Goal: Task Accomplishment & Management: Manage account settings

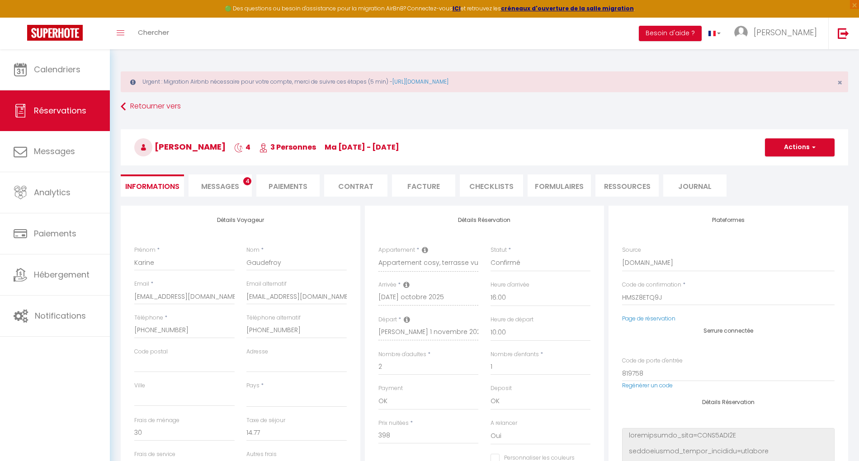
select select
select select "59986"
select select "16:00"
select select "10:00"
select select "1"
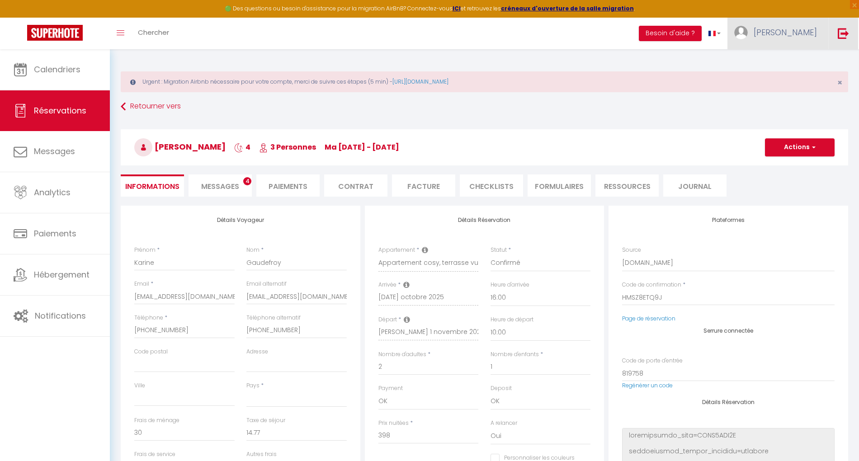
drag, startPoint x: 842, startPoint y: 39, endPoint x: 812, endPoint y: 36, distance: 29.5
click at [842, 38] on img at bounding box center [843, 33] width 11 height 11
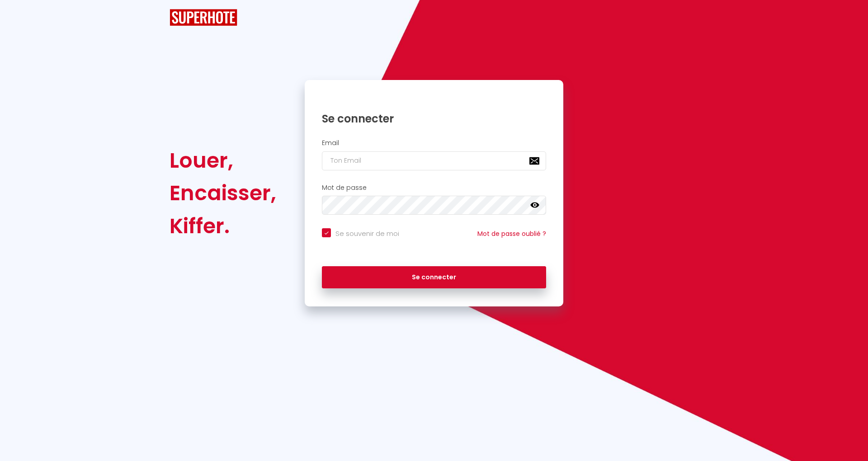
checkbox input "true"
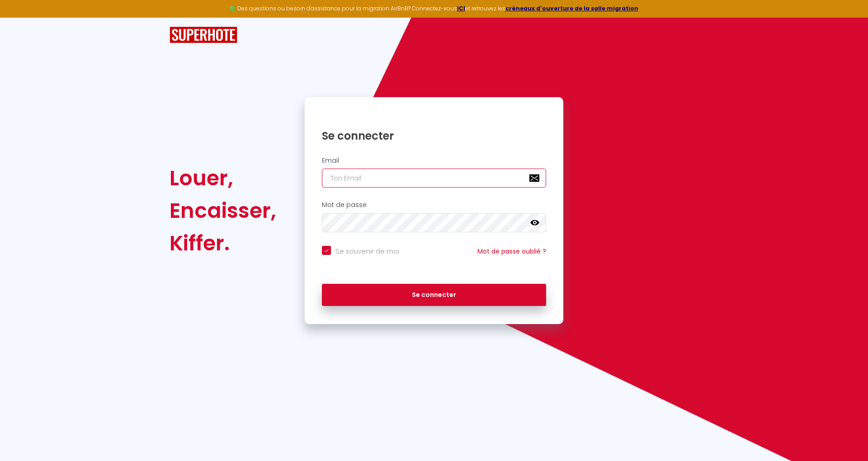
drag, startPoint x: 352, startPoint y: 177, endPoint x: 365, endPoint y: 180, distance: 13.0
click at [352, 177] on input "email" at bounding box center [434, 178] width 224 height 19
paste input "2 0 0 0 101 0 5 5 104 0 2 2 107 0 4 4 134 1 4 5 136 0 1 1 140 0 4 4 142 0 3 3 1…"
type input "2 0 0 0 101 0 5 5 104 0 2 2 107 0 4 4 134 1 4 5 136 0 1 1 140 0 4 4 142 0 3 3 1…"
checkbox input "true"
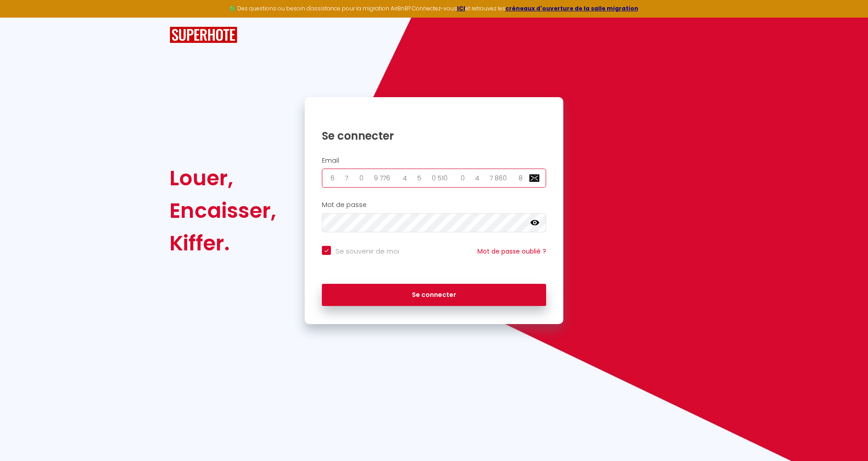
scroll to position [0, 214832]
checkbox input "true"
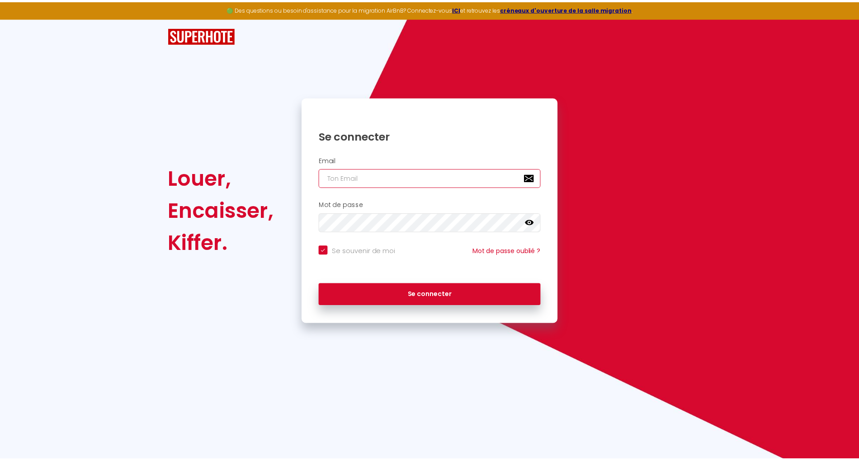
scroll to position [0, 0]
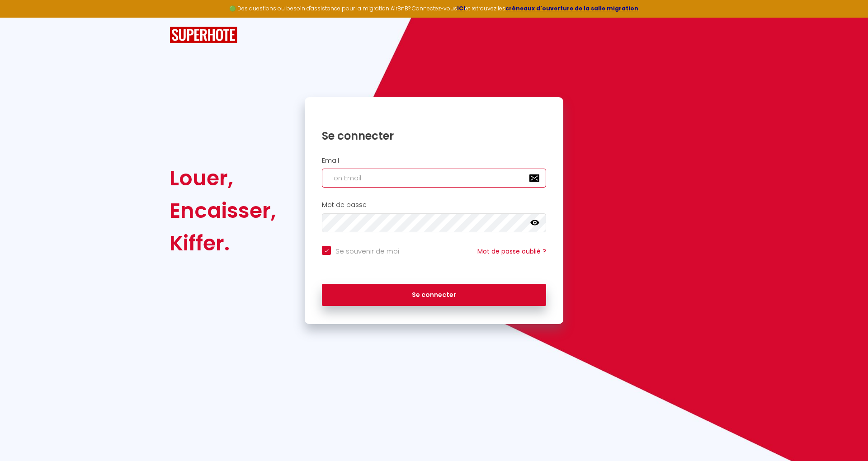
drag, startPoint x: 431, startPoint y: 185, endPoint x: 436, endPoint y: 186, distance: 5.1
click at [432, 185] on input "email" at bounding box center [434, 178] width 224 height 19
paste input "locapparts34@gmail.com"
type input "locapparts34@gmail.com"
checkbox input "true"
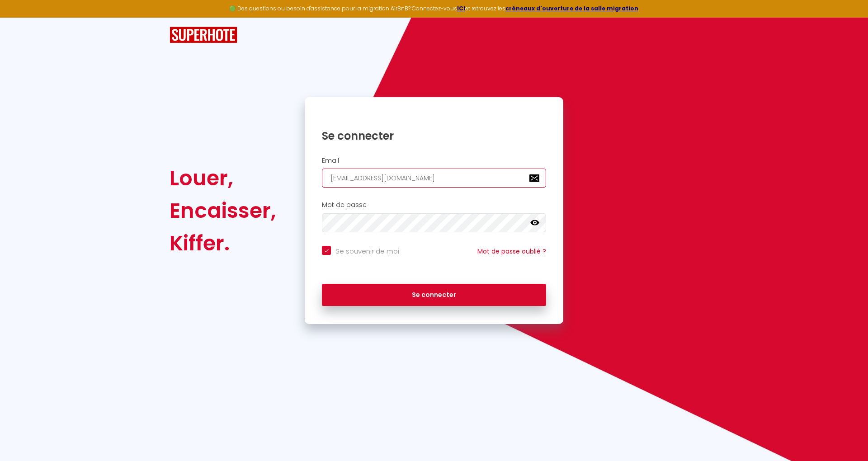
type input "locapparts34@gmail.com"
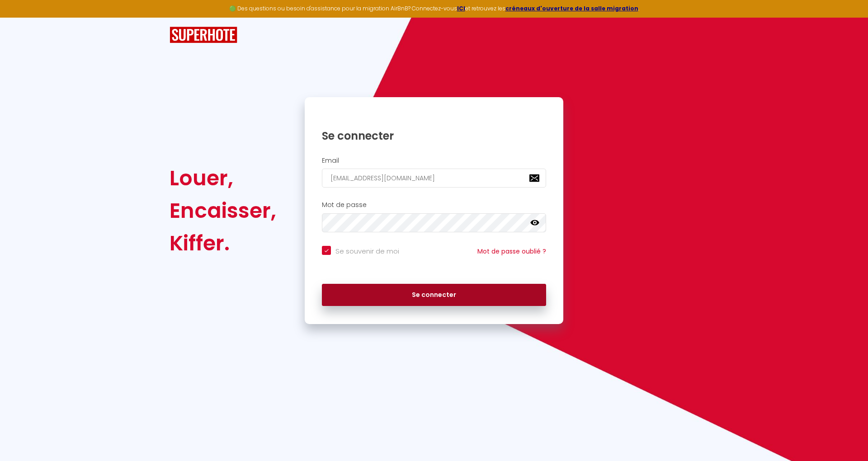
click at [518, 289] on button "Se connecter" at bounding box center [434, 295] width 224 height 23
checkbox input "true"
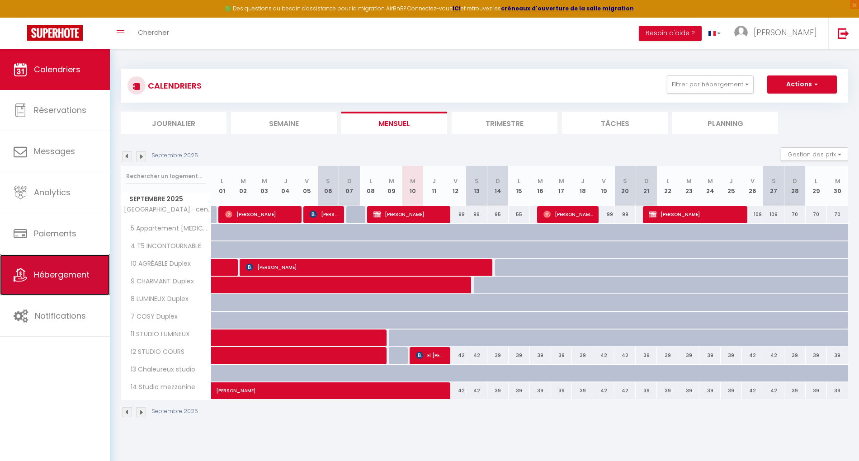
click at [72, 267] on link "Hébergement" at bounding box center [55, 275] width 110 height 41
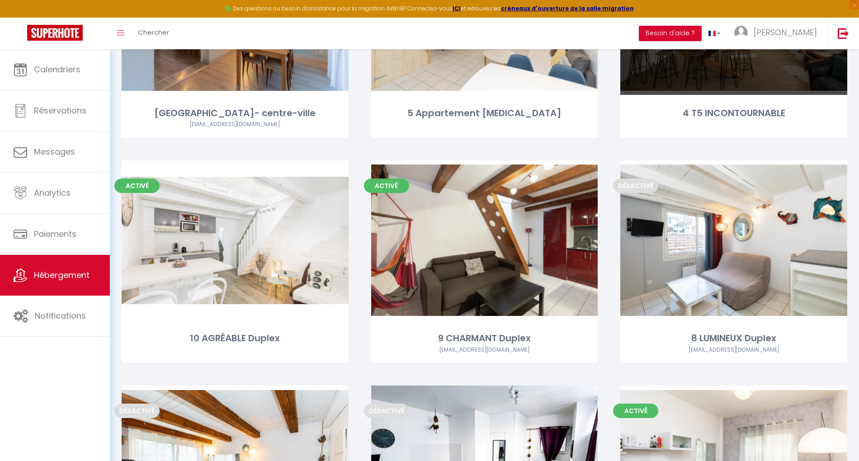
scroll to position [301, 0]
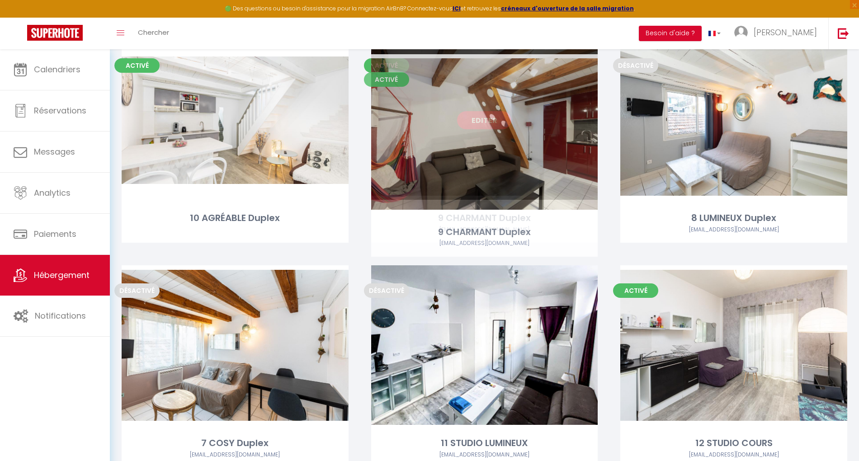
click at [495, 129] on link "Editer" at bounding box center [484, 120] width 54 height 18
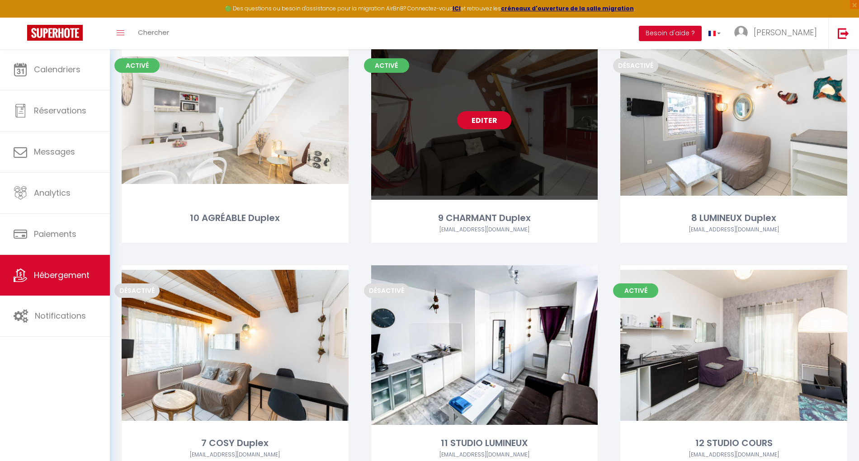
click at [488, 129] on link "Editer" at bounding box center [484, 120] width 54 height 18
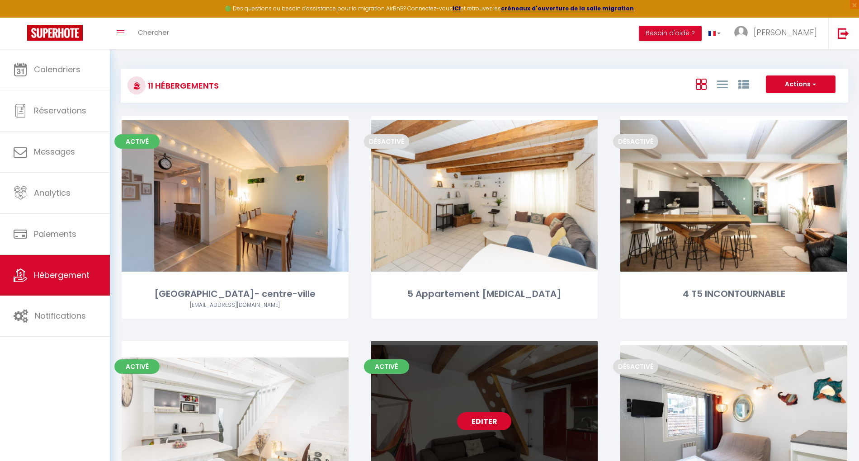
select select "3"
select select "2"
select select "1"
select select
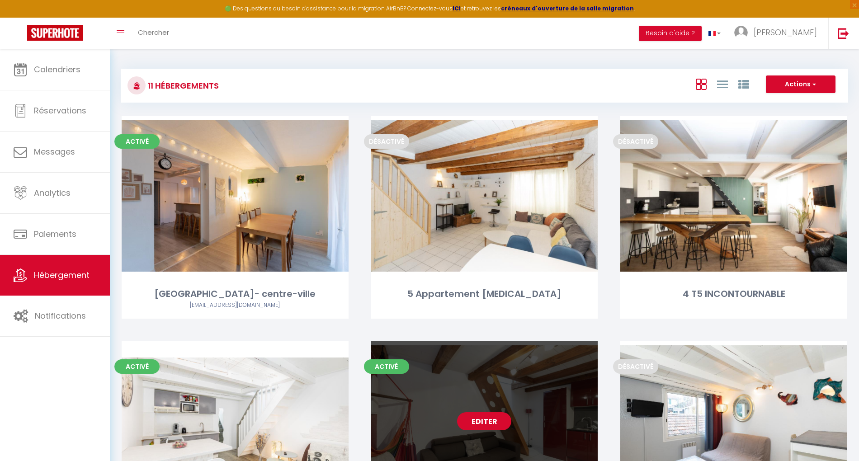
select select "28"
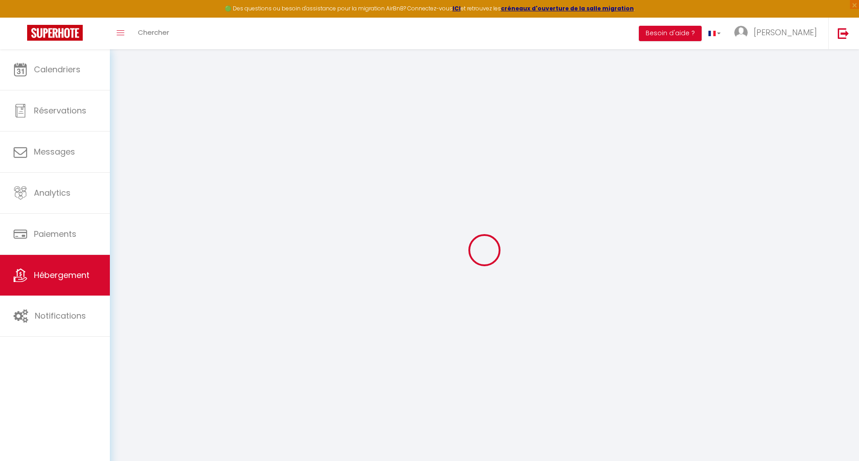
select select
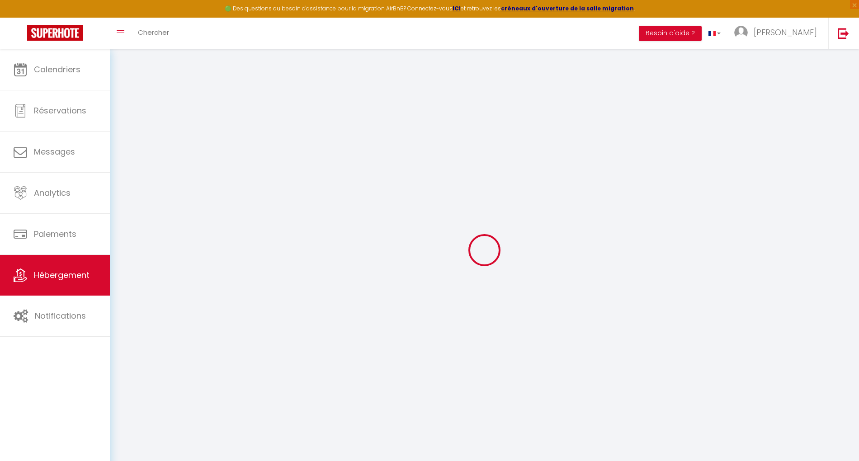
select select
checkbox input "false"
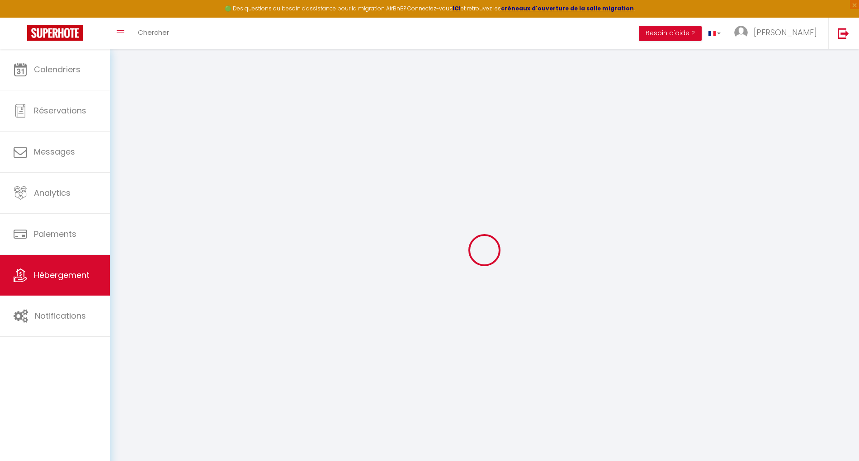
select select
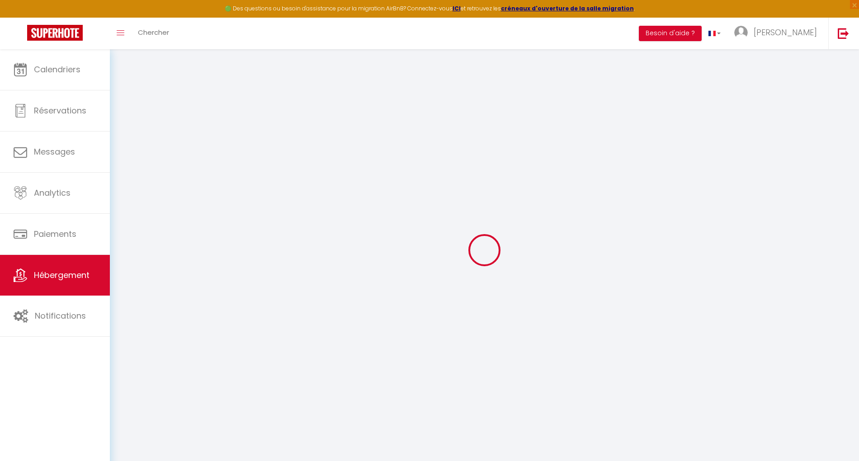
select select
checkbox input "false"
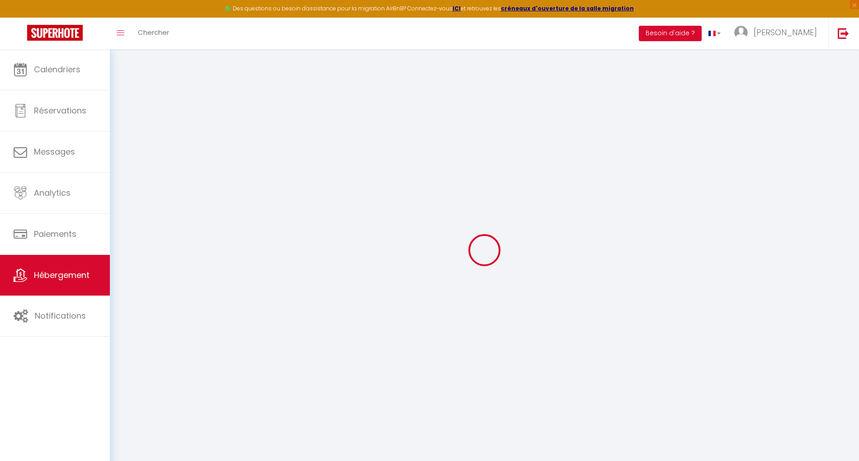
checkbox input "false"
select select
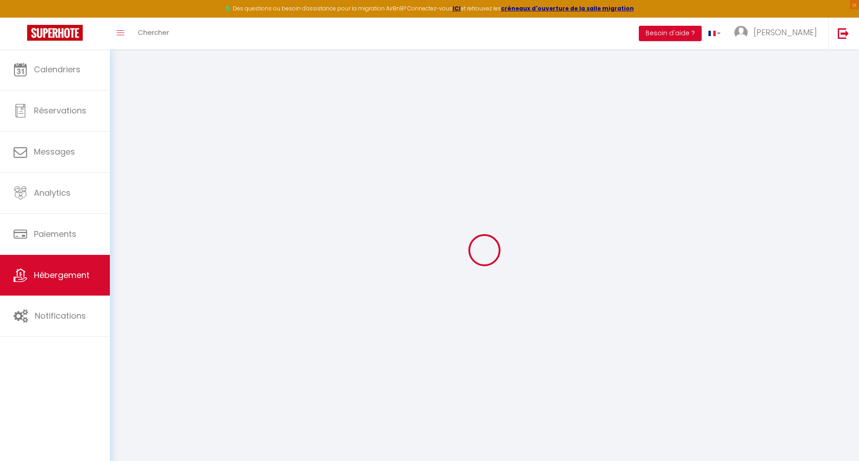
select select
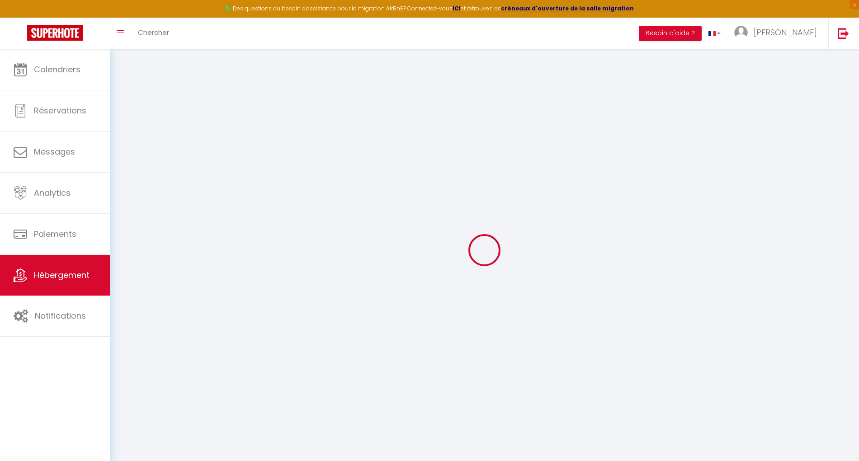
checkbox input "false"
select select
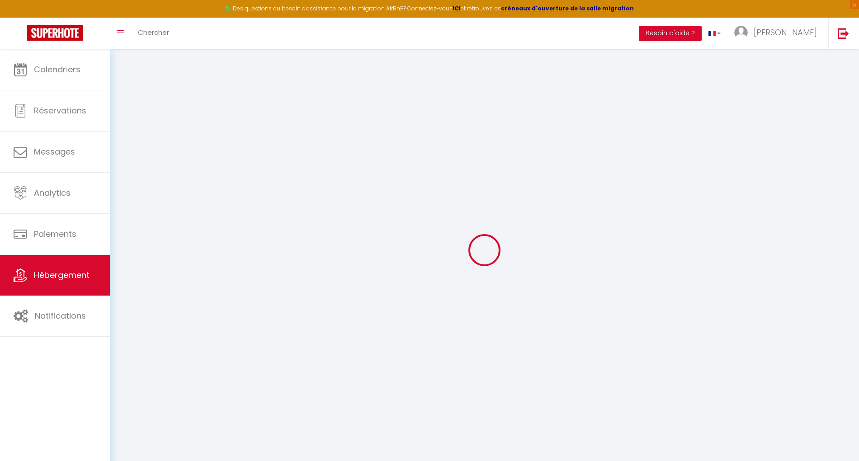
select select
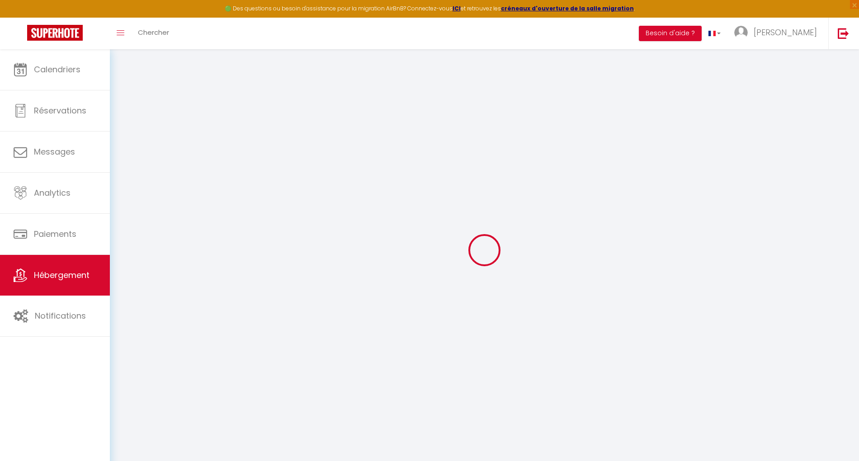
select select
checkbox input "false"
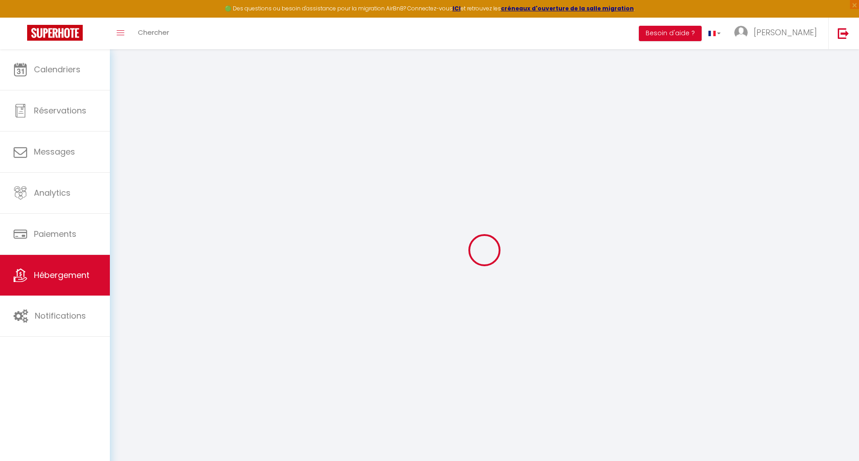
checkbox input "false"
select select
type input "9 CHARMANT Duplex"
type input "EURL Loc'APPARTS"
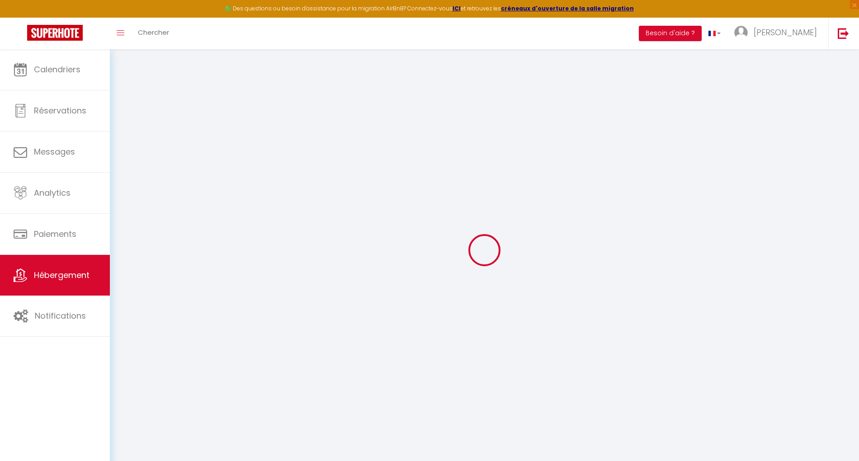
select select "2"
type input "45"
type input "35"
type input "200"
select select
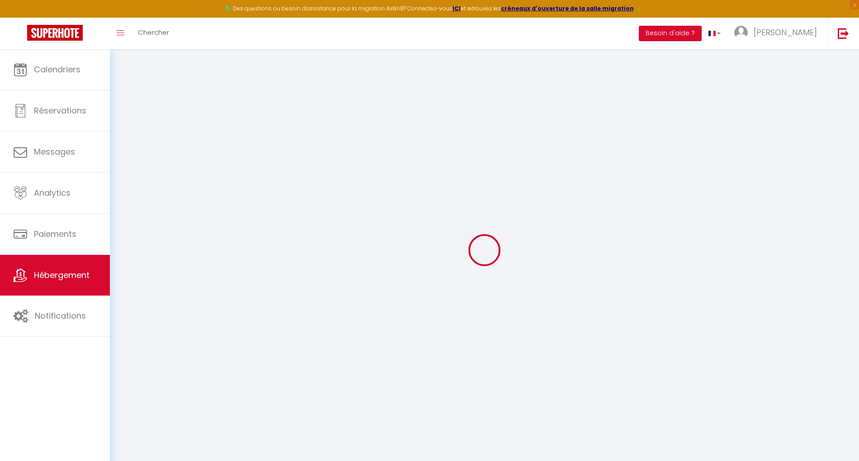
select select
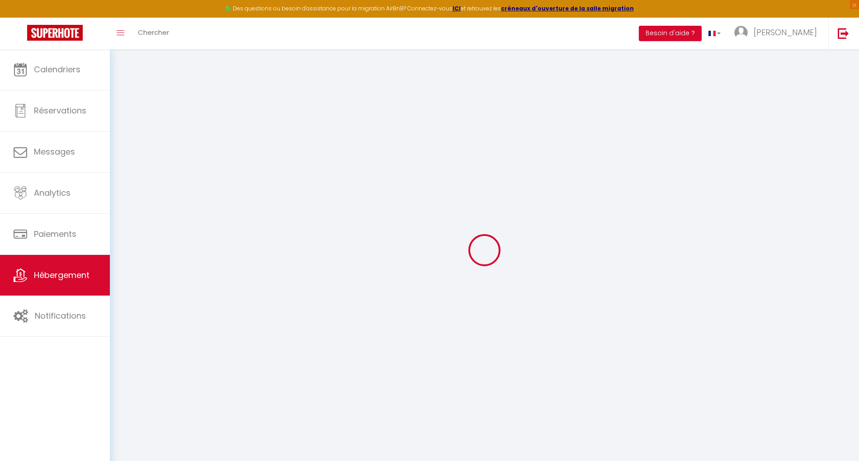
type input "11 rue Gustave"
type input "34000"
type input "Montpellier"
type input "locapparts34@gmail.com"
select select "267"
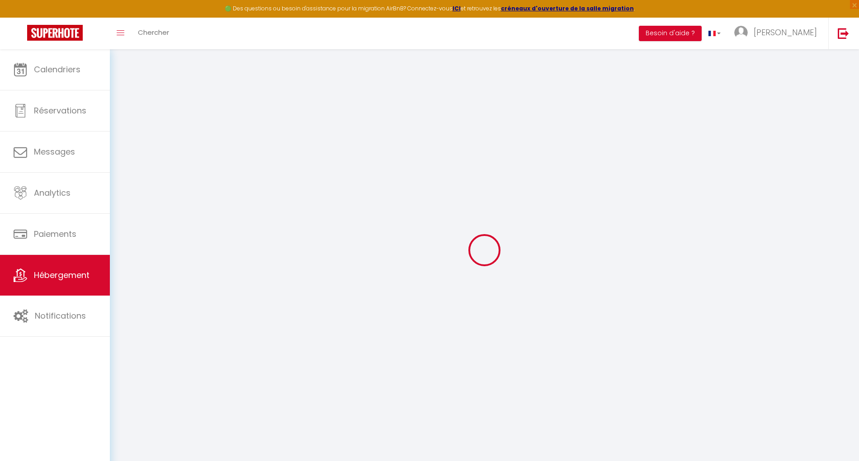
checkbox input "false"
type input "0"
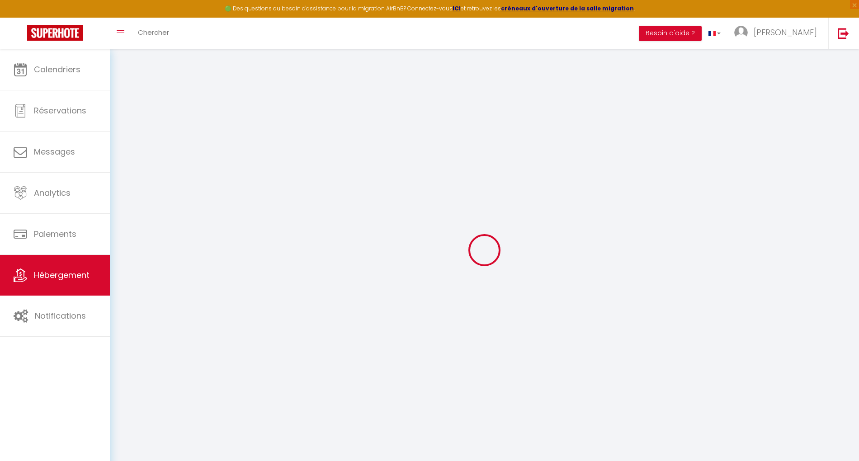
type input "0"
select select
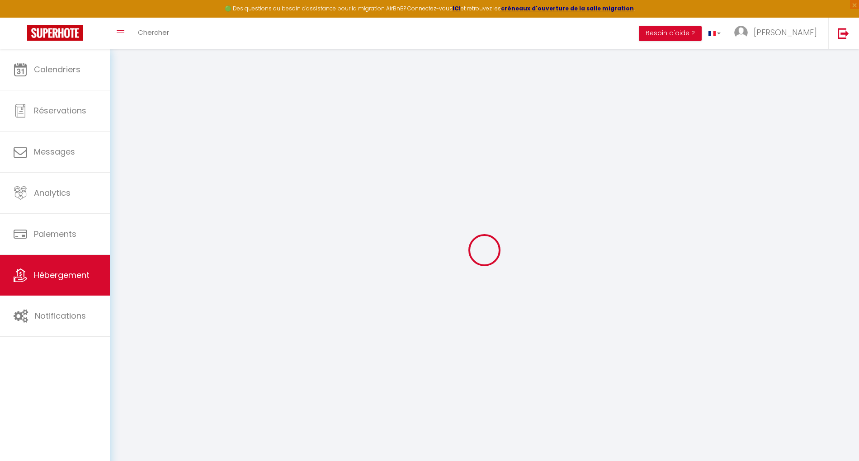
select select
checkbox input "false"
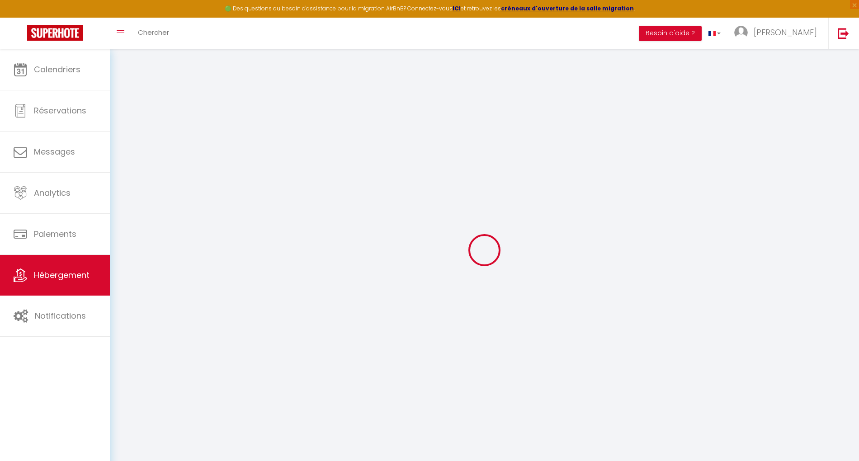
checkbox input "false"
select select
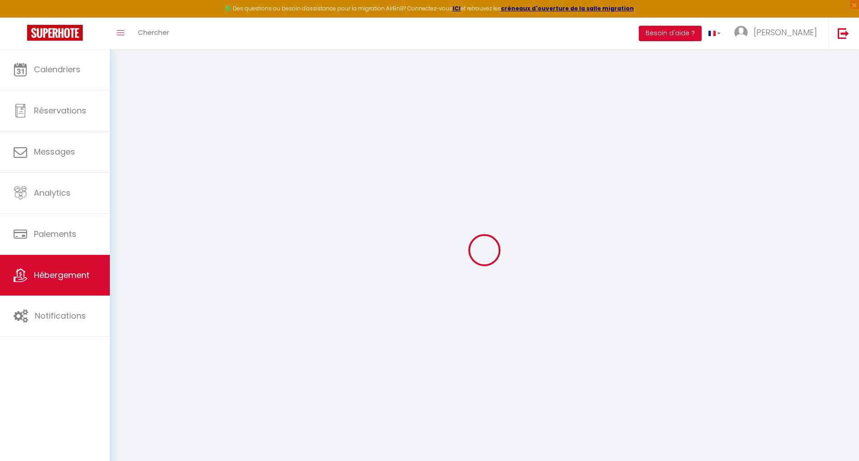
select select
checkbox input "false"
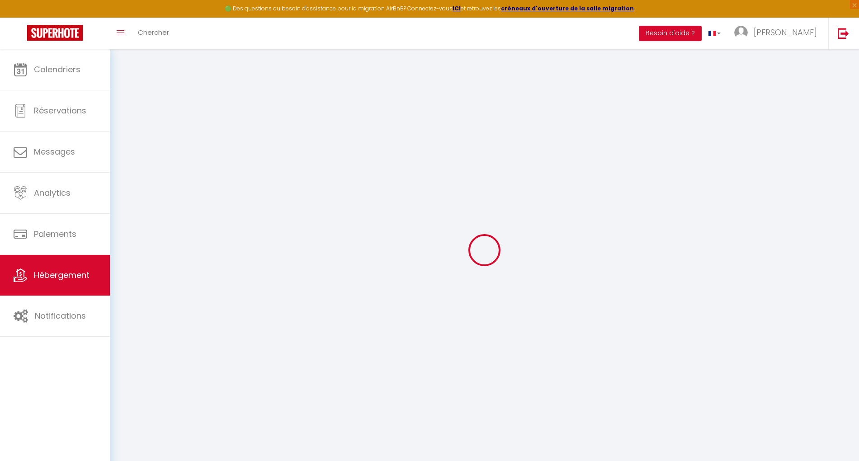
checkbox input "false"
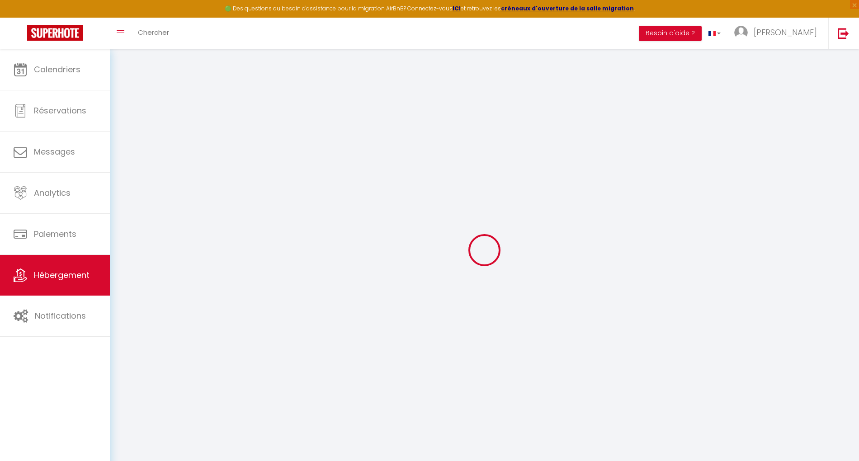
checkbox input "false"
select select "+ 3 %"
select select "+ 35 %"
checkbox input "false"
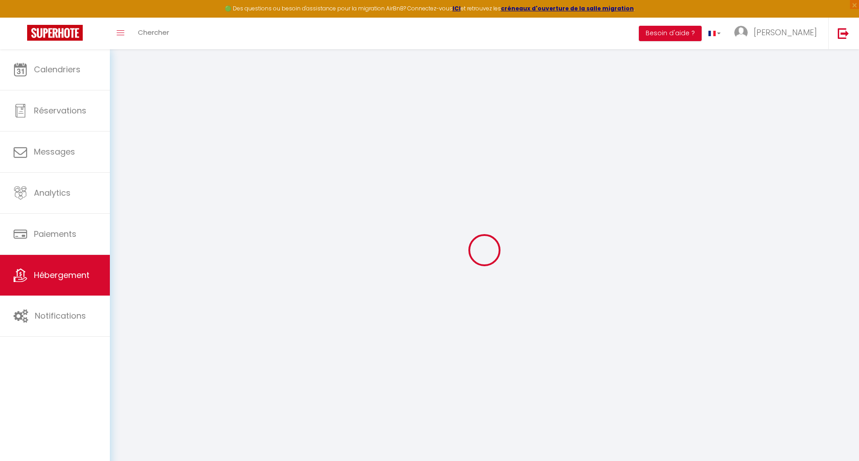
checkbox input "false"
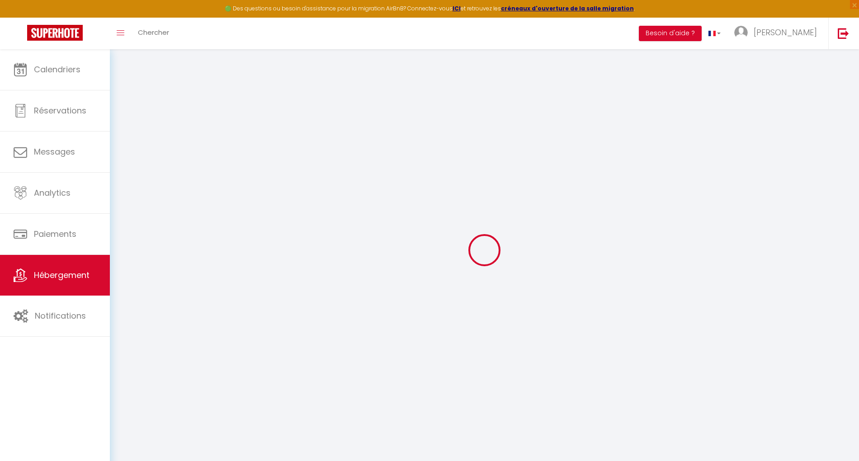
checkbox input "false"
select select
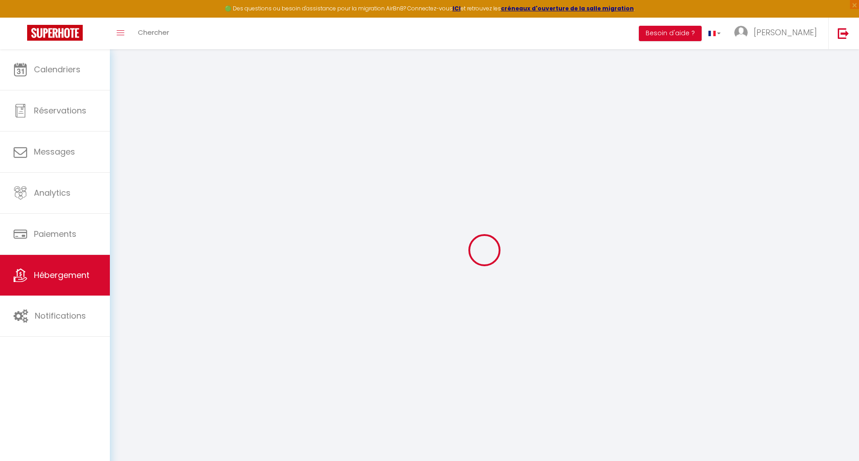
select select
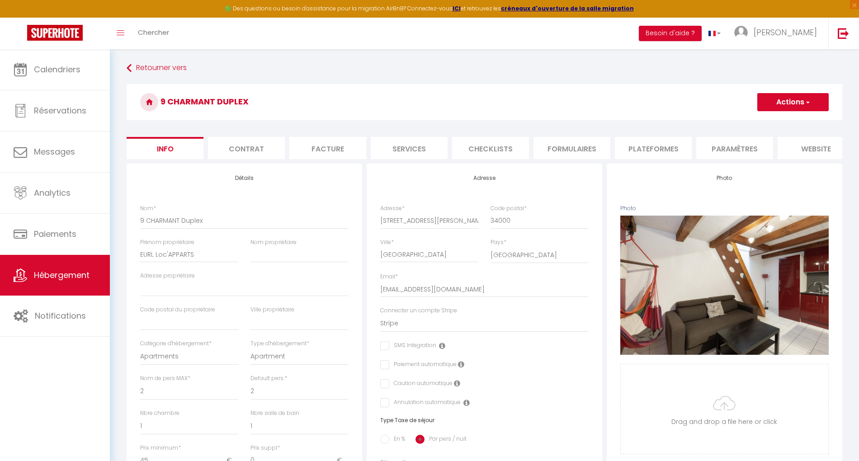
click at [653, 152] on li "Plateformes" at bounding box center [653, 148] width 77 height 22
select select
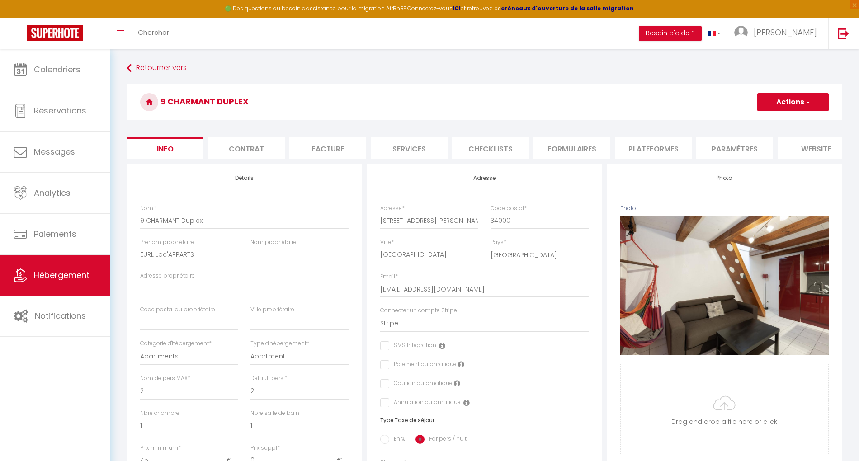
select select
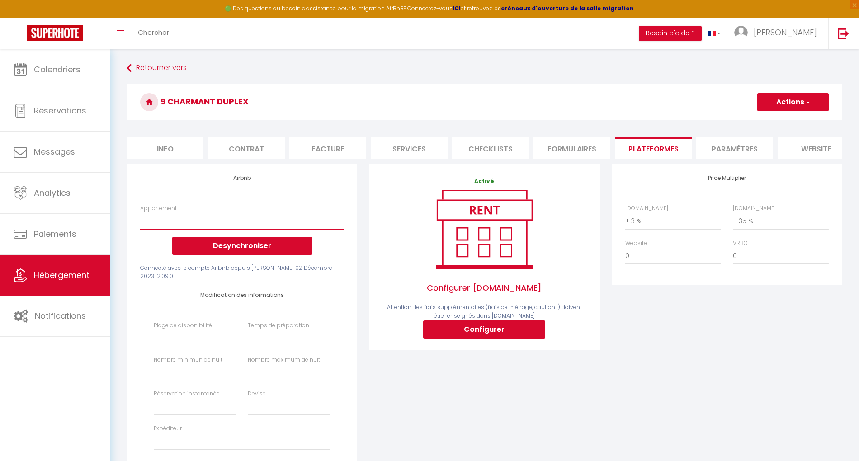
click at [253, 226] on select "Bail mobilité 2 chambres / 1 sdb - locapparts34@gmail.com" at bounding box center [242, 221] width 204 height 17
click at [254, 228] on select "Bail mobilité 2 chambres / 1 sdb - locapparts34@gmail.com" at bounding box center [242, 221] width 204 height 17
click at [250, 254] on button "Desynchroniser" at bounding box center [242, 246] width 140 height 18
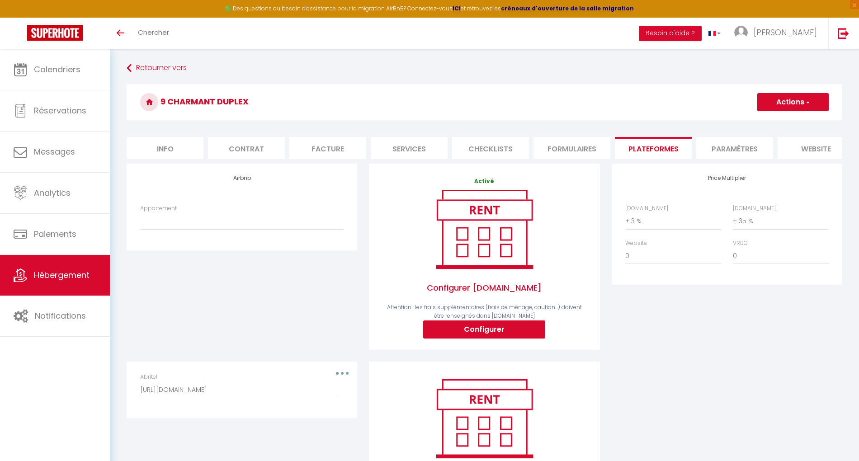
click at [40, 270] on span "Hébergement" at bounding box center [62, 275] width 56 height 11
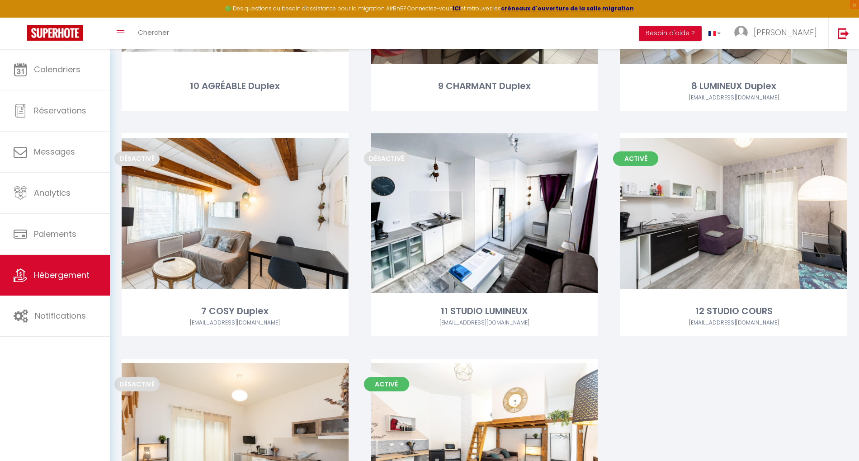
scroll to position [482, 0]
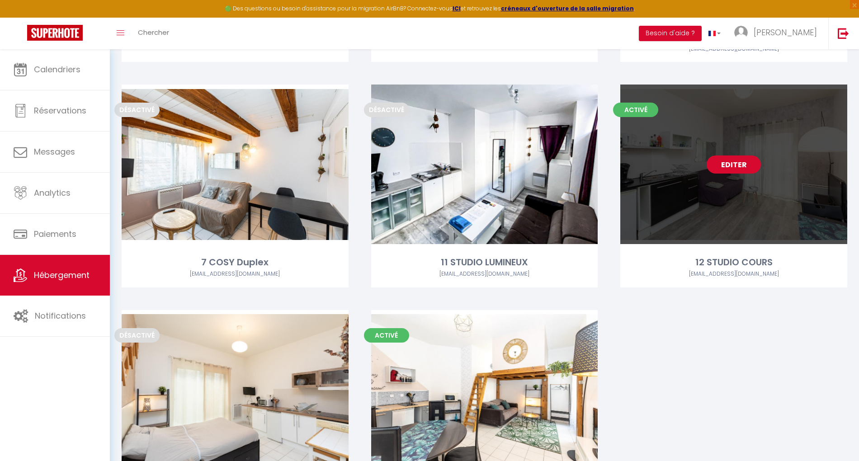
click at [732, 174] on link "Editer" at bounding box center [734, 165] width 54 height 18
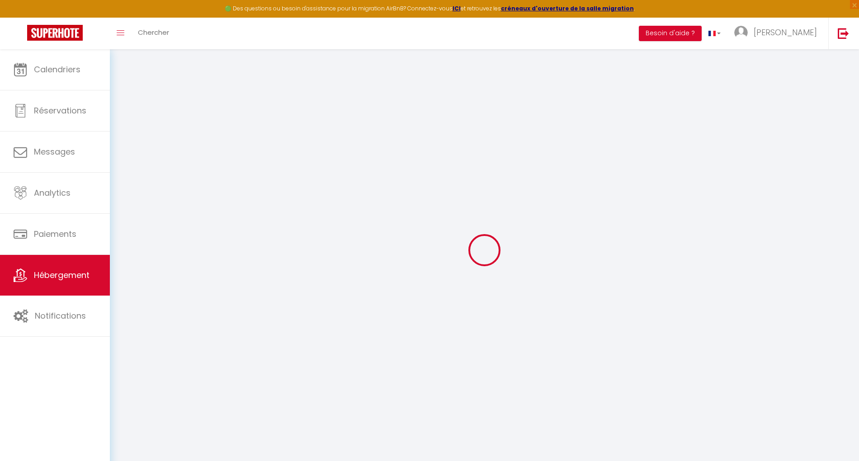
select select "+ 3 %"
select select "+ 35 %"
select select
select select "16:00"
select select "00:00"
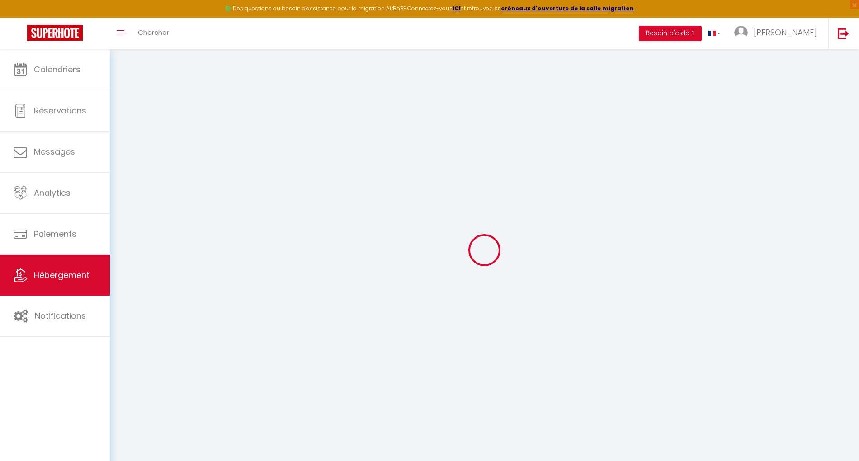
select select "11:00"
select select "30"
select select "120"
select select "20:00"
checkbox input "false"
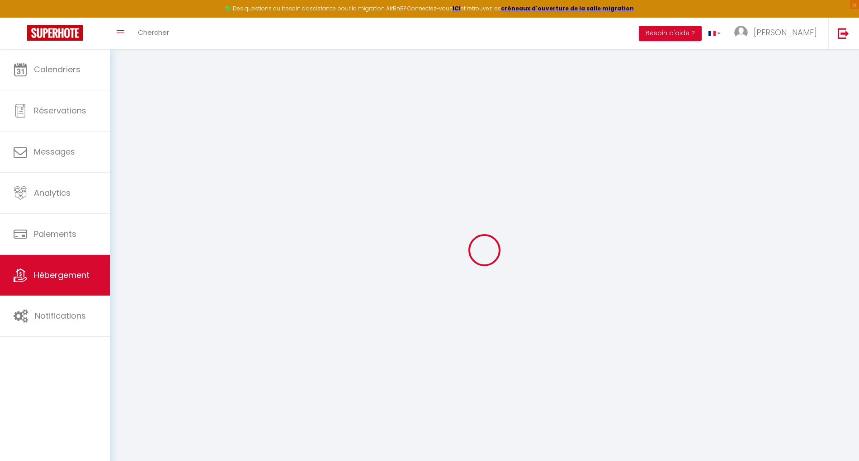
checkbox input "false"
select select
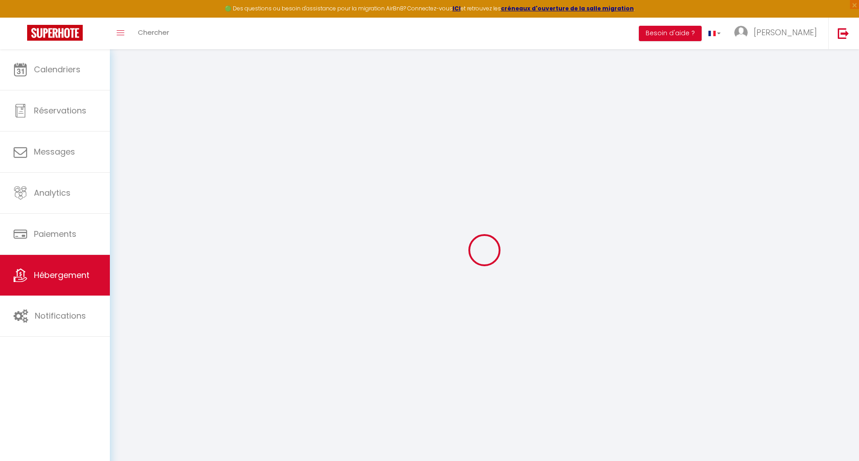
select select
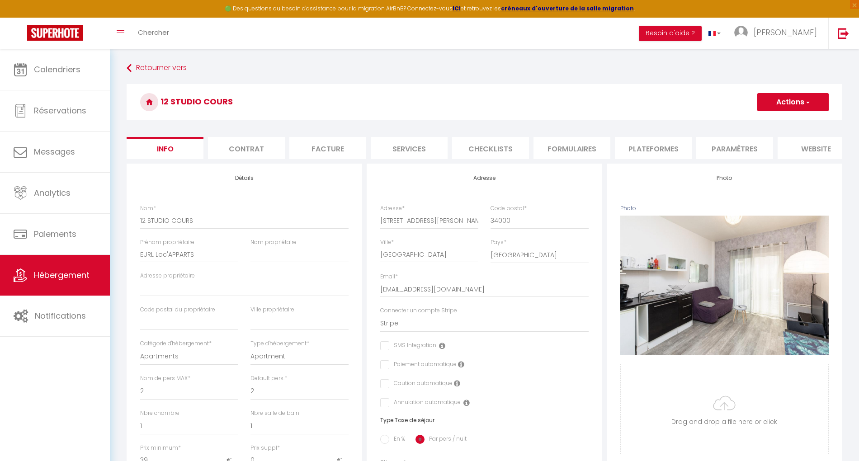
click at [646, 150] on li "Plateformes" at bounding box center [653, 148] width 77 height 22
select select
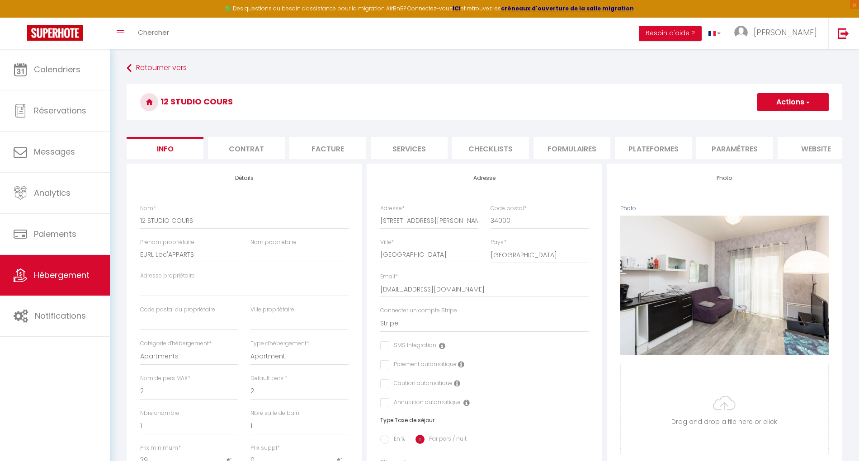
select select
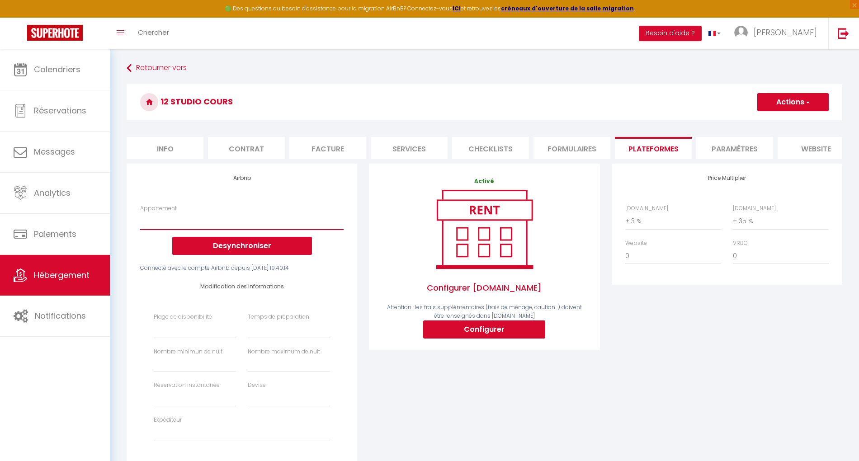
click at [272, 228] on select "Bail mobilité 2 chambres / 1 sdb - locapparts34@gmail.com" at bounding box center [242, 221] width 204 height 17
click at [251, 252] on button "Desynchroniser" at bounding box center [242, 246] width 140 height 18
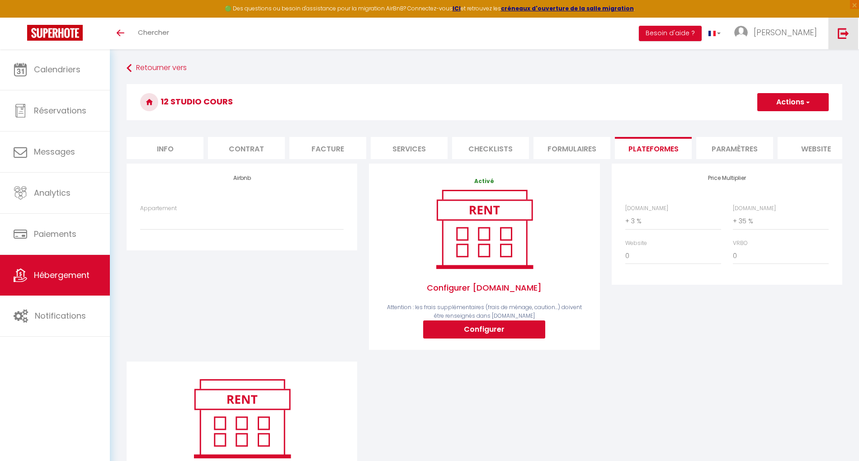
click at [848, 30] on img at bounding box center [843, 33] width 11 height 11
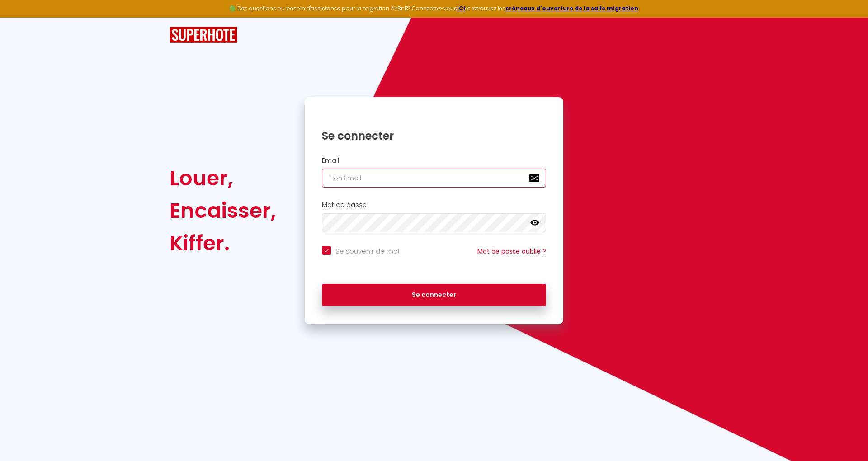
click at [471, 180] on input "email" at bounding box center [434, 178] width 224 height 19
paste input "[EMAIL_ADDRESS][DOMAIN_NAME]"
type input "[EMAIL_ADDRESS][DOMAIN_NAME]"
checkbox input "true"
type input "[EMAIL_ADDRESS][DOMAIN_NAME]"
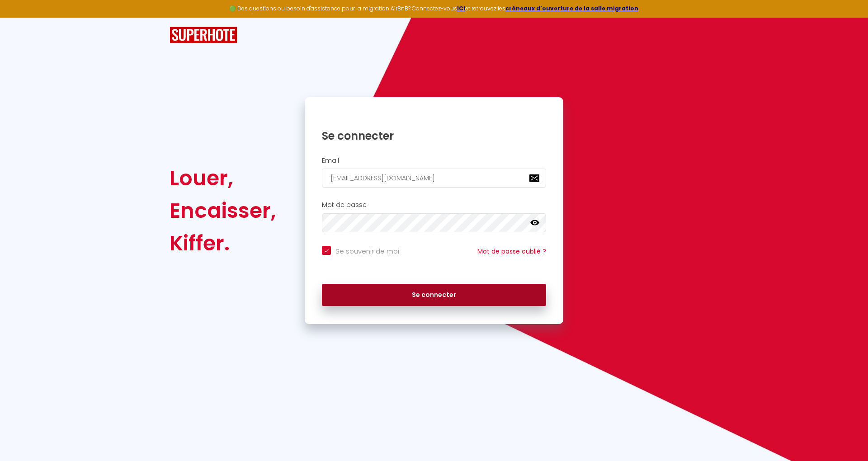
click at [512, 294] on button "Se connecter" at bounding box center [434, 295] width 224 height 23
checkbox input "true"
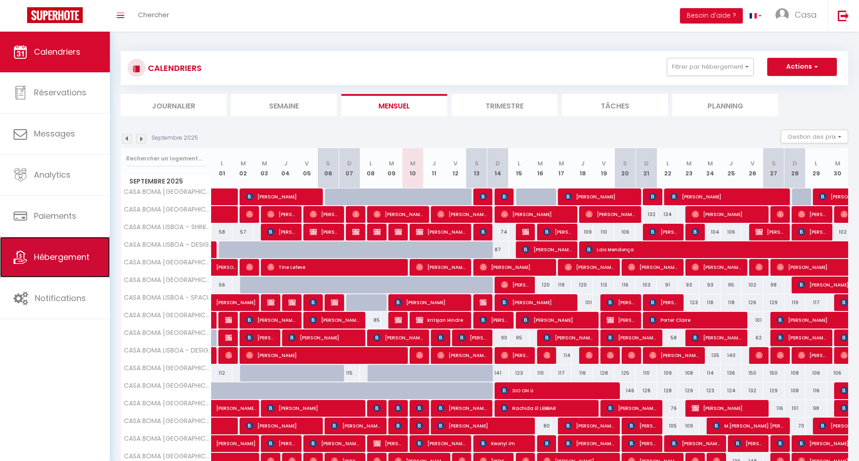
click at [88, 264] on link "Hébergement" at bounding box center [55, 257] width 110 height 41
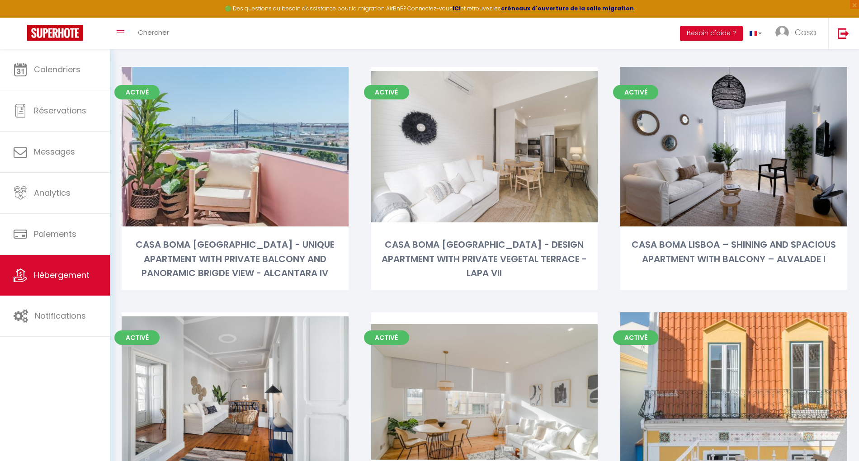
scroll to position [308, 0]
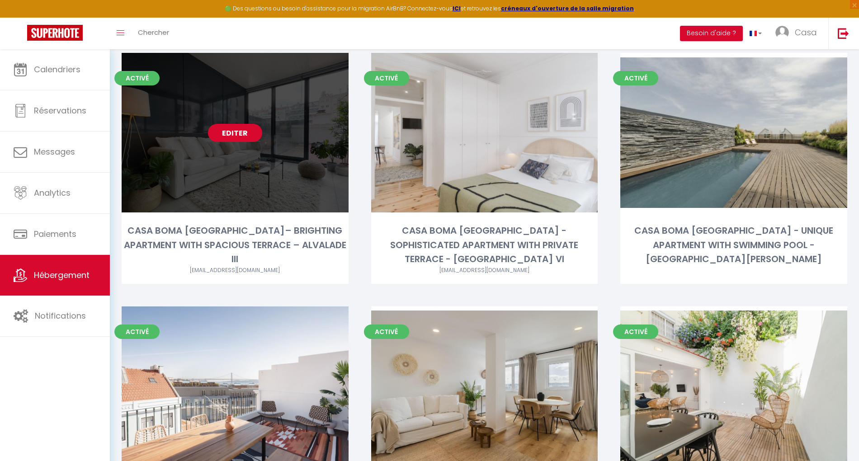
click at [247, 124] on link "Editer" at bounding box center [235, 133] width 54 height 18
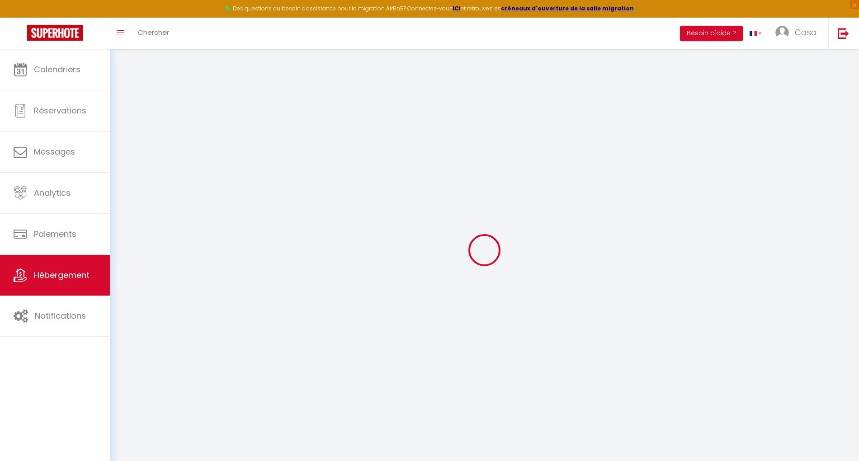
checkbox input "false"
checkbox input "true"
checkbox input "false"
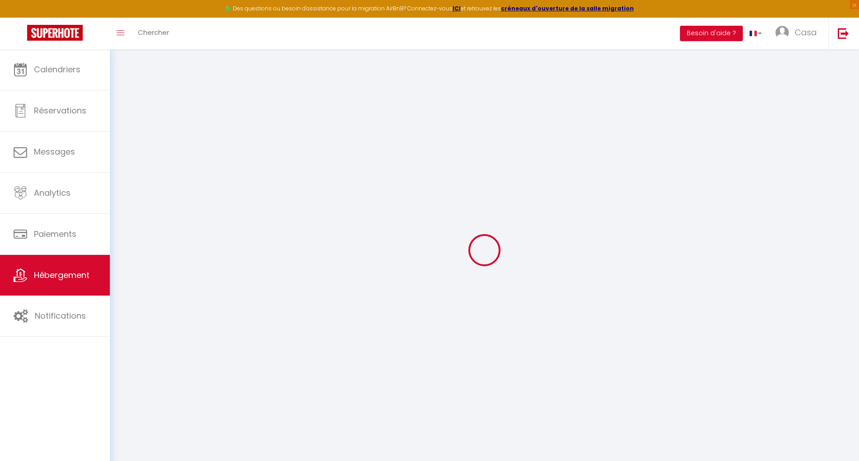
checkbox input "false"
checkbox input "true"
select select
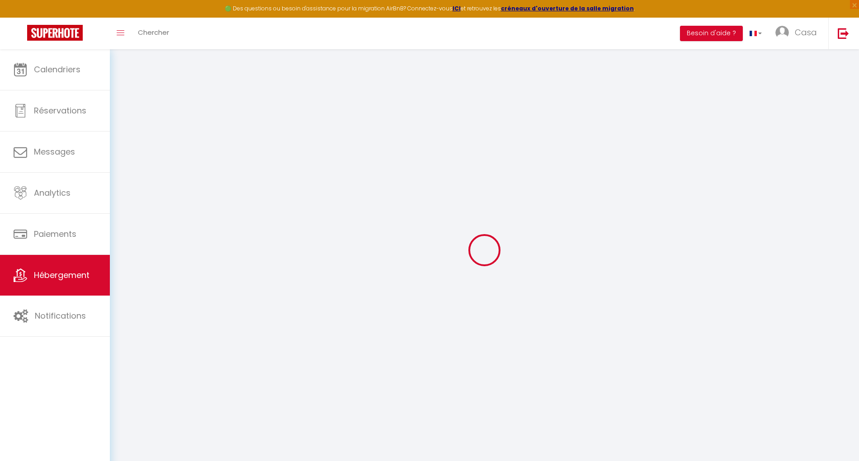
select select
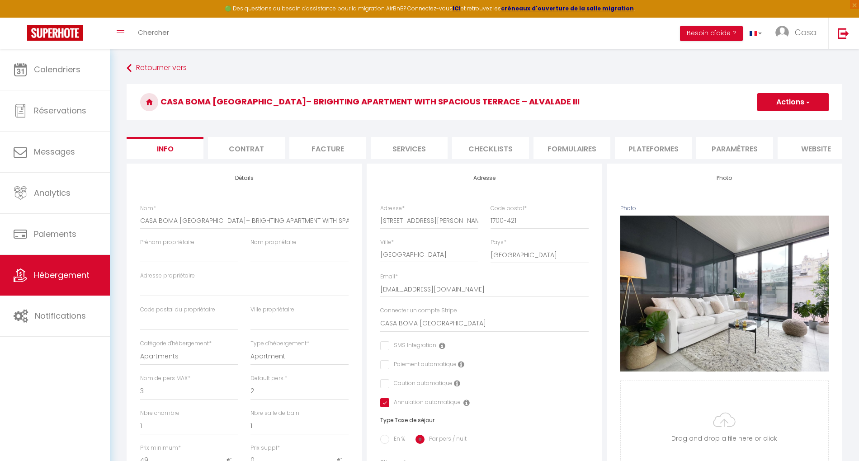
checkbox input "false"
checkbox input "true"
select select
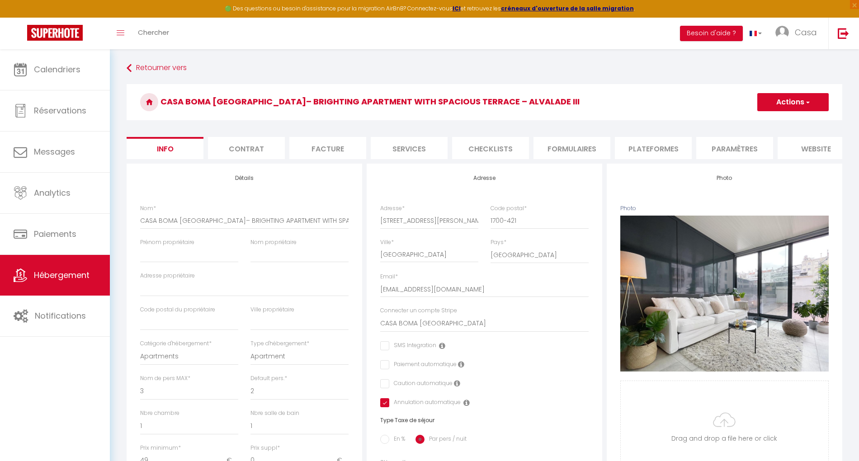
select select
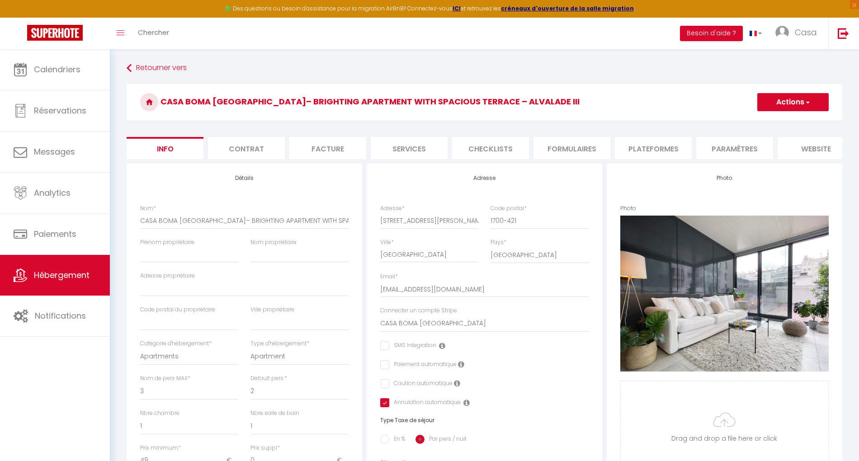
click at [668, 145] on li "Plateformes" at bounding box center [653, 148] width 77 height 22
select select
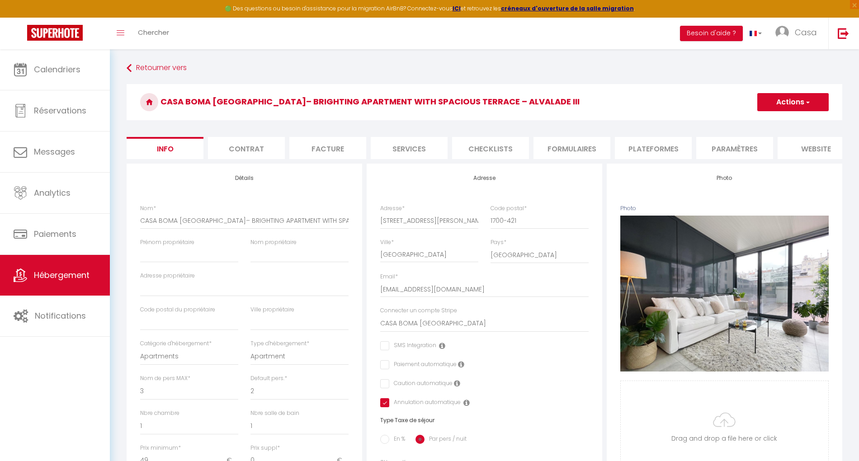
select select
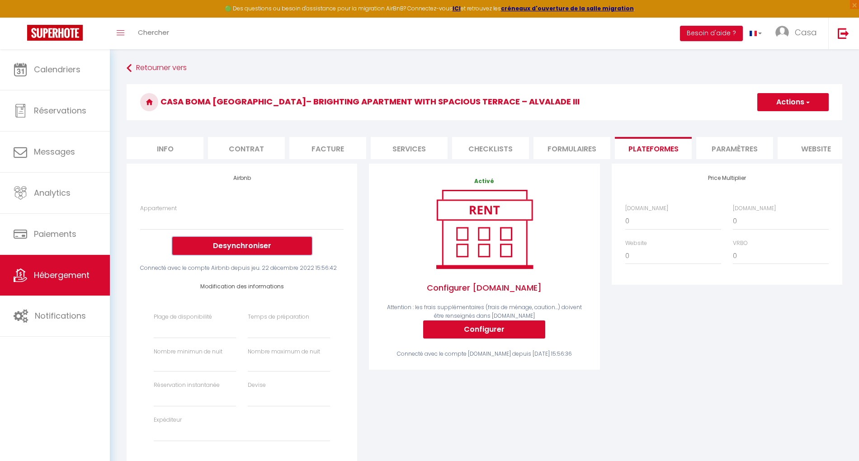
click at [249, 254] on button "Desynchroniser" at bounding box center [242, 246] width 140 height 18
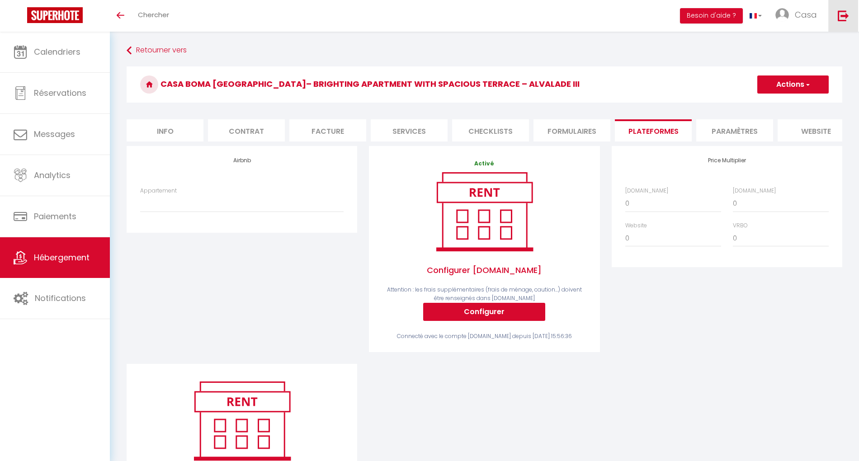
click at [845, 18] on img at bounding box center [843, 15] width 11 height 11
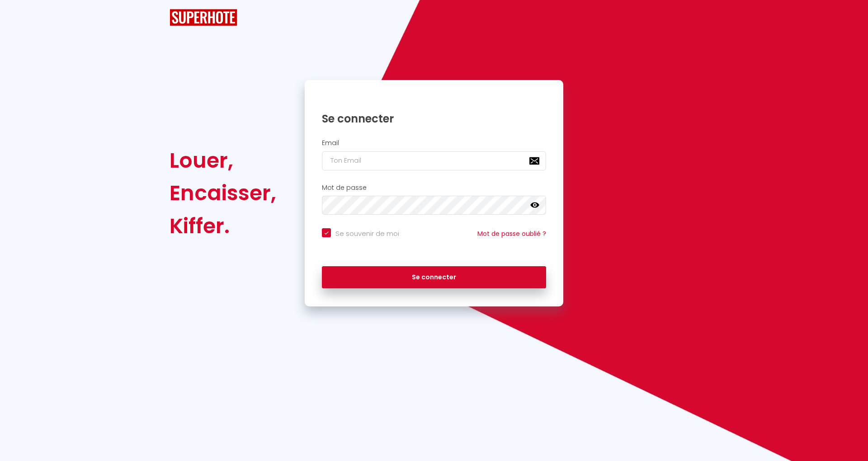
checkbox input "true"
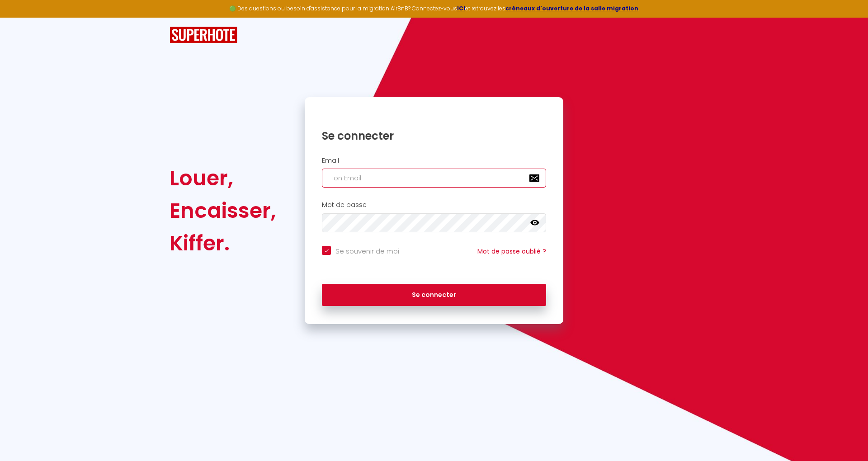
click at [382, 177] on input "email" at bounding box center [434, 178] width 224 height 19
paste input "[EMAIL_ADDRESS][DOMAIN_NAME]"
type input "[EMAIL_ADDRESS][DOMAIN_NAME]"
checkbox input "true"
type input "[EMAIL_ADDRESS][DOMAIN_NAME]"
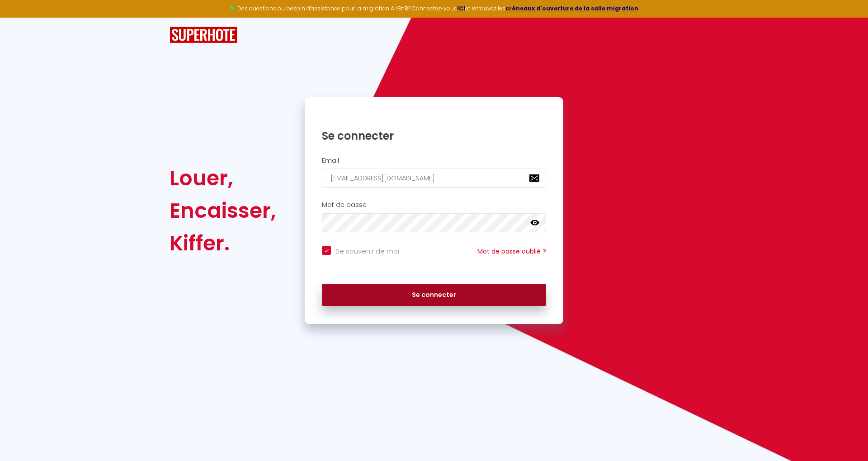
click at [514, 301] on button "Se connecter" at bounding box center [434, 295] width 224 height 23
checkbox input "true"
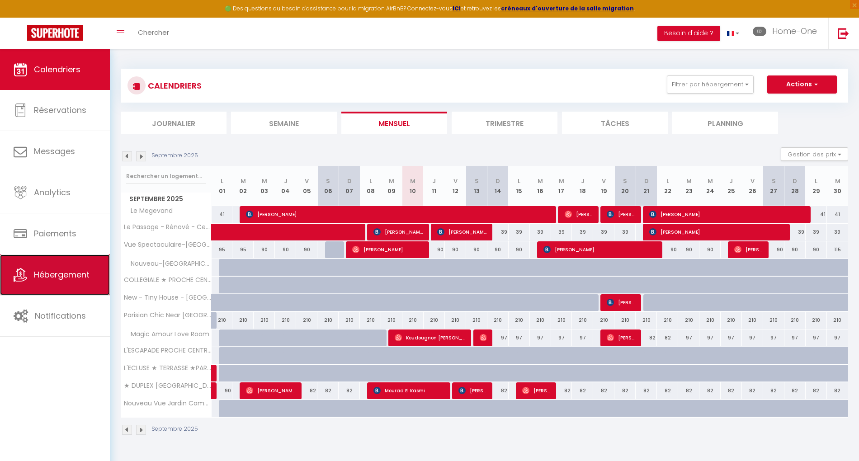
click at [78, 277] on span "Hébergement" at bounding box center [62, 274] width 56 height 11
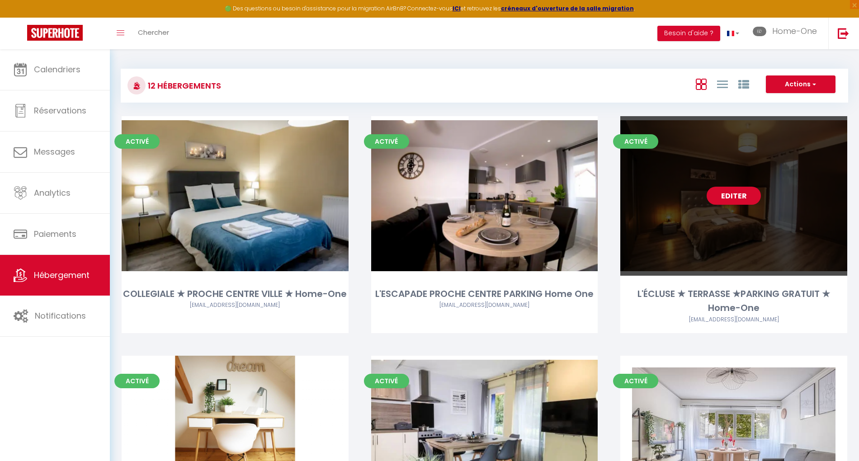
click at [737, 191] on link "Editer" at bounding box center [734, 196] width 54 height 18
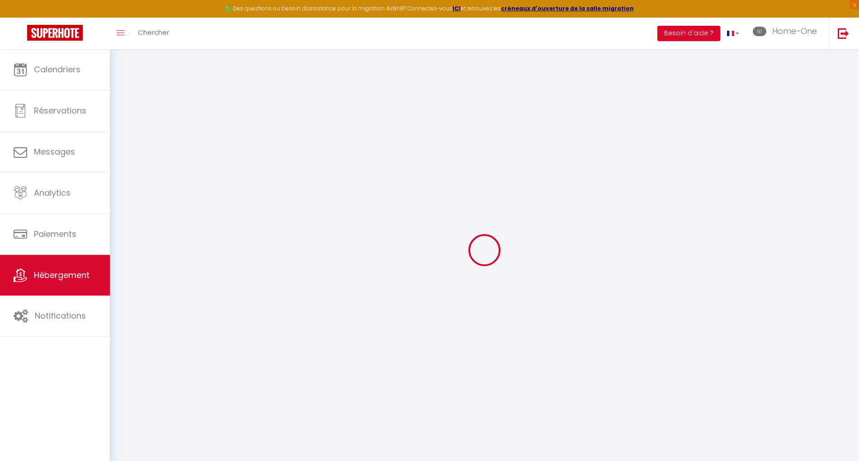
select select
select select "- 3 %"
select select "- 25 %"
select select "- 10 %"
checkbox input "false"
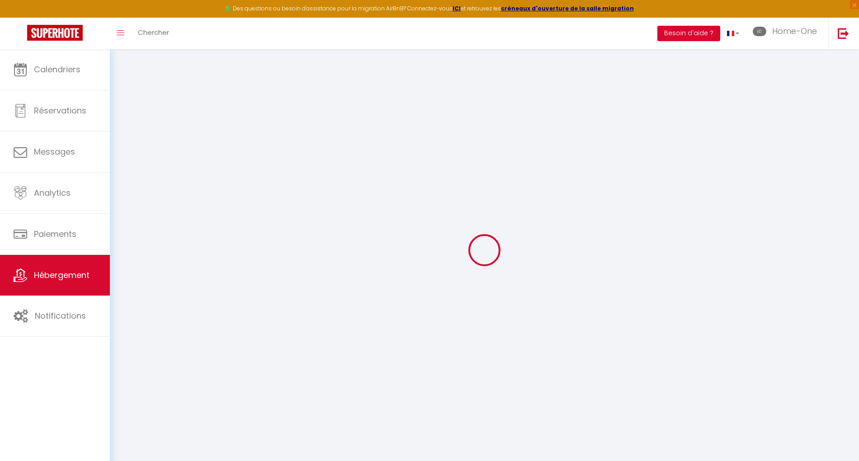
checkbox input "true"
select select
checkbox input "false"
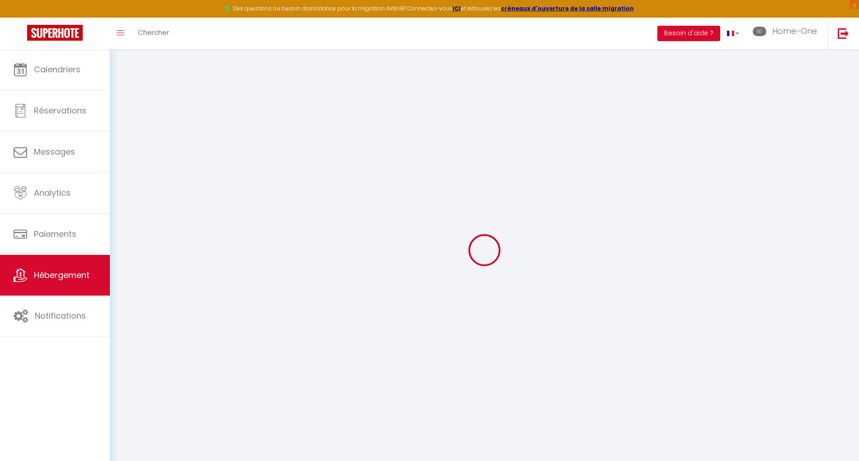
checkbox input "true"
select select
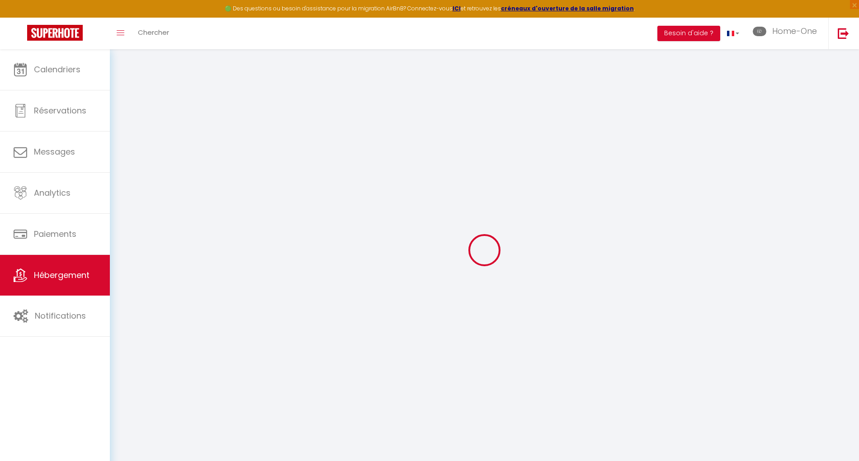
select select
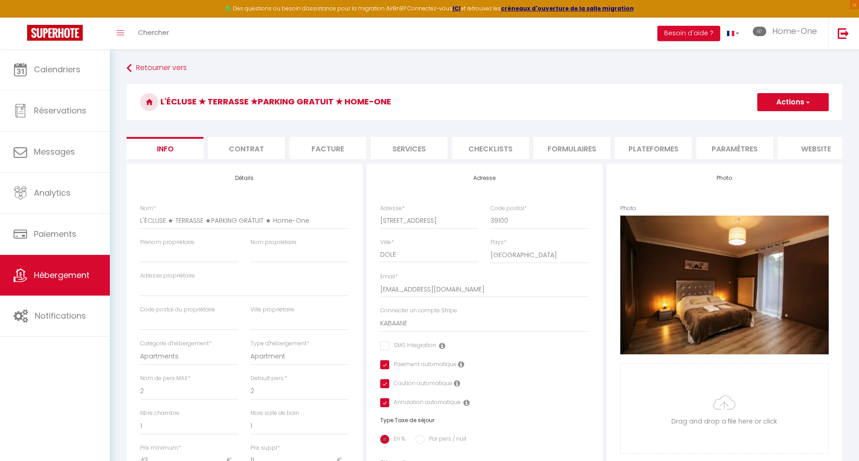
click at [657, 143] on li "Plateformes" at bounding box center [653, 148] width 77 height 22
select select
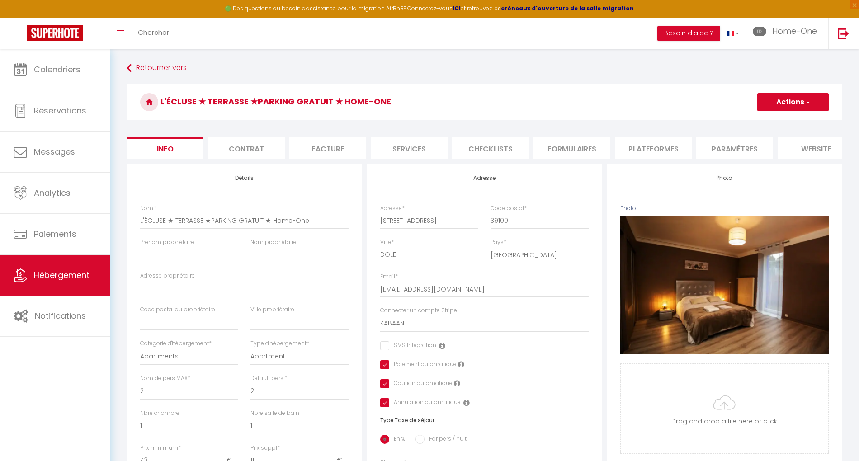
select select
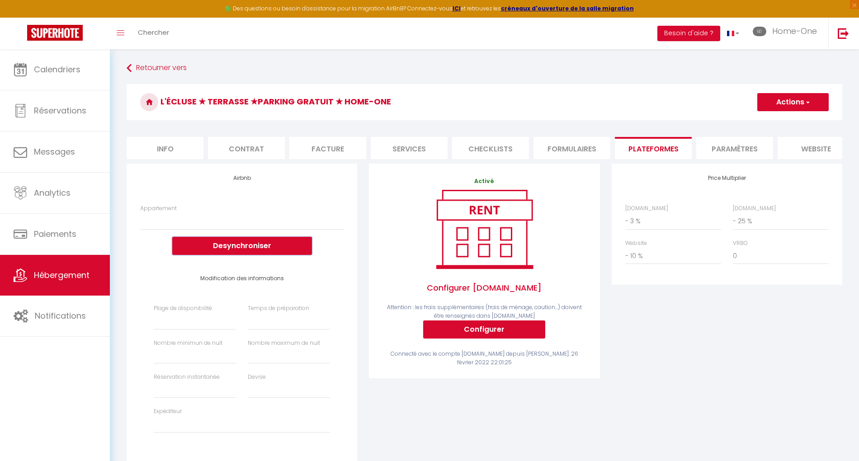
click at [277, 255] on button "Desynchroniser" at bounding box center [242, 246] width 140 height 18
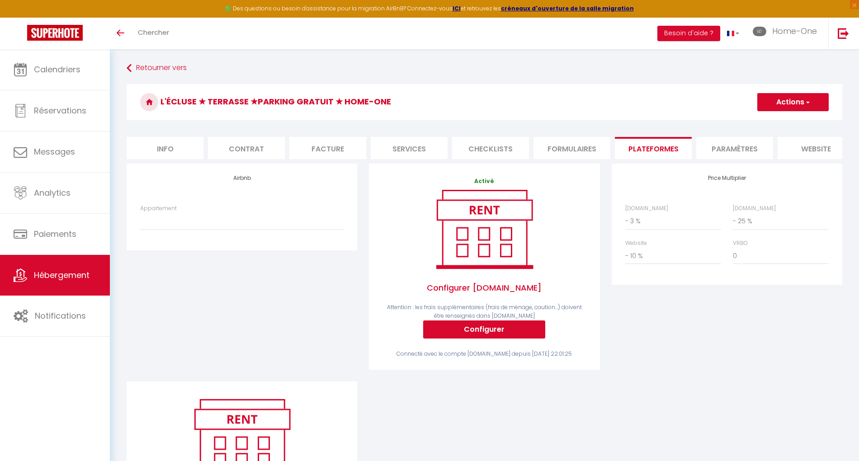
click at [66, 279] on span "Hébergement" at bounding box center [62, 275] width 56 height 11
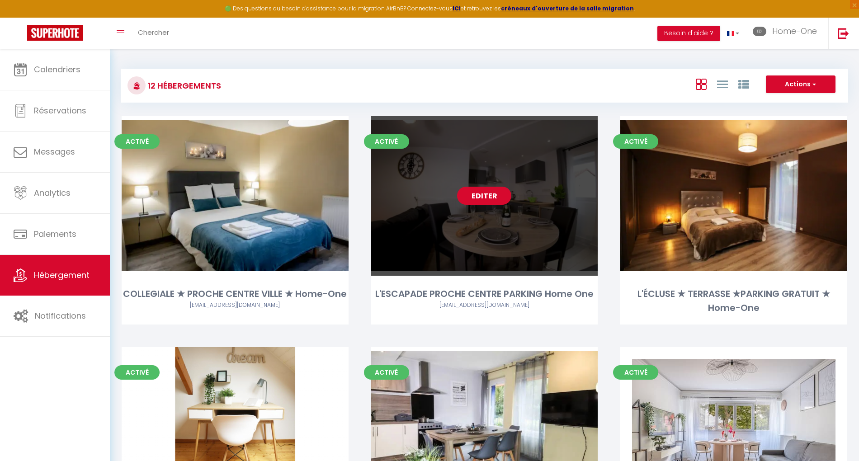
click at [493, 196] on link "Editer" at bounding box center [484, 196] width 54 height 18
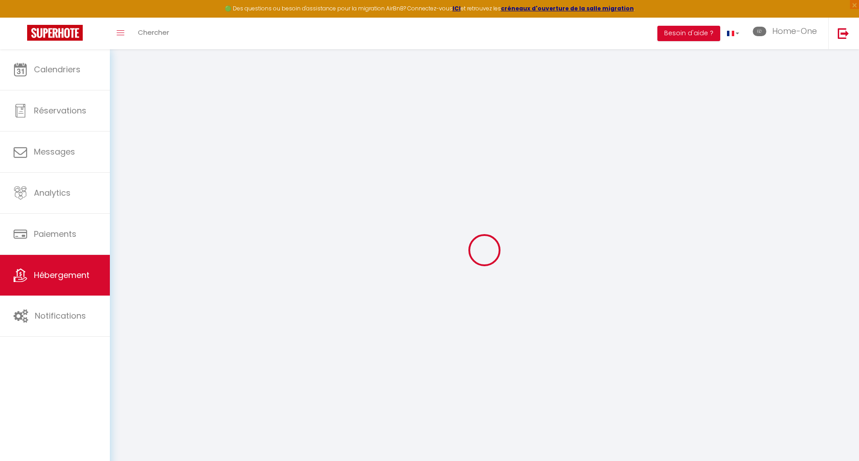
select select "- 8 %"
select select "- 25 %"
select select "- 10 %"
checkbox input "false"
checkbox input "true"
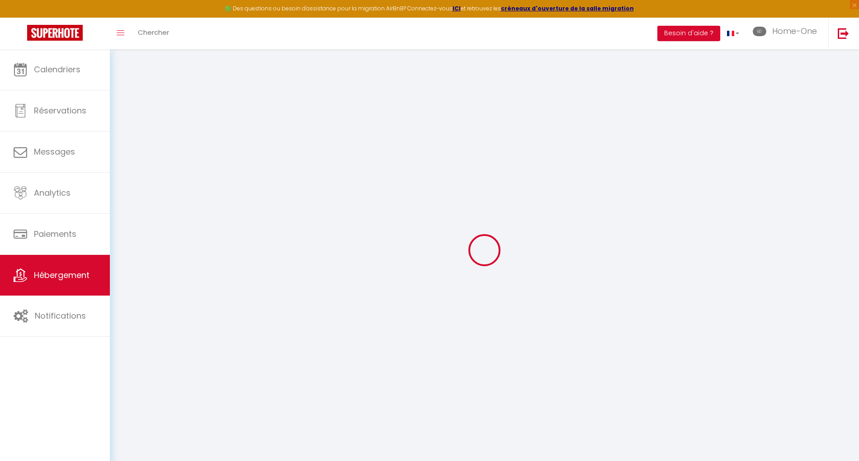
checkbox input "true"
checkbox input "false"
checkbox input "true"
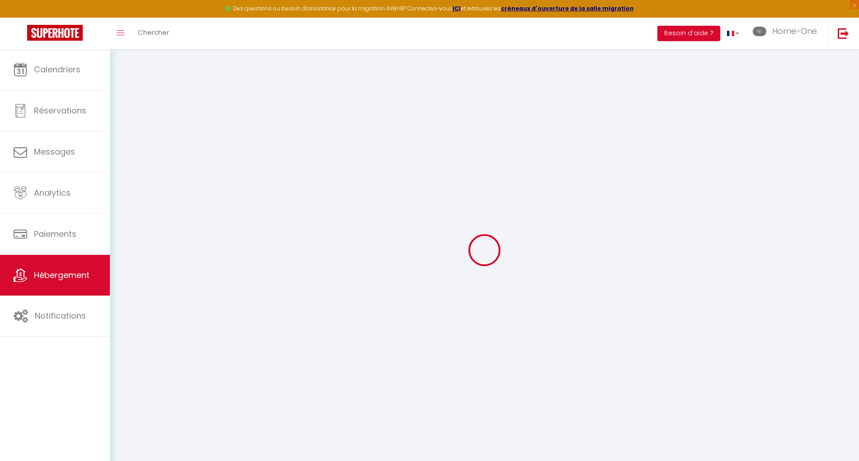
checkbox input "true"
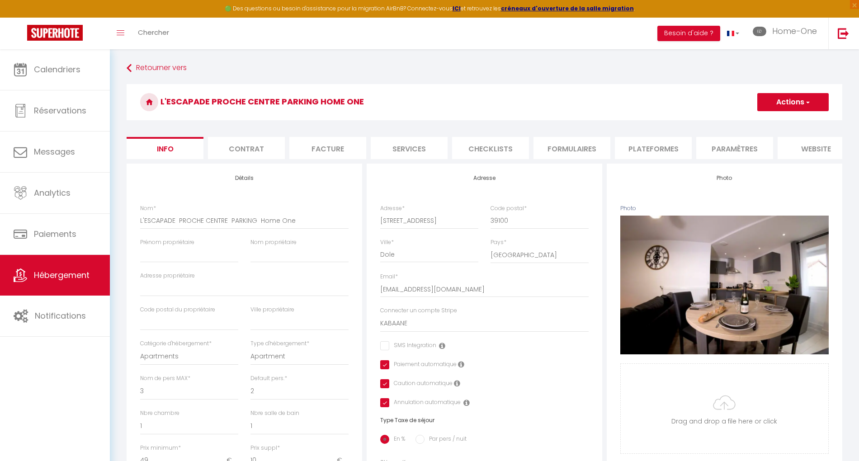
click at [721, 148] on li "Paramètres" at bounding box center [735, 148] width 77 height 22
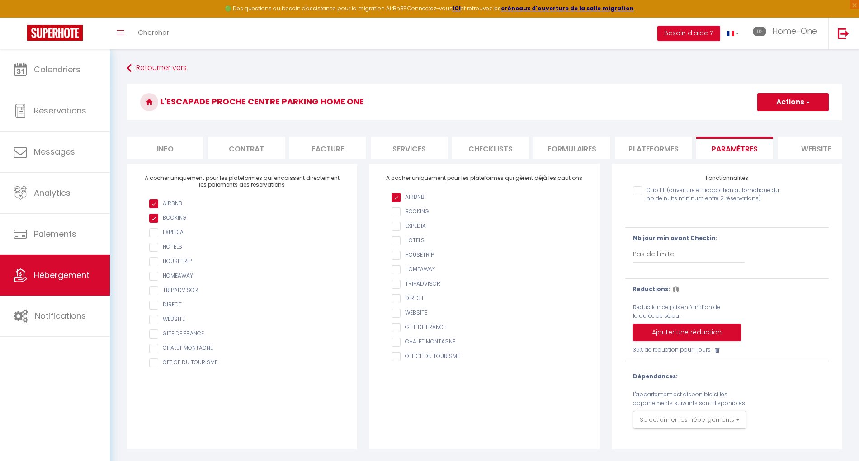
click at [653, 150] on li "Plateformes" at bounding box center [653, 148] width 77 height 22
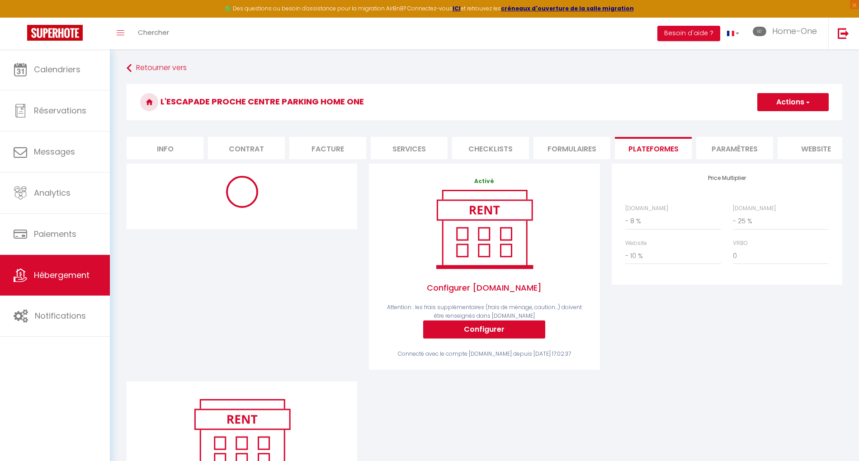
select select
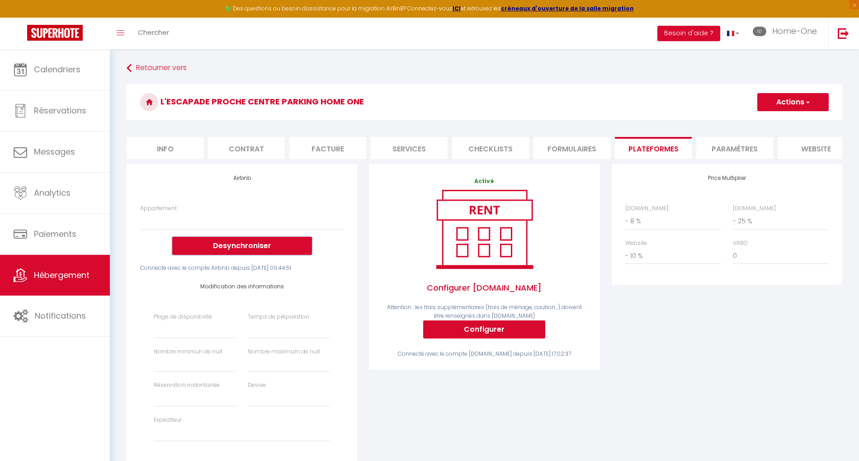
click at [246, 255] on button "Desynchroniser" at bounding box center [242, 246] width 140 height 18
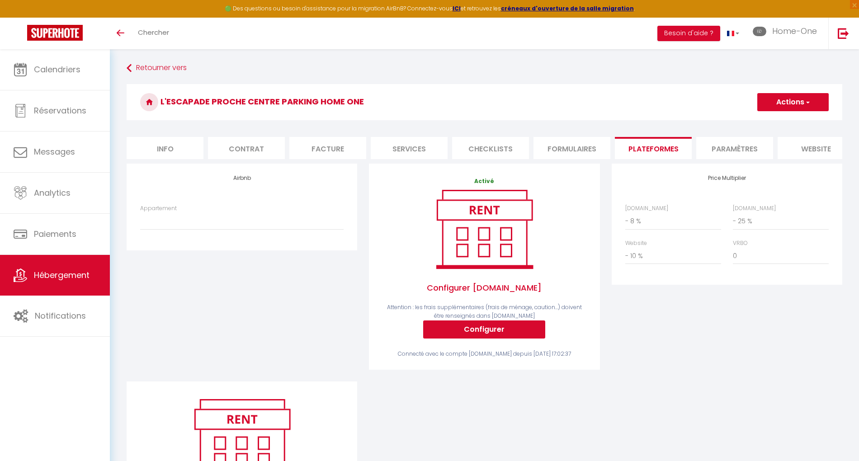
click at [47, 267] on link "Hébergement" at bounding box center [55, 275] width 110 height 41
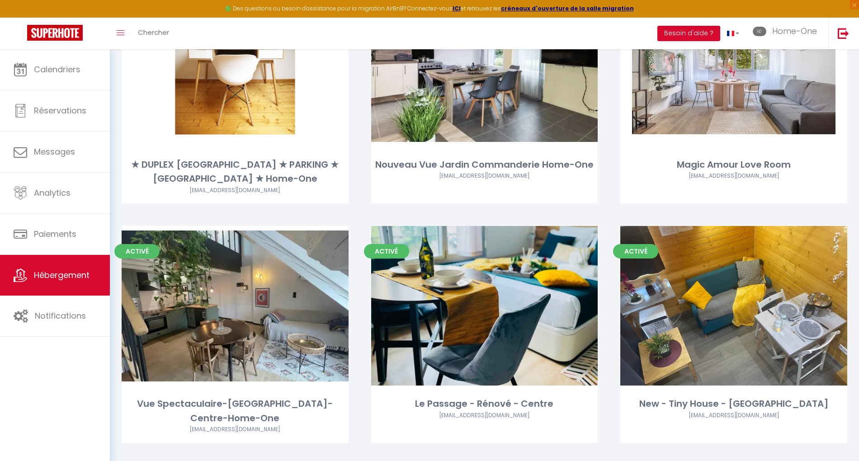
scroll to position [362, 0]
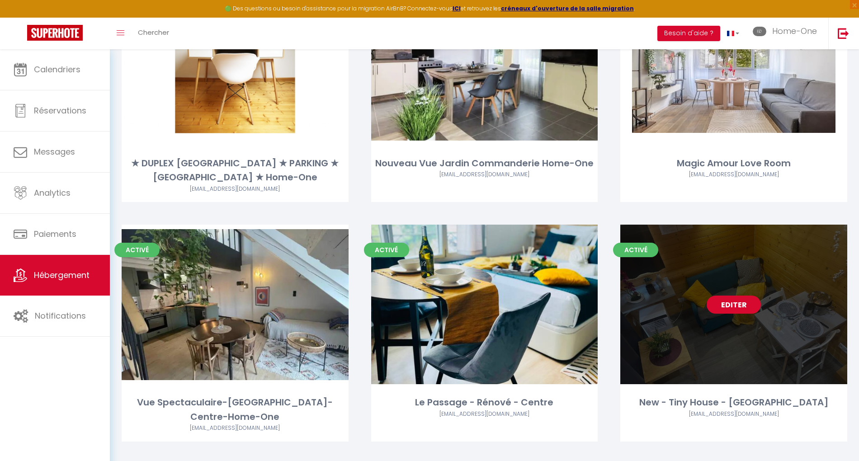
click at [733, 302] on link "Editer" at bounding box center [734, 305] width 54 height 18
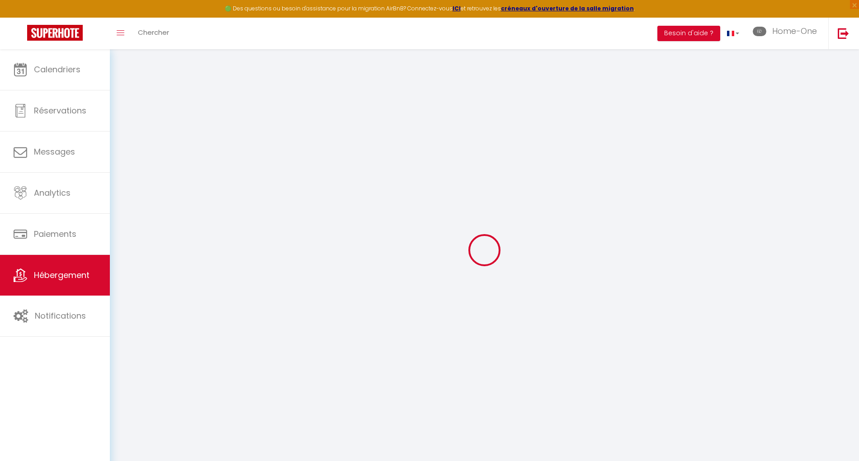
select select
checkbox input "false"
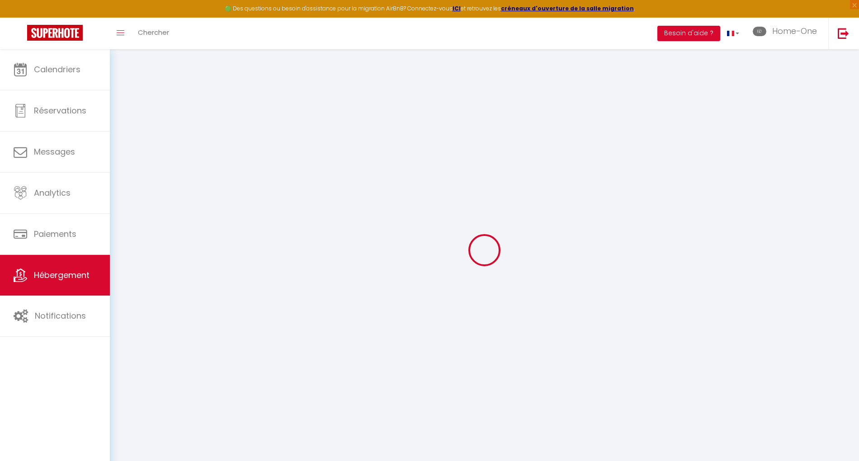
select select "15:00"
select select
select select "11:00"
select select "30"
select select "120"
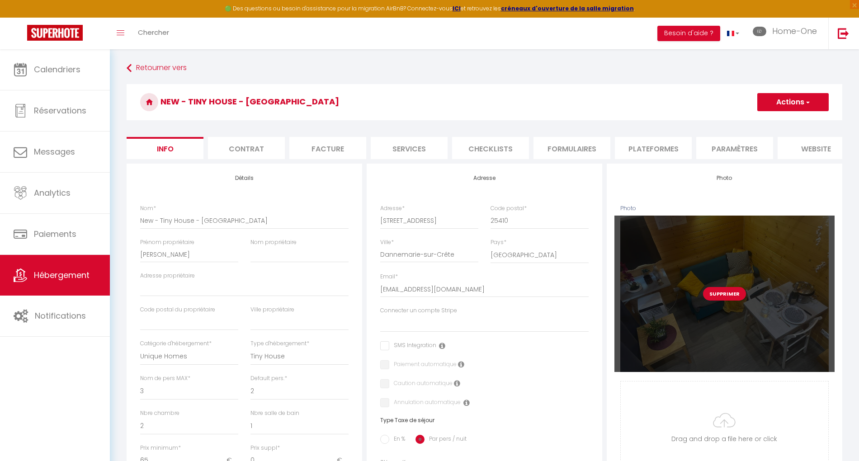
select select
checkbox input "false"
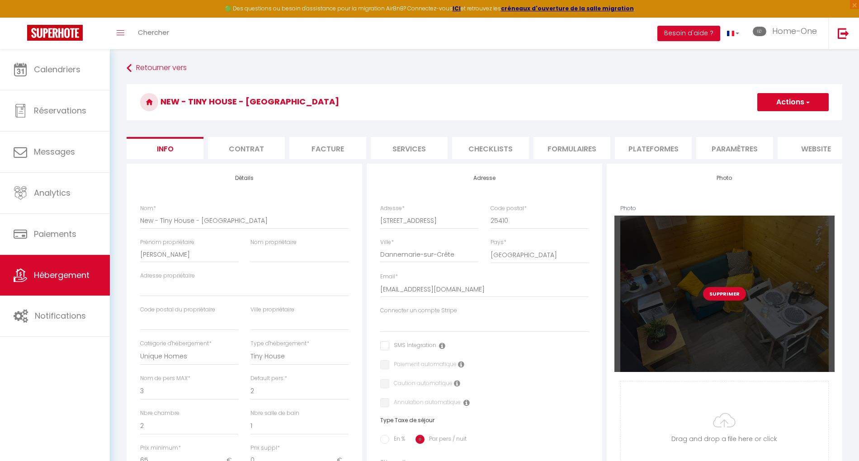
checkbox input "false"
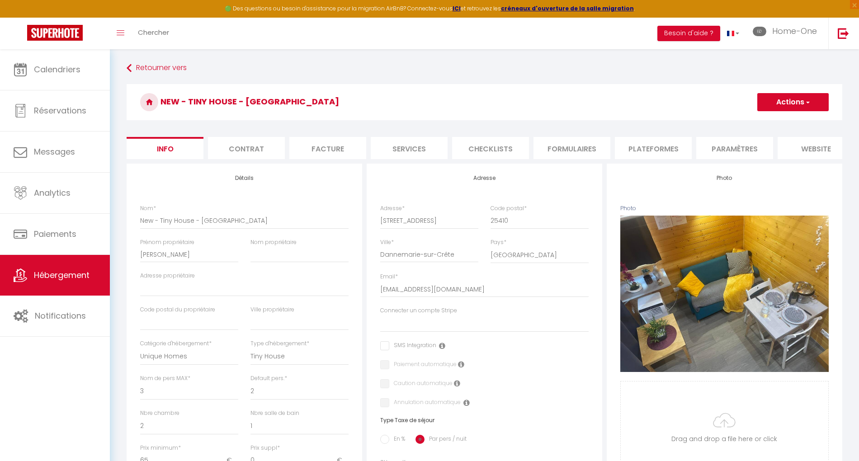
click at [670, 148] on li "Plateformes" at bounding box center [653, 148] width 77 height 22
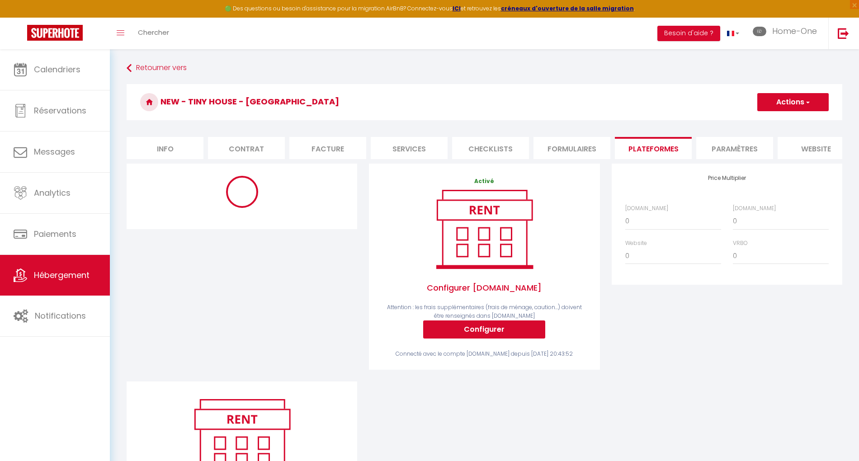
select select
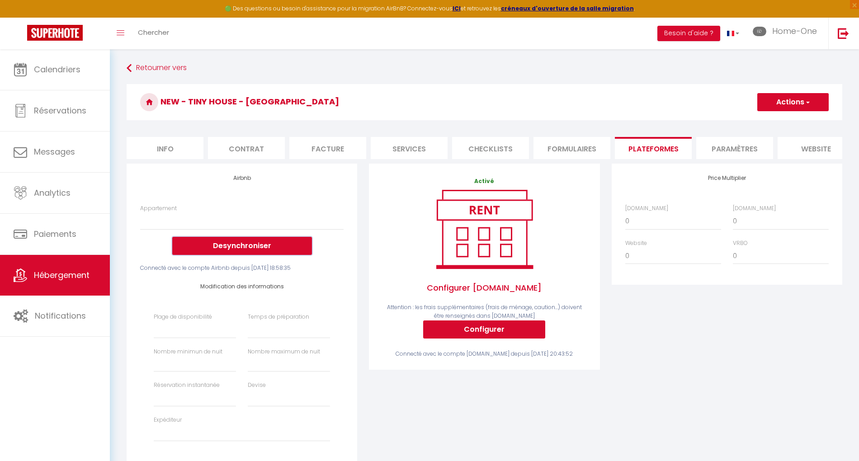
click at [241, 254] on button "Desynchroniser" at bounding box center [242, 246] width 140 height 18
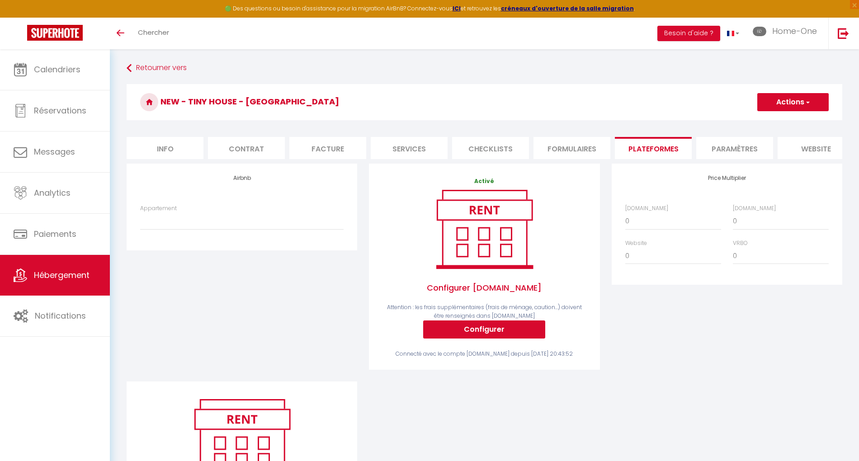
click at [79, 276] on span "Hébergement" at bounding box center [62, 275] width 56 height 11
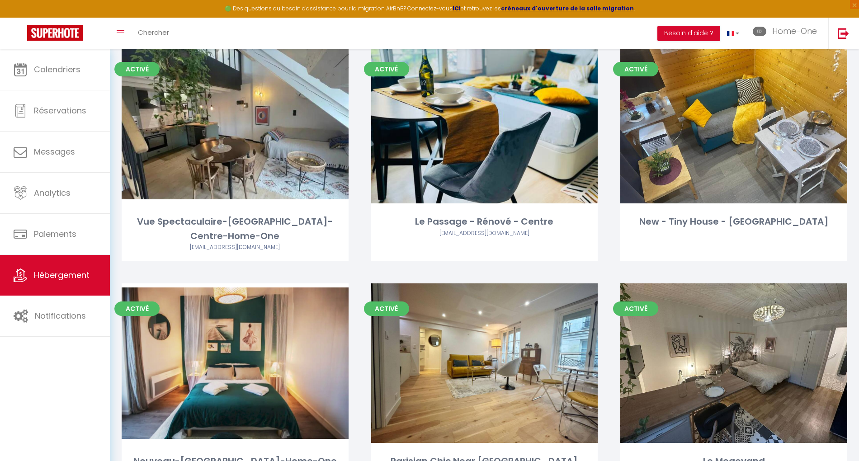
scroll to position [601, 0]
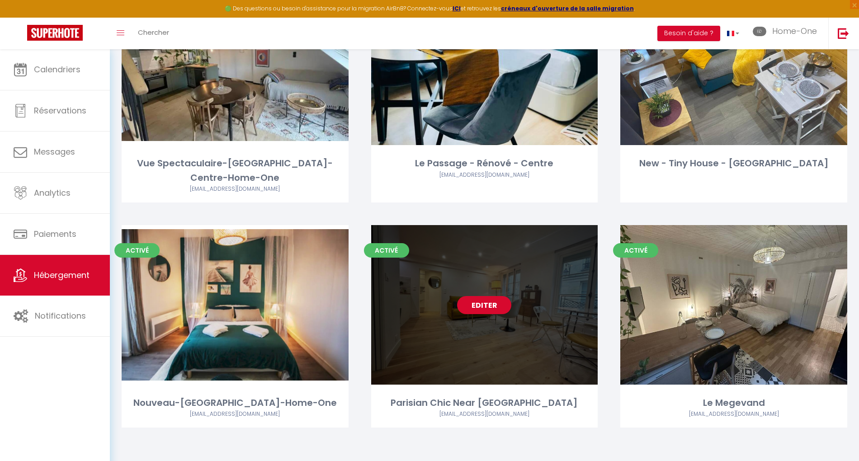
click at [474, 307] on link "Editer" at bounding box center [484, 305] width 54 height 18
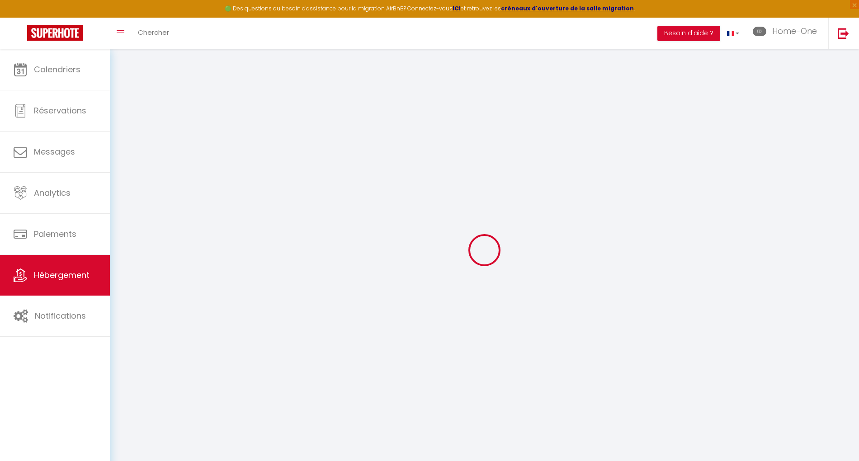
checkbox input "true"
checkbox input "false"
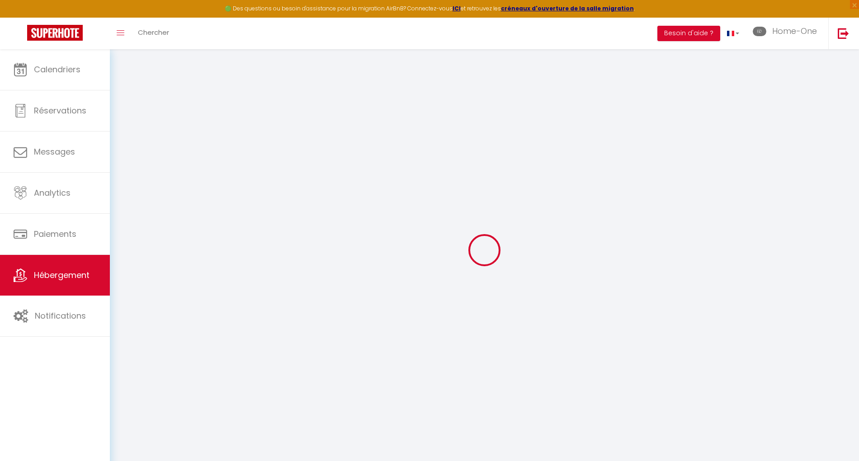
checkbox input "true"
checkbox input "false"
checkbox input "true"
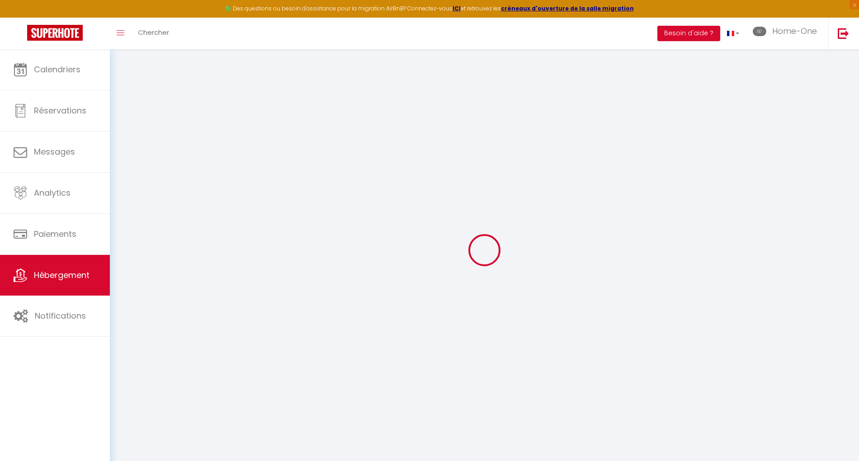
checkbox input "true"
checkbox input "false"
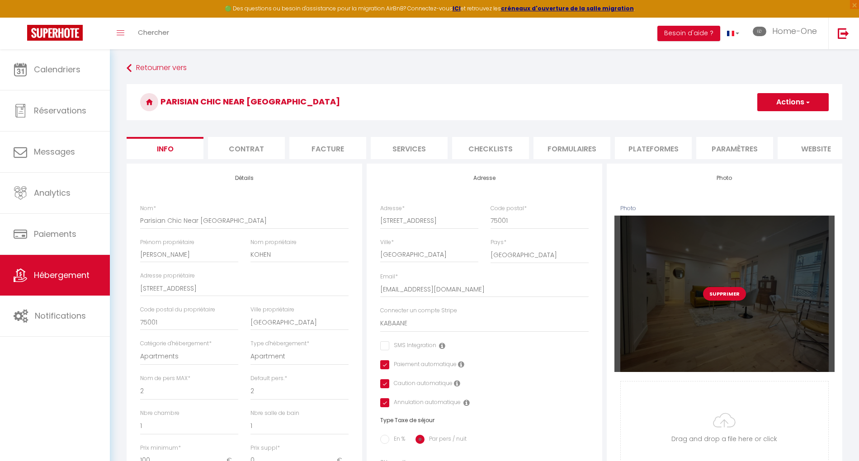
checkbox input "false"
checkbox input "true"
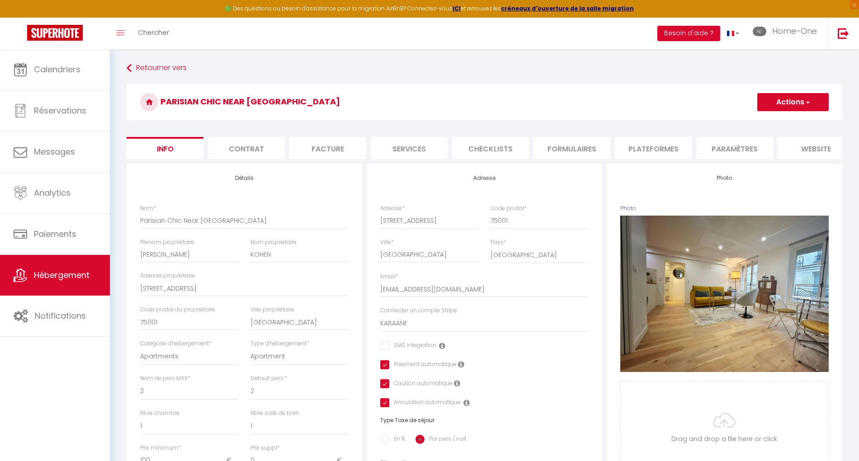
click at [750, 151] on li "Paramètres" at bounding box center [735, 148] width 77 height 22
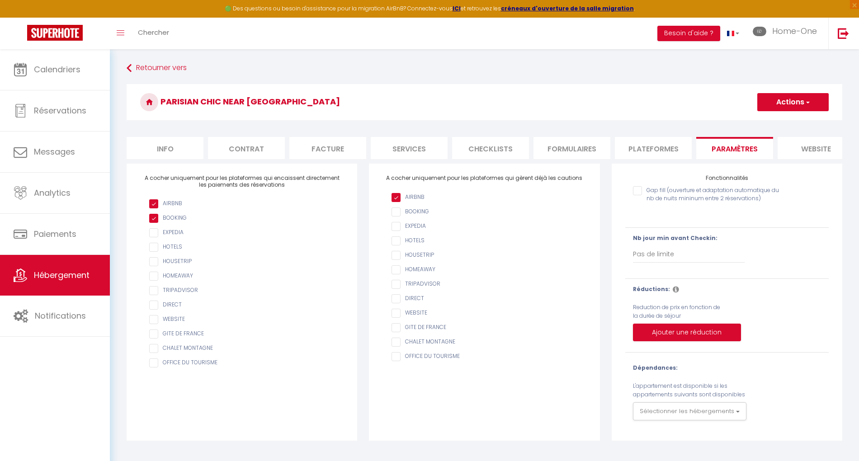
click at [366, 124] on div "Parisian Chic Near Opera Louvre Actions Enregistrer" at bounding box center [485, 104] width 716 height 41
click at [657, 154] on li "Plateformes" at bounding box center [653, 148] width 77 height 22
select select
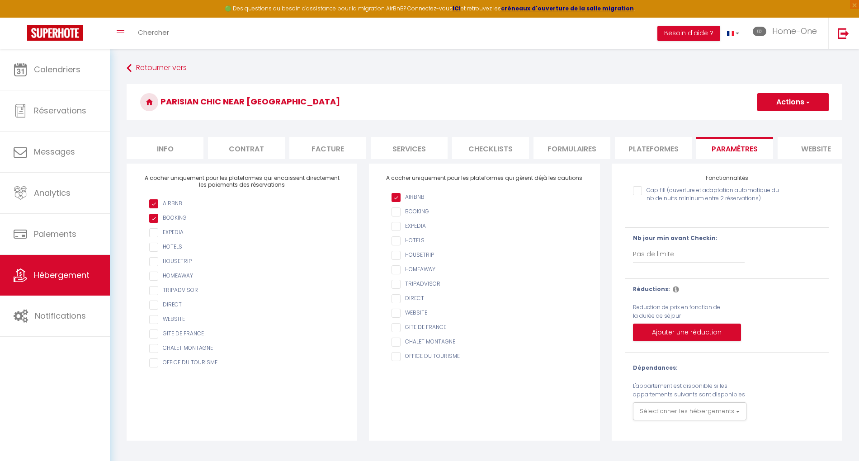
select select
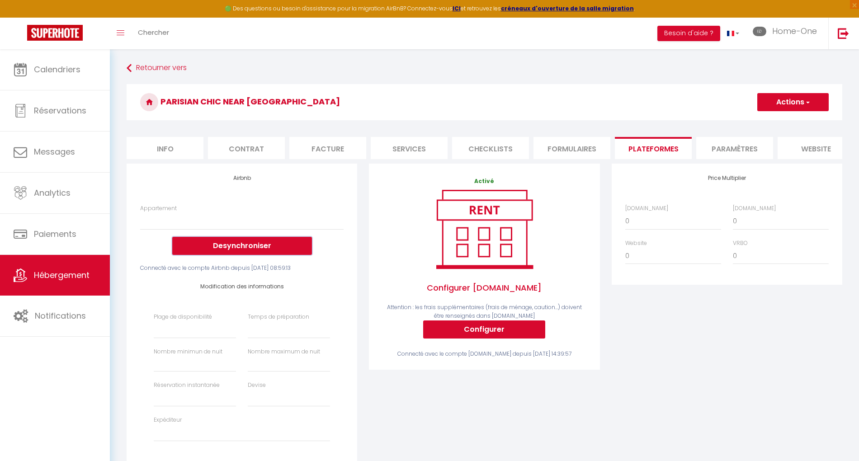
click at [239, 255] on button "Desynchroniser" at bounding box center [242, 246] width 140 height 18
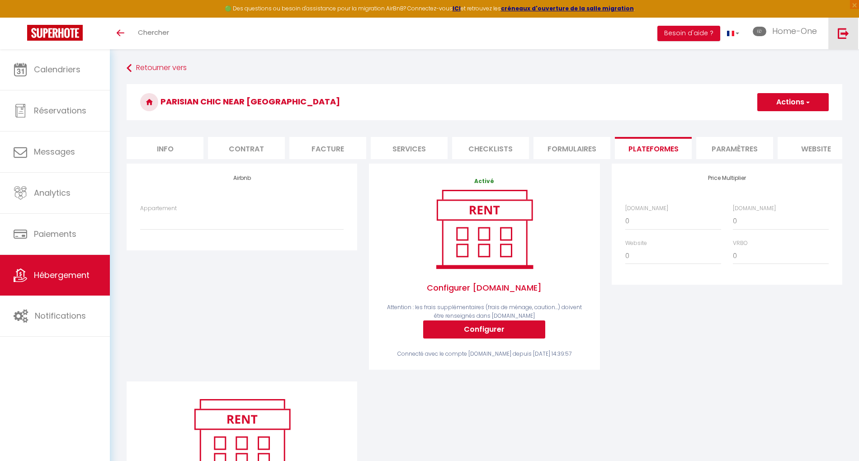
click at [843, 33] on img at bounding box center [843, 33] width 11 height 11
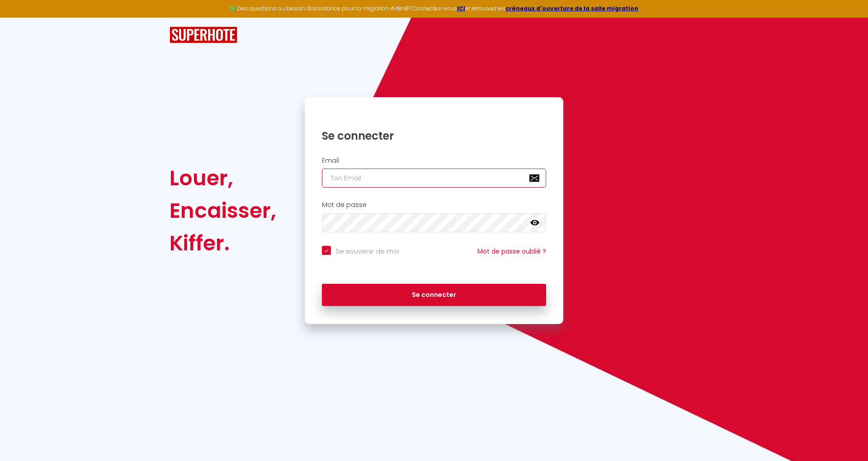
click at [462, 177] on input "email" at bounding box center [434, 178] width 224 height 19
paste input "[PERSON_NAME][EMAIL_ADDRESS][DOMAIN_NAME]"
type input "[PERSON_NAME][EMAIL_ADDRESS][DOMAIN_NAME]"
checkbox input "true"
type input "[PERSON_NAME][EMAIL_ADDRESS][DOMAIN_NAME]"
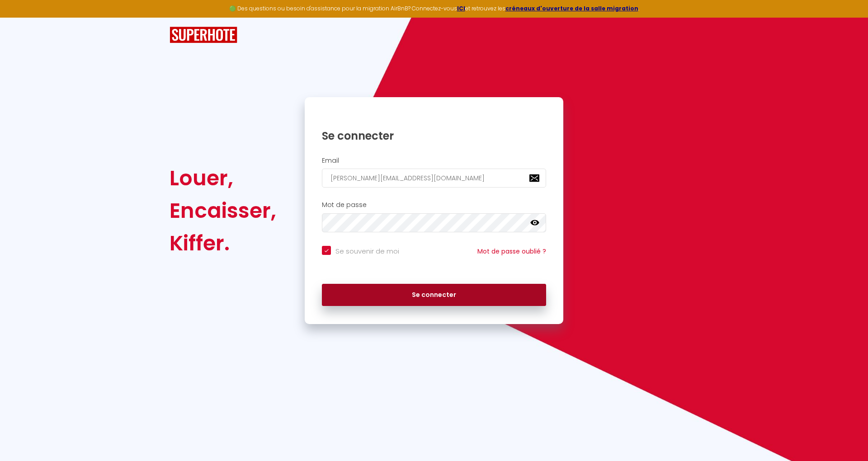
click at [448, 292] on button "Se connecter" at bounding box center [434, 295] width 224 height 23
checkbox input "true"
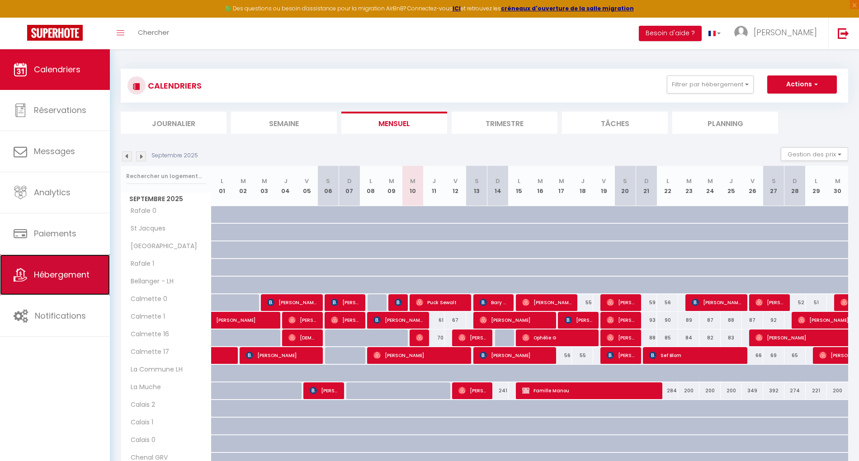
click at [54, 274] on span "Hébergement" at bounding box center [62, 274] width 56 height 11
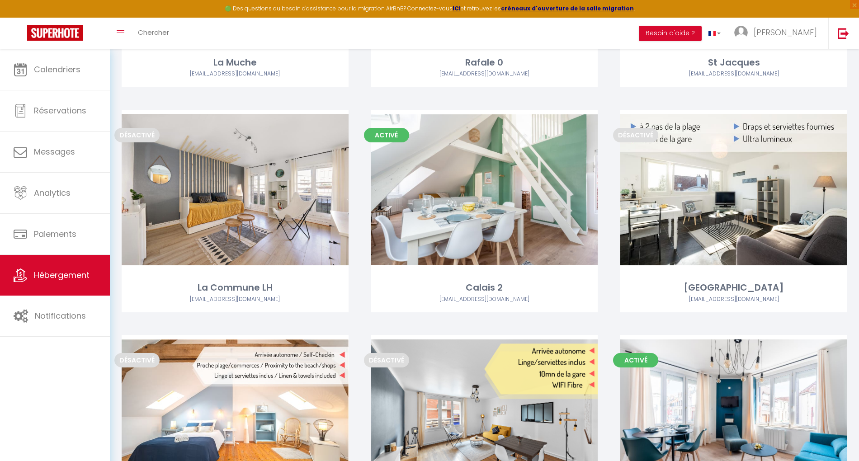
scroll to position [301, 0]
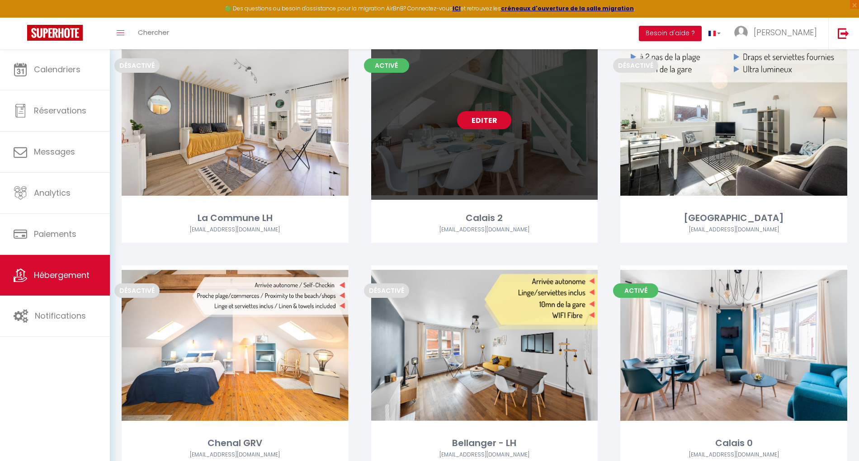
click at [484, 121] on link "Editer" at bounding box center [484, 120] width 54 height 18
click at [500, 126] on link "Editer" at bounding box center [484, 120] width 54 height 18
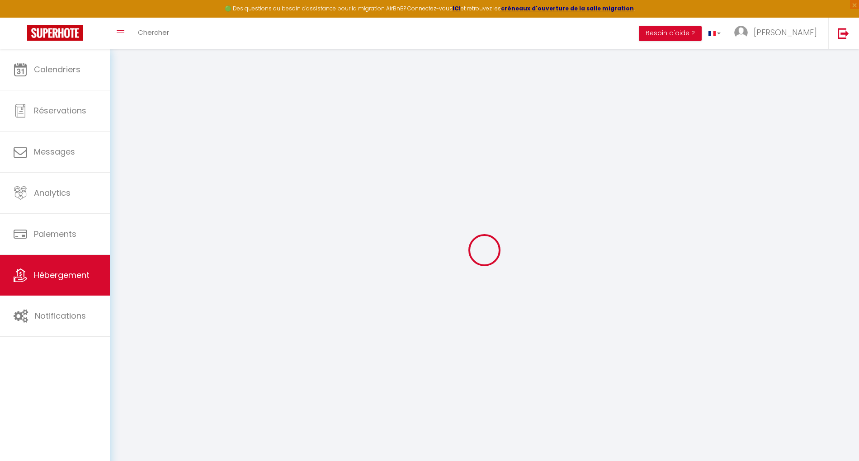
type input "Calais 2"
select select "6"
select select "4"
select select "2"
type input "85"
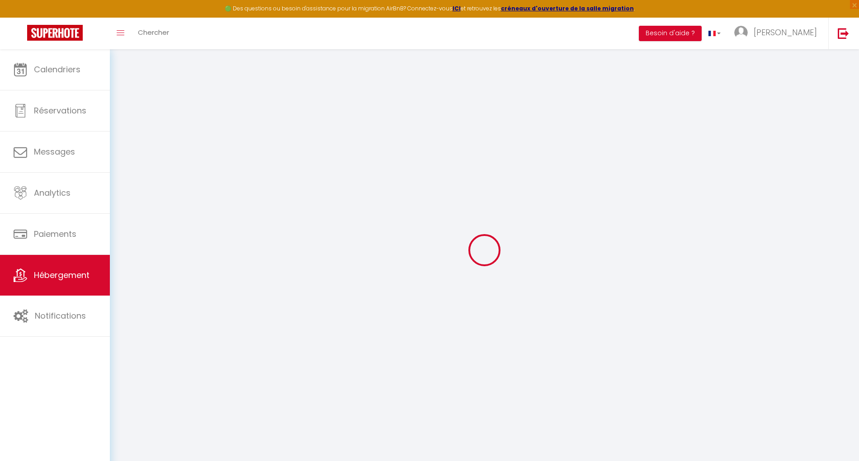
type input "10"
type input "40"
type input "2.00"
type input "300"
select select
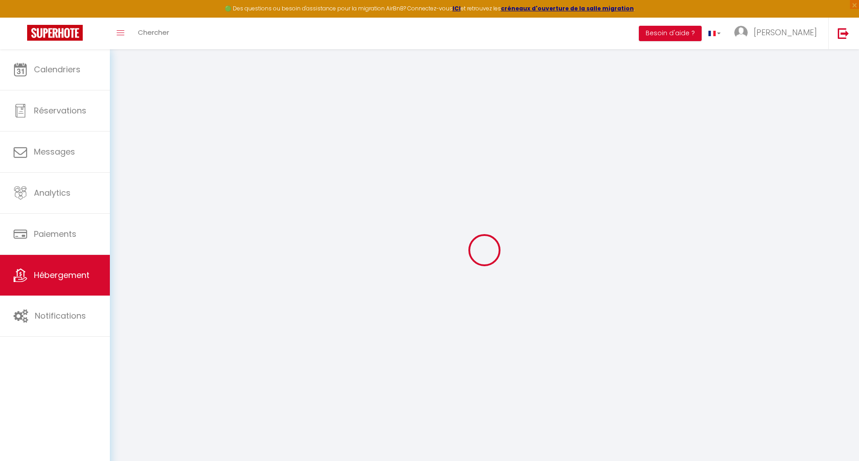
select select
type input "[STREET_ADDRESS]"
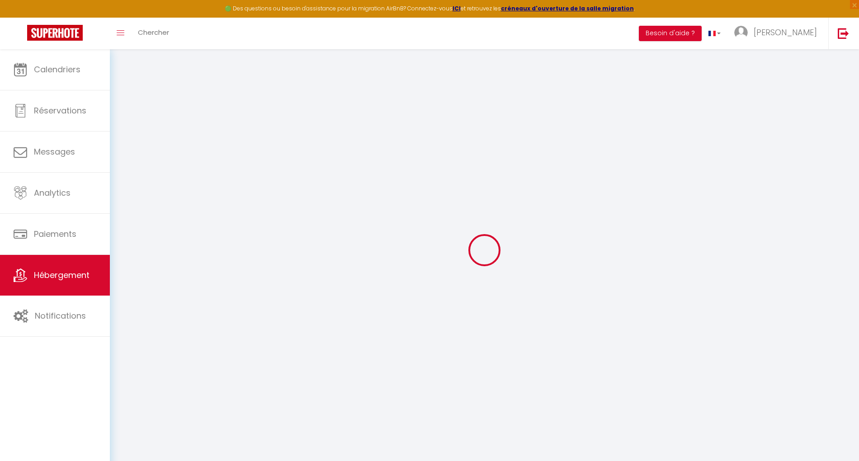
type input "62100"
type input "[GEOGRAPHIC_DATA]"
type input "[PERSON_NAME][EMAIL_ADDRESS][PERSON_NAME][DOMAIN_NAME][PERSON_NAME]"
select select "3986"
checkbox input "true"
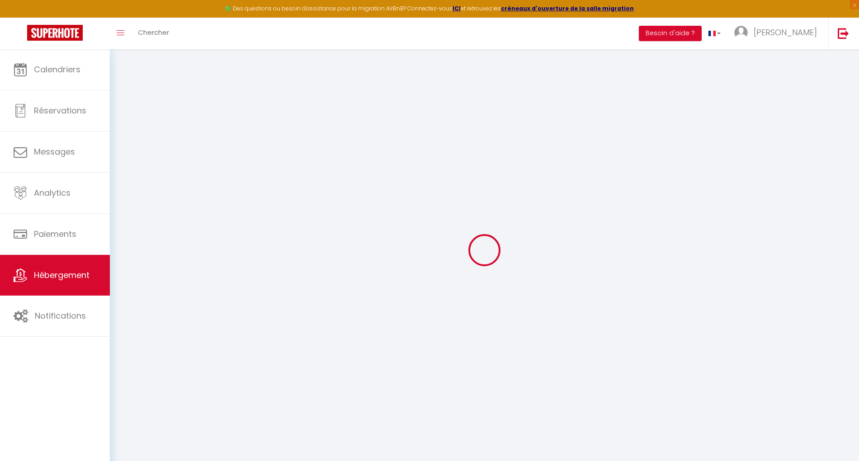
checkbox input "false"
type input "0"
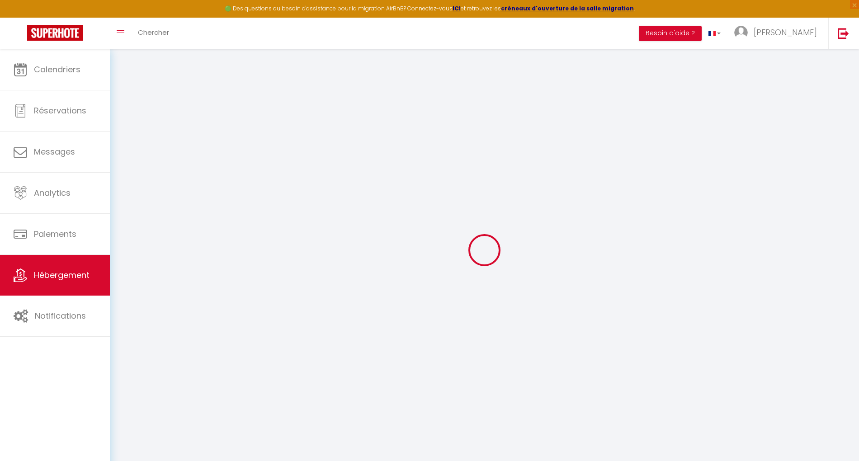
type input "0"
select select
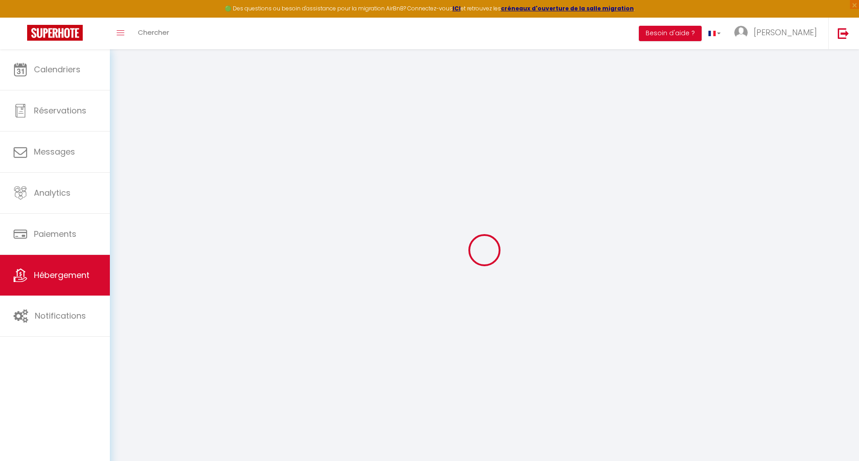
select select
checkbox input "true"
checkbox input "false"
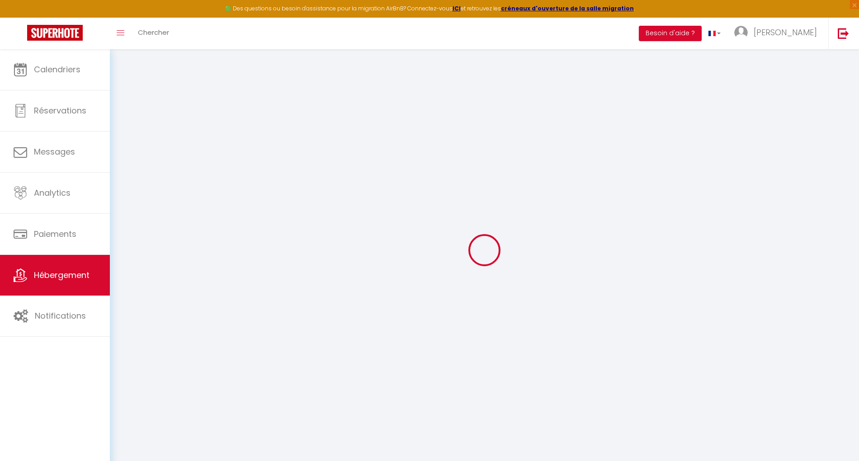
checkbox input "false"
select select
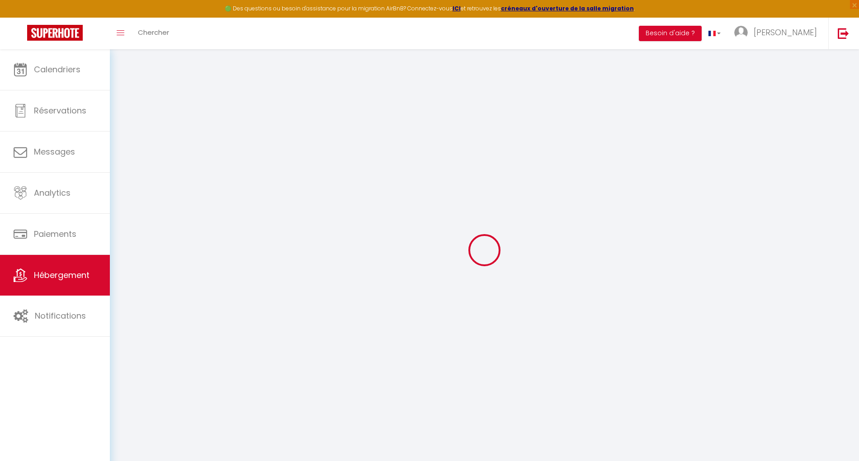
select select
checkbox input "true"
checkbox input "false"
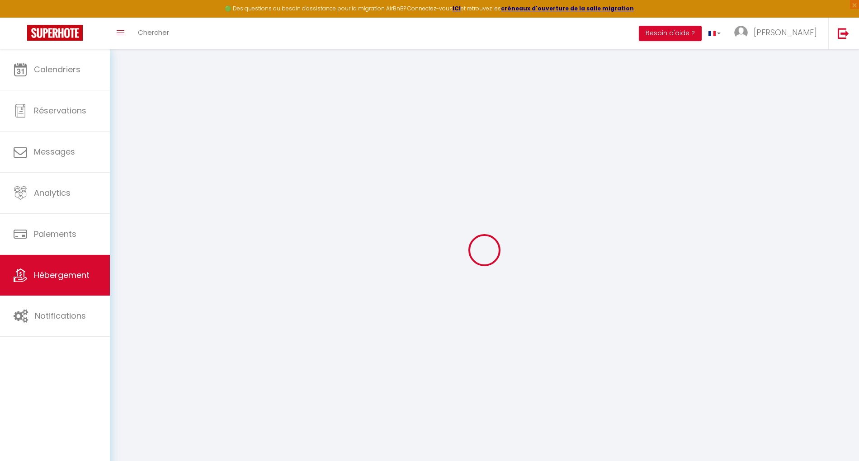
checkbox input "true"
checkbox input "false"
select select "15:00"
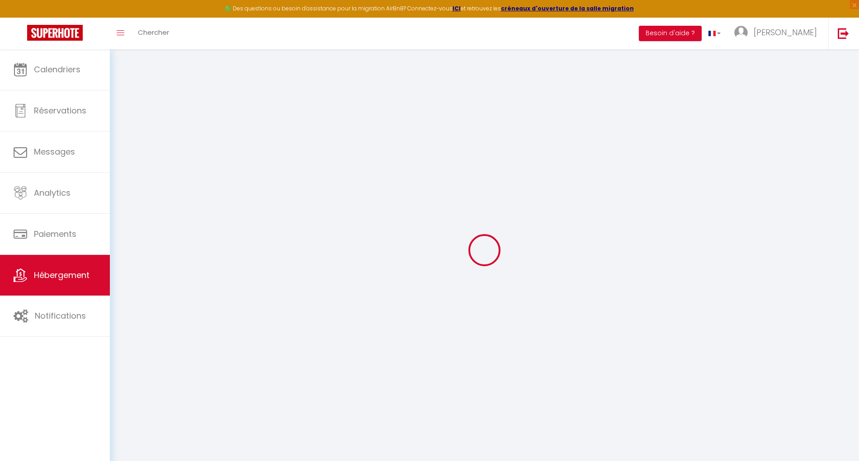
select select "00:00"
select select "11:00"
select select "30"
select select "120"
checkbox input "true"
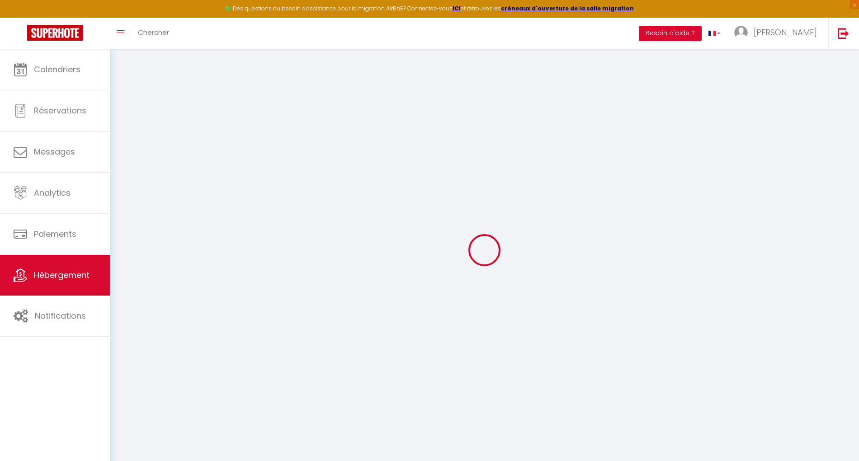
checkbox input "false"
checkbox input "true"
checkbox input "false"
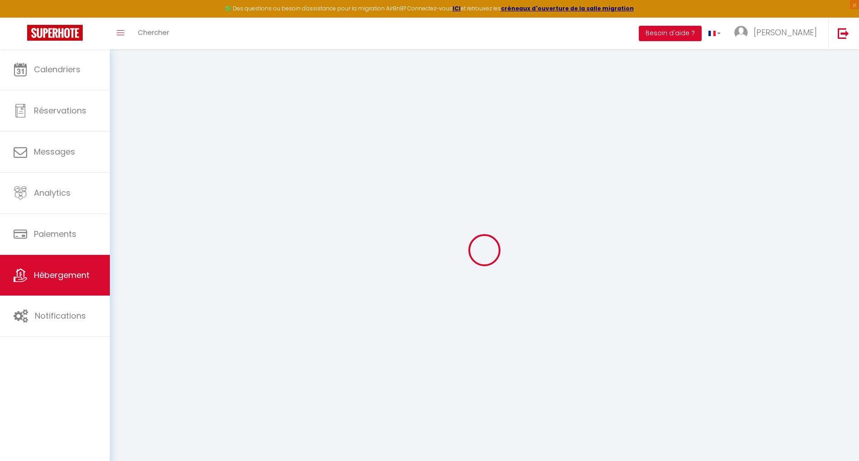
checkbox input "false"
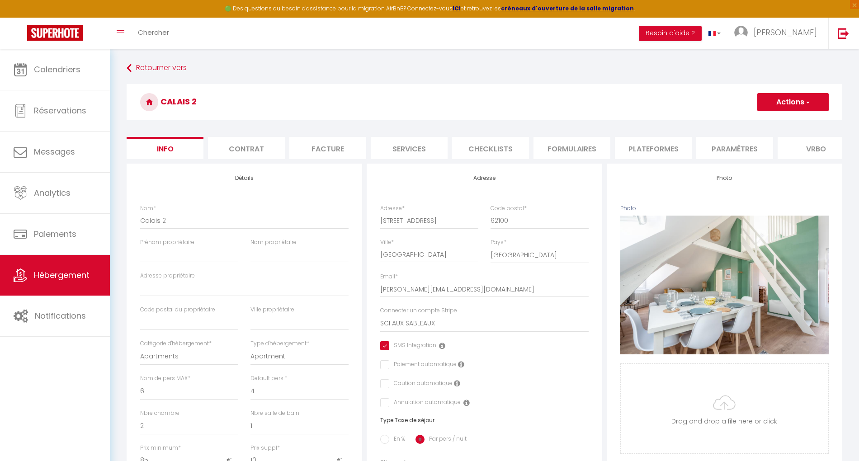
click at [625, 147] on li "Plateformes" at bounding box center [653, 148] width 77 height 22
select select
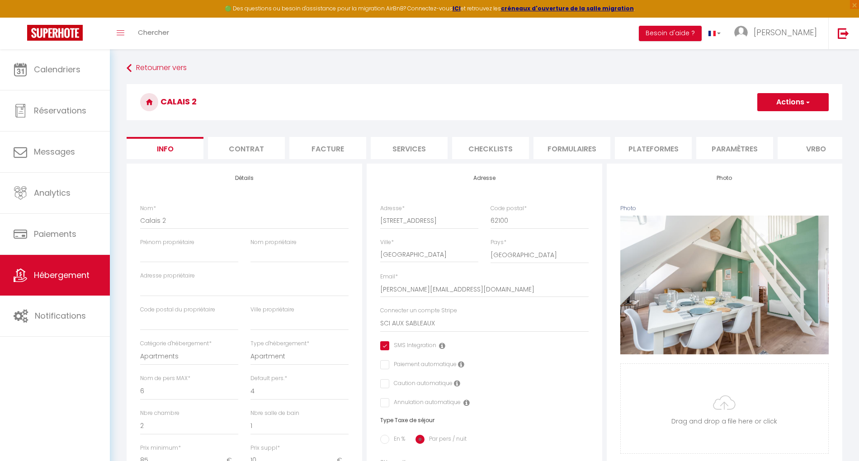
select select
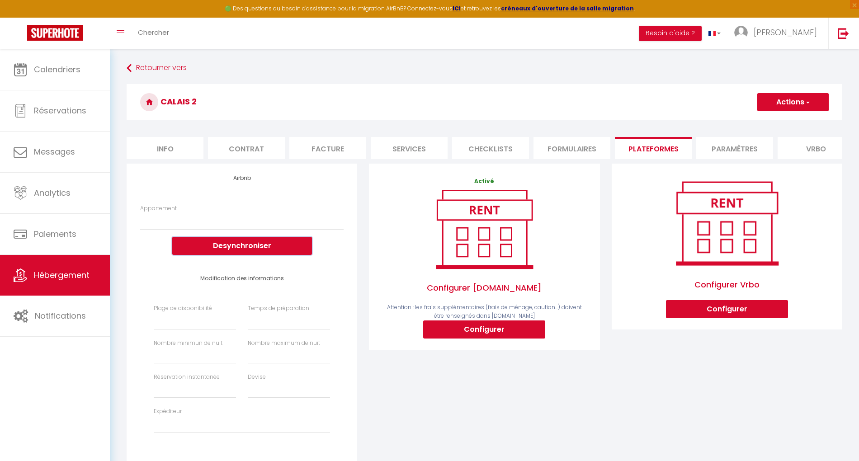
click at [270, 249] on button "Desynchroniser" at bounding box center [242, 246] width 140 height 18
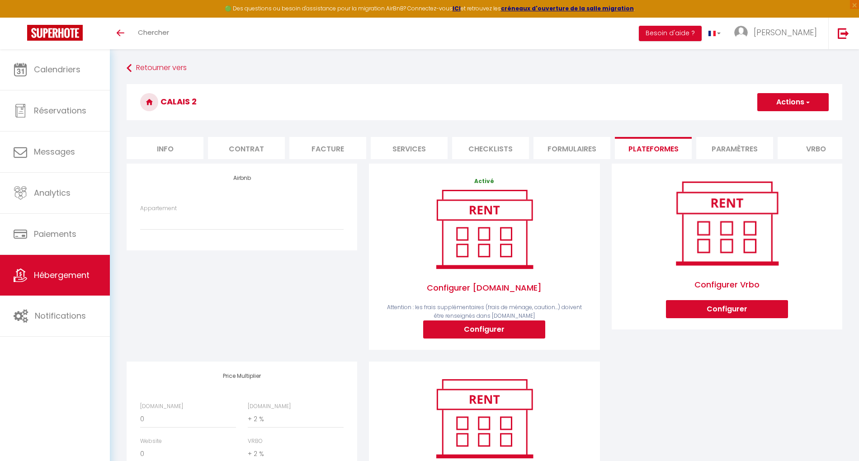
click at [69, 277] on span "Hébergement" at bounding box center [62, 275] width 56 height 11
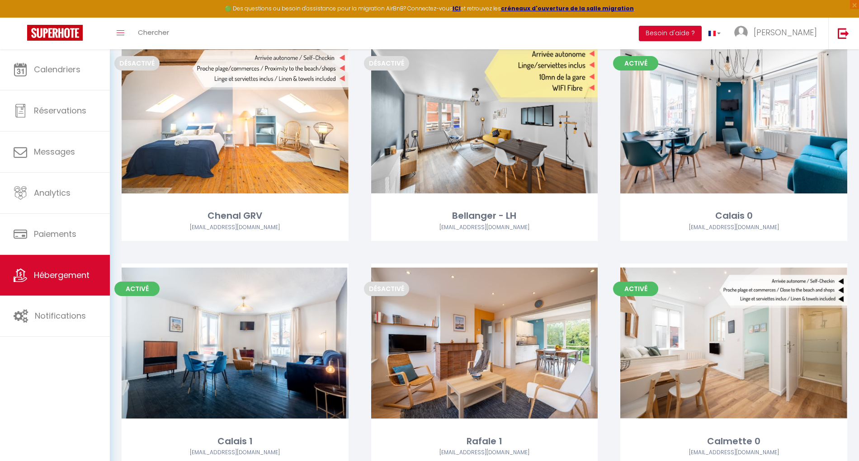
scroll to position [543, 0]
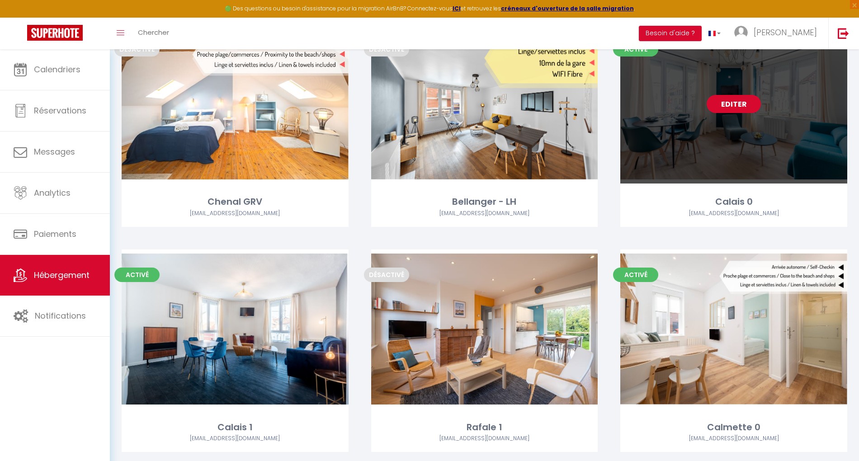
click at [735, 104] on link "Editer" at bounding box center [734, 104] width 54 height 18
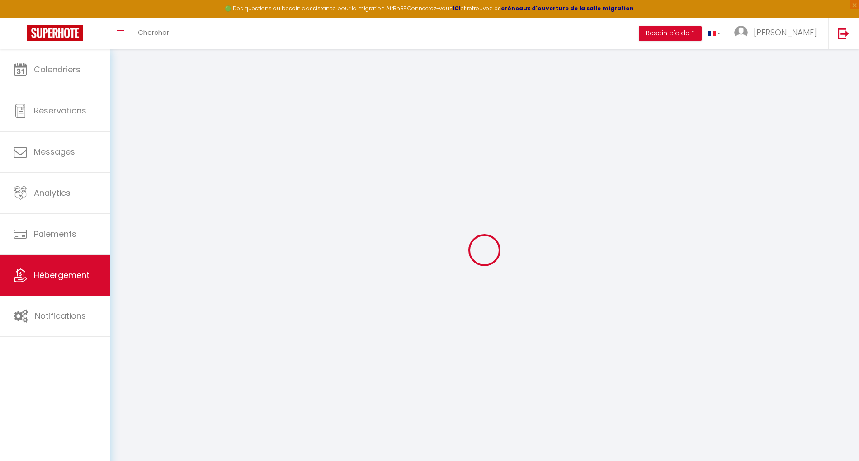
select select "+ 2 %"
checkbox input "true"
checkbox input "false"
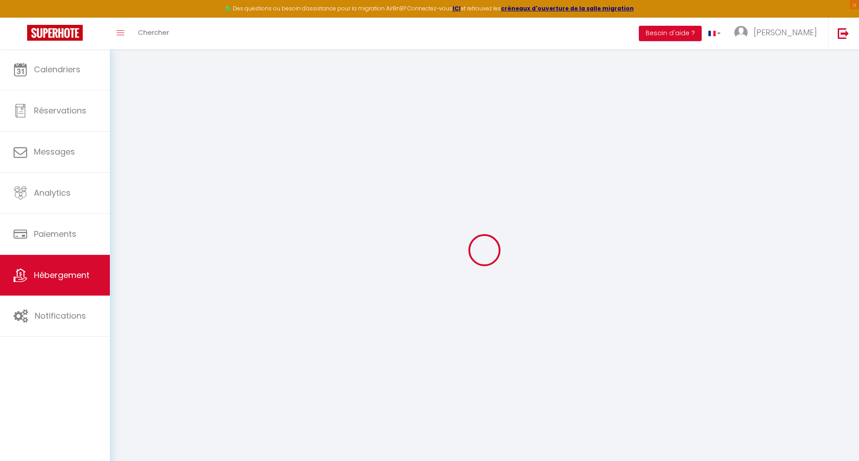
checkbox input "false"
checkbox input "true"
checkbox input "false"
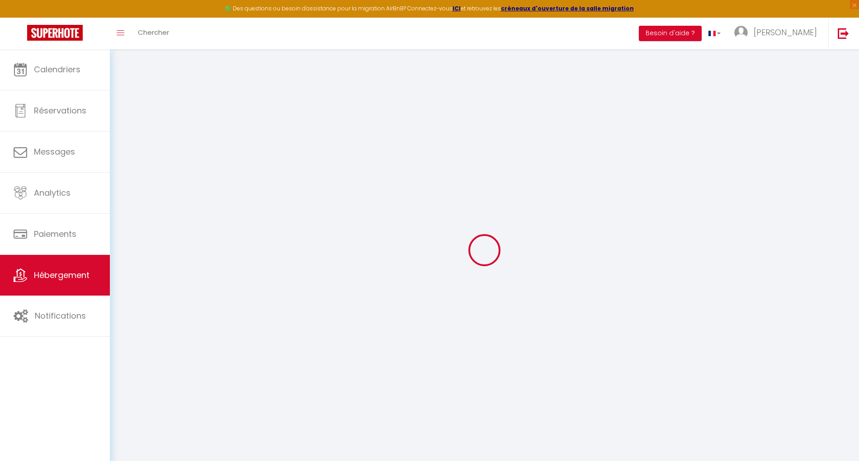
checkbox input "false"
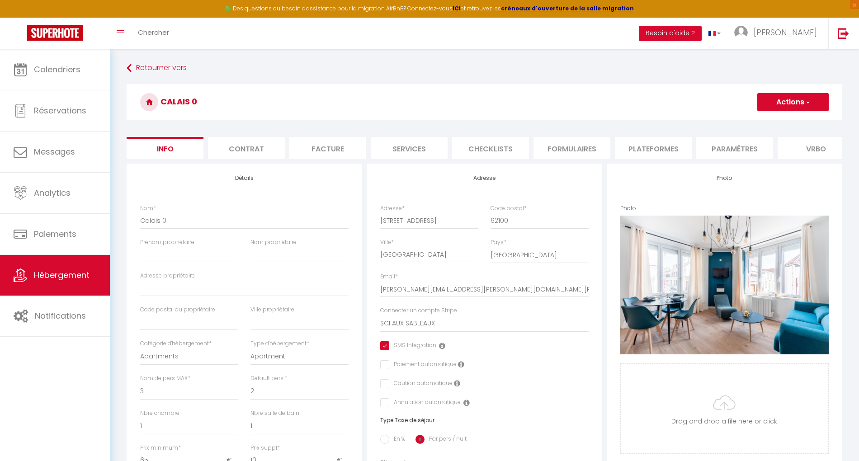
checkbox input "true"
checkbox input "false"
select select
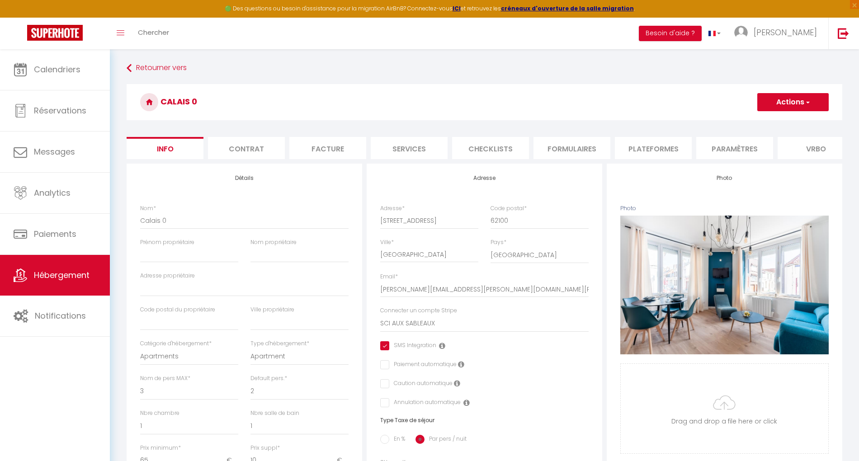
select select
click at [639, 147] on li "Plateformes" at bounding box center [653, 148] width 77 height 22
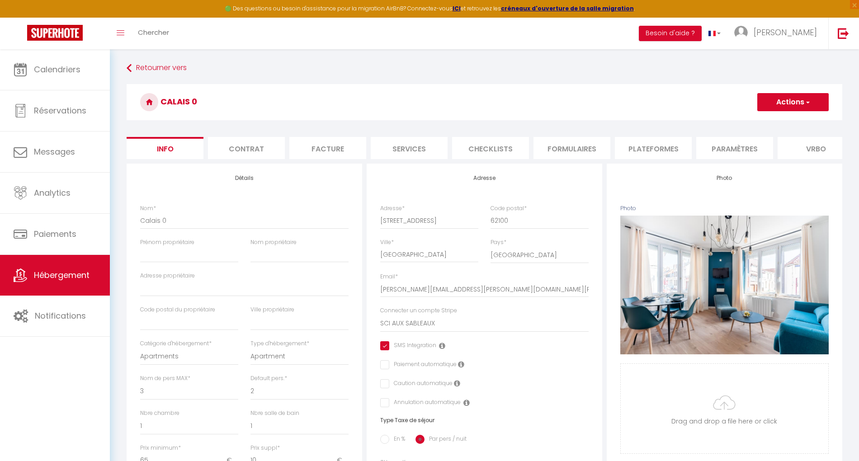
select select
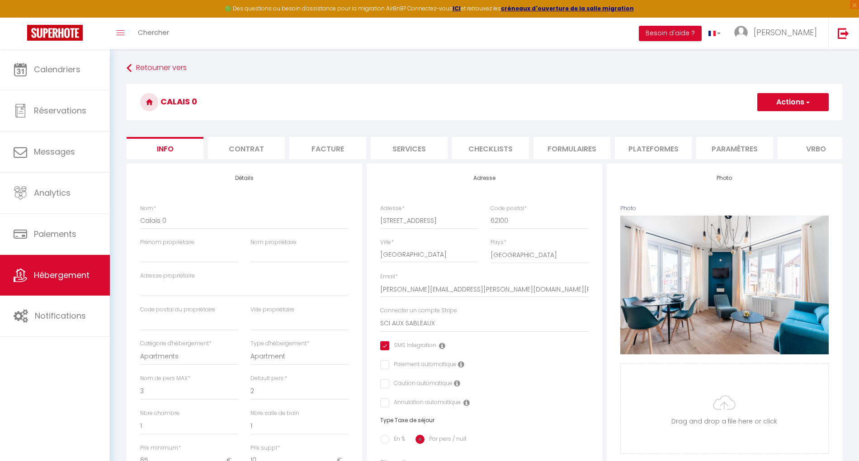
select select
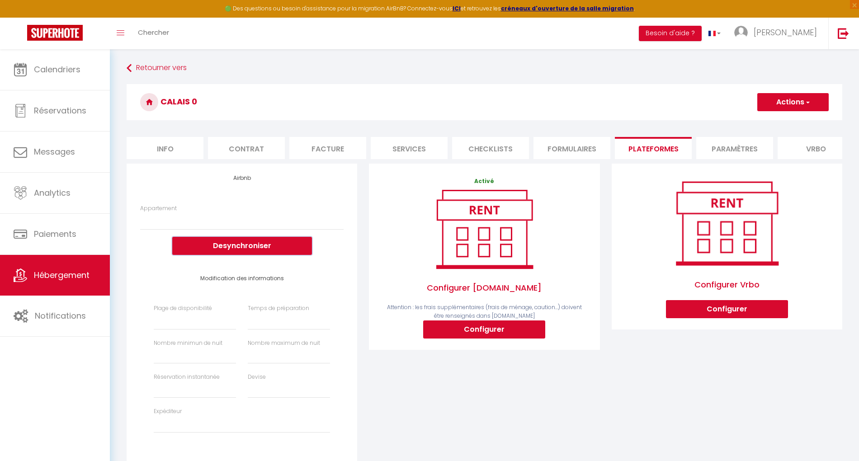
click at [273, 255] on button "Desynchroniser" at bounding box center [242, 246] width 140 height 18
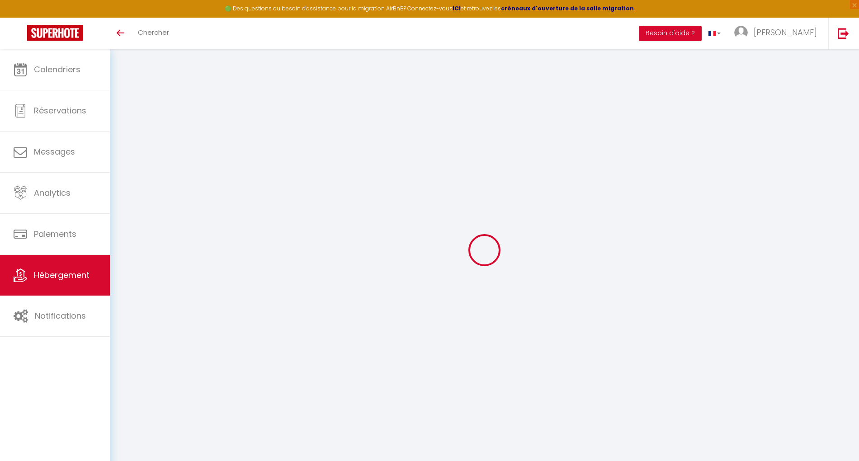
select select "+ 2 %"
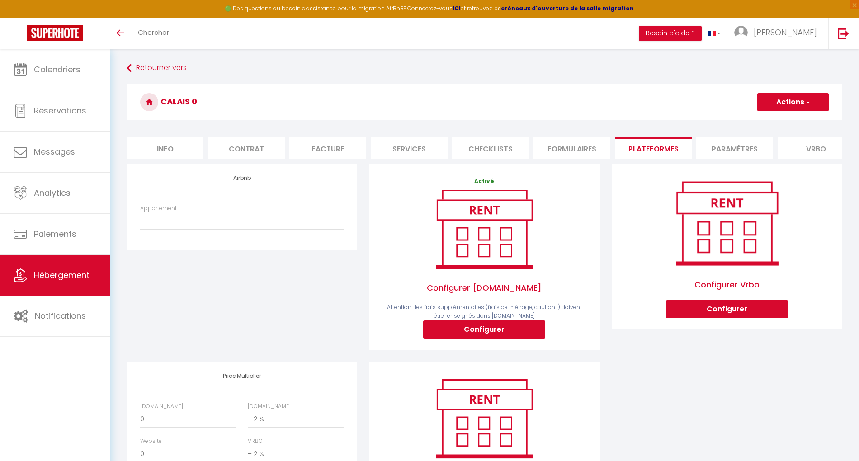
click at [73, 270] on span "Hébergement" at bounding box center [62, 275] width 56 height 11
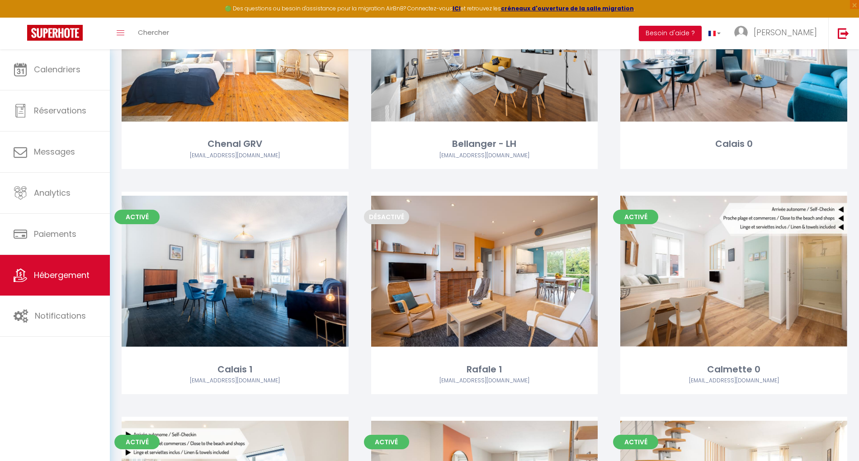
scroll to position [603, 0]
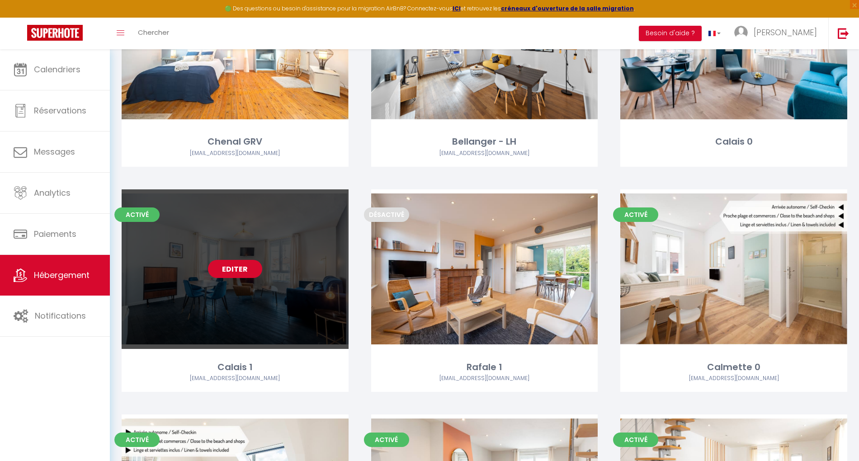
click at [239, 272] on link "Editer" at bounding box center [235, 269] width 54 height 18
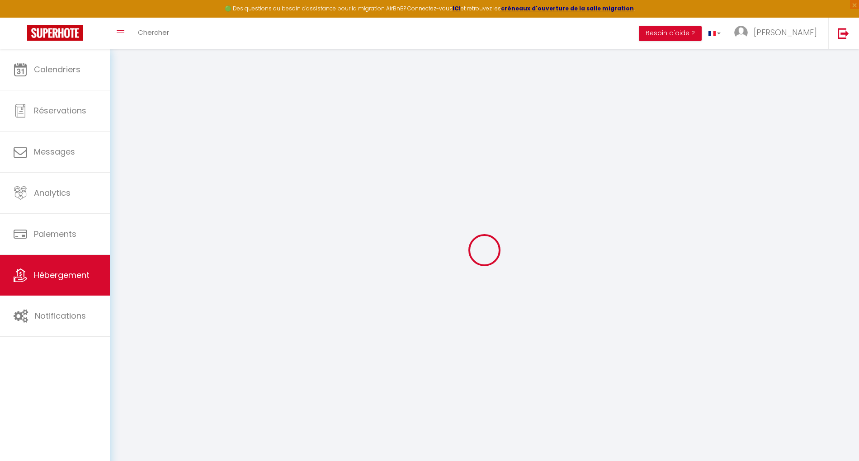
select select
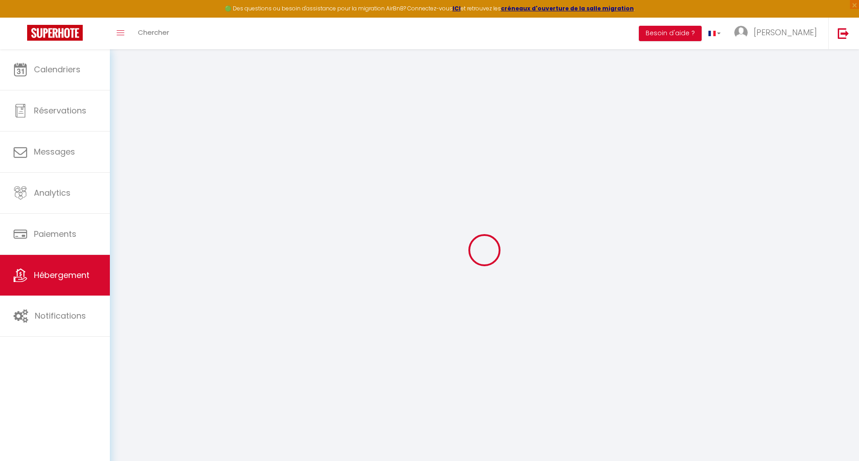
select select
checkbox input "false"
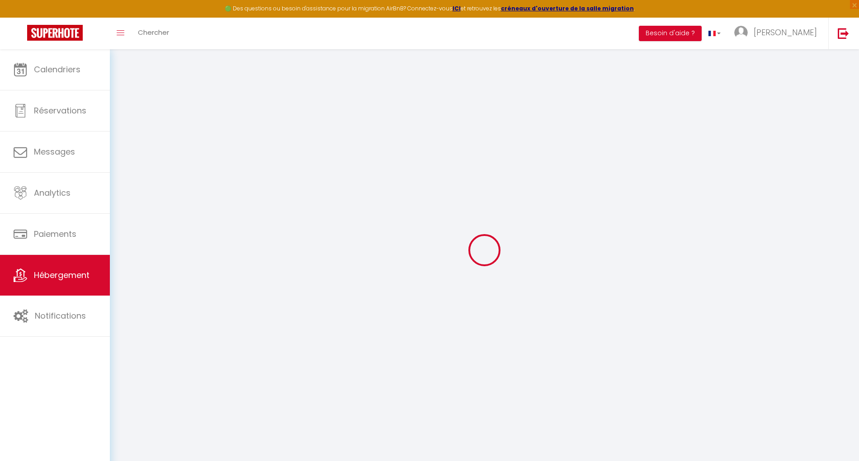
select select
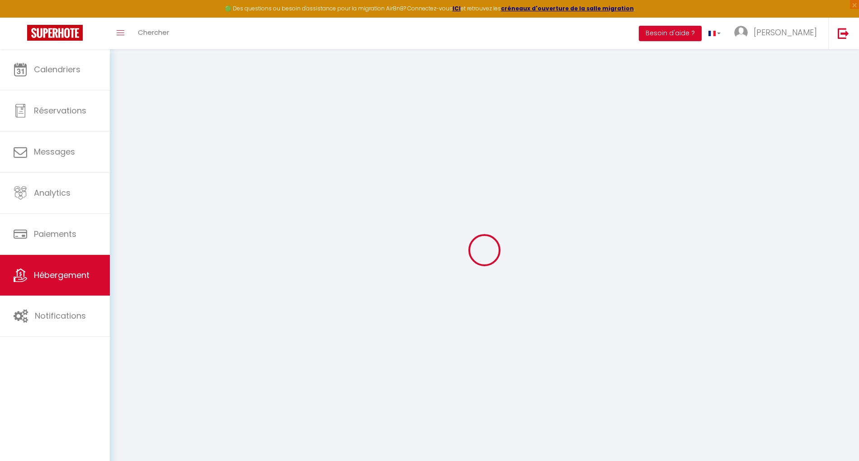
select select
checkbox input "false"
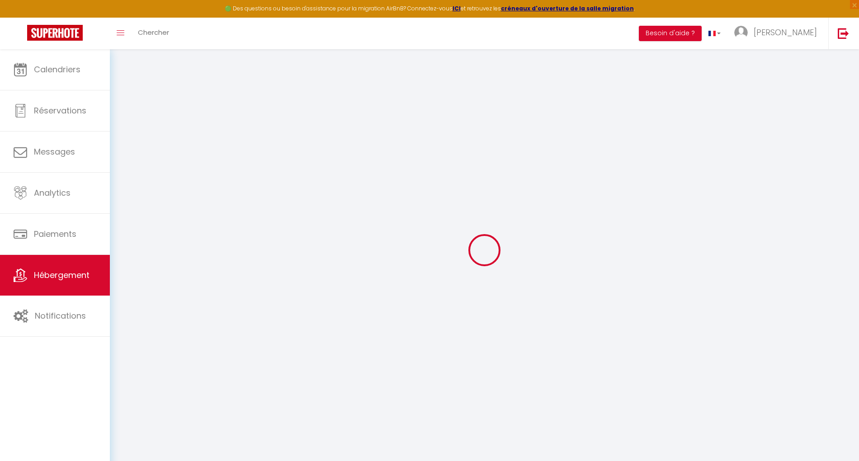
checkbox input "false"
select select
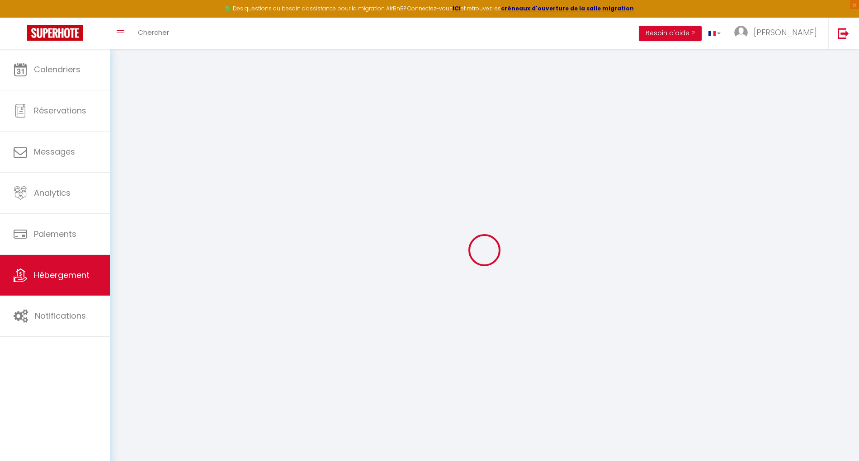
select select
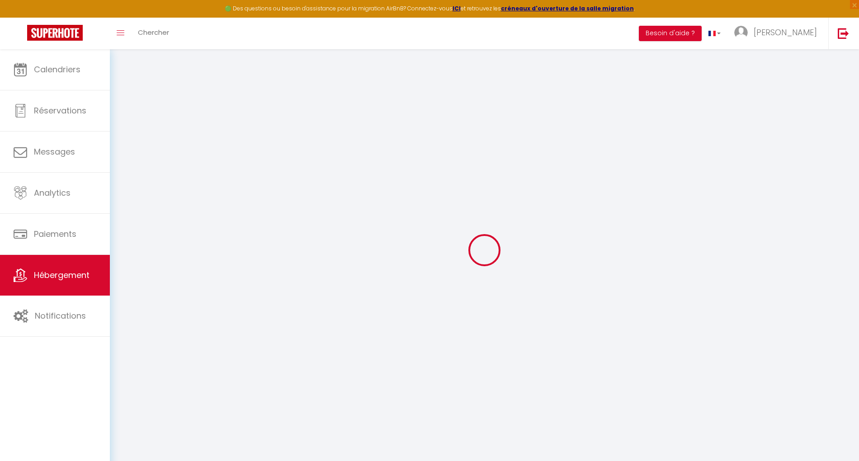
checkbox input "false"
select select
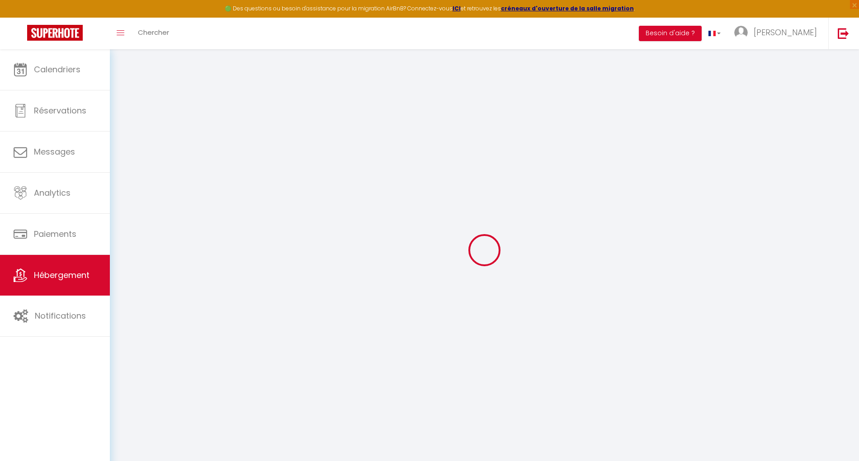
select select
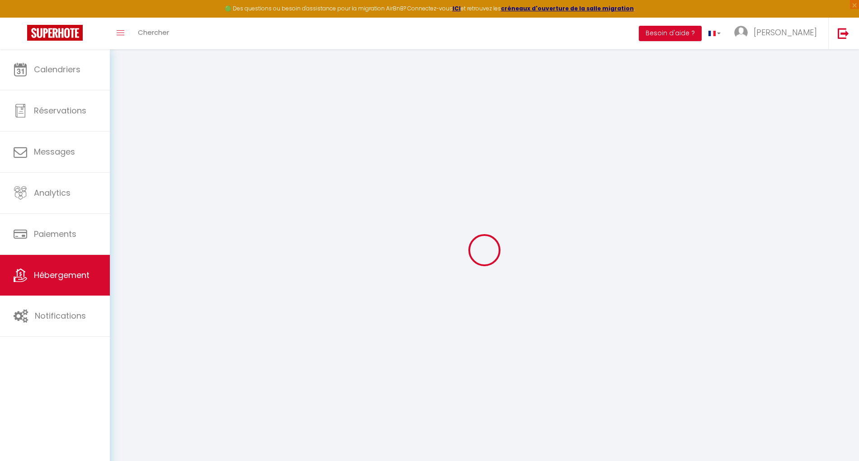
select select
checkbox input "false"
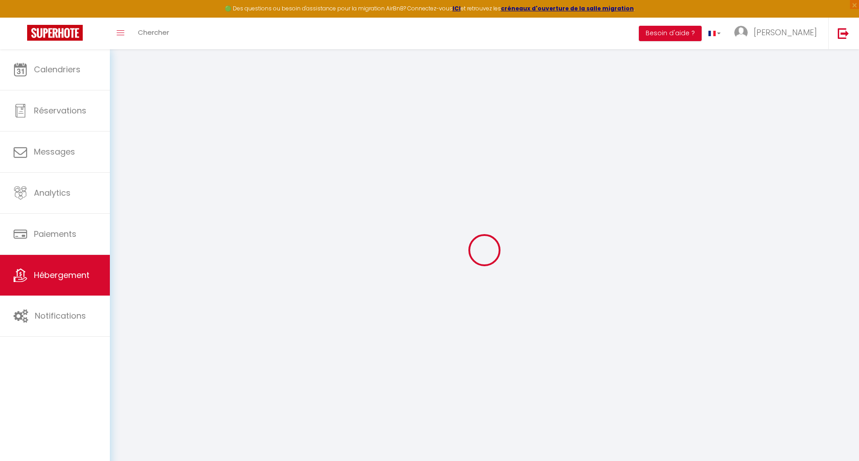
checkbox input "false"
select select
type input "Calais 1"
type input "65"
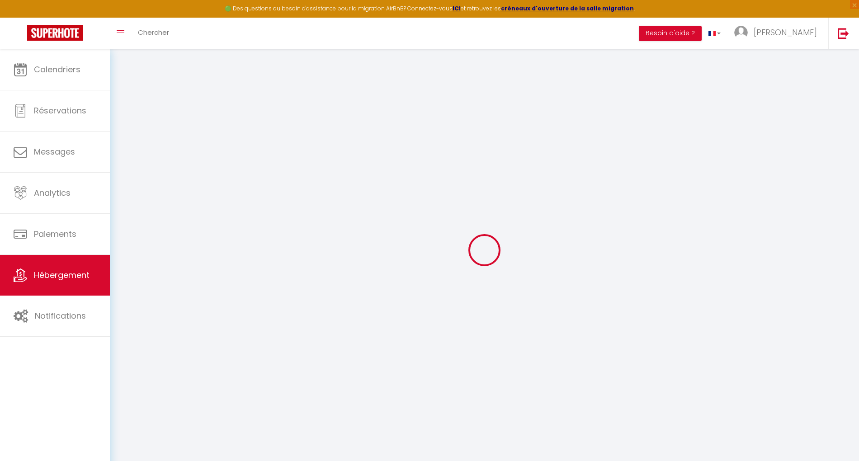
type input "10"
type input "40"
type input "2.00"
type input "300"
select select
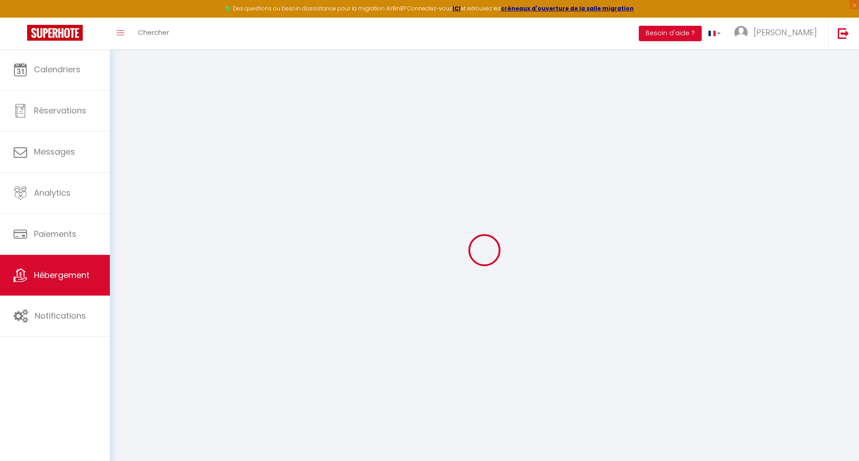
select select
type input "98 rue de Valenciennes"
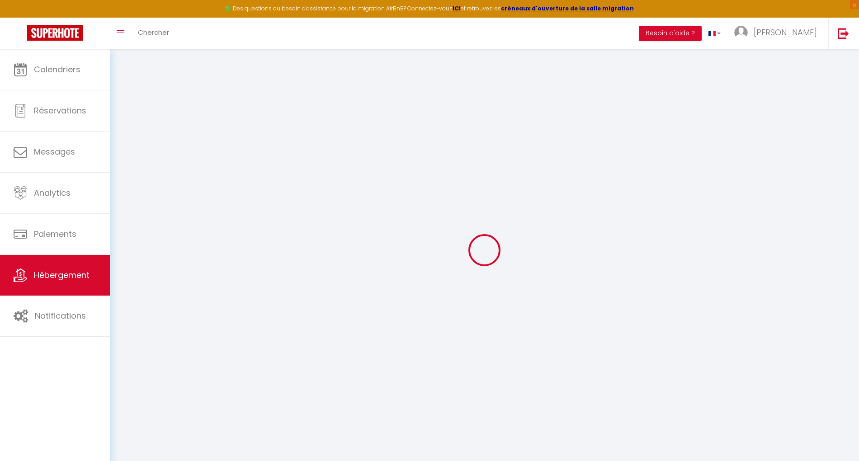
type input "62100"
type input "Calais"
type input "delphine+resa@immo-cheri.com"
select select "3986"
checkbox input "true"
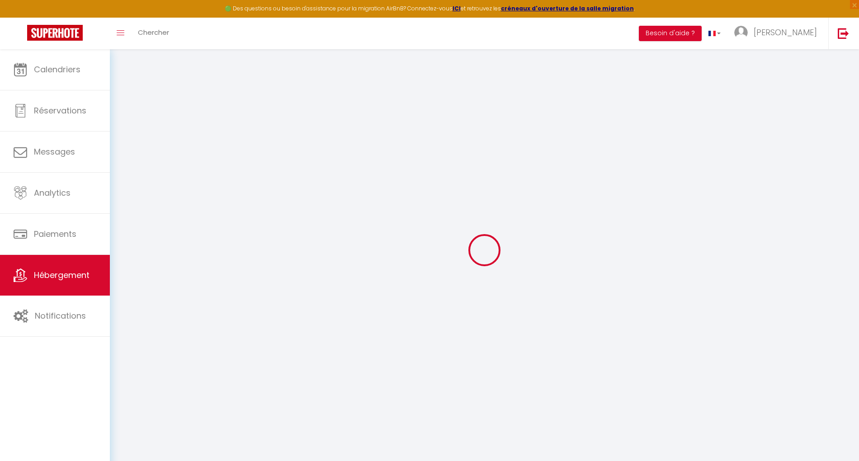
checkbox input "false"
type input "0"
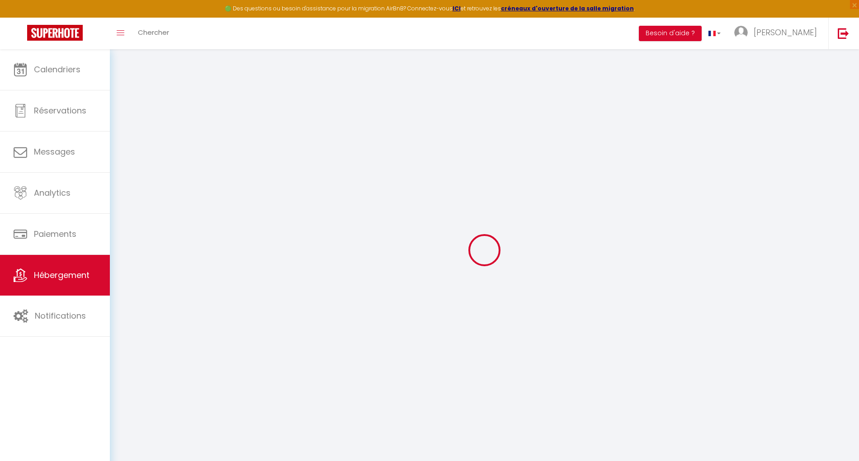
type input "0"
select select "+ 2 %"
select select
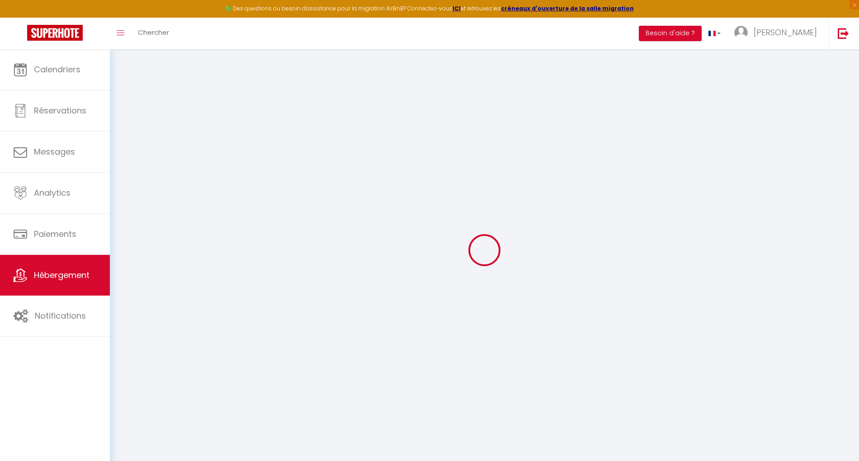
checkbox input "true"
checkbox input "false"
select select
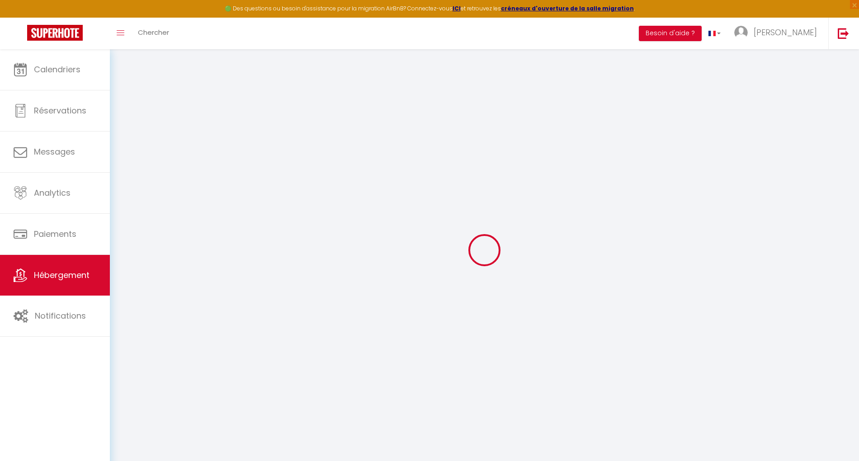
checkbox input "true"
checkbox input "false"
select select
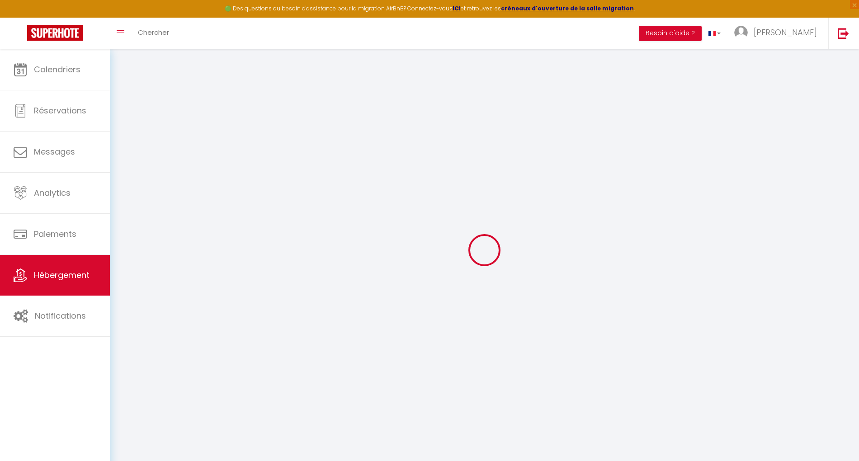
select select
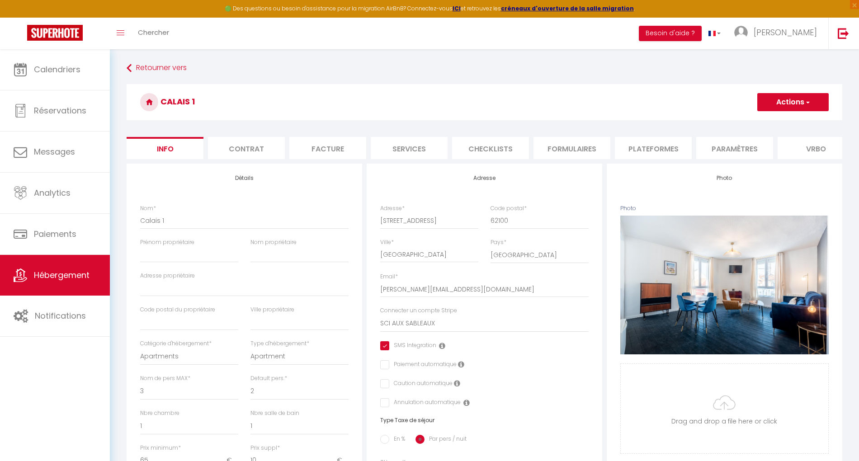
click at [648, 144] on li "Plateformes" at bounding box center [653, 148] width 77 height 22
select select
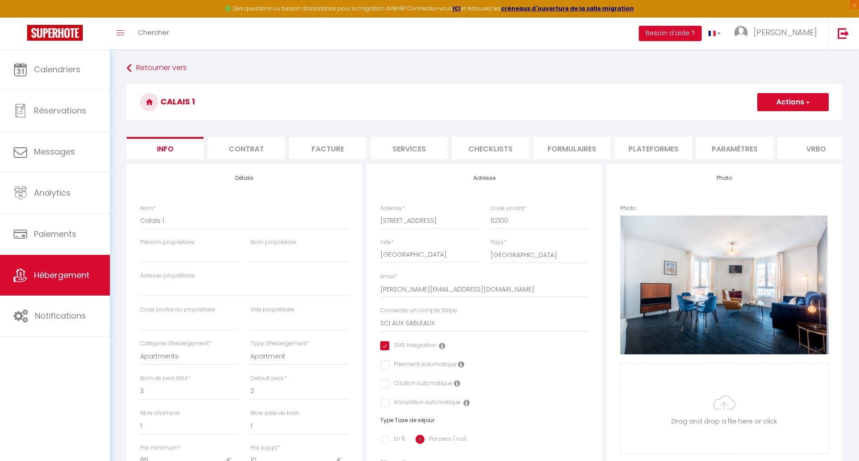
select select
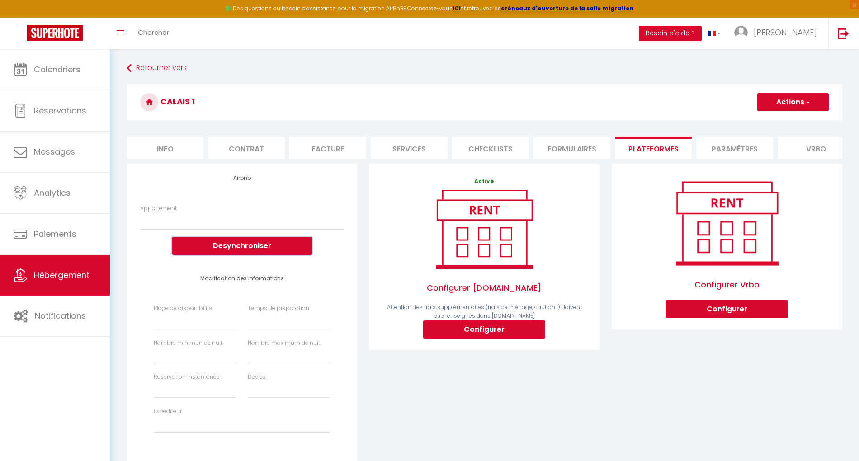
click at [243, 247] on button "Desynchroniser" at bounding box center [242, 246] width 140 height 18
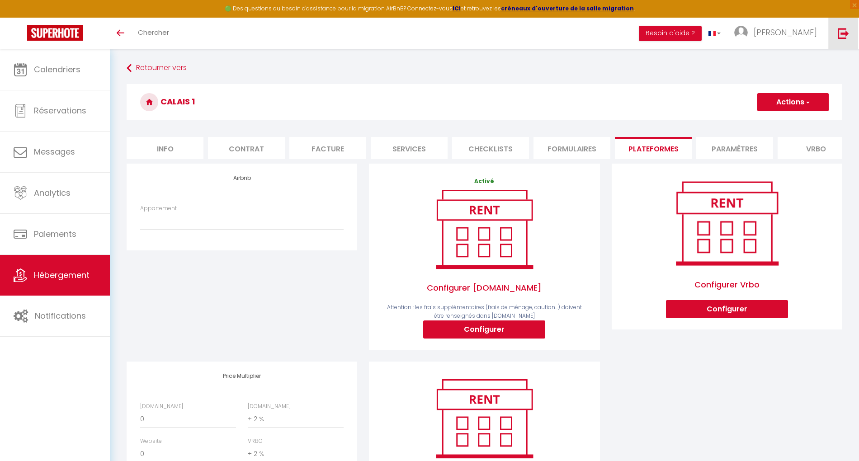
click at [845, 35] on img at bounding box center [843, 33] width 11 height 11
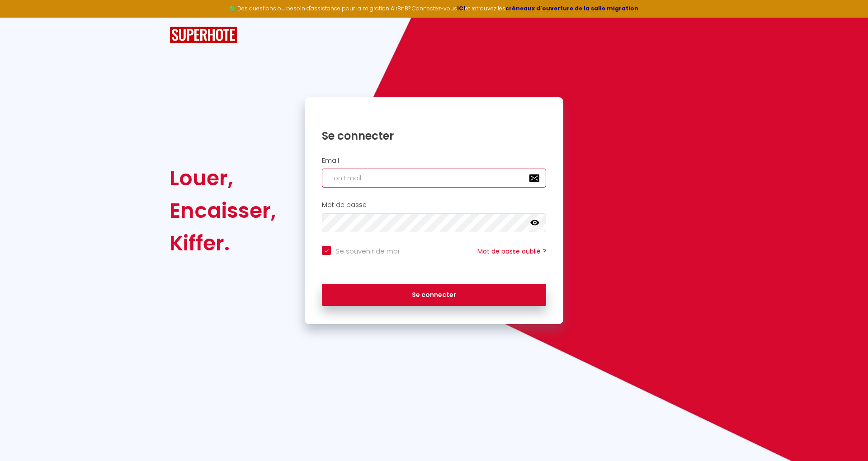
click at [405, 178] on input "email" at bounding box center [434, 178] width 224 height 19
paste input "[EMAIL_ADDRESS][DOMAIN_NAME]"
type input "[EMAIL_ADDRESS][DOMAIN_NAME]"
checkbox input "true"
type input "[EMAIL_ADDRESS][DOMAIN_NAME]"
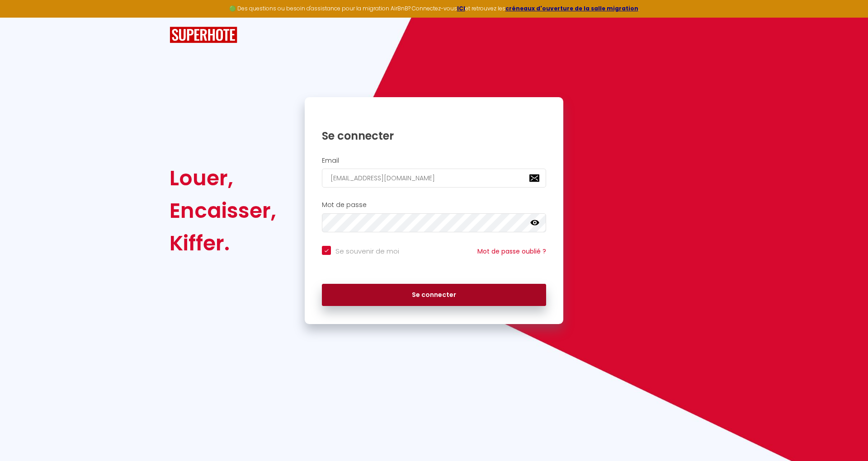
click at [498, 292] on button "Se connecter" at bounding box center [434, 295] width 224 height 23
checkbox input "true"
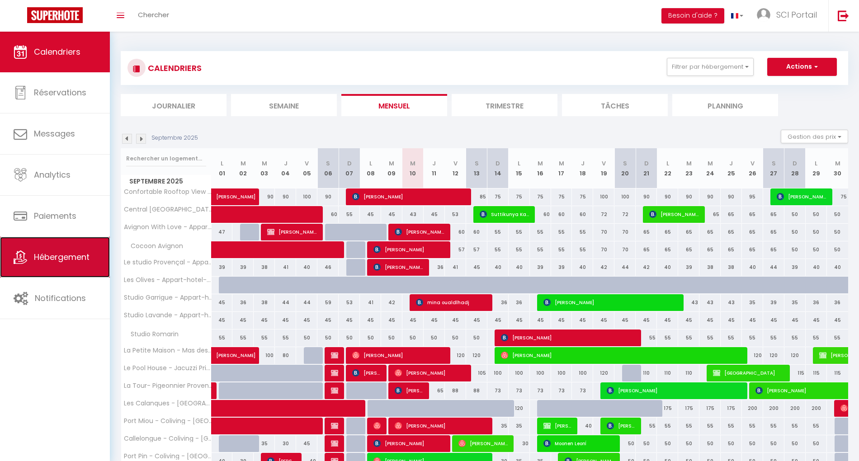
click at [53, 261] on span "Hébergement" at bounding box center [62, 256] width 56 height 11
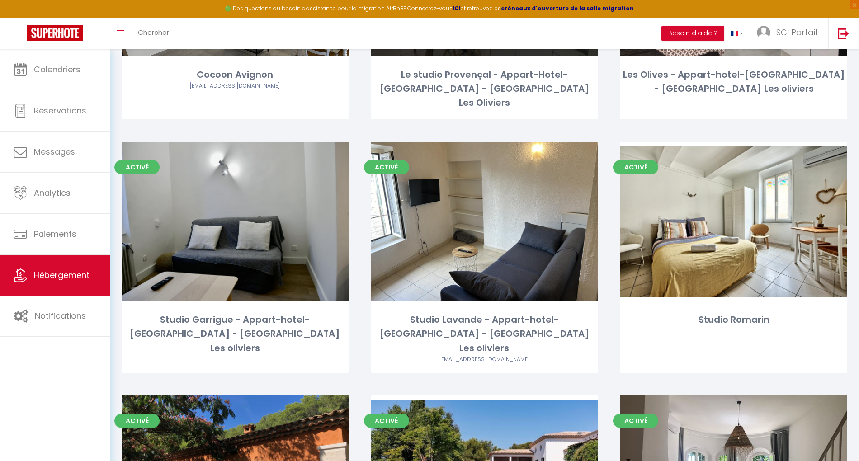
scroll to position [482, 0]
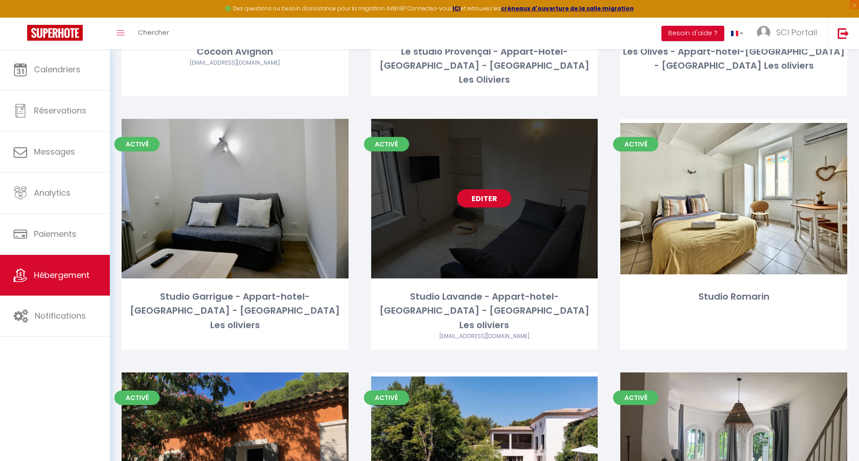
click at [487, 190] on link "Editer" at bounding box center [484, 199] width 54 height 18
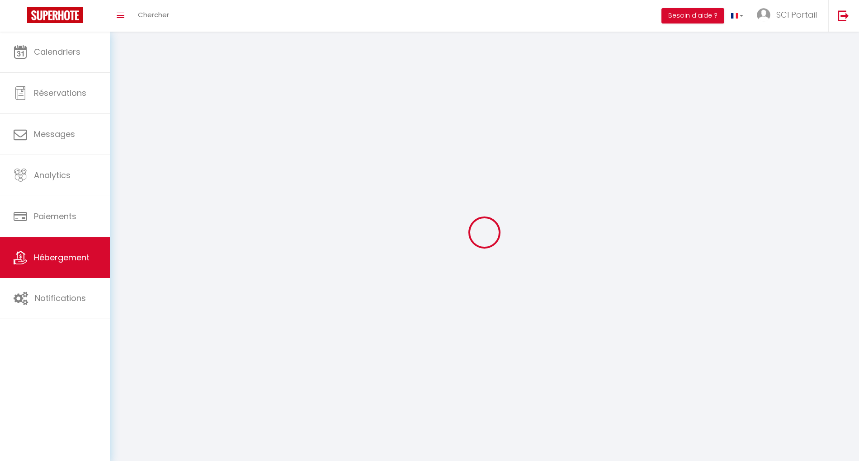
select select "1"
select select
select select "28"
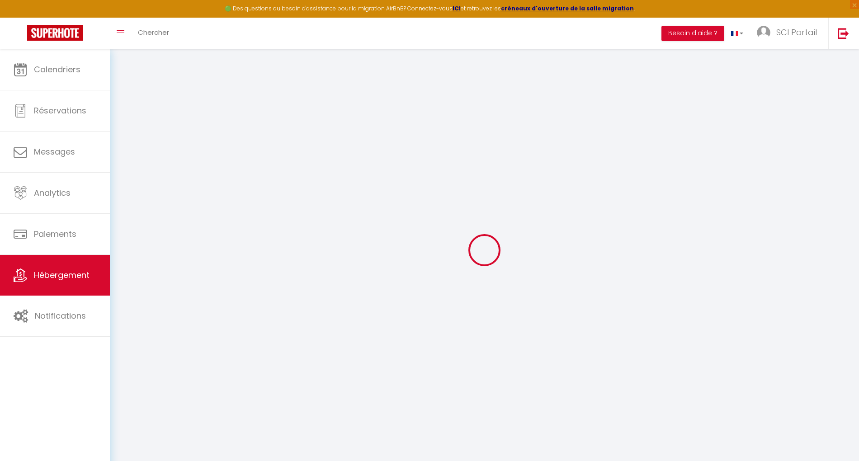
select select
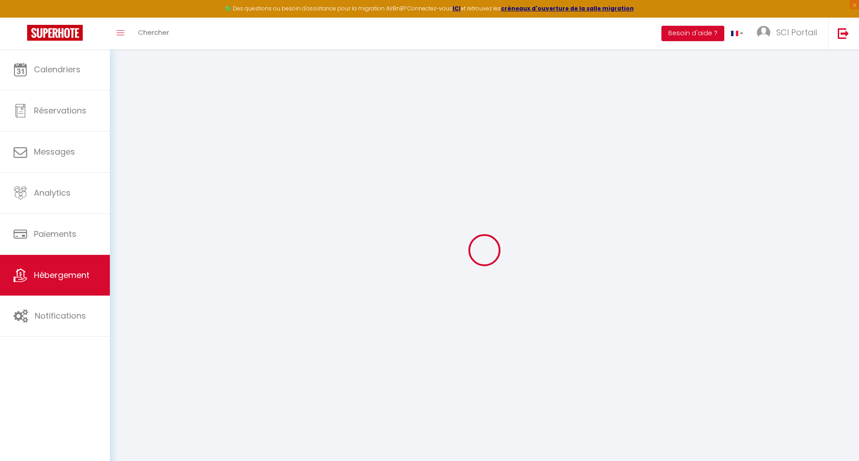
select select
checkbox input "false"
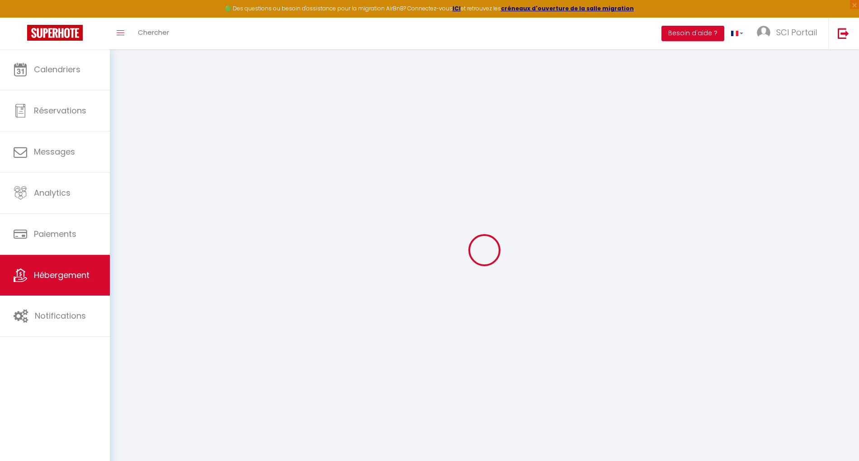
select select
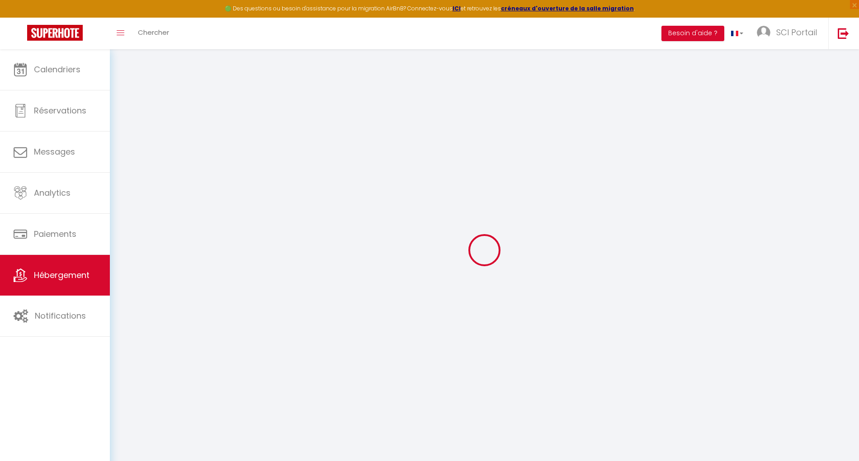
select select
checkbox input "false"
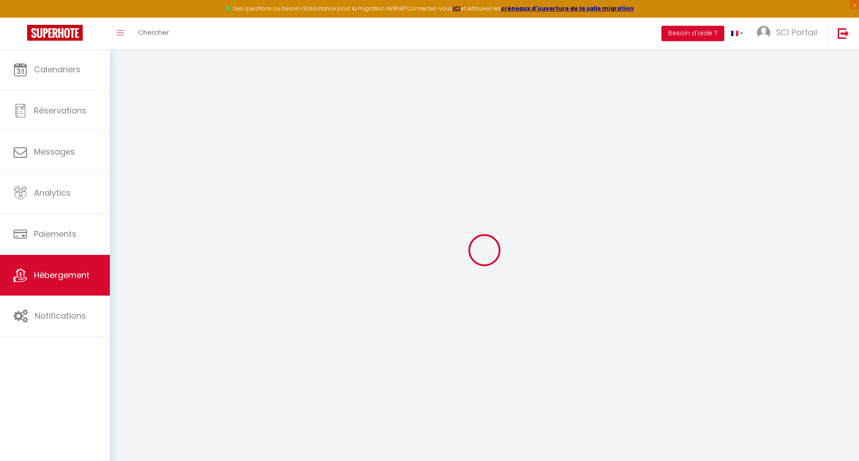
checkbox input "false"
select select
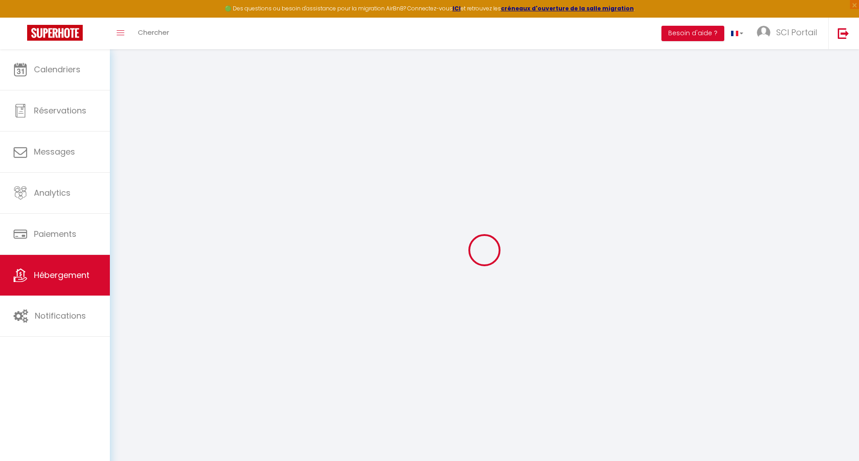
select select
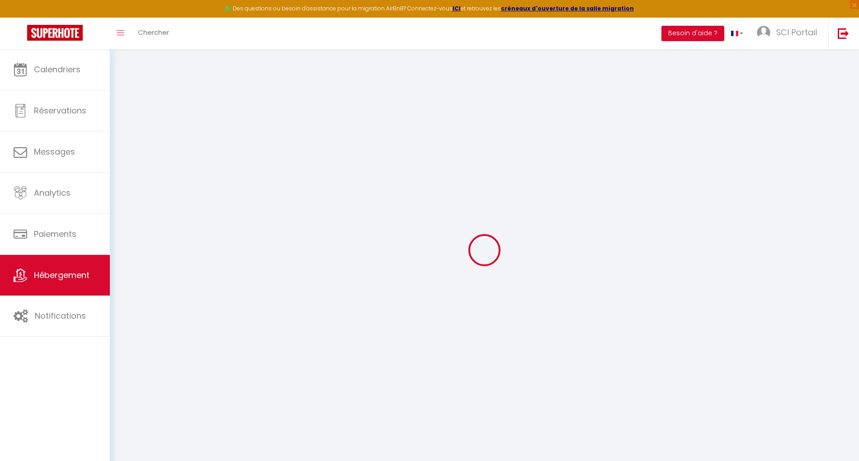
checkbox input "false"
select select
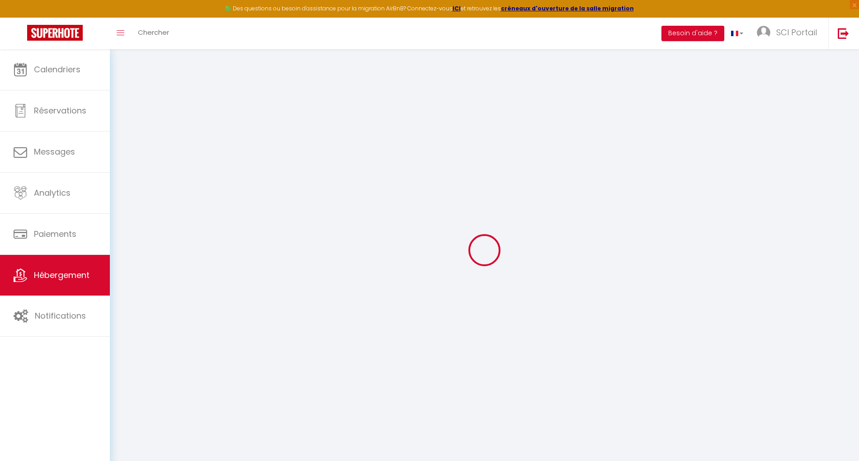
select select
type input "Studio Lavande - Appart-hotel-[GEOGRAPHIC_DATA] - [GEOGRAPHIC_DATA] Les oliviers"
type input "SCI"
type input "FARE PLAY"
select select "2"
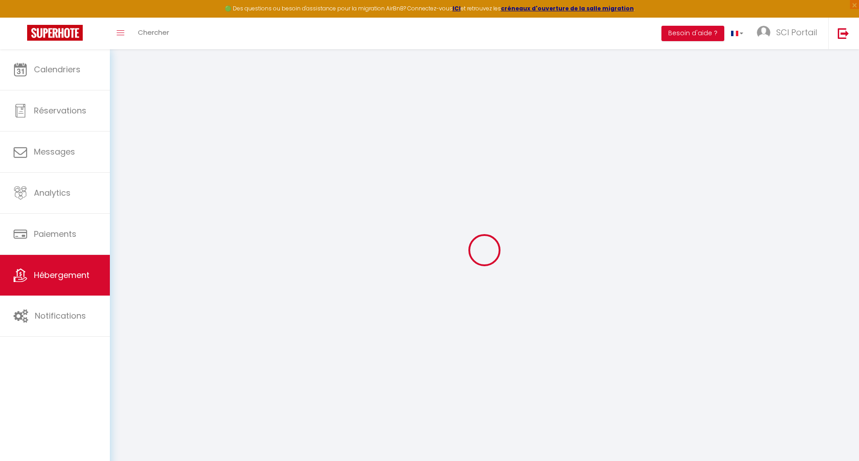
type input "20"
type input "60"
type input "7.20"
type input "200"
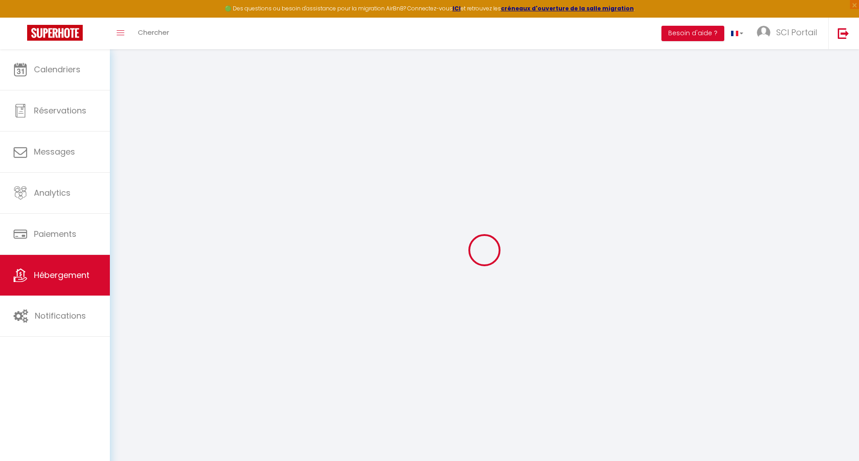
select select
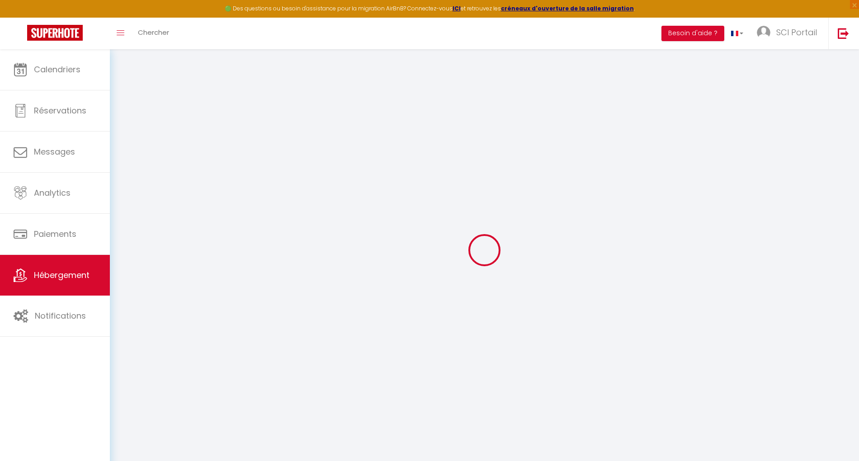
type input "[STREET_ADDRESS][PERSON_NAME]"
type input "13580"
type input "La Fare Les Oliviers"
type input "[EMAIL_ADDRESS][DOMAIN_NAME]"
select select "562"
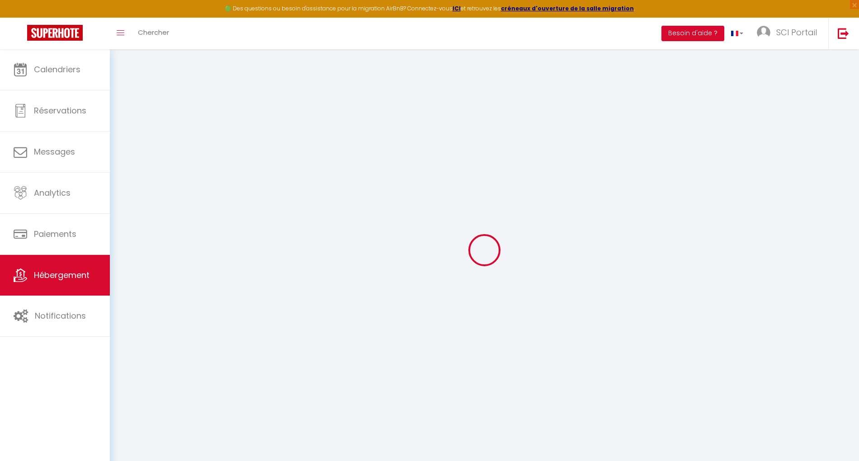
checkbox input "false"
radio input "true"
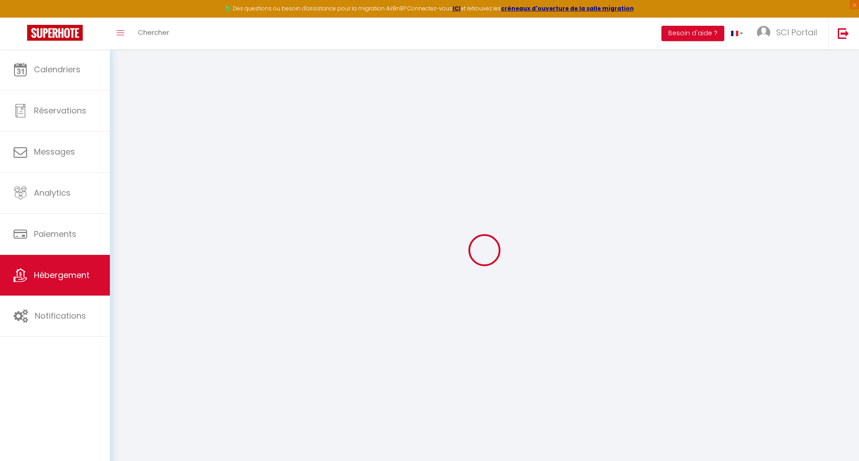
type input "0"
select select
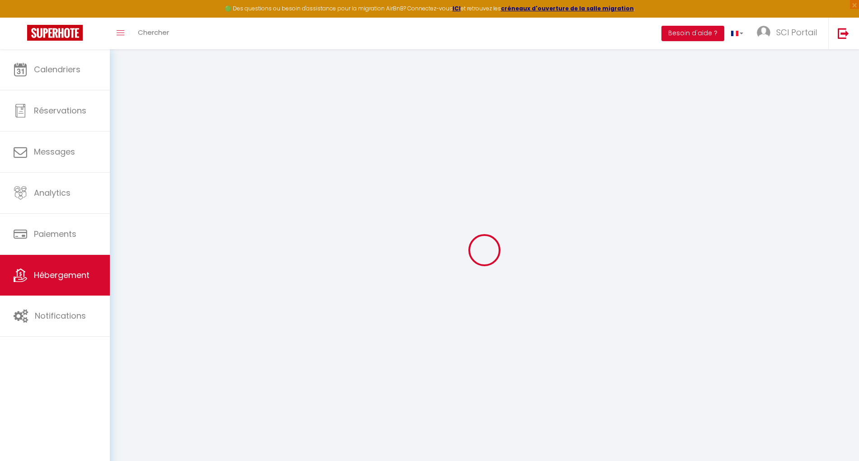
select select
checkbox input "false"
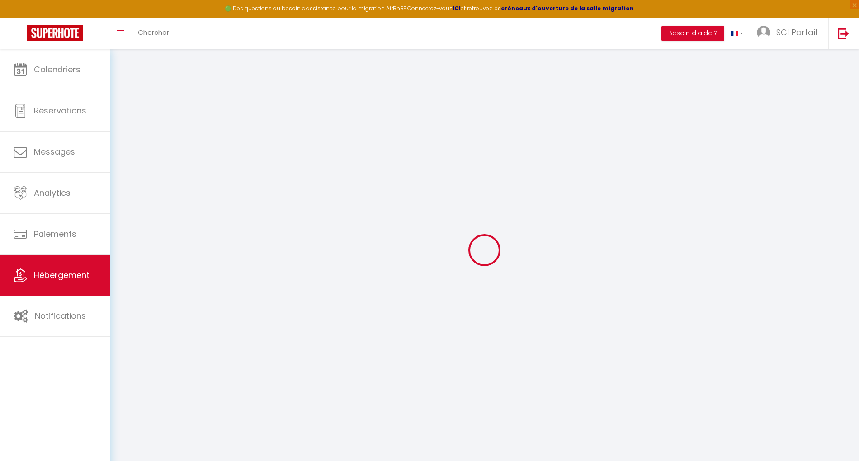
checkbox input "false"
select select
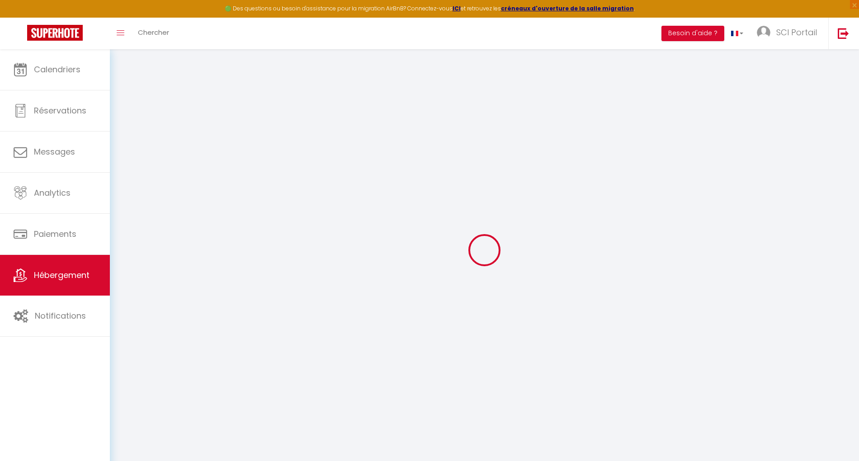
select select
checkbox input "false"
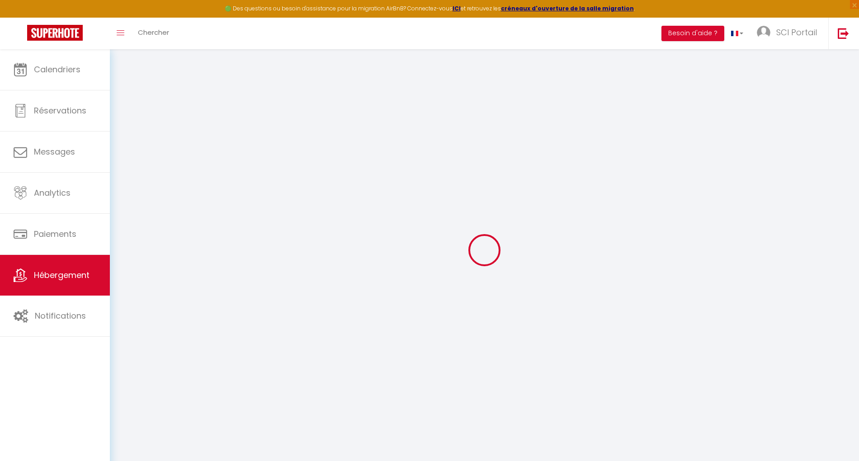
checkbox input "false"
select select "15:00"
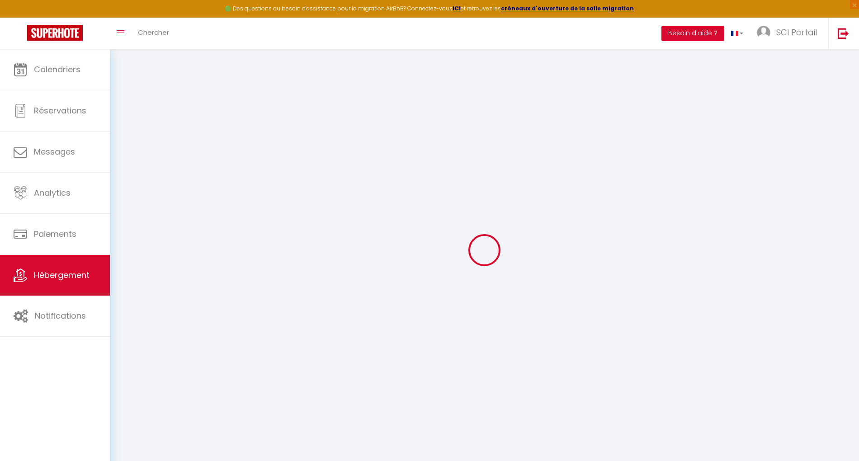
select select "23:45"
select select "11:00"
select select "30"
select select "120"
checkbox input "false"
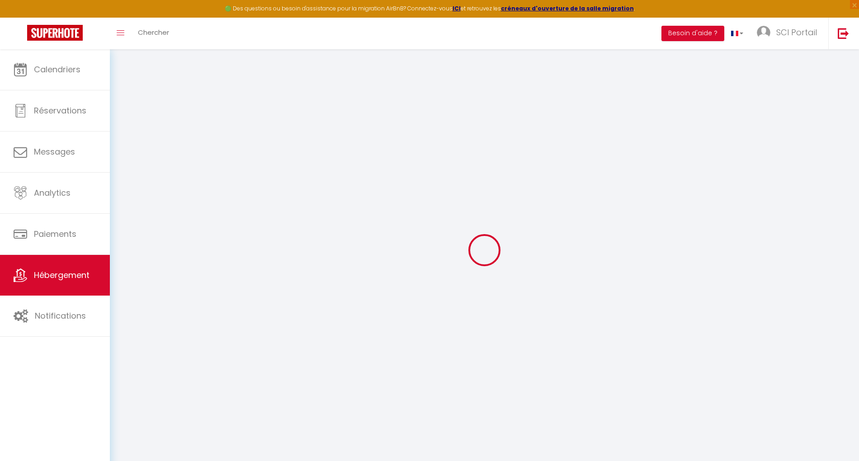
checkbox input "false"
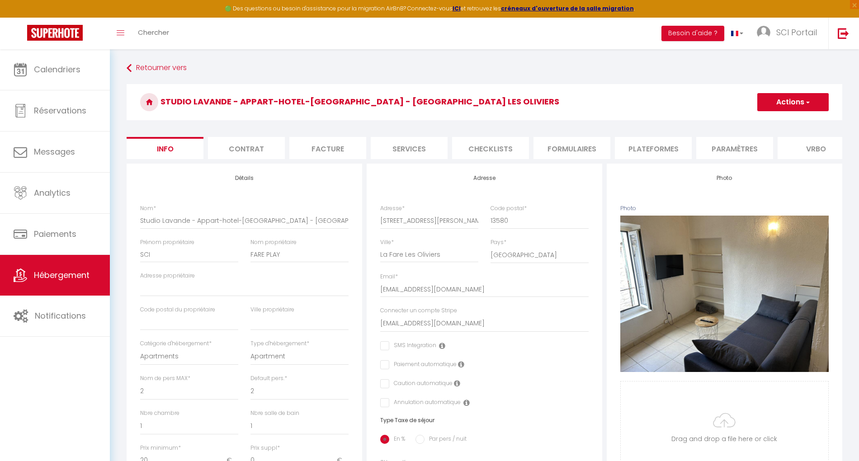
checkbox input "false"
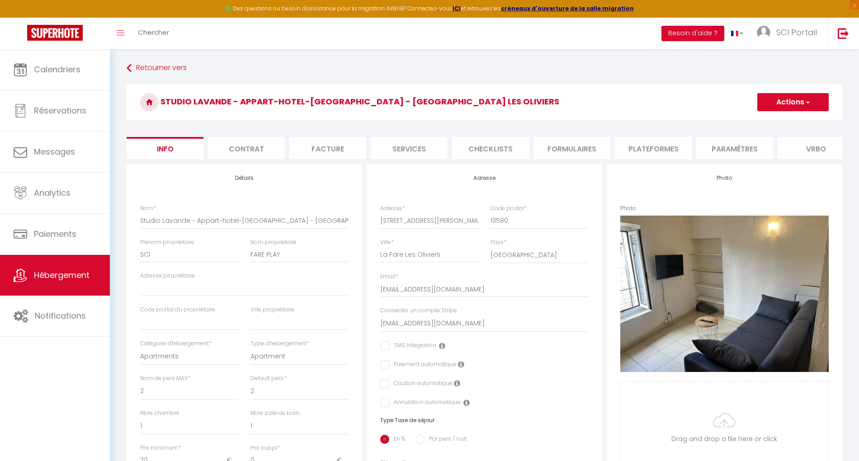
checkbox input "false"
click at [672, 145] on li "Plateformes" at bounding box center [653, 148] width 77 height 22
select select
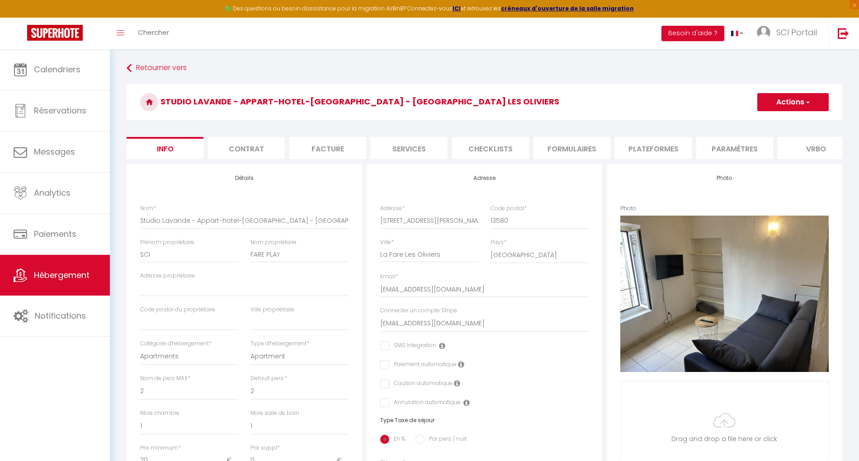
select select
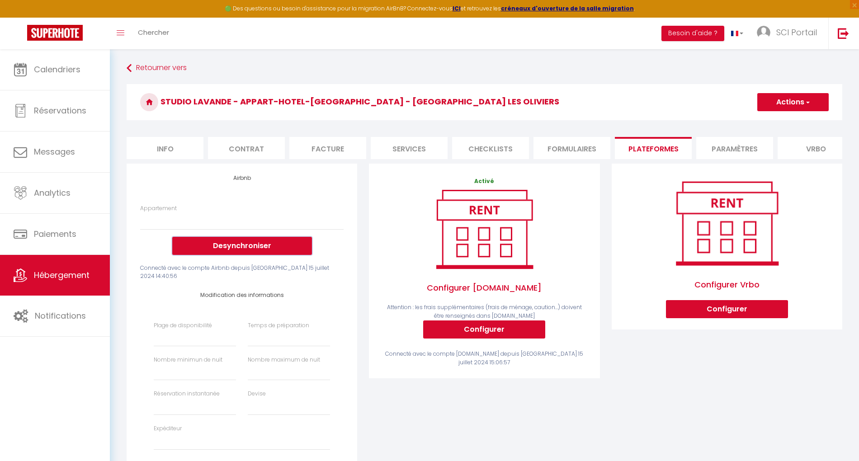
click at [252, 253] on button "Desynchroniser" at bounding box center [242, 246] width 140 height 18
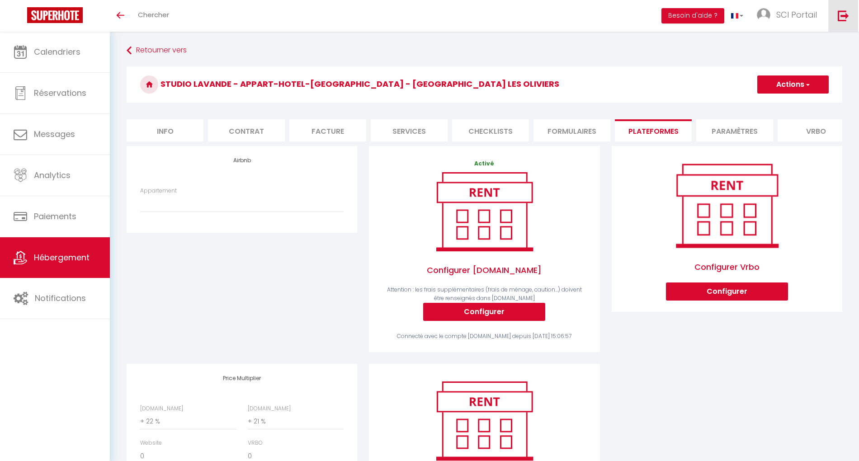
click at [844, 17] on img at bounding box center [843, 15] width 11 height 11
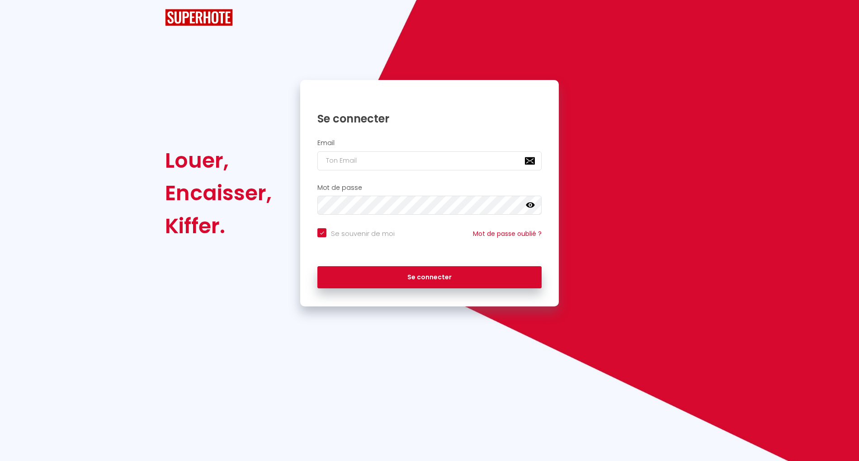
checkbox input "true"
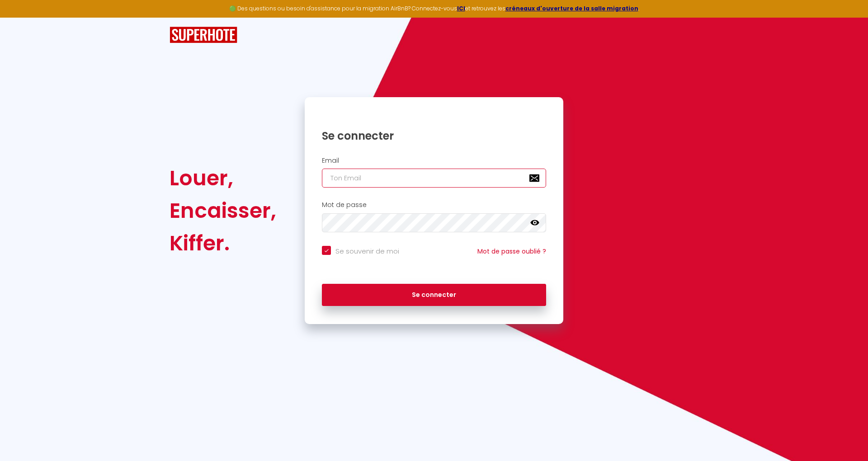
click at [443, 179] on input "email" at bounding box center [434, 178] width 224 height 19
paste input "[EMAIL_ADDRESS][DOMAIN_NAME]"
type input "[EMAIL_ADDRESS][DOMAIN_NAME]"
checkbox input "true"
type input "[EMAIL_ADDRESS][DOMAIN_NAME]"
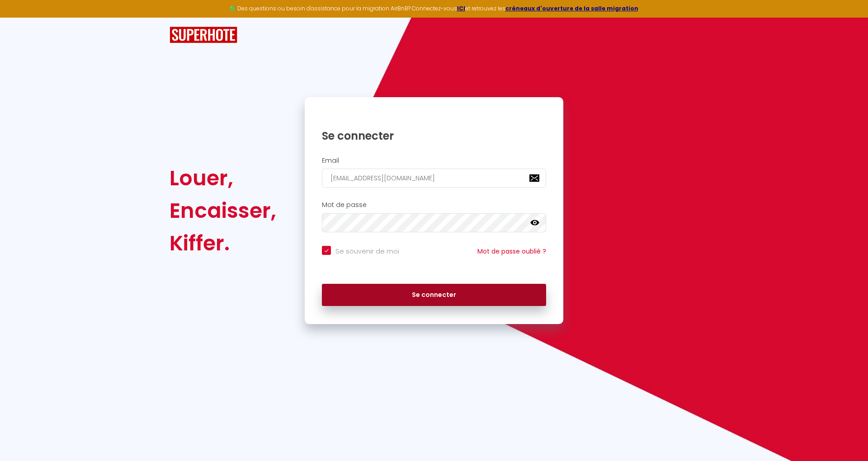
click at [479, 301] on button "Se connecter" at bounding box center [434, 295] width 224 height 23
checkbox input "true"
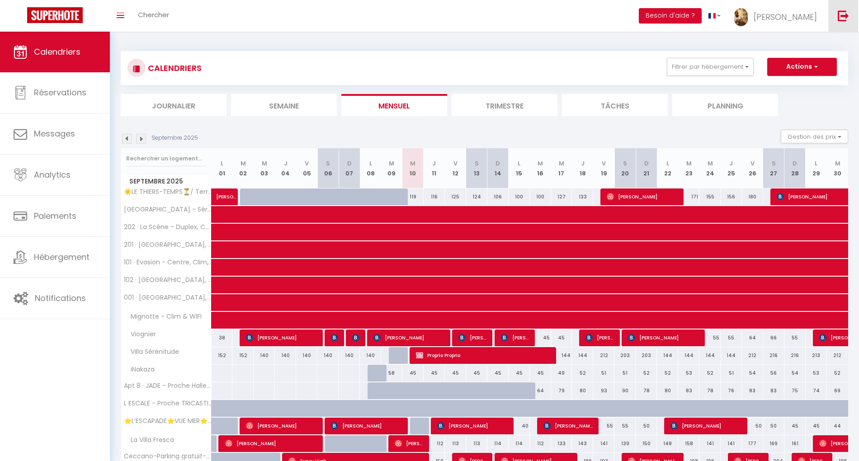
click at [842, 16] on img at bounding box center [843, 15] width 11 height 11
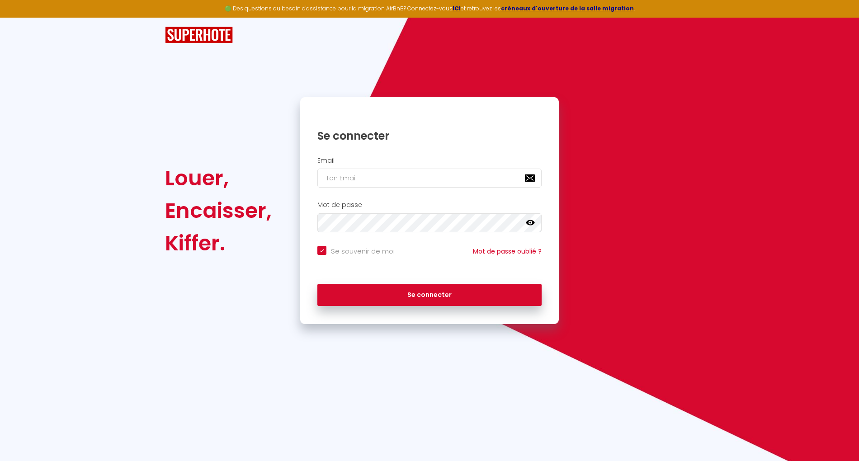
checkbox input "true"
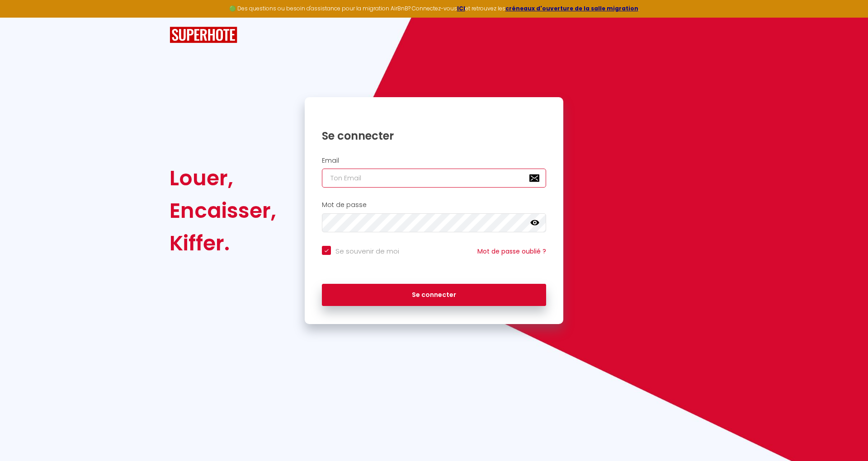
drag, startPoint x: 453, startPoint y: 178, endPoint x: 449, endPoint y: 195, distance: 17.2
click at [453, 178] on input "email" at bounding box center [434, 178] width 224 height 19
paste input "[EMAIL_ADDRESS][DOMAIN_NAME]"
type input "[EMAIL_ADDRESS][DOMAIN_NAME]"
checkbox input "true"
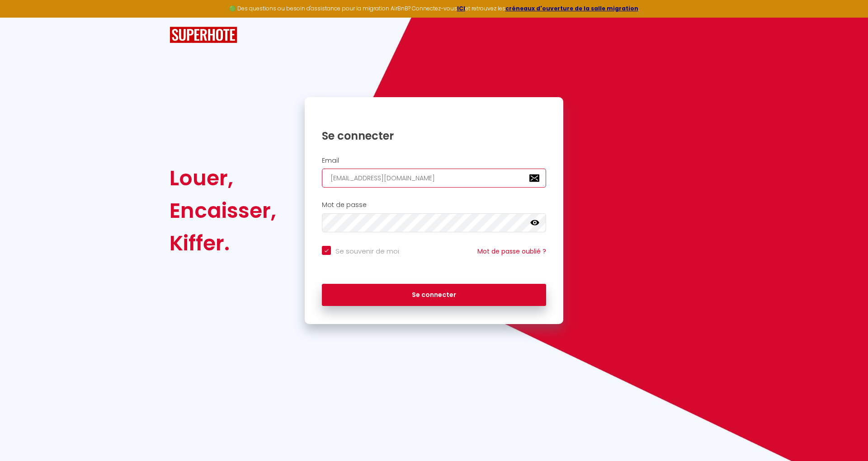
type input "[EMAIL_ADDRESS][DOMAIN_NAME]"
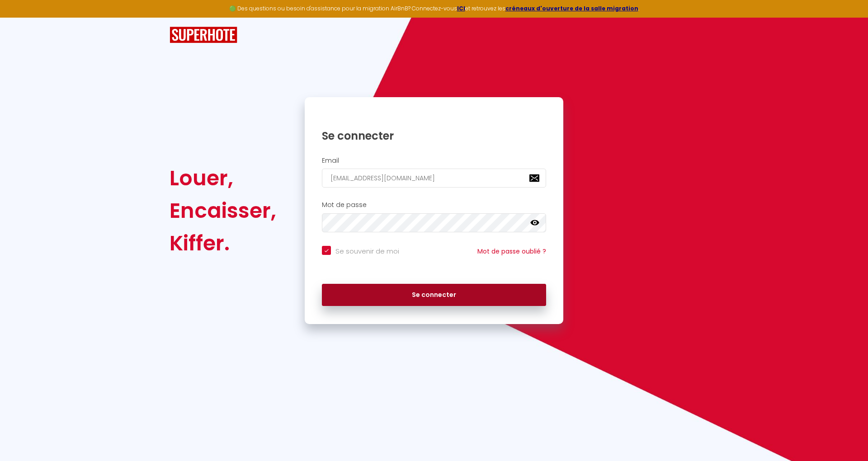
click at [508, 290] on button "Se connecter" at bounding box center [434, 295] width 224 height 23
checkbox input "true"
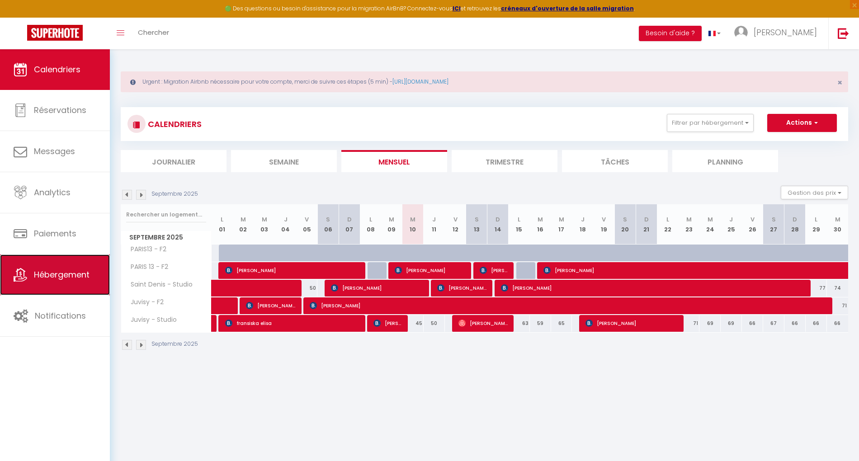
click at [63, 277] on span "Hébergement" at bounding box center [62, 274] width 56 height 11
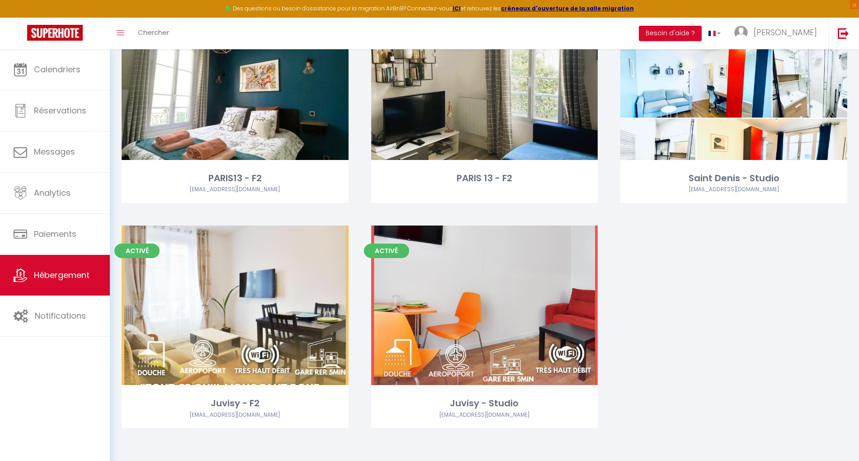
scroll to position [155, 0]
click at [842, 29] on img at bounding box center [843, 33] width 11 height 11
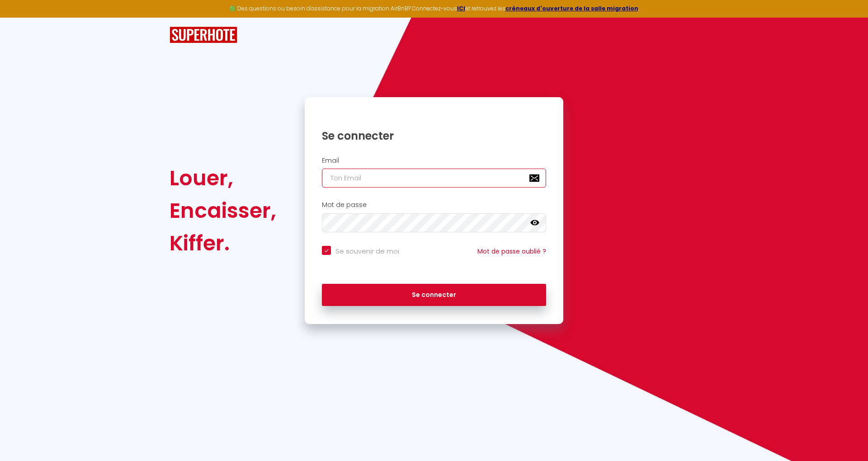
click at [479, 172] on input "email" at bounding box center [434, 178] width 224 height 19
paste input "[EMAIL_ADDRESS][DOMAIN_NAME]"
type input "[EMAIL_ADDRESS][DOMAIN_NAME]"
checkbox input "true"
type input "[EMAIL_ADDRESS][DOMAIN_NAME]"
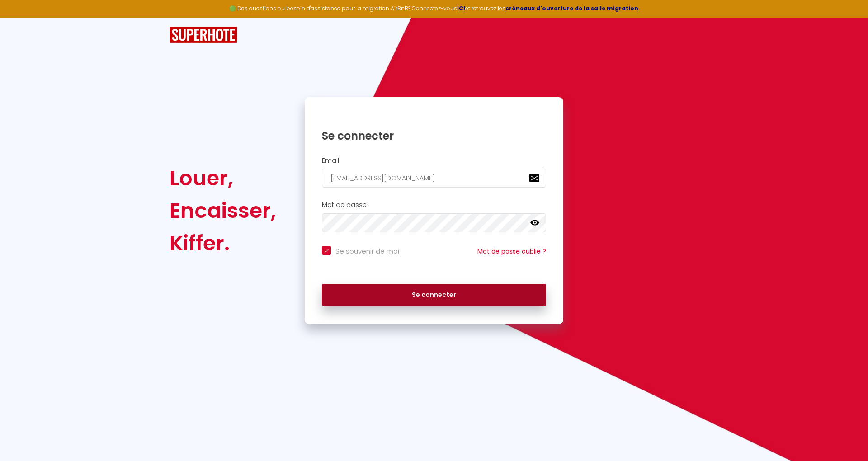
click at [501, 298] on button "Se connecter" at bounding box center [434, 295] width 224 height 23
checkbox input "true"
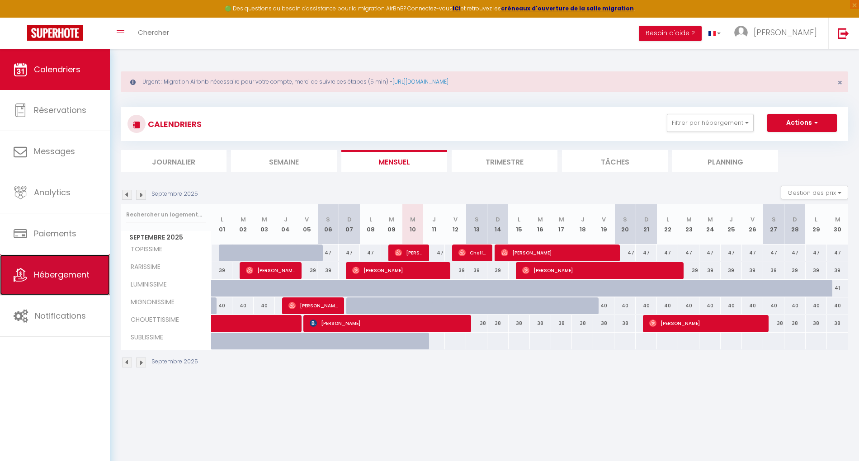
click at [67, 278] on span "Hébergement" at bounding box center [62, 274] width 56 height 11
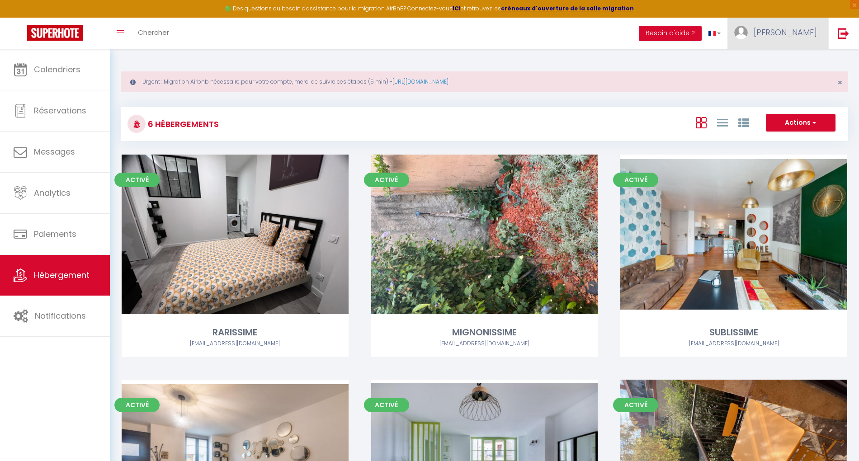
click at [809, 30] on span "[PERSON_NAME]" at bounding box center [785, 32] width 63 height 11
click at [783, 61] on link "Paramètres" at bounding box center [792, 62] width 67 height 15
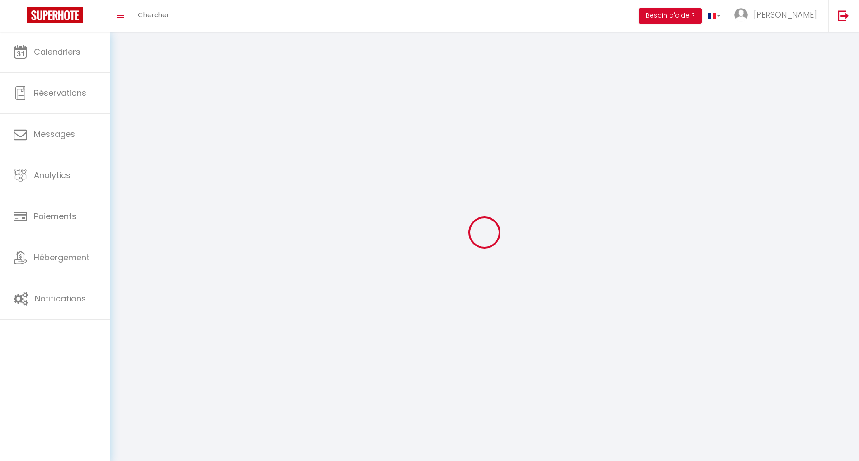
type input "[PERSON_NAME]"
type input "Torret"
type input "0633409716"
type input "1 allée des Ecuyers"
type input "69140"
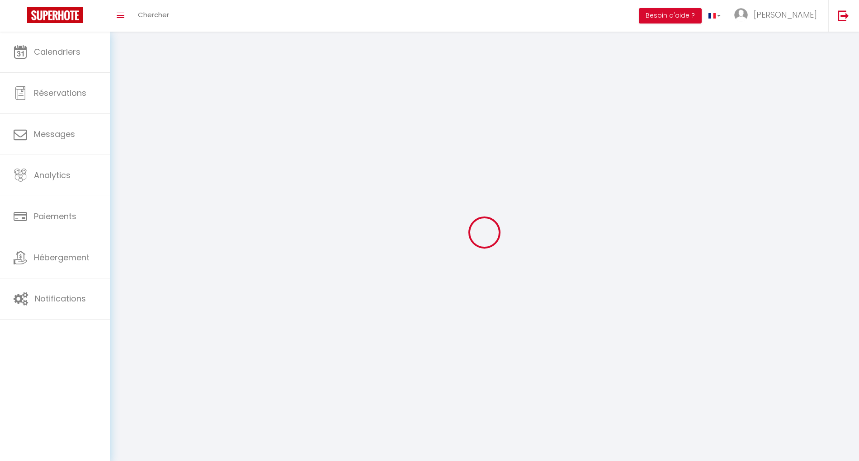
type input "Rillieux la Pape"
type input "jJI07VbWAnUV1w5BCJsqhaJSY"
type input "XLNY5rY3hV3XnJ6A6Ao4R9vVs"
select select "28"
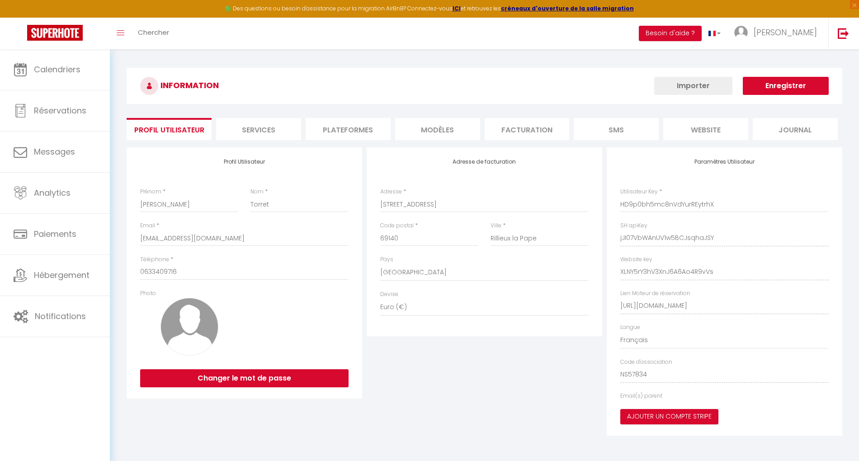
type input "jJI07VbWAnUV1w5BCJsqhaJSY"
type input "XLNY5rY3hV3XnJ6A6Ao4R9vVs"
type input "https://app.superhote.com/#/get-available-rentals/XLNY5rY3hV3XnJ6A6Ao4R9vVs"
select select "fr"
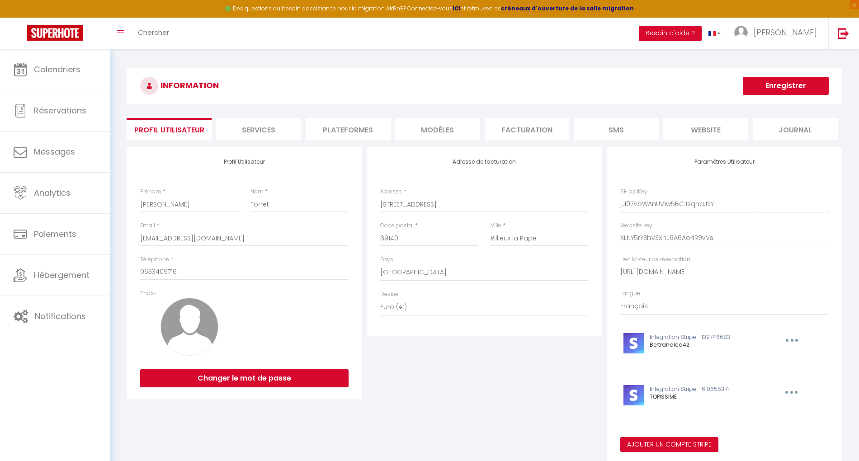
click at [349, 128] on li "Plateformes" at bounding box center [348, 129] width 85 height 22
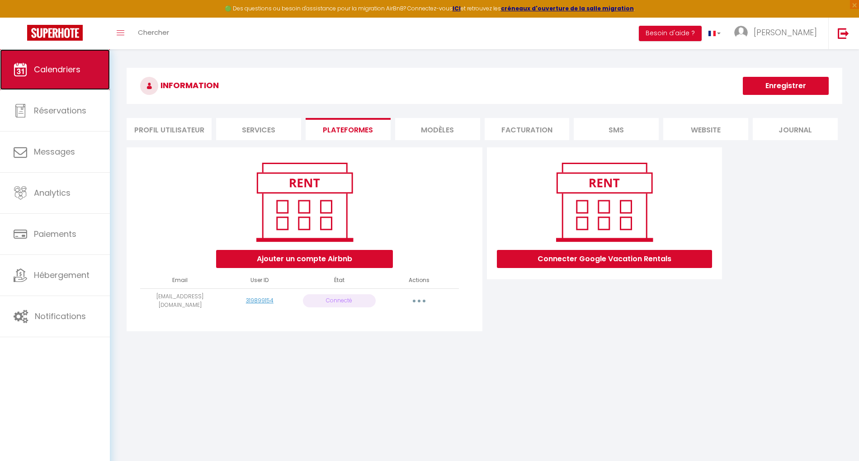
click at [72, 67] on span "Calendriers" at bounding box center [57, 69] width 47 height 11
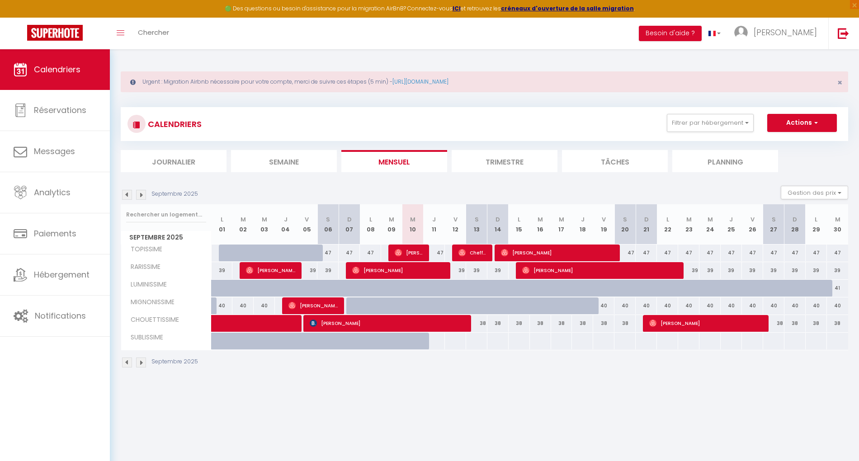
click at [419, 339] on div at bounding box center [420, 346] width 21 height 17
type input "Mer 10 Septembre 2025"
type input "Jeu 11 Septembre 2025"
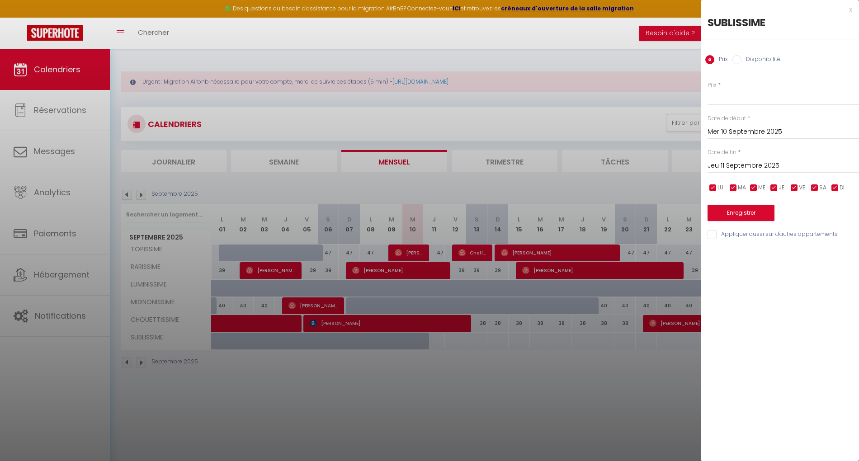
click at [145, 190] on div at bounding box center [429, 230] width 859 height 461
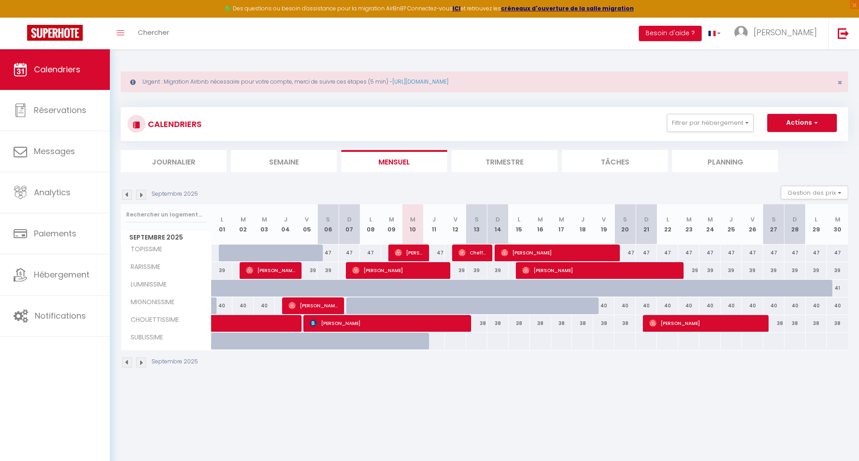
click at [141, 193] on img at bounding box center [141, 195] width 10 height 10
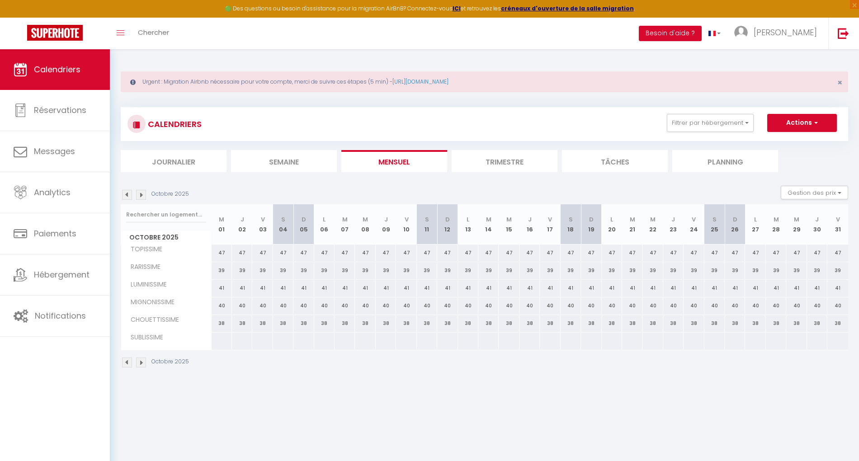
click at [141, 193] on img at bounding box center [141, 195] width 10 height 10
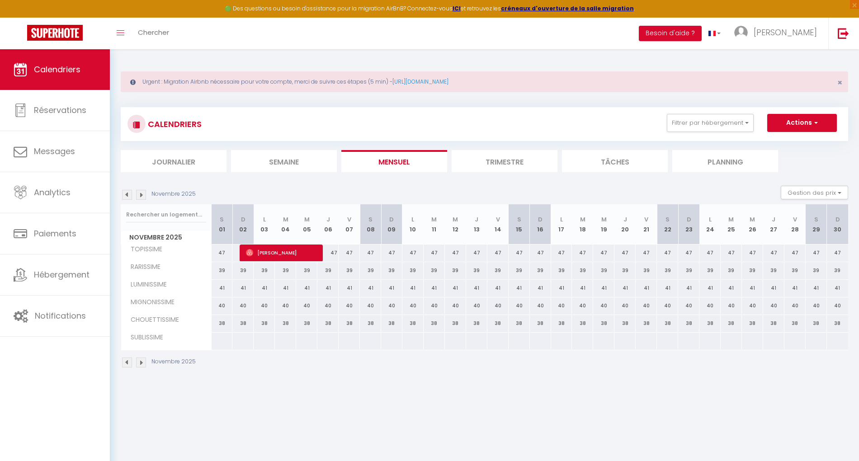
click at [141, 193] on img at bounding box center [141, 195] width 10 height 10
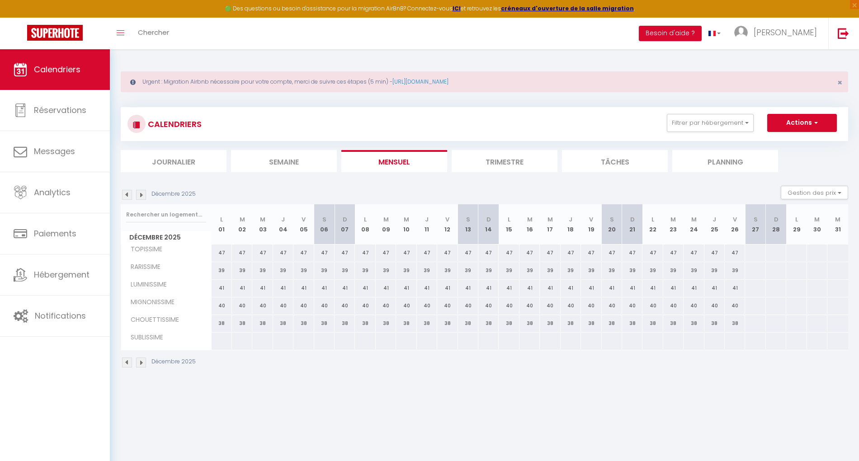
click at [141, 193] on img at bounding box center [141, 195] width 10 height 10
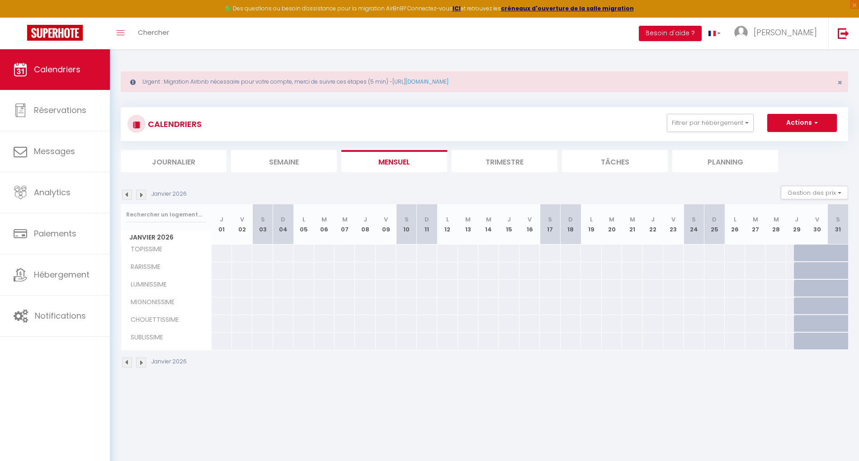
click at [125, 195] on img at bounding box center [127, 195] width 10 height 10
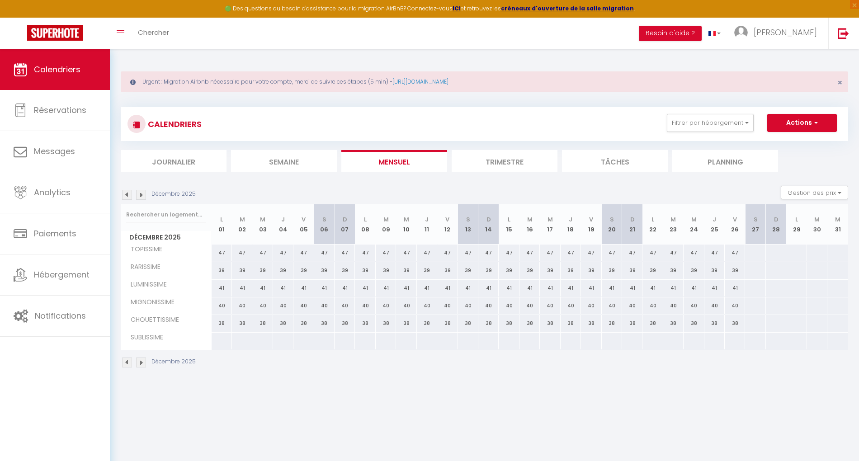
click at [759, 251] on div at bounding box center [755, 253] width 21 height 17
type input "Sam 27 Décembre 2025"
type input "Dim 28 Décembre 2025"
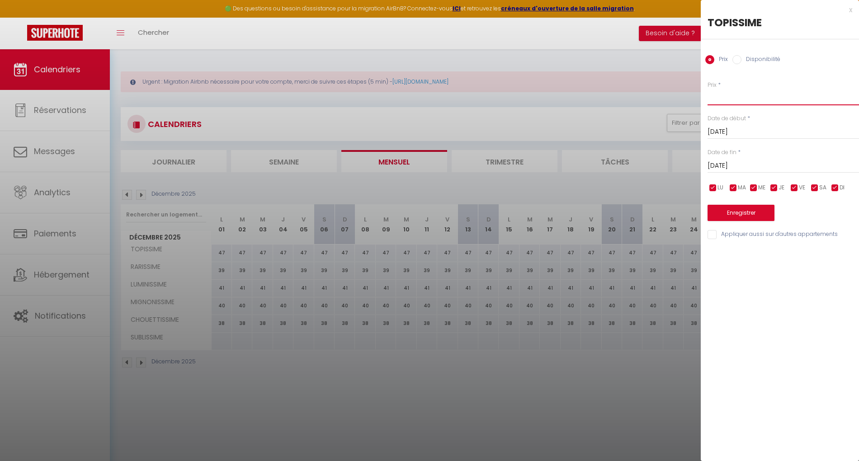
click at [756, 101] on input "Prix" at bounding box center [784, 97] width 152 height 16
type input "47"
click at [750, 169] on input "Dim 28 Décembre 2025" at bounding box center [784, 166] width 152 height 12
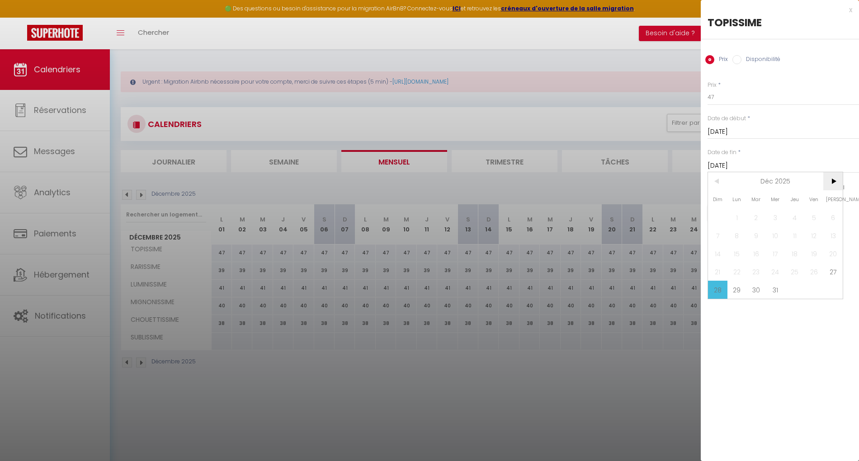
click at [832, 181] on span ">" at bounding box center [833, 181] width 19 height 18
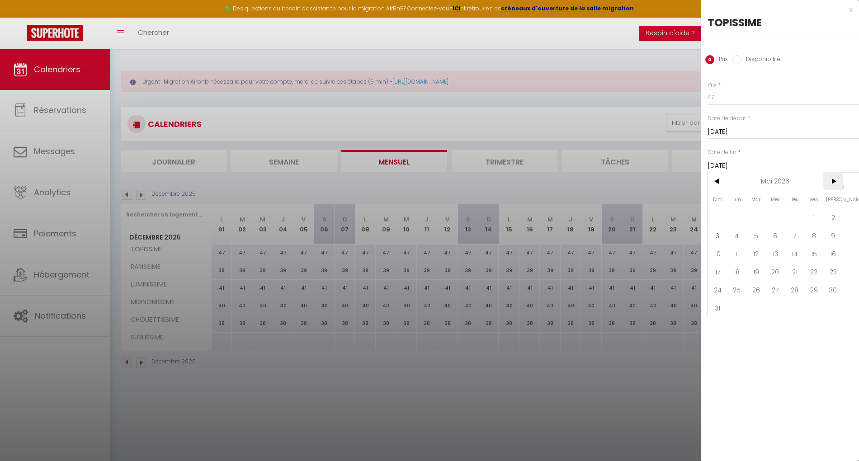
click at [832, 181] on span ">" at bounding box center [833, 181] width 19 height 18
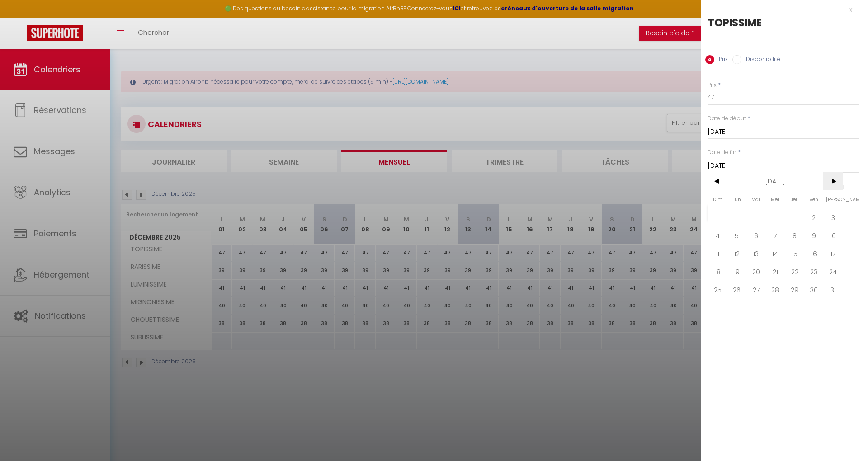
click at [832, 181] on span ">" at bounding box center [833, 181] width 19 height 18
click at [835, 178] on span ">" at bounding box center [833, 181] width 19 height 18
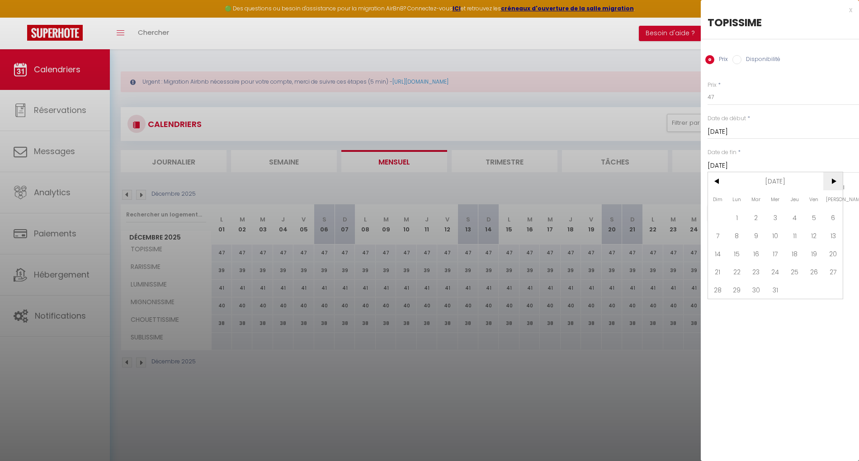
click at [835, 178] on span ">" at bounding box center [833, 181] width 19 height 18
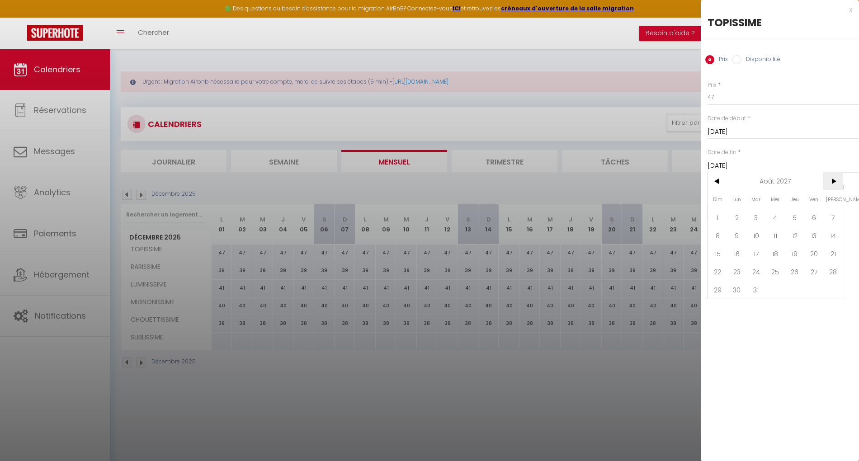
click at [835, 178] on span ">" at bounding box center [833, 181] width 19 height 18
click at [818, 234] on span "10" at bounding box center [814, 236] width 19 height 18
type input "Ven 10 Septembre 2027"
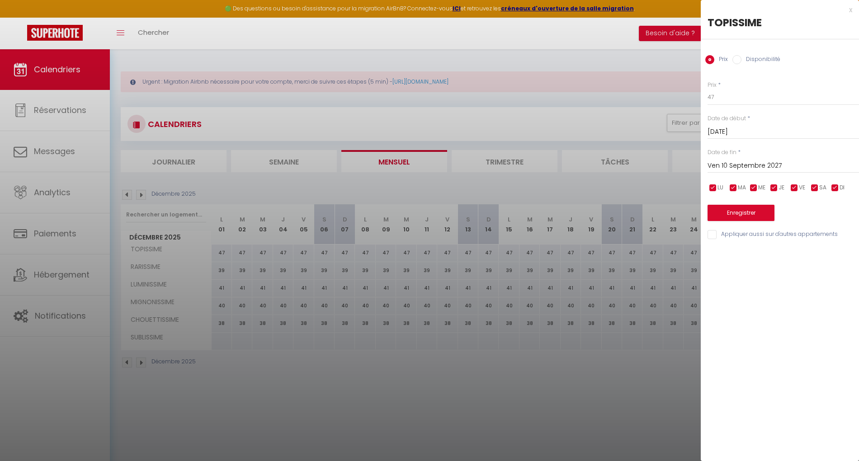
click at [715, 233] on input "Appliquer aussi sur d'autres appartements" at bounding box center [784, 234] width 152 height 9
checkbox input "true"
click at [751, 209] on button "Enregistrer" at bounding box center [741, 213] width 67 height 16
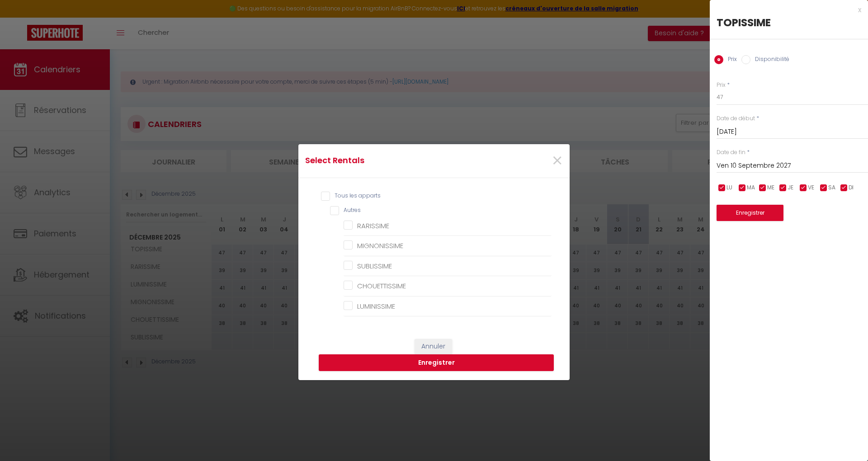
click at [324, 195] on input "Tous les apparts" at bounding box center [436, 196] width 231 height 9
checkbox input "true"
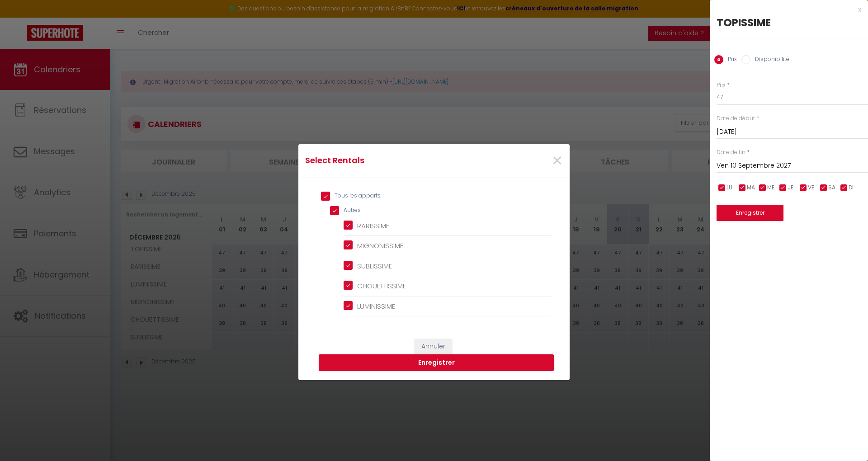
checkbox input "true"
click at [435, 362] on button "Enregistrer" at bounding box center [436, 363] width 235 height 17
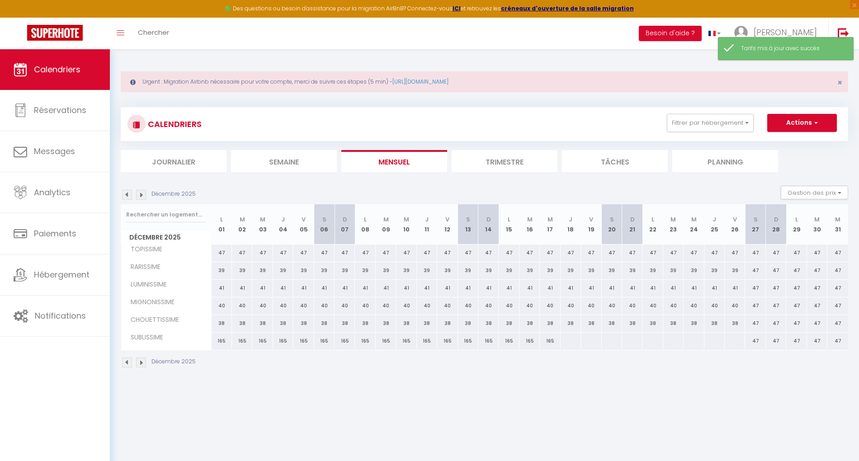
click at [569, 252] on div "47" at bounding box center [571, 253] width 20 height 17
type input "47"
select select "1"
type input "Jeu 18 Décembre 2025"
type input "Ven 19 Décembre 2025"
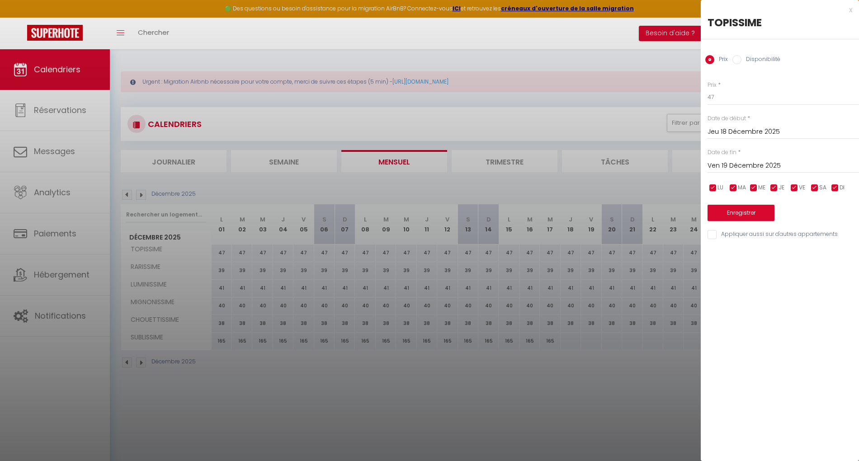
click at [736, 60] on input "Disponibilité" at bounding box center [737, 59] width 9 height 9
radio input "true"
radio input "false"
click at [742, 95] on select "Disponible Indisponible" at bounding box center [784, 97] width 152 height 17
select select "0"
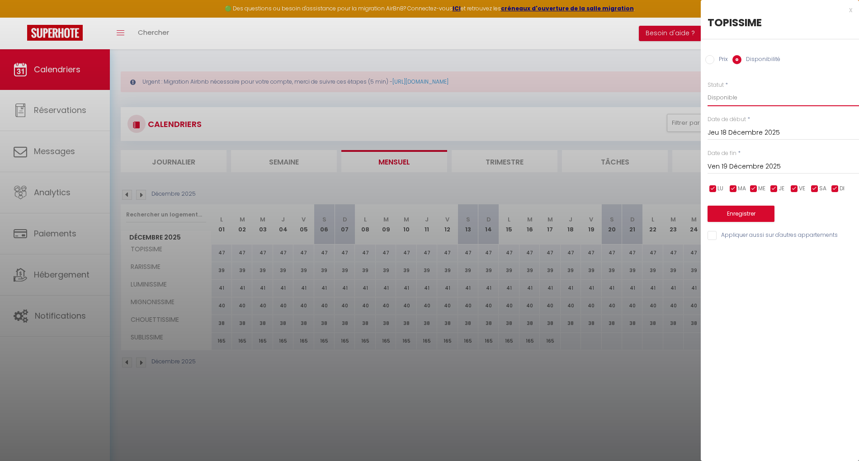
click at [708, 89] on select "Disponible Indisponible" at bounding box center [784, 97] width 152 height 17
click at [748, 163] on input "Ven 19 Décembre 2025" at bounding box center [784, 167] width 152 height 12
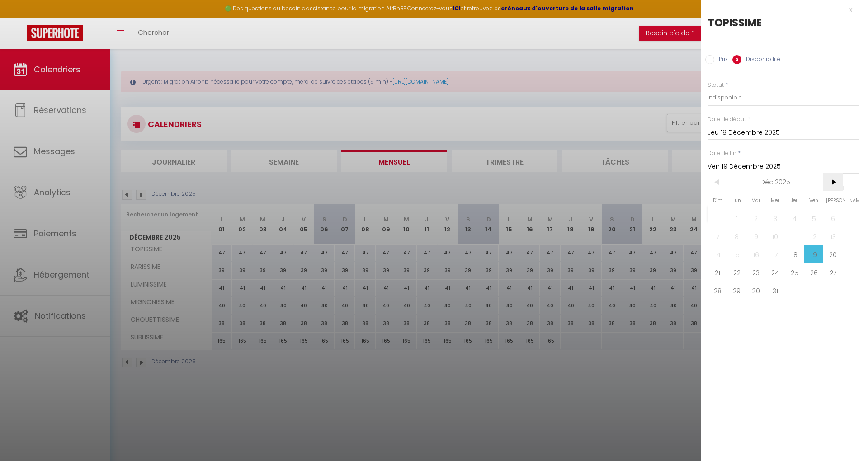
click at [835, 180] on span ">" at bounding box center [833, 182] width 19 height 18
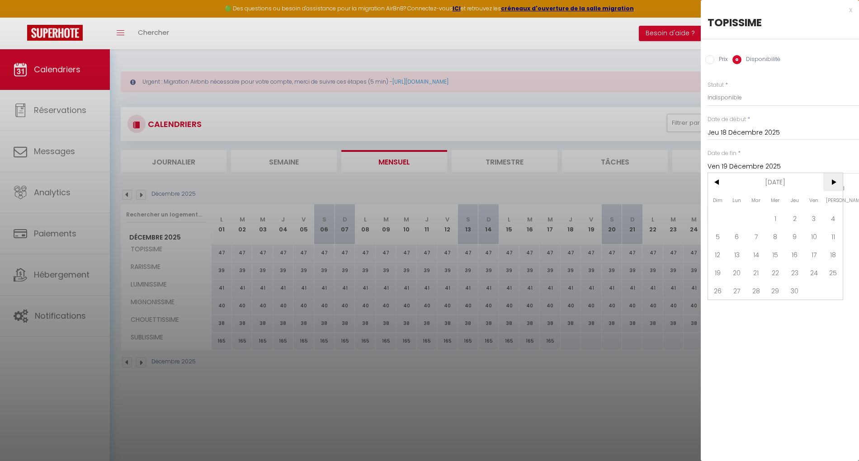
click at [835, 180] on span ">" at bounding box center [833, 182] width 19 height 18
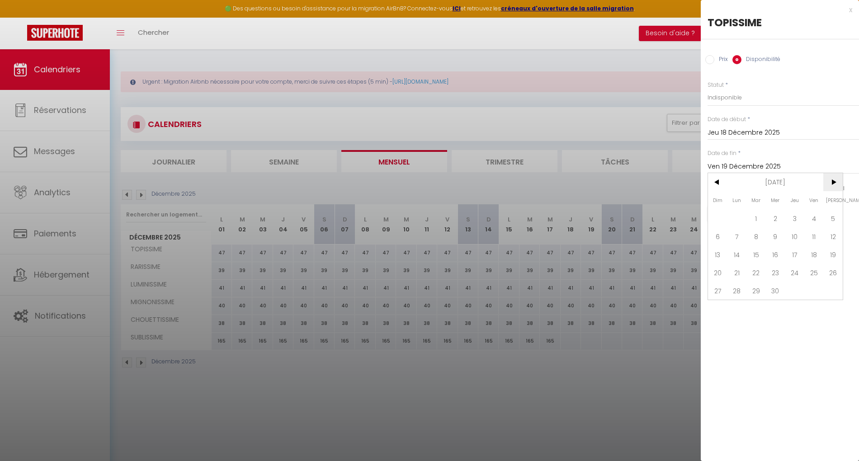
click at [835, 180] on span ">" at bounding box center [833, 182] width 19 height 18
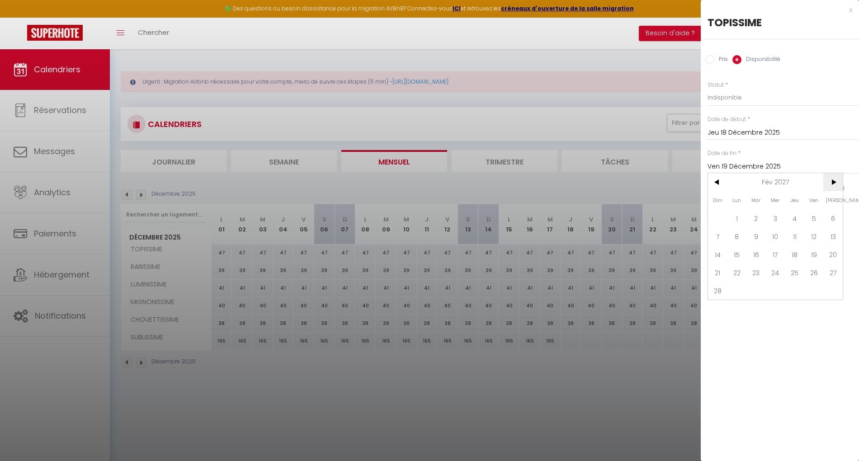
click at [835, 180] on span ">" at bounding box center [833, 182] width 19 height 18
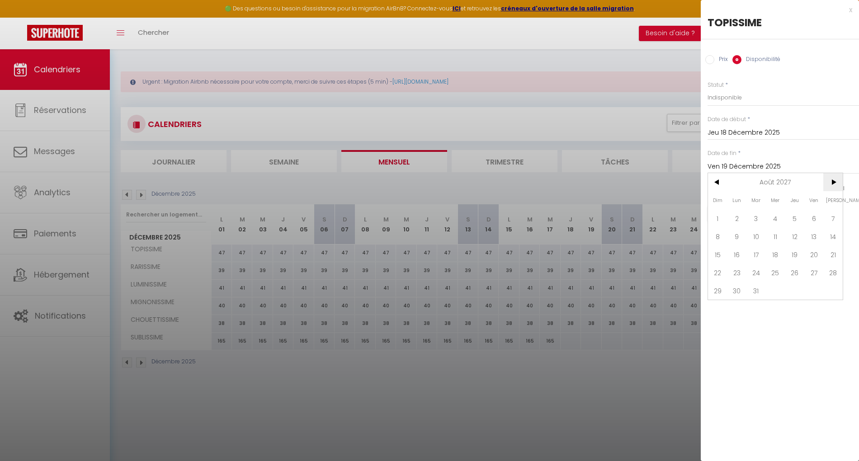
click at [835, 180] on span ">" at bounding box center [833, 182] width 19 height 18
click at [815, 231] on span "10" at bounding box center [814, 237] width 19 height 18
type input "Ven 10 Septembre 2027"
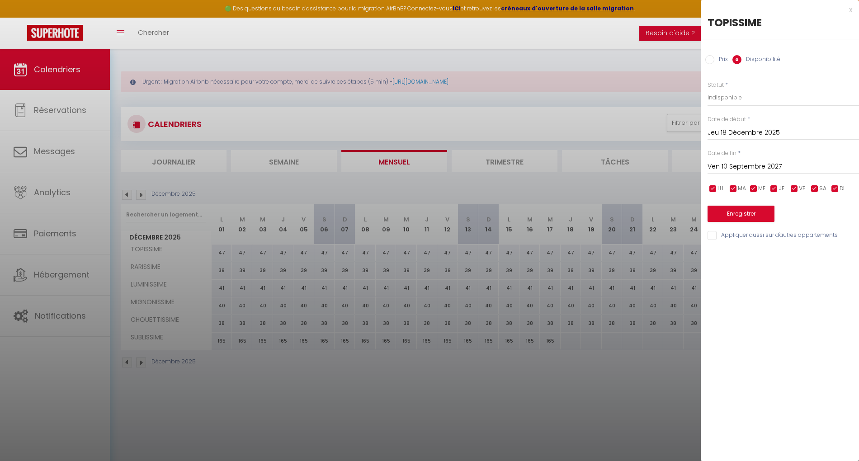
click at [711, 235] on input "Appliquer aussi sur d'autres appartements" at bounding box center [784, 235] width 152 height 9
checkbox input "true"
click at [732, 213] on button "Enregistrer" at bounding box center [741, 214] width 67 height 16
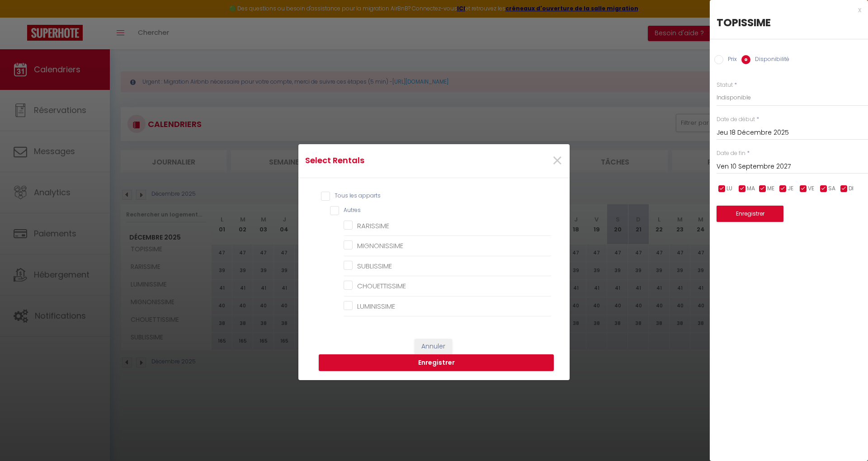
click at [323, 199] on input "Tous les apparts" at bounding box center [436, 196] width 231 height 9
checkbox input "true"
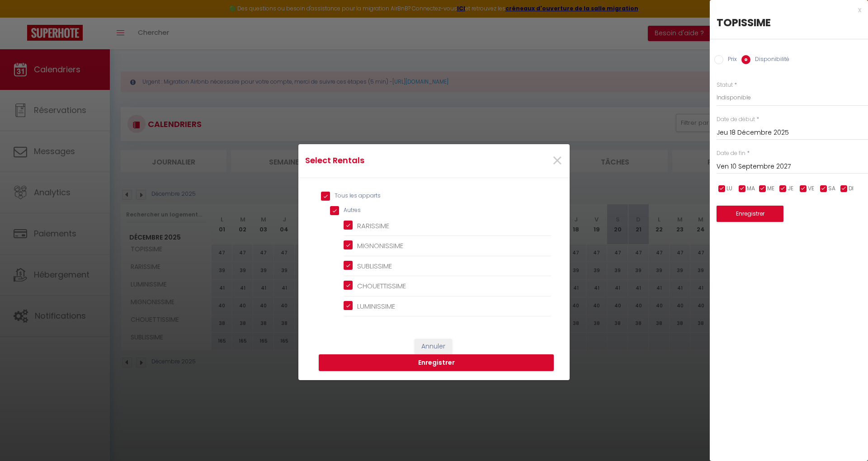
checkbox input "true"
click at [437, 361] on button "Enregistrer" at bounding box center [436, 363] width 235 height 17
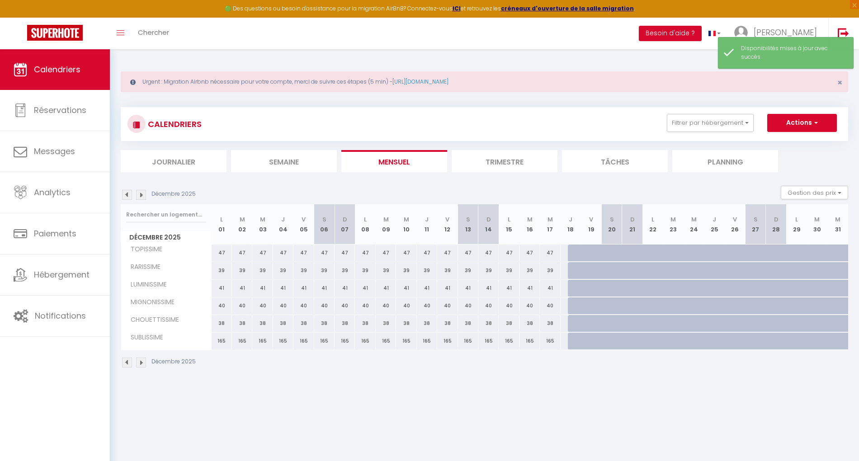
click at [564, 341] on div at bounding box center [570, 341] width 21 height 17
select select "1"
type input "Jeu 18 Décembre 2025"
type input "Ven 19 Décembre 2025"
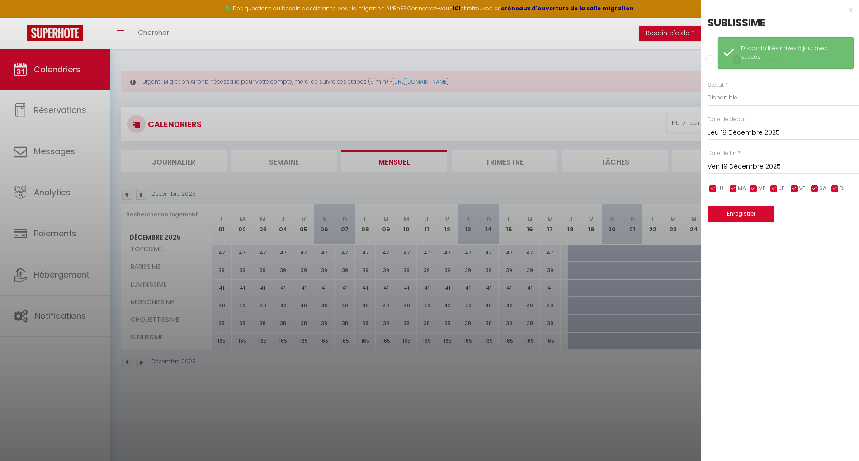
click at [707, 57] on input "Prix" at bounding box center [710, 59] width 9 height 9
radio input "true"
radio input "false"
click at [731, 97] on input "Prix" at bounding box center [784, 97] width 152 height 16
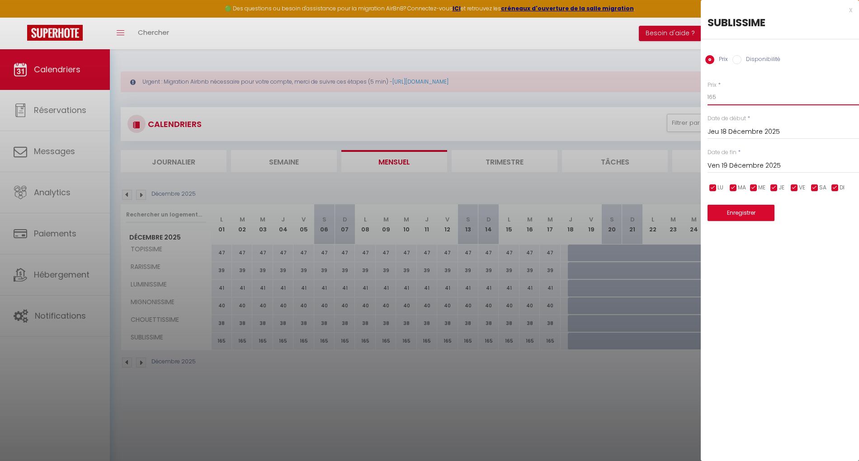
type input "165"
click at [738, 168] on input "Ven 19 Décembre 2025" at bounding box center [784, 166] width 152 height 12
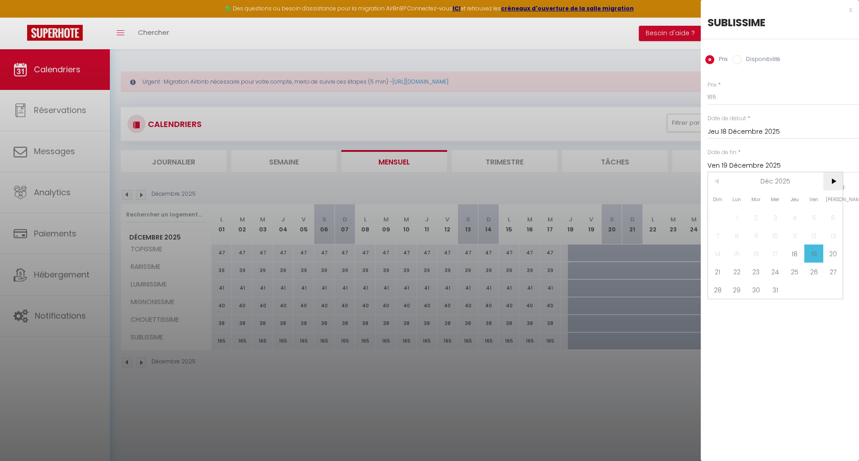
click at [833, 176] on span ">" at bounding box center [833, 181] width 19 height 18
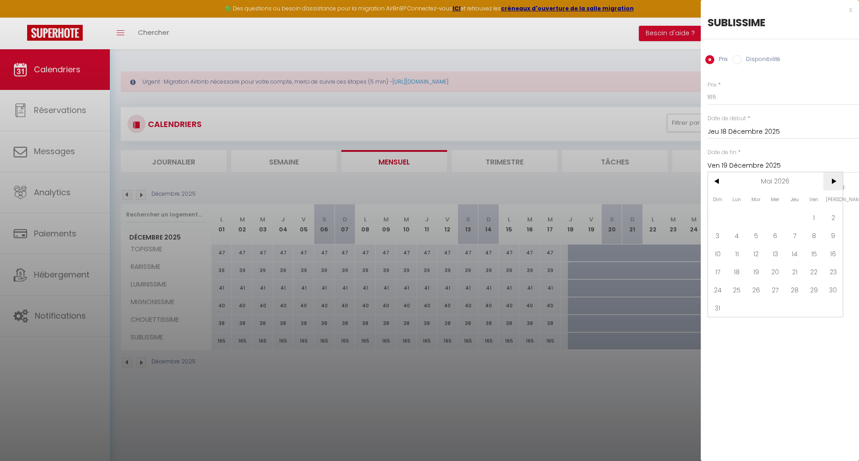
click at [833, 176] on span ">" at bounding box center [833, 181] width 19 height 18
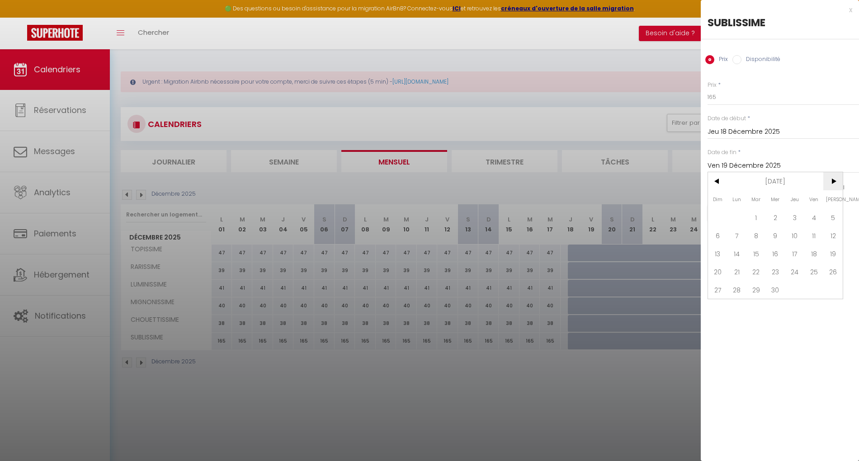
click at [833, 176] on span ">" at bounding box center [833, 181] width 19 height 18
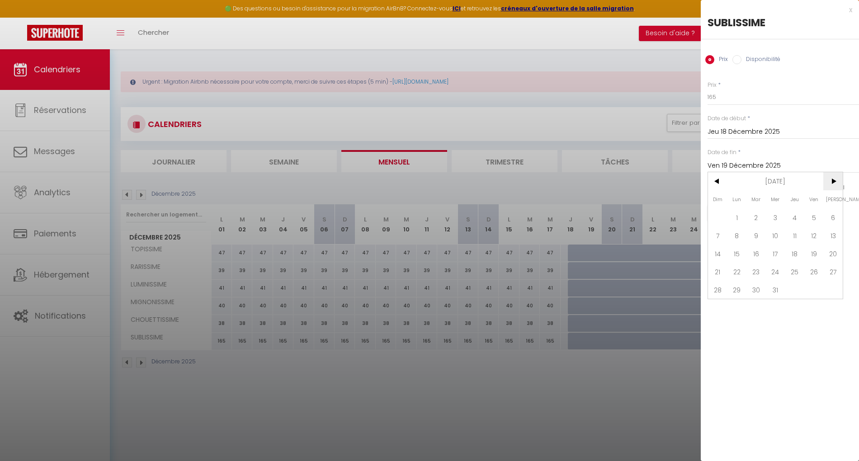
click at [833, 176] on span ">" at bounding box center [833, 181] width 19 height 18
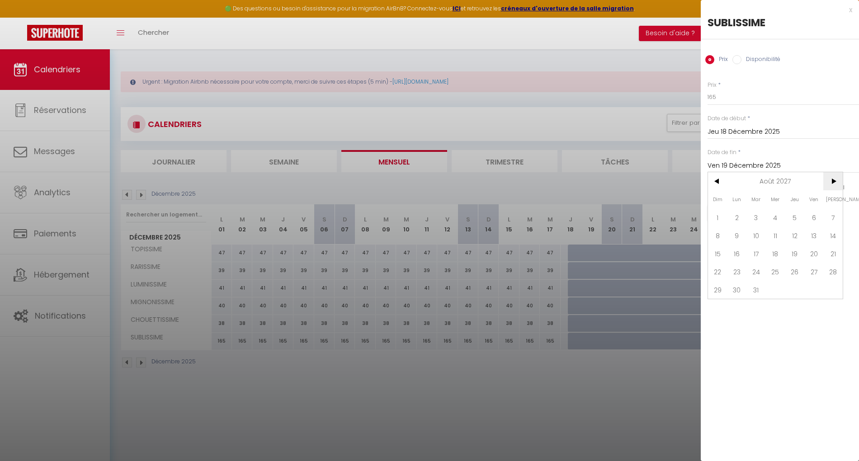
click at [833, 176] on span ">" at bounding box center [833, 181] width 19 height 18
click at [818, 231] on span "10" at bounding box center [814, 236] width 19 height 18
type input "Ven 10 Septembre 2027"
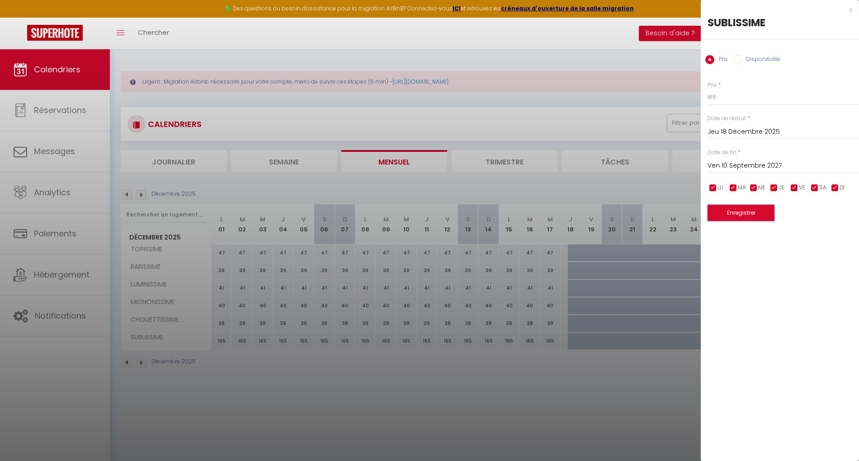
click at [732, 212] on button "Enregistrer" at bounding box center [741, 213] width 67 height 16
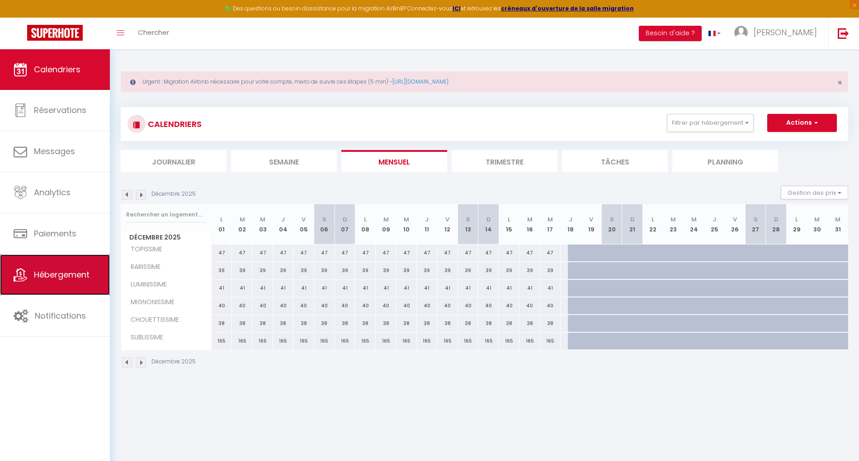
click at [68, 276] on span "Hébergement" at bounding box center [62, 274] width 56 height 11
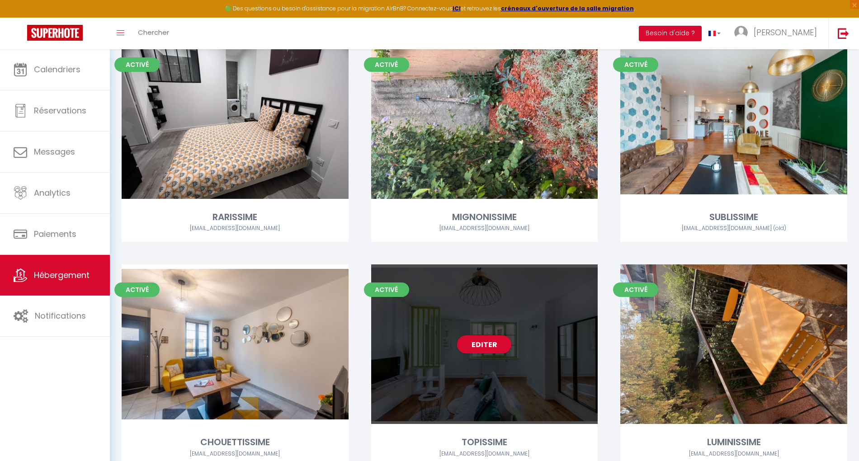
scroll to position [155, 0]
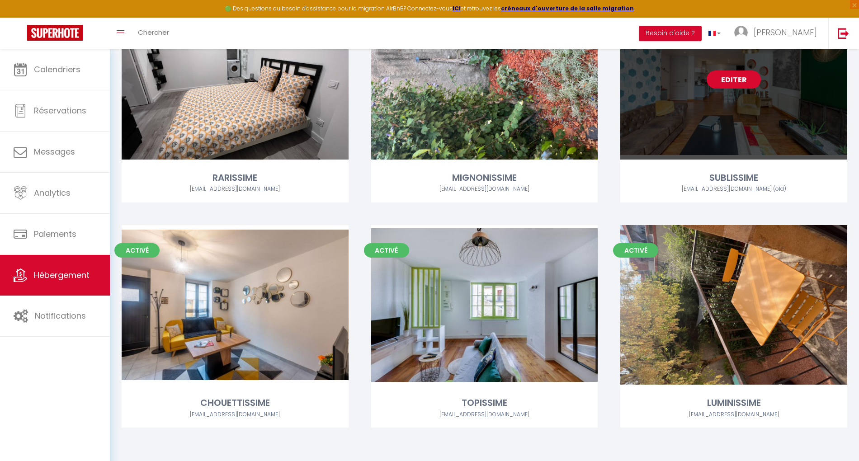
click at [740, 87] on link "Editer" at bounding box center [734, 80] width 54 height 18
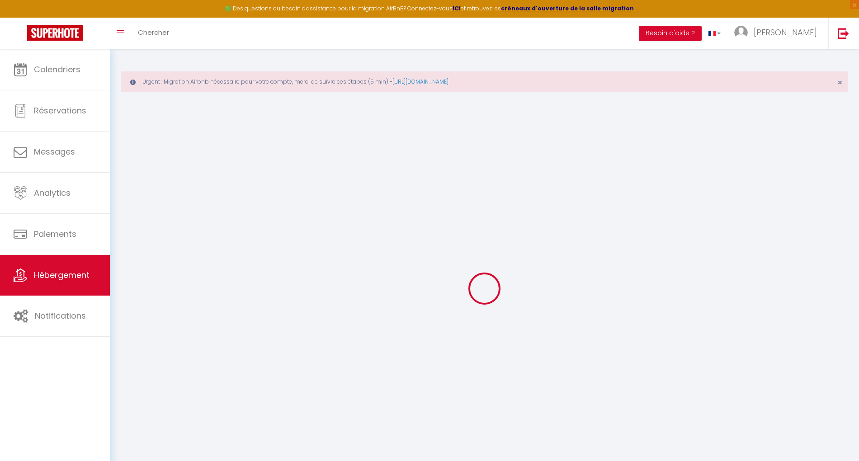
checkbox input "false"
checkbox input "true"
checkbox input "false"
select select "15:00"
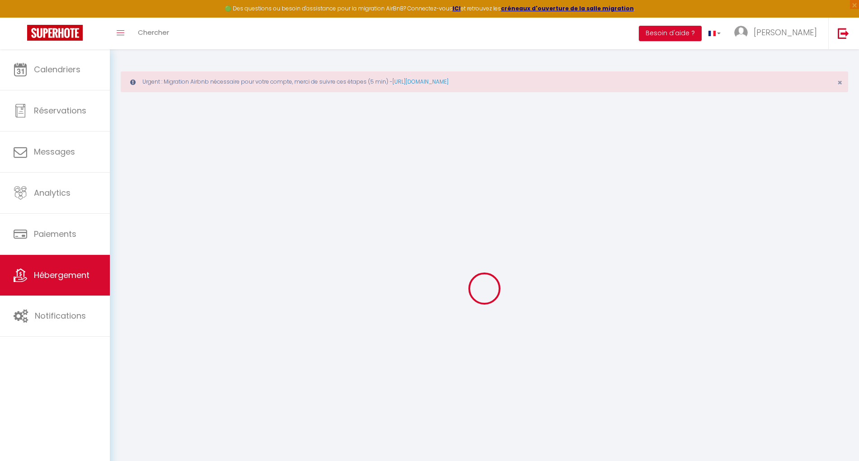
select select "23:45"
select select "11:00"
select select "30"
select select "120"
checkbox input "false"
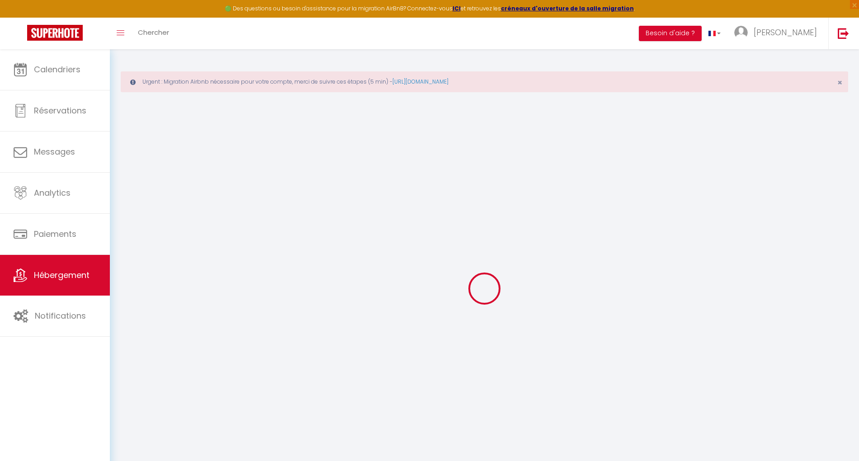
checkbox input "true"
checkbox input "false"
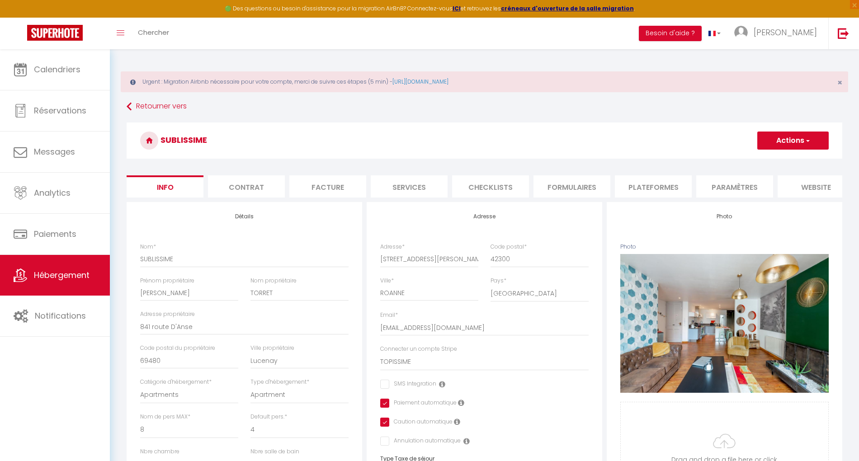
checkbox input "false"
checkbox input "true"
checkbox input "false"
select select "19191-587351160031854352"
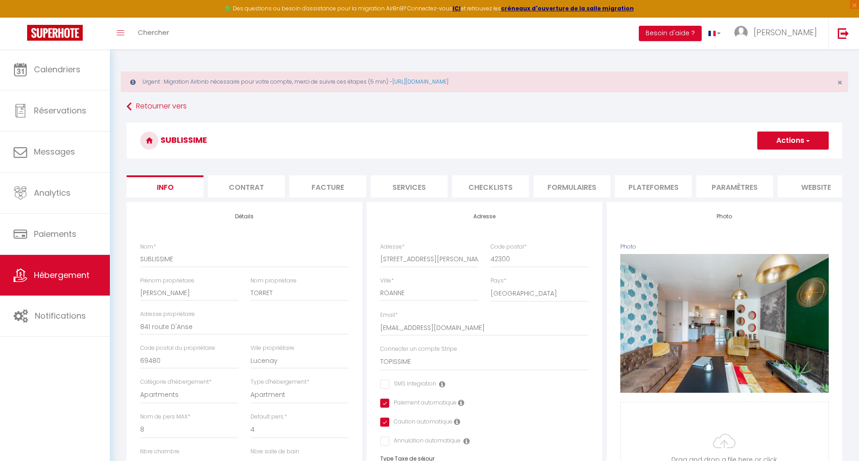
click at [669, 183] on li "Plateformes" at bounding box center [653, 187] width 77 height 22
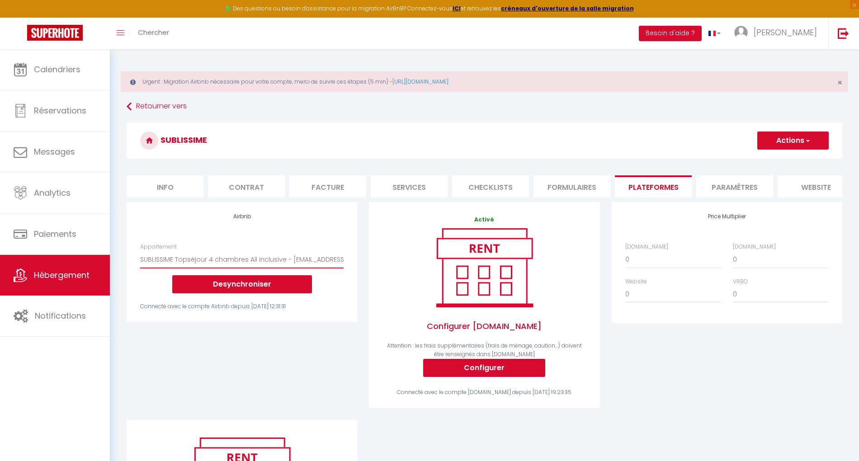
click at [319, 268] on select "SUBLISSIME Topséjour 4 chambres All inclusive - bertrandlcd42@gmail.com (old) C…" at bounding box center [242, 259] width 204 height 17
click at [696, 356] on div "Price Multiplier Airbnb.com 0 + 1 % + 2 % + 3 % + 4 % + 5 % + 6 % + 7 %" at bounding box center [727, 311] width 242 height 218
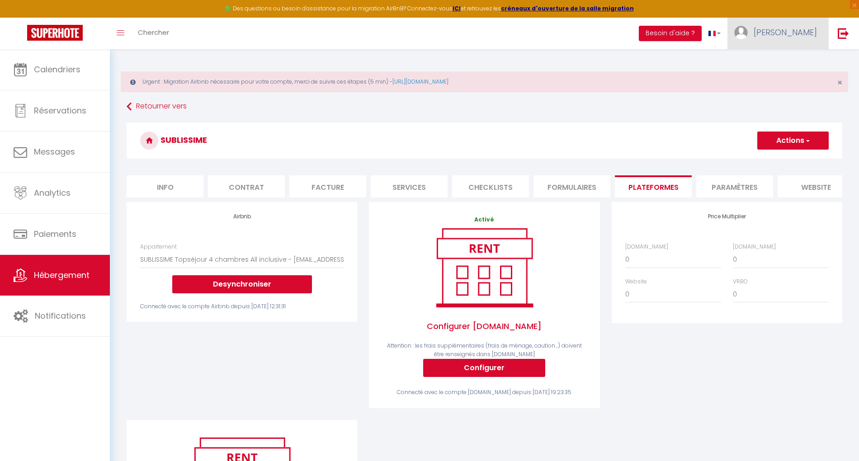
click at [783, 29] on span "[PERSON_NAME]" at bounding box center [785, 32] width 63 height 11
click at [255, 359] on div "Airbnb Appartement SUBLISSIME Topséjour 4 chambres All inclusive - bertrandlcd4…" at bounding box center [242, 311] width 242 height 218
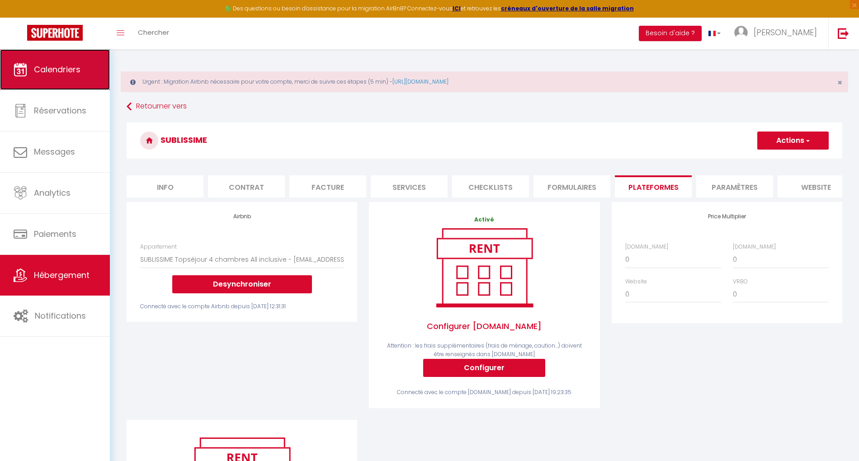
click at [61, 74] on span "Calendriers" at bounding box center [57, 69] width 47 height 11
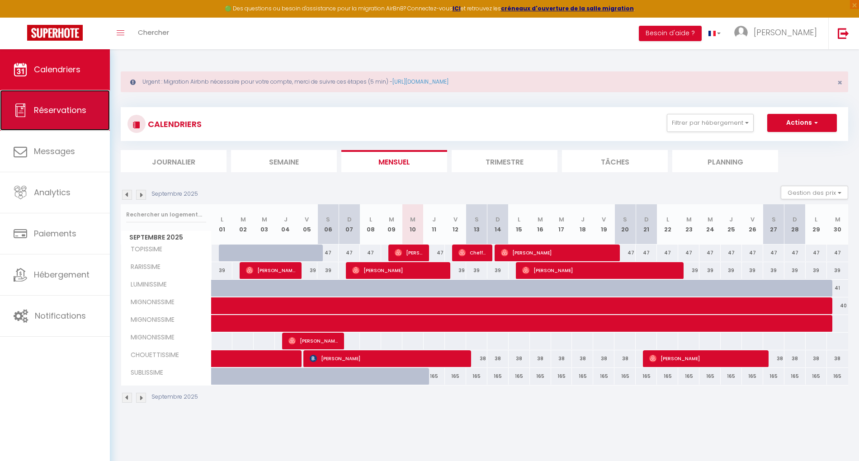
click at [64, 109] on span "Réservations" at bounding box center [60, 109] width 52 height 11
select select "not_cancelled"
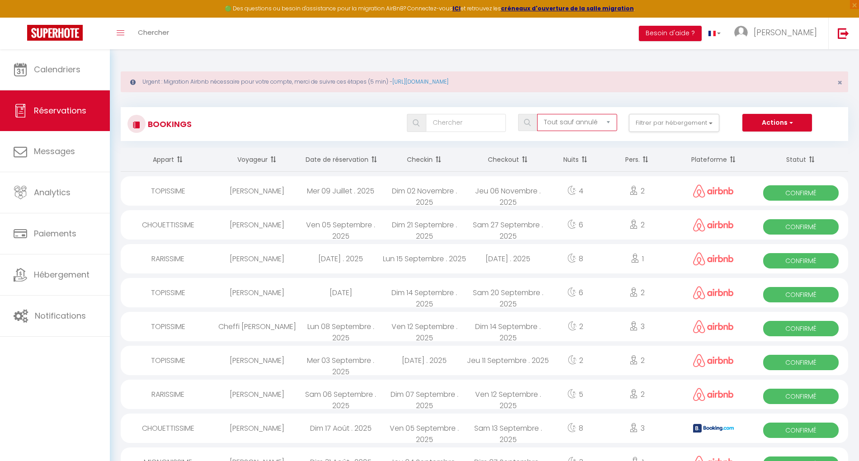
click at [600, 122] on select "Tous les statuts Annulé Confirmé Non Confirmé Tout sauf annulé No Show Request" at bounding box center [577, 122] width 80 height 17
click at [661, 119] on button "Filtrer par hébergement" at bounding box center [674, 123] width 90 height 18
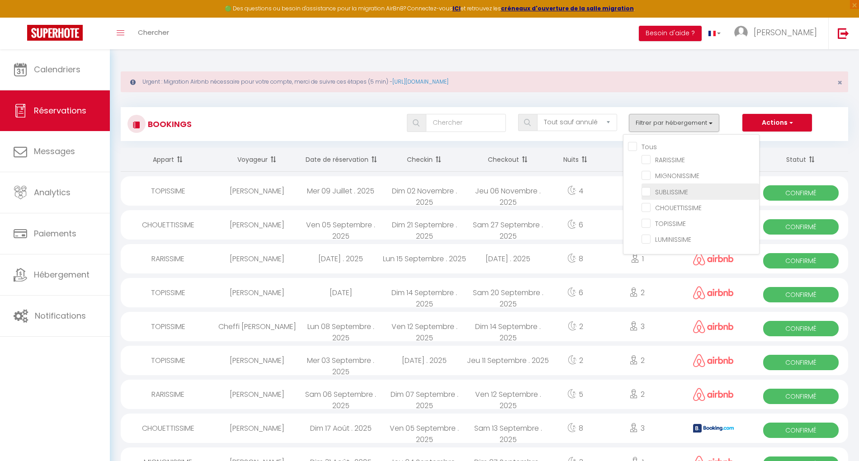
click at [663, 192] on input "SUBLISSIME" at bounding box center [701, 190] width 118 height 9
checkbox input "true"
checkbox input "false"
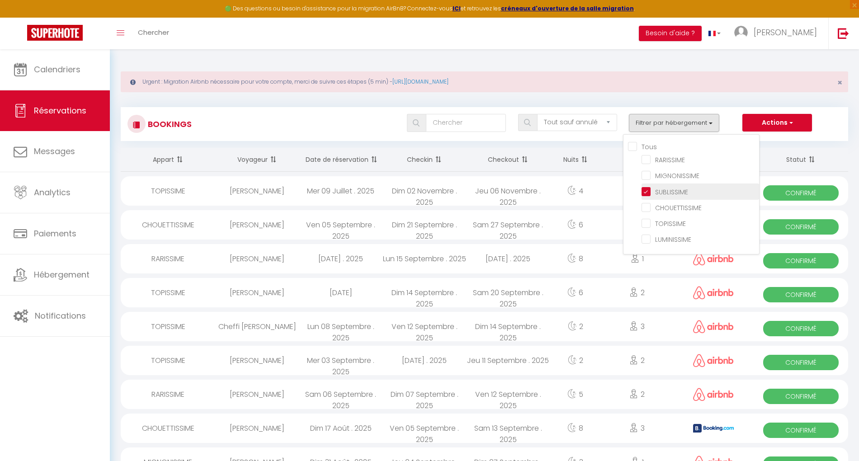
checkbox input "false"
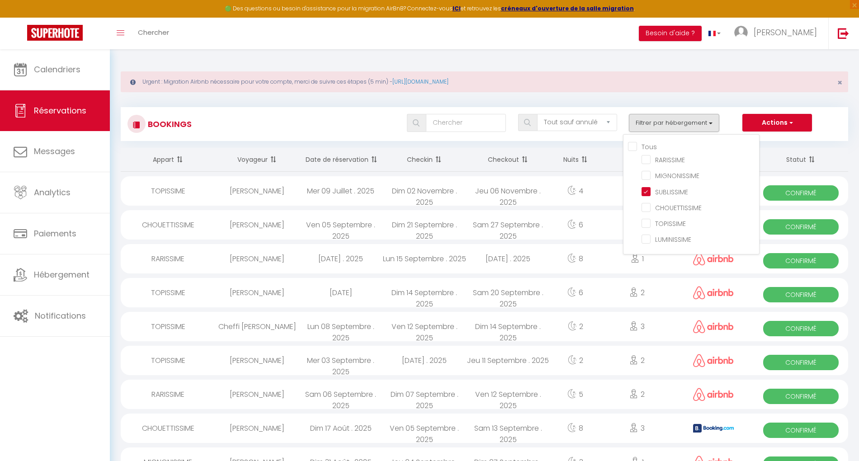
checkbox input "false"
click at [594, 101] on div "Bookings Tous les statuts Annulé Confirmé Non Confirmé Tout sauf annulé No Show…" at bounding box center [485, 120] width 728 height 43
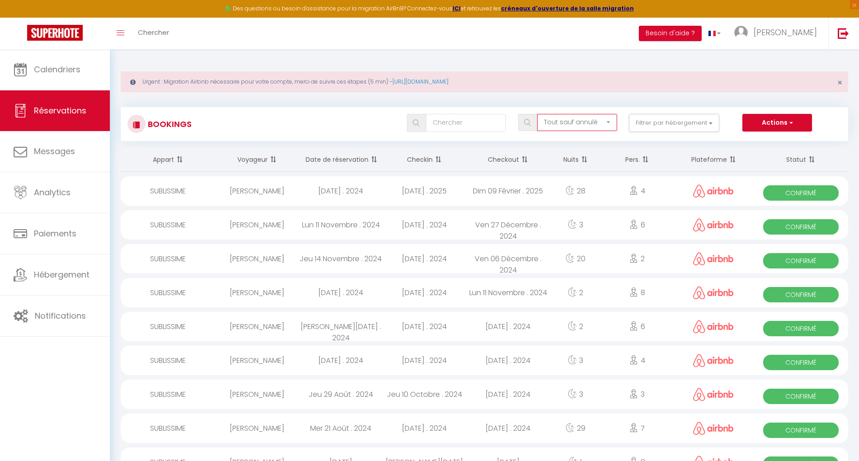
click at [600, 125] on select "Tous les statuts Annulé Confirmé Non Confirmé Tout sauf annulé No Show Request" at bounding box center [577, 122] width 80 height 17
click at [670, 124] on button "Filtrer par hébergement" at bounding box center [674, 123] width 90 height 18
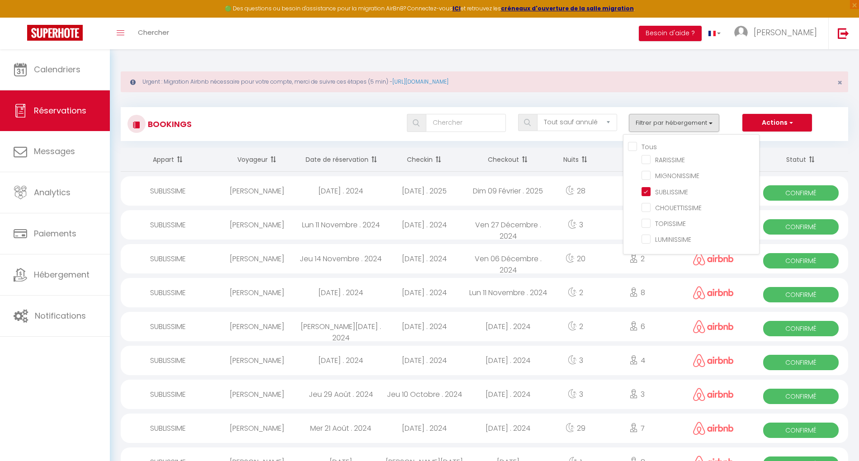
click at [622, 101] on div "Bookings Tous les statuts Annulé Confirmé Non Confirmé Tout sauf annulé No Show…" at bounding box center [485, 120] width 728 height 43
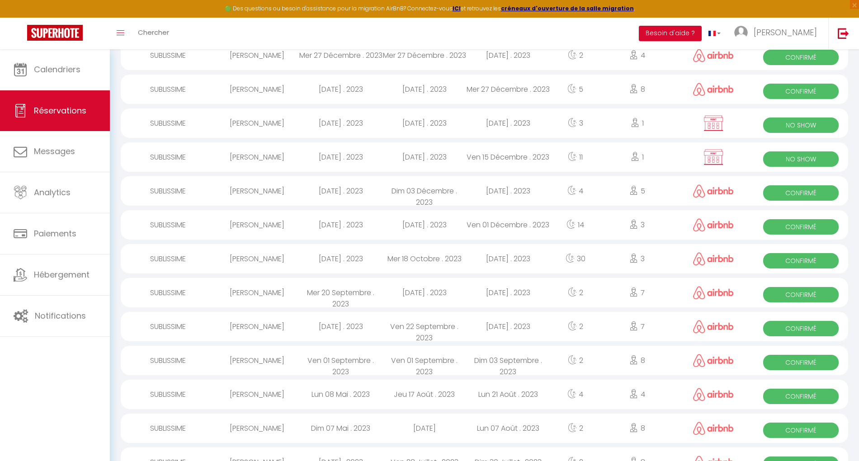
scroll to position [1206, 0]
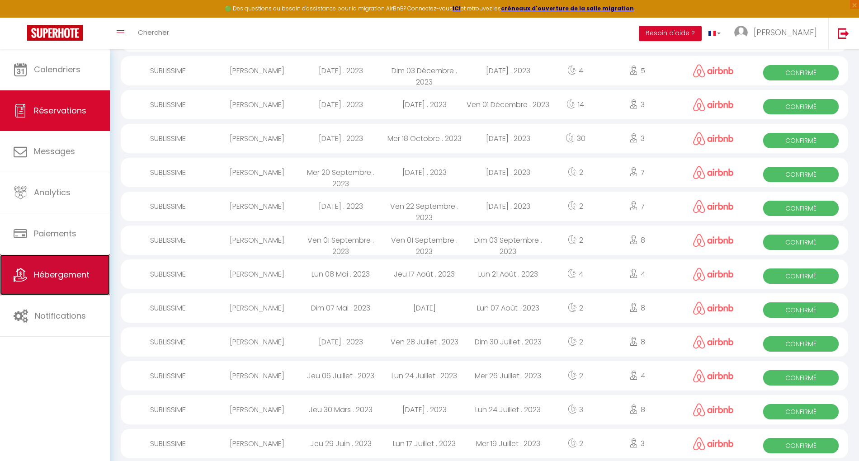
click at [48, 275] on span "Hébergement" at bounding box center [62, 274] width 56 height 11
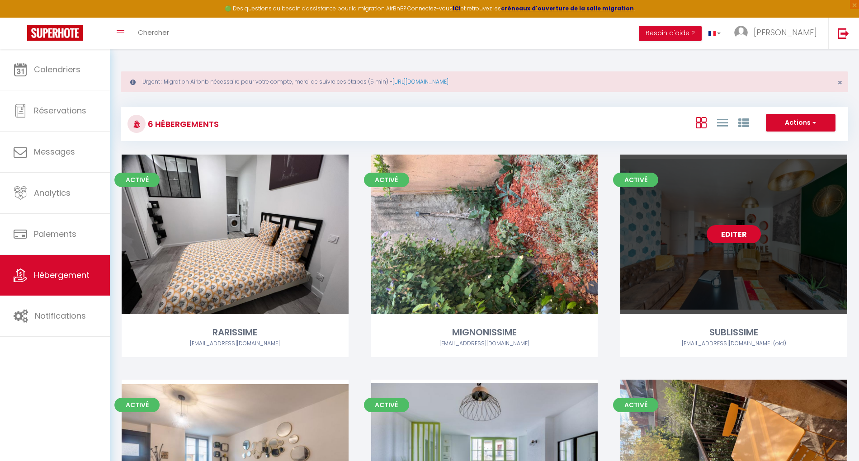
click at [739, 238] on link "Editer" at bounding box center [734, 234] width 54 height 18
select select "3"
select select "2"
select select "1"
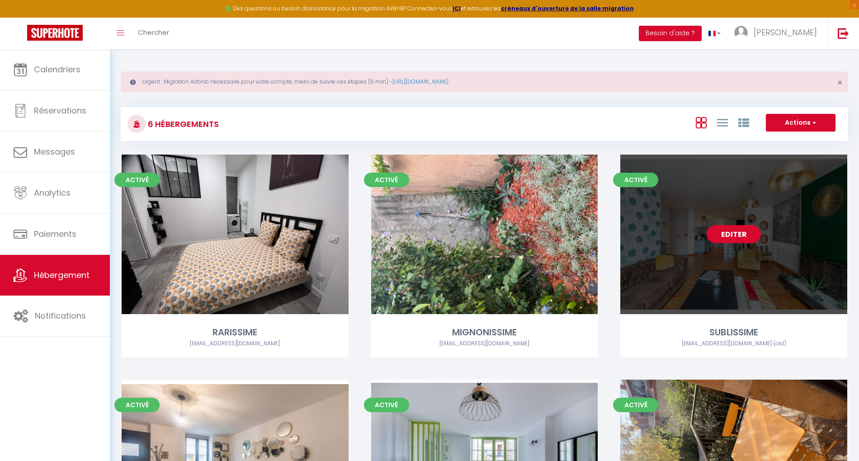
select select
select select "28"
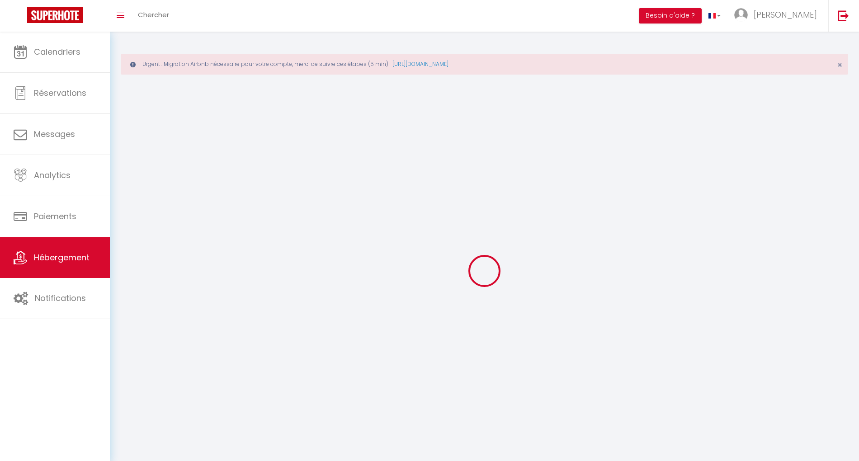
select select
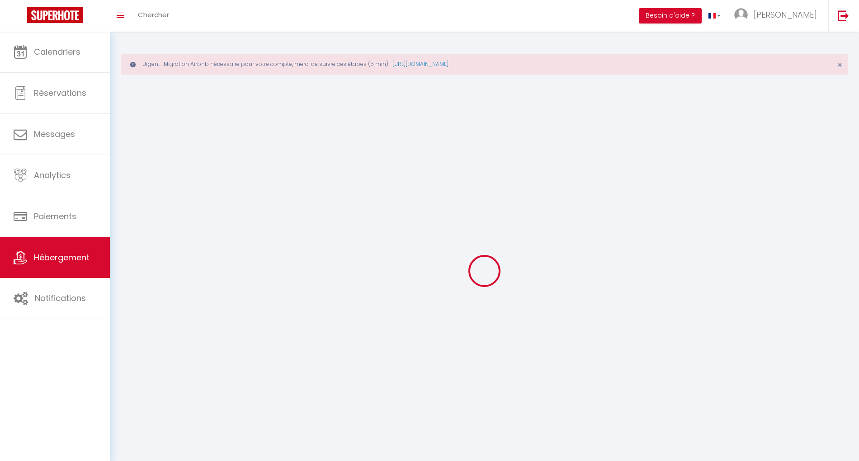
select select
checkbox input "false"
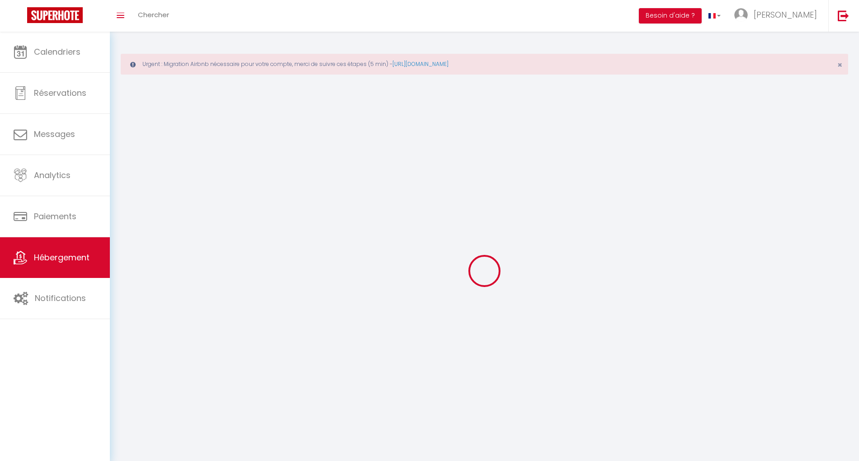
select select
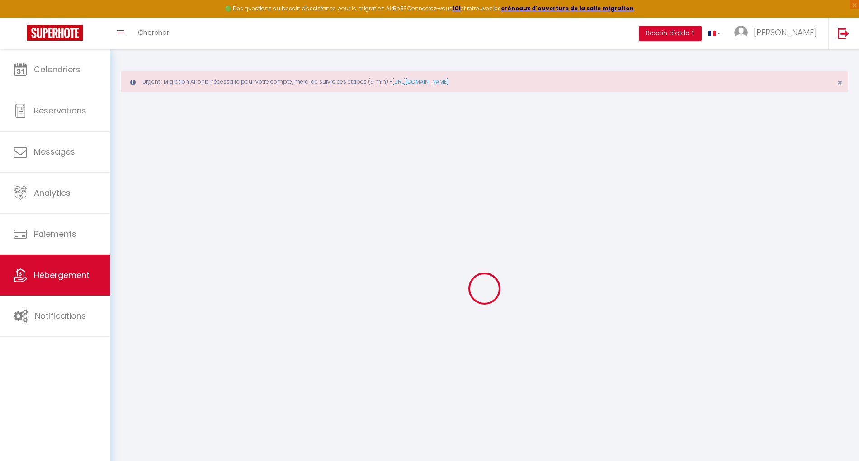
select select
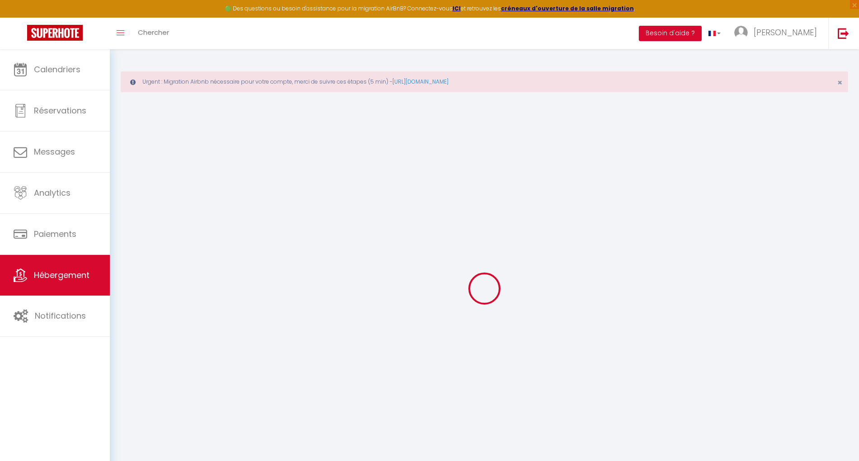
select select
checkbox input "false"
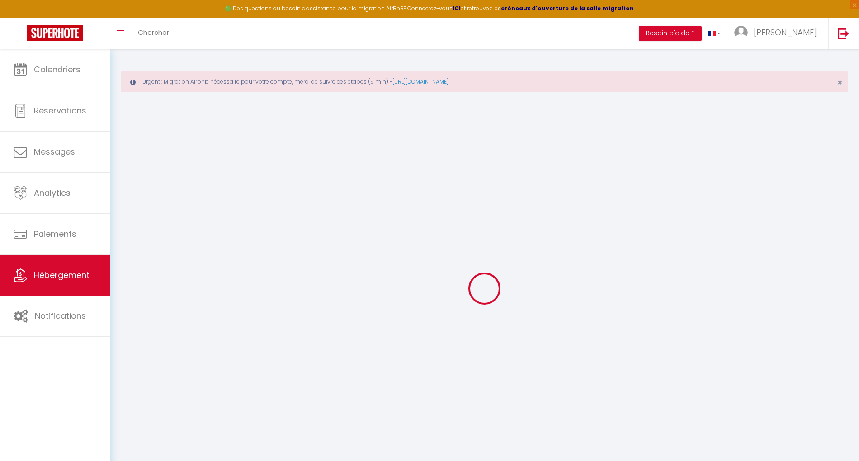
select select
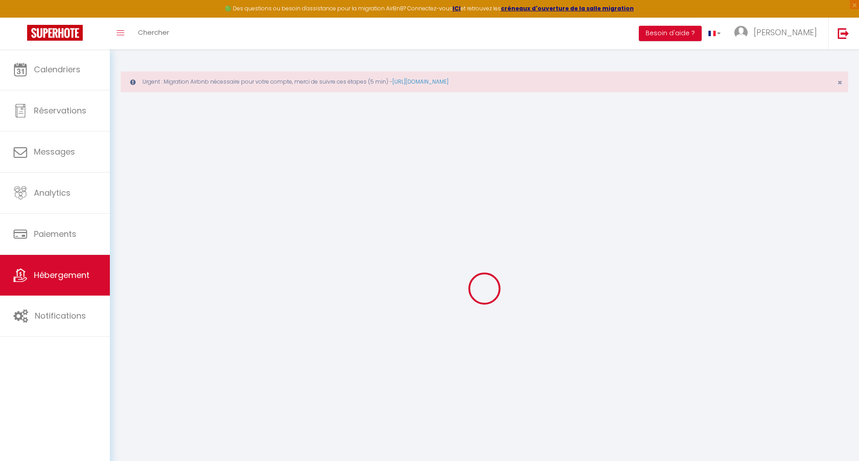
select select
checkbox input "false"
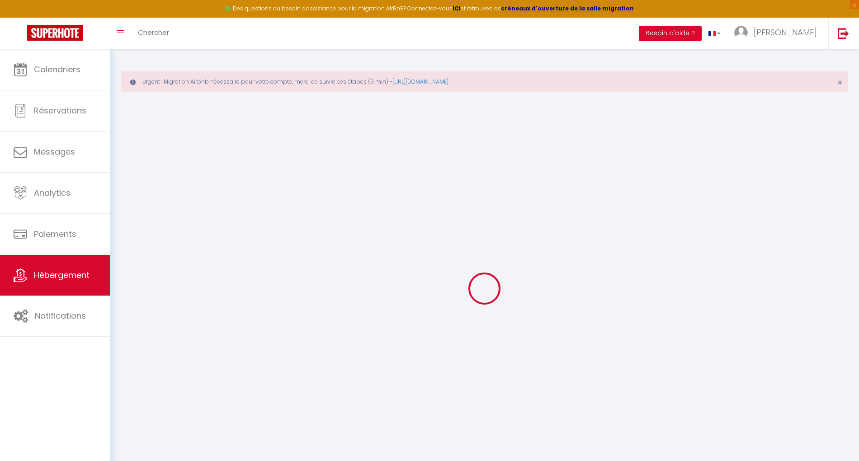
checkbox input "false"
select select
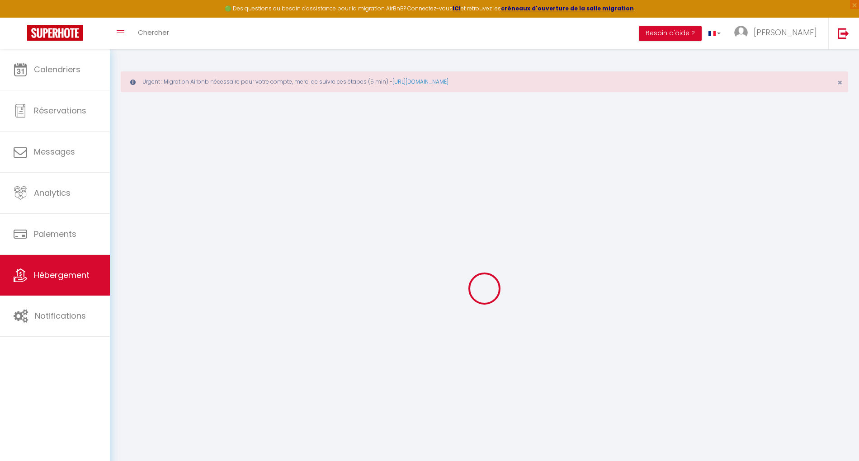
select select
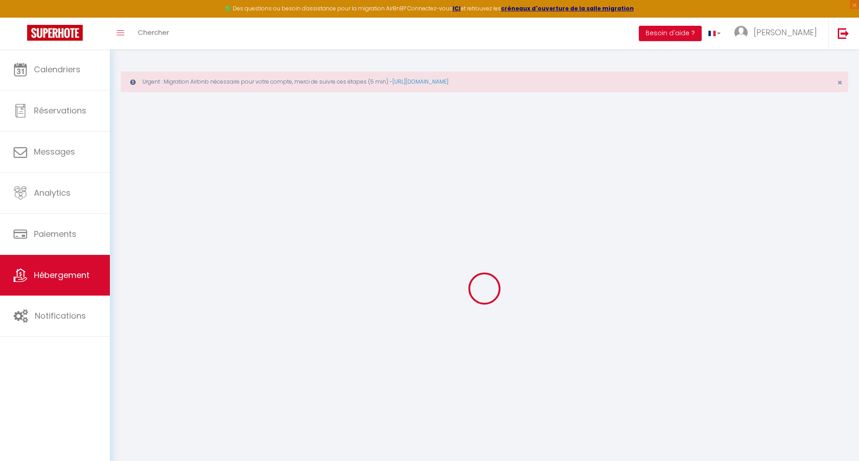
checkbox input "false"
select select
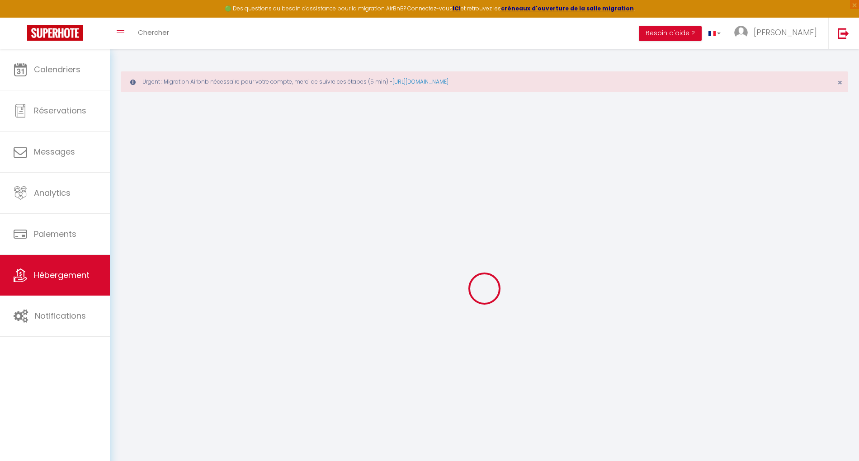
select select
type input "SUBLISSIME"
type input "[PERSON_NAME]"
type input "TORRET"
type input "841 route D'Anse"
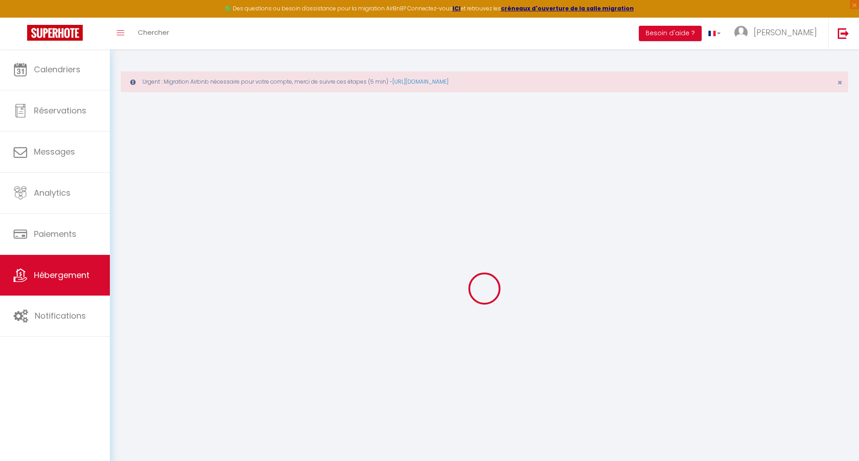
type input "69480"
type input "Lucenay"
select select "8"
select select "4"
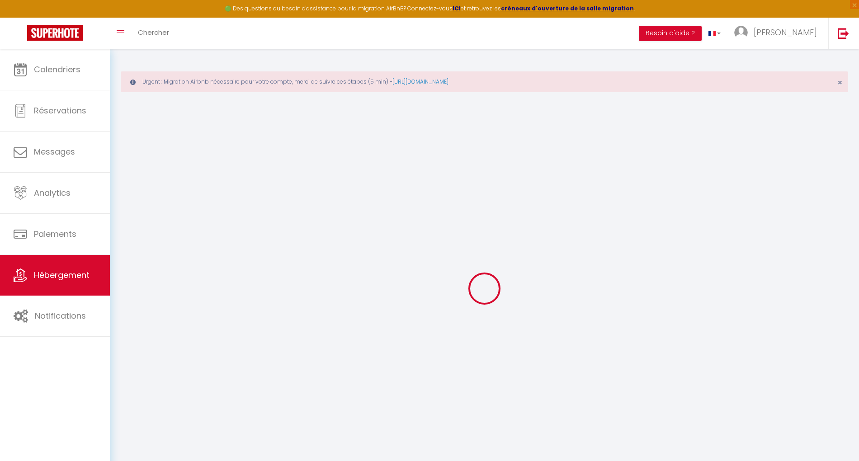
select select "2"
type input "165"
type input "60"
type input "4"
type input "2.3"
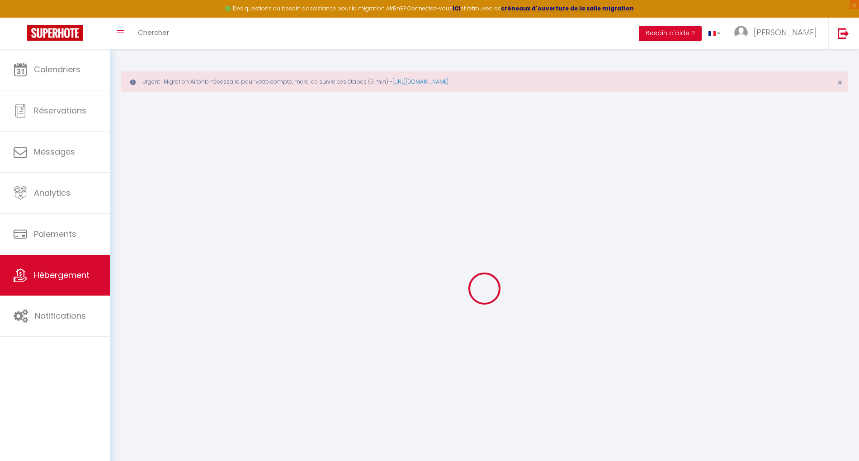
type input "1500"
select select
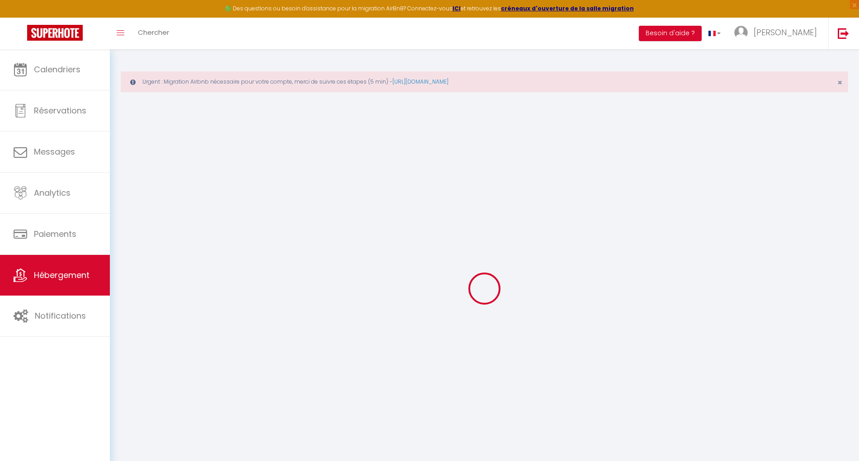
select select
type input "[STREET_ADDRESS][PERSON_NAME]"
type input "42300"
type input "ROANNE"
type input "[EMAIL_ADDRESS][DOMAIN_NAME]"
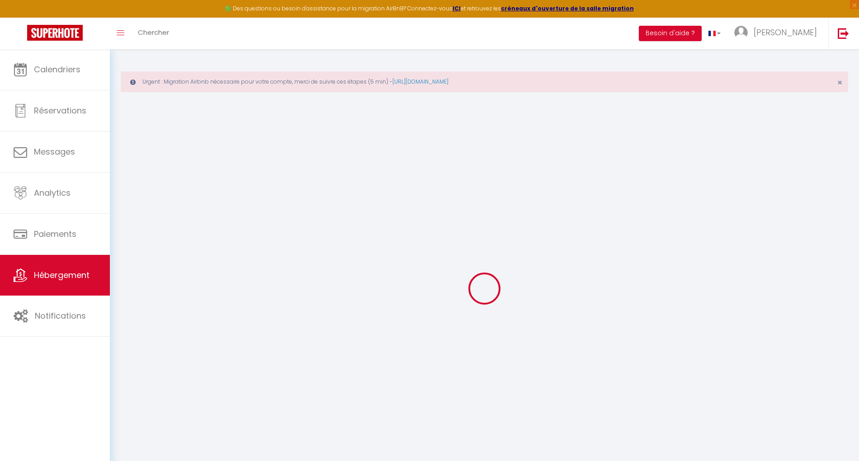
select select "423"
checkbox input "false"
checkbox input "true"
checkbox input "false"
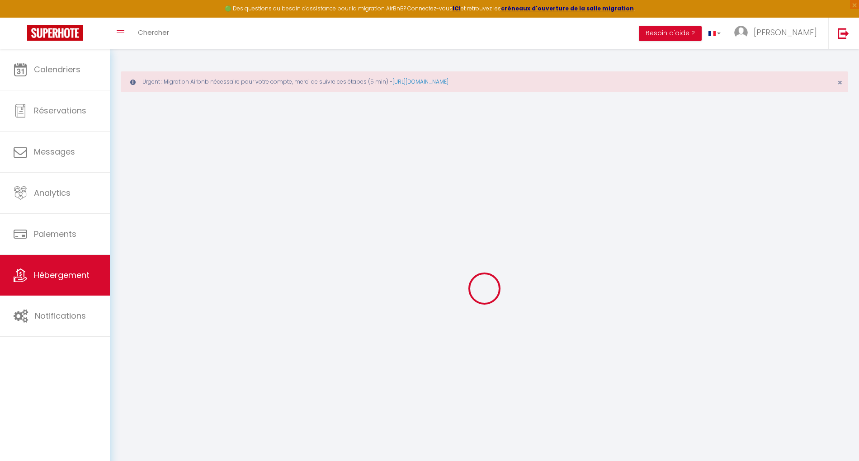
radio input "true"
type input "0"
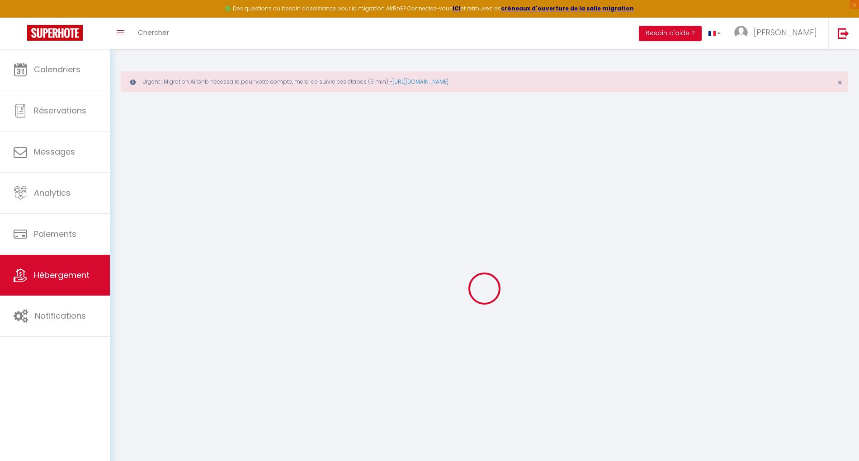
select select
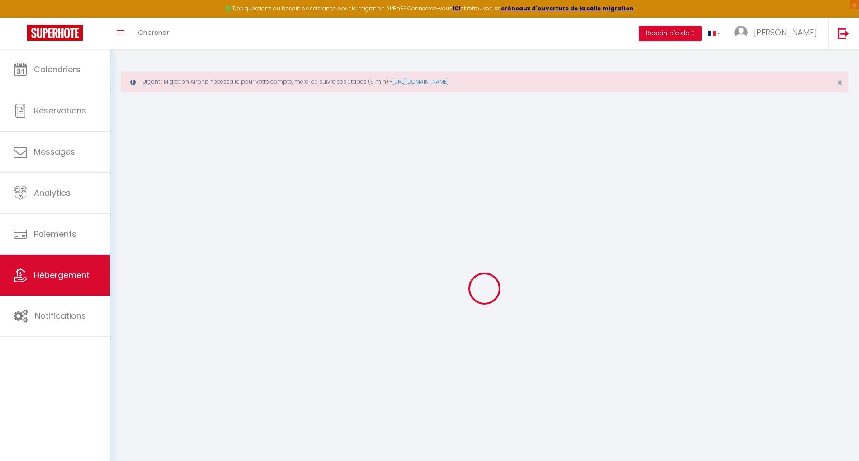
checkbox input "false"
checkbox input "true"
checkbox input "false"
select select
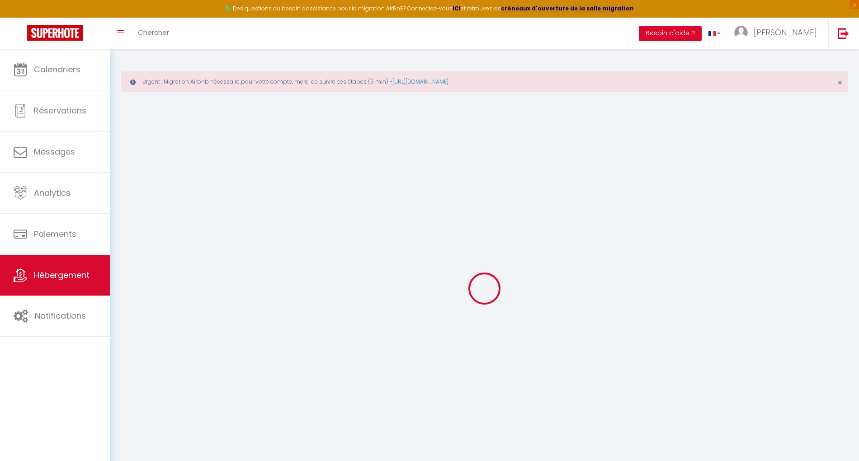
select select
checkbox input "false"
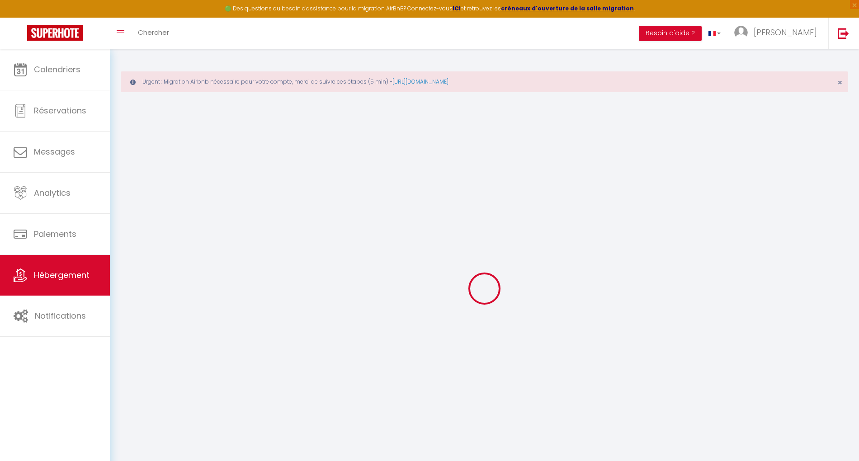
checkbox input "true"
checkbox input "false"
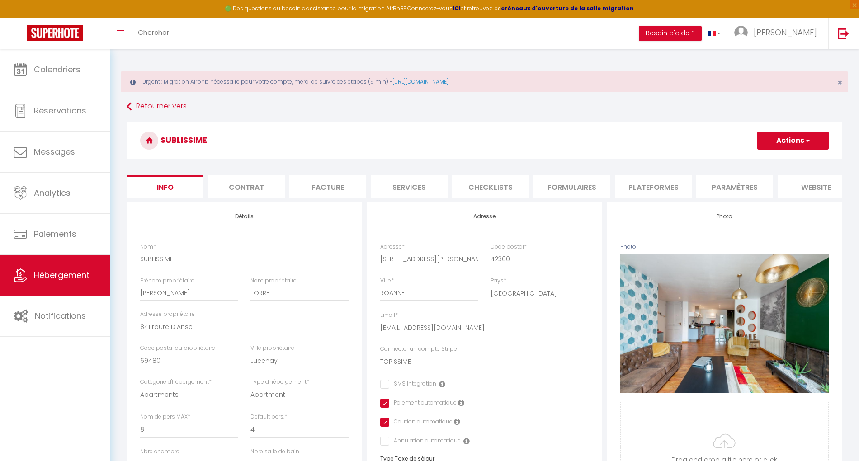
click at [660, 182] on li "Plateformes" at bounding box center [653, 187] width 77 height 22
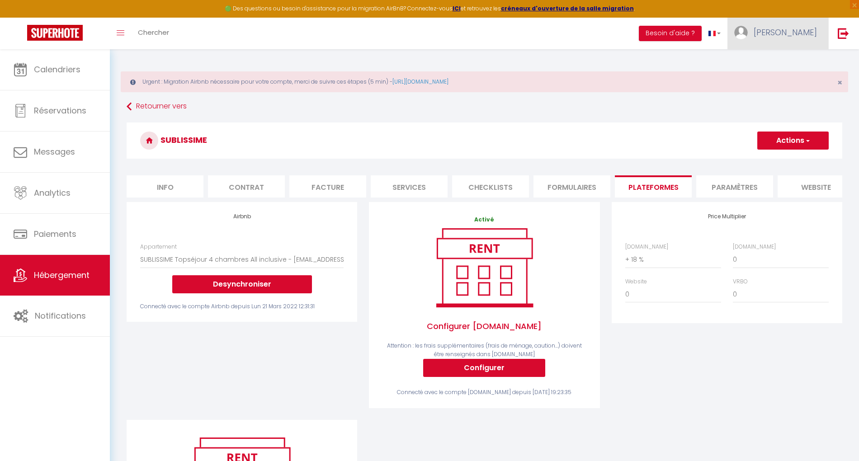
click at [795, 40] on link "[PERSON_NAME]" at bounding box center [778, 34] width 101 height 32
click at [794, 62] on link "Paramètres" at bounding box center [792, 62] width 67 height 15
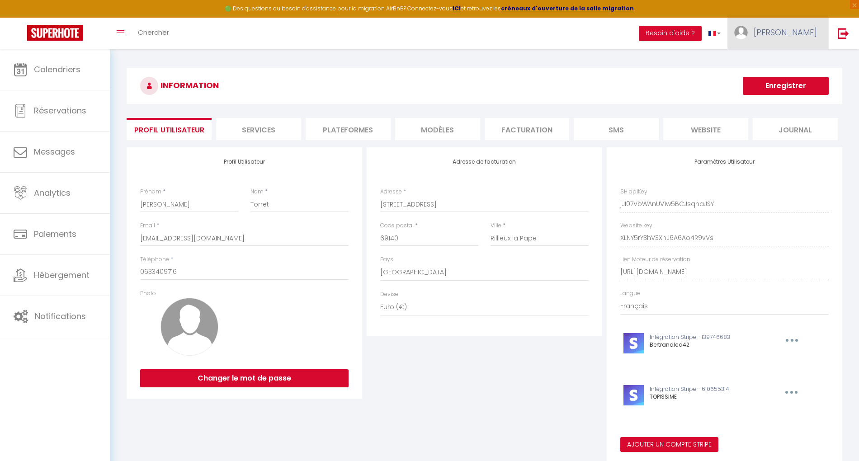
click at [789, 34] on span "[PERSON_NAME]" at bounding box center [785, 32] width 63 height 11
click at [331, 132] on li "Plateformes" at bounding box center [348, 129] width 85 height 22
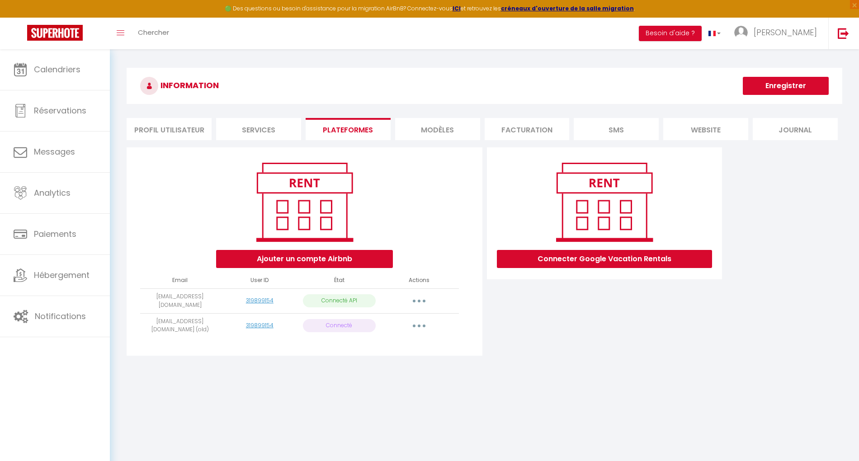
click at [421, 300] on button "button" at bounding box center [419, 301] width 25 height 14
click at [409, 321] on link "Importer les appartements" at bounding box center [379, 321] width 100 height 15
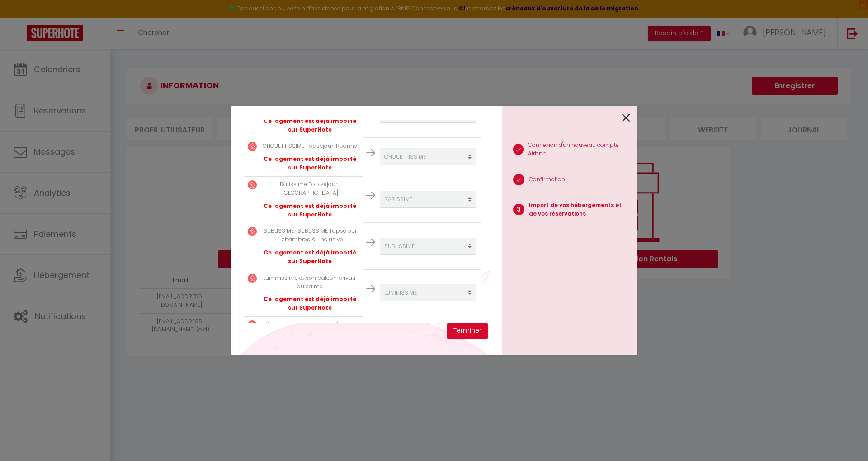
scroll to position [250, 0]
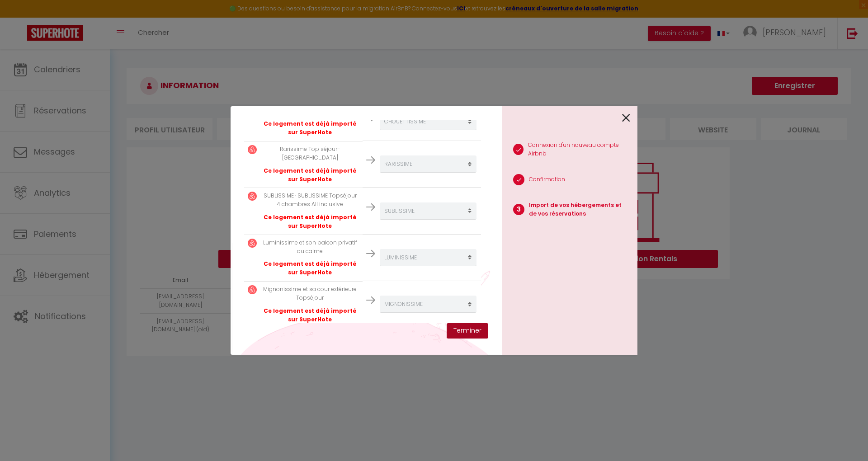
click at [462, 327] on button "Terminer" at bounding box center [468, 330] width 42 height 15
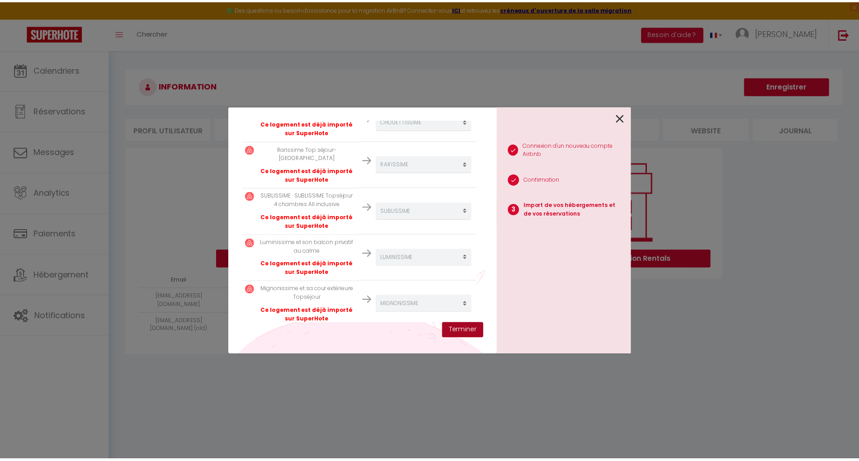
scroll to position [272, 0]
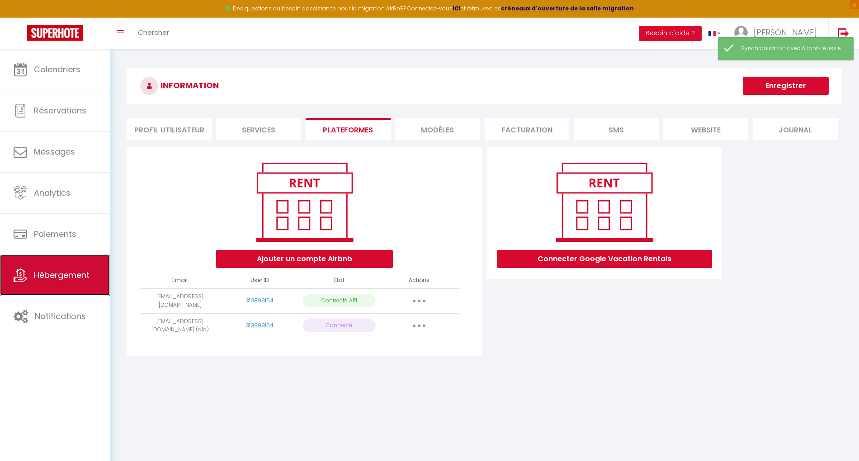
click at [61, 276] on span "Hébergement" at bounding box center [62, 275] width 56 height 11
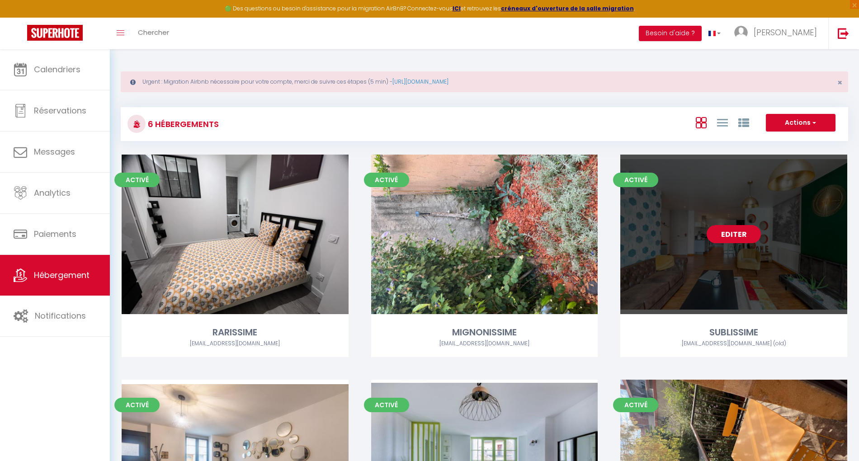
click at [743, 232] on link "Editer" at bounding box center [734, 234] width 54 height 18
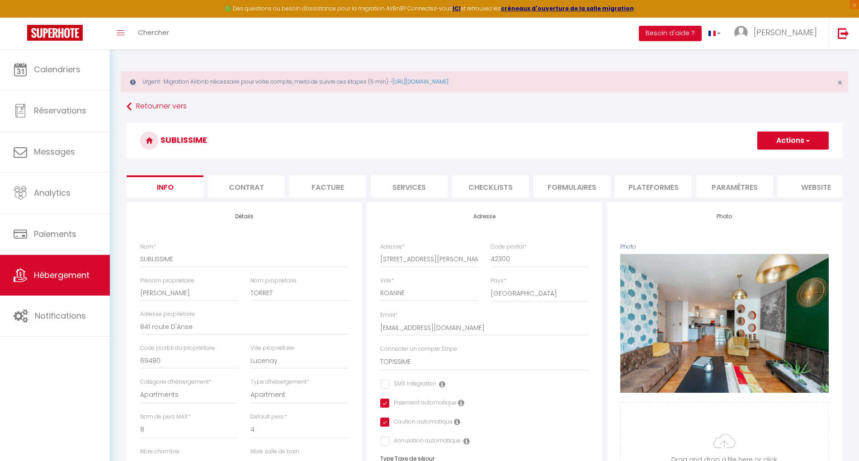
click at [627, 187] on li "Plateformes" at bounding box center [653, 187] width 77 height 22
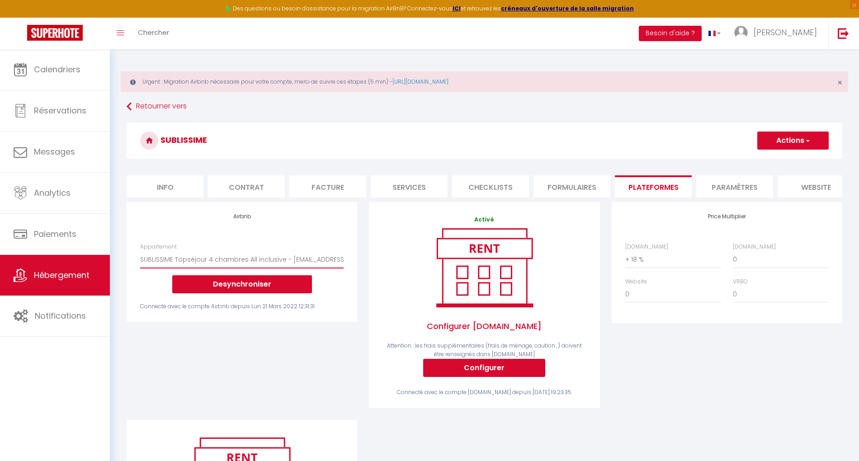
click at [256, 268] on select "SUBLISSIME Topséjour 4 chambres All inclusive - bertrandlcd42@gmail.com (old) C…" at bounding box center [242, 259] width 204 height 17
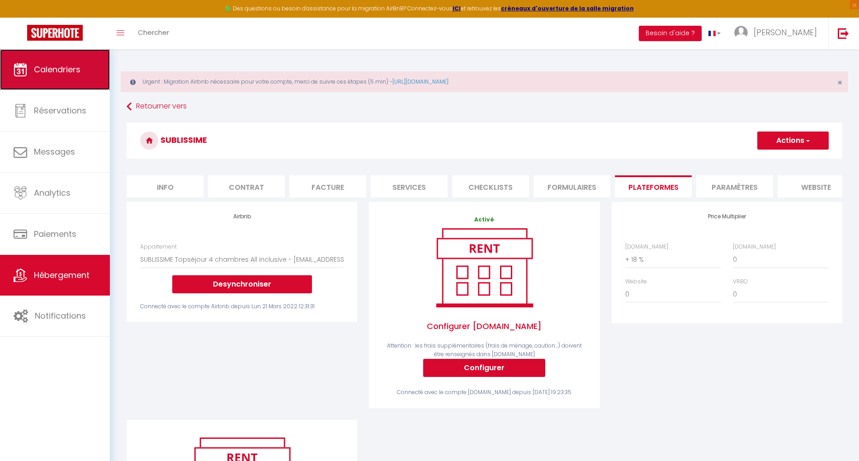
click at [76, 88] on link "Calendriers" at bounding box center [55, 69] width 110 height 41
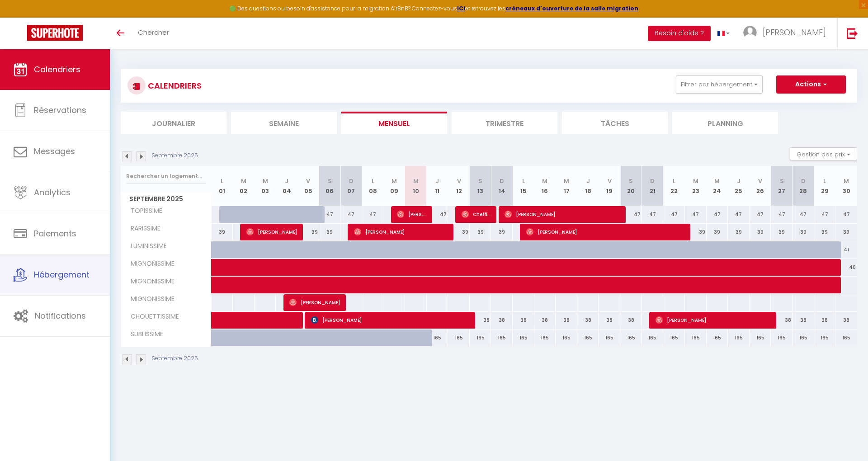
click at [71, 256] on link "Hébergement" at bounding box center [55, 275] width 110 height 41
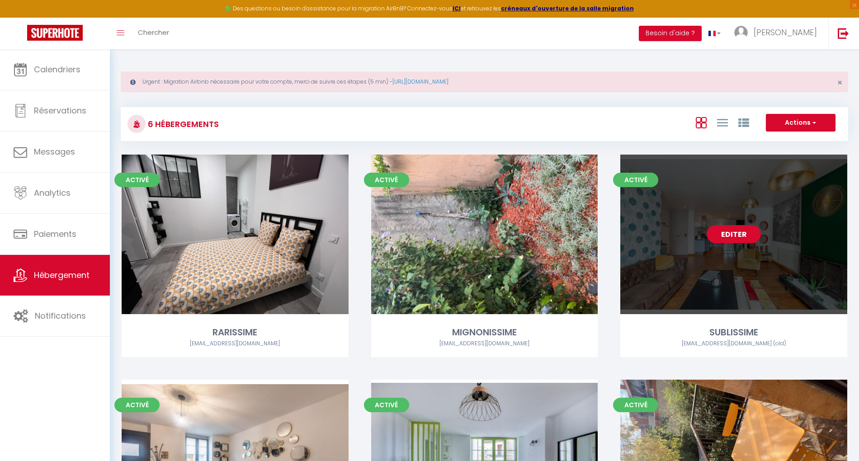
click at [738, 230] on link "Editer" at bounding box center [734, 234] width 54 height 18
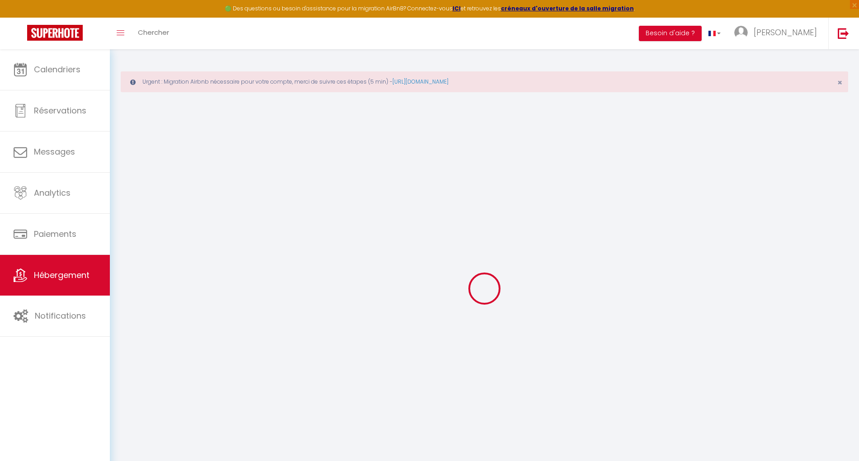
select select "19191-587351160031854352"
select select "+ 18 %"
checkbox input "false"
checkbox input "true"
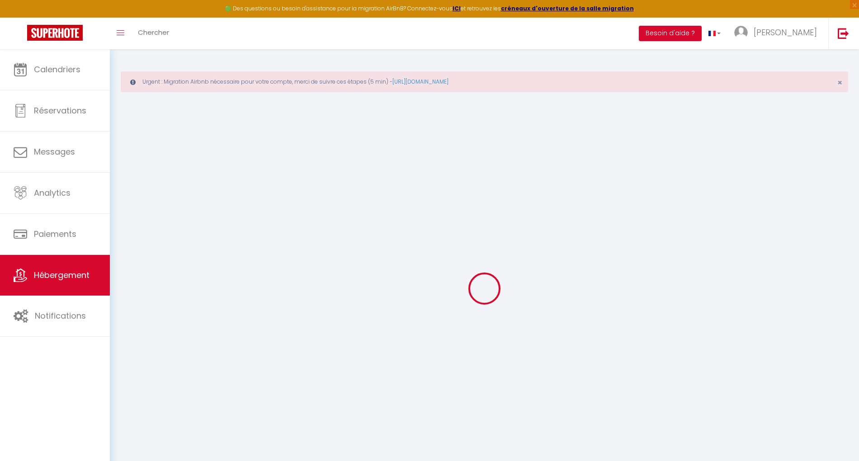
checkbox input "false"
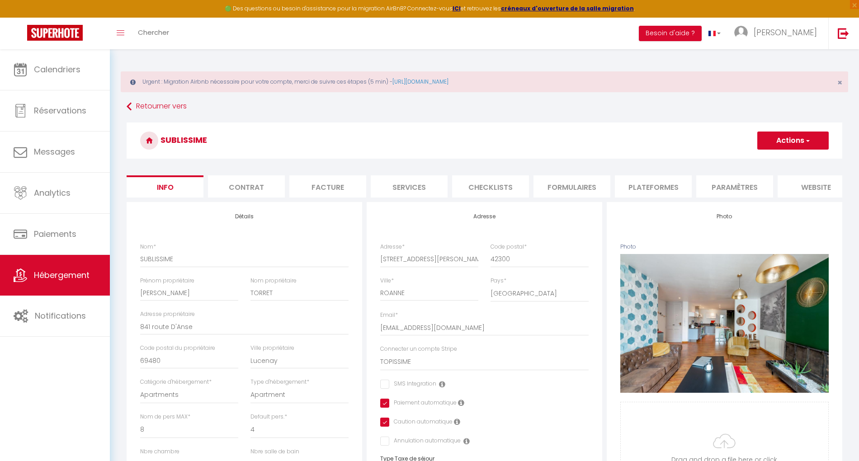
click at [678, 197] on li "Plateformes" at bounding box center [653, 187] width 77 height 22
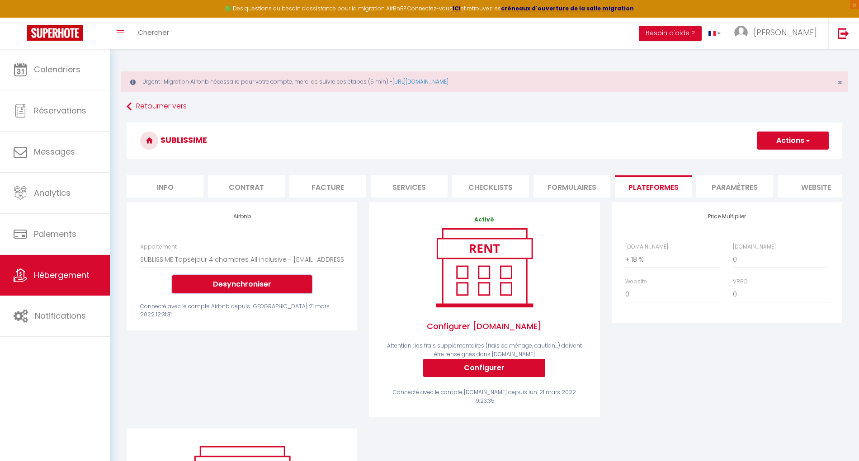
click at [253, 291] on button "Desynchroniser" at bounding box center [242, 284] width 140 height 18
click at [251, 268] on select "SUBLISSIME Topséjour 4 chambres All inclusive - [EMAIL_ADDRESS][DOMAIN_NAME] (o…" at bounding box center [242, 259] width 204 height 17
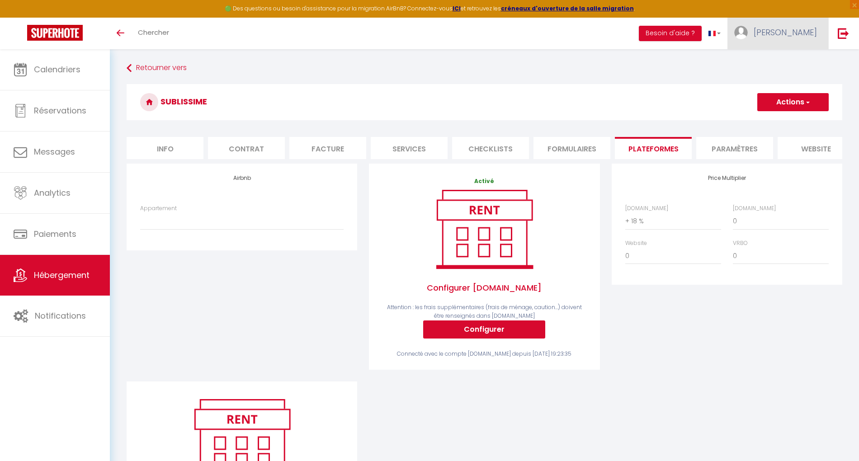
click at [795, 30] on span "[PERSON_NAME]" at bounding box center [785, 32] width 63 height 11
click at [781, 58] on link "Paramètres" at bounding box center [792, 62] width 67 height 15
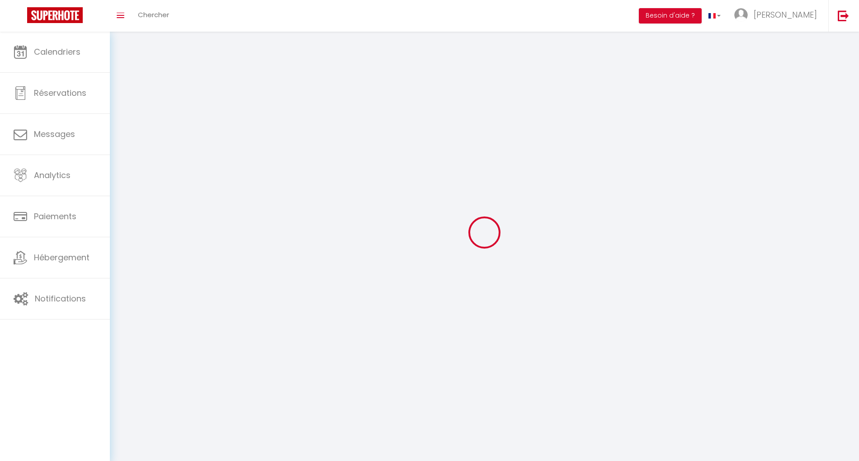
type input "[PERSON_NAME]"
type input "Torret"
type input "0633409716"
type input "1 allée des Ecuyers"
type input "69140"
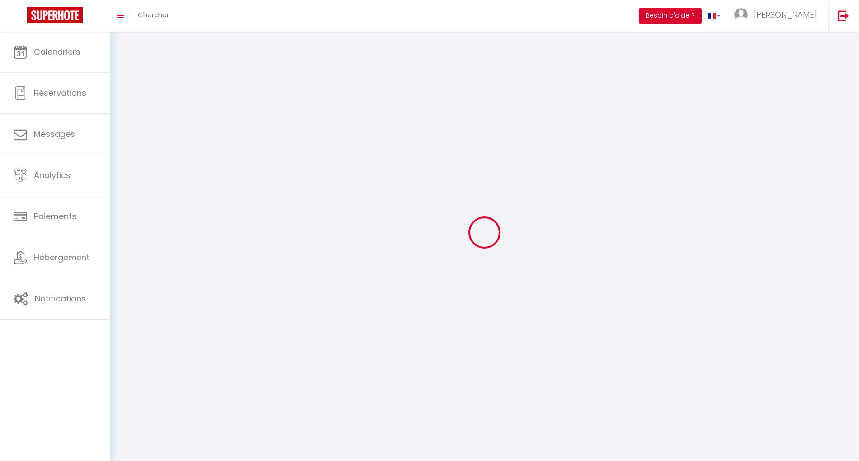
type input "Rillieux la Pape"
type input "jJI07VbWAnUV1w5BCJsqhaJSY"
type input "XLNY5rY3hV3XnJ6A6Ao4R9vVs"
select select "28"
select select "fr"
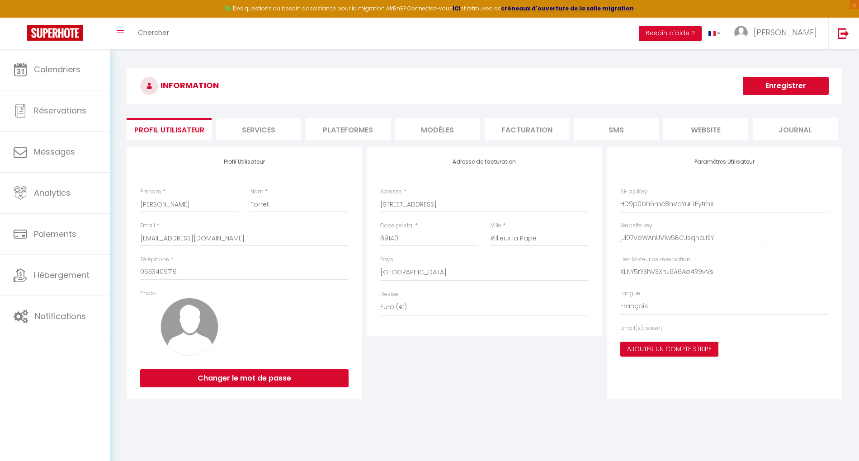
type input "jJI07VbWAnUV1w5BCJsqhaJSY"
type input "XLNY5rY3hV3XnJ6A6Ao4R9vVs"
type input "[URL][DOMAIN_NAME]"
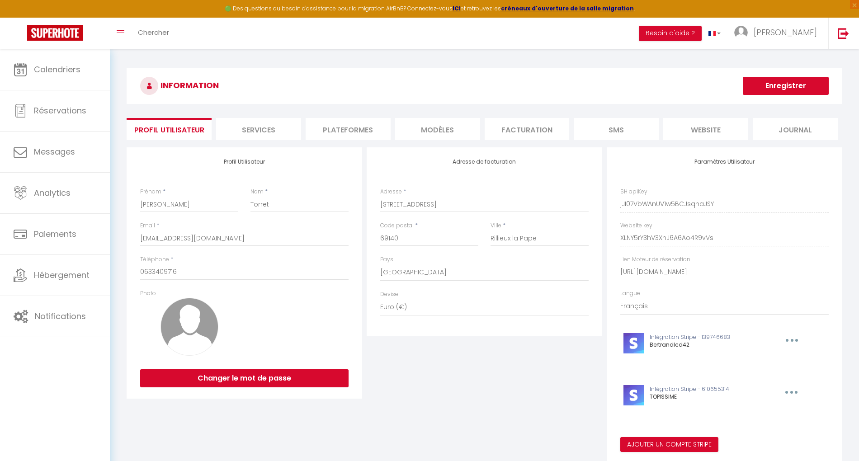
click at [359, 127] on li "Plateformes" at bounding box center [348, 129] width 85 height 22
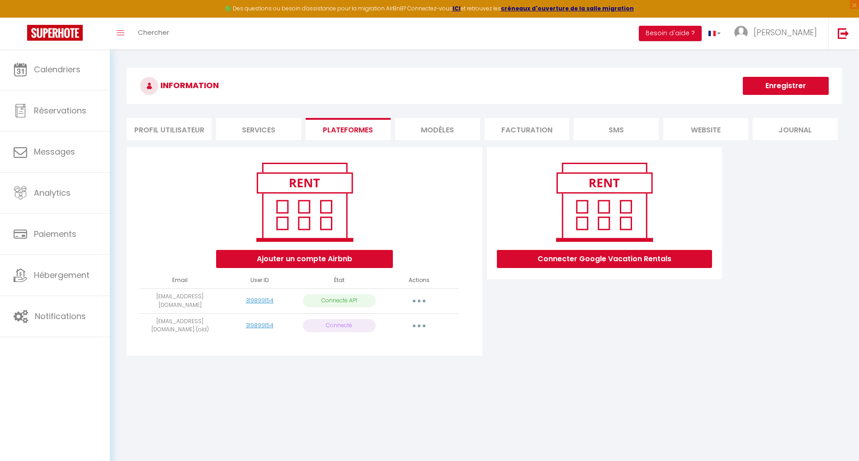
click at [422, 299] on button "button" at bounding box center [419, 301] width 25 height 14
click at [411, 321] on link "Importer les appartements" at bounding box center [379, 321] width 100 height 15
select select "1084"
select select "5179"
select select "14370"
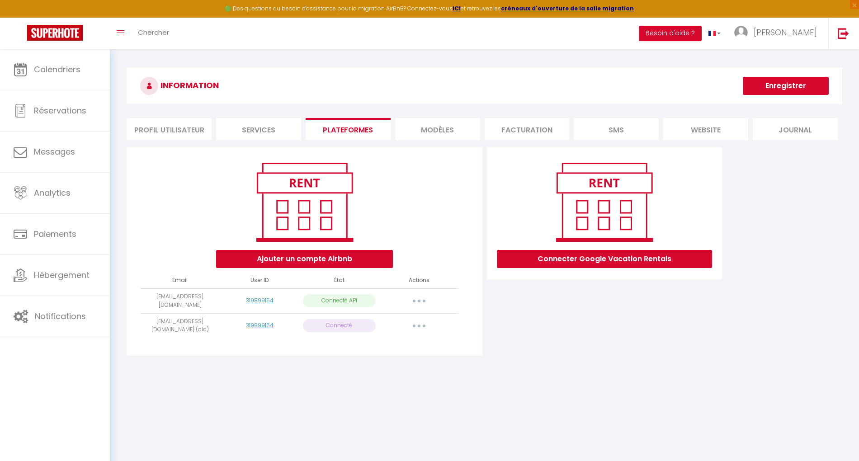
select select
select select "24755"
select select "25637"
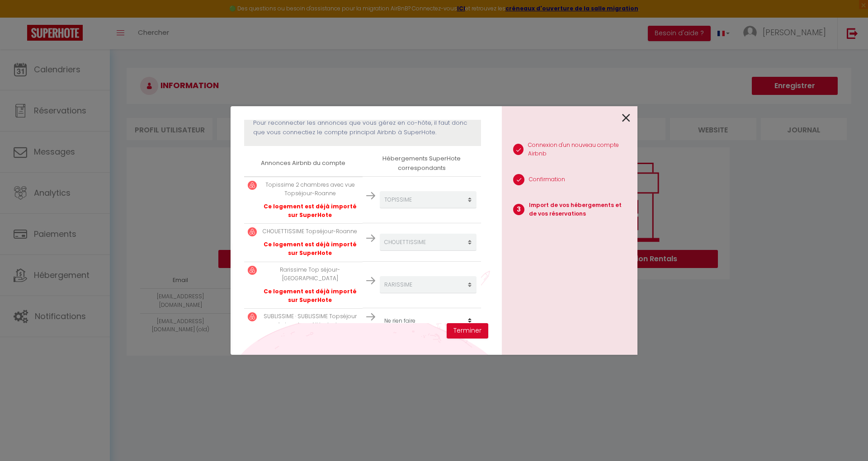
scroll to position [181, 0]
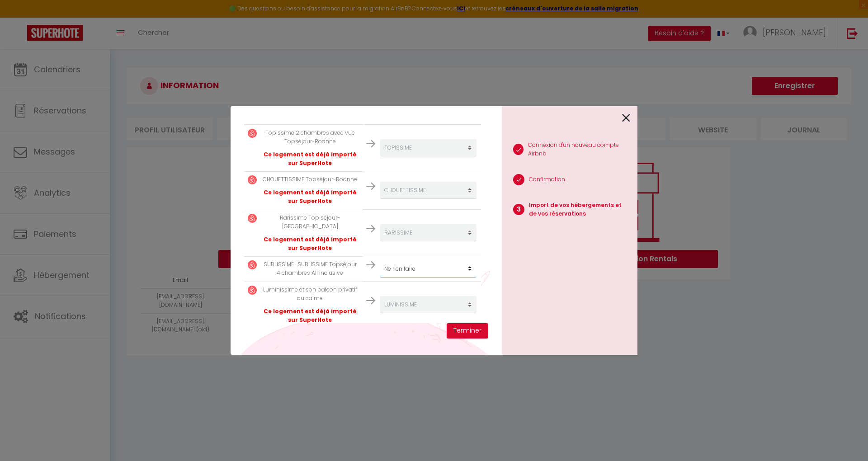
click at [432, 261] on select "Créer un nouvel hébergement Ne rien faire RARISSIME MIGNONISSIME SUBLISSIME CHO…" at bounding box center [428, 269] width 97 height 17
select select "6706"
click at [380, 261] on select "Créer un nouvel hébergement Ne rien faire RARISSIME MIGNONISSIME SUBLISSIME CHO…" at bounding box center [428, 269] width 97 height 17
click at [460, 329] on button "Terminer" at bounding box center [468, 330] width 42 height 15
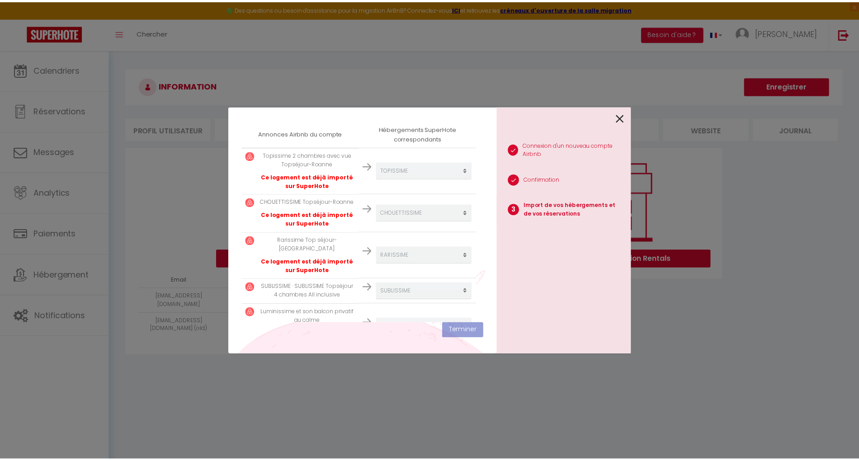
scroll to position [204, 0]
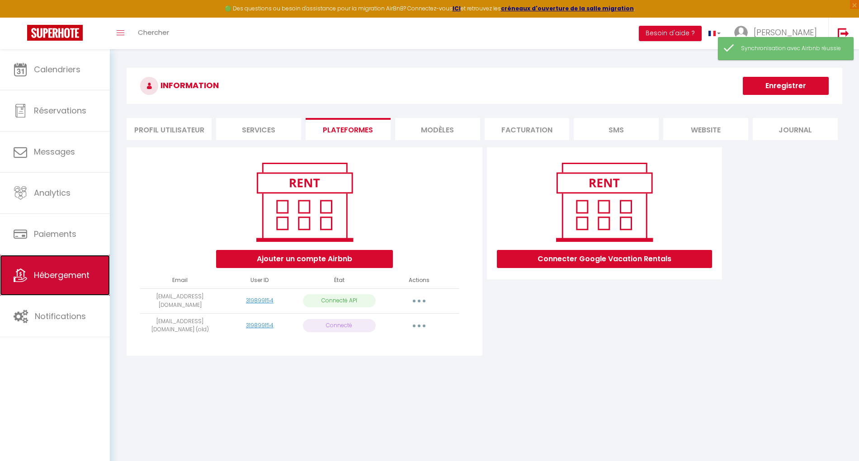
click at [77, 268] on link "Hébergement" at bounding box center [55, 275] width 110 height 41
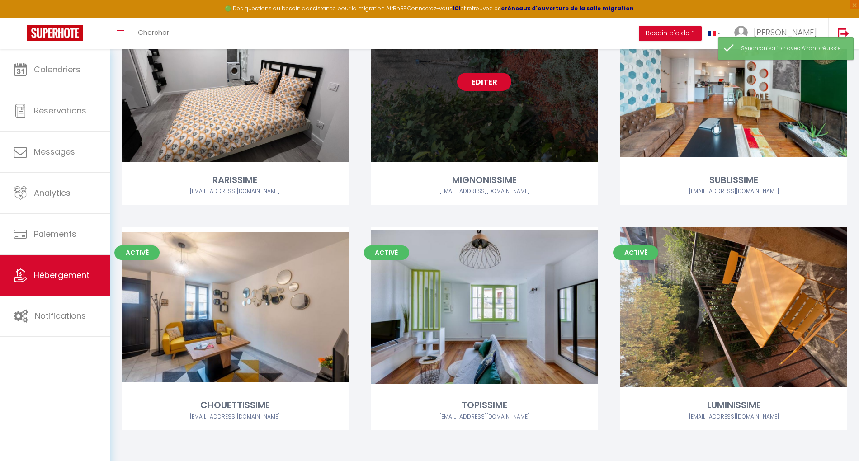
scroll to position [155, 0]
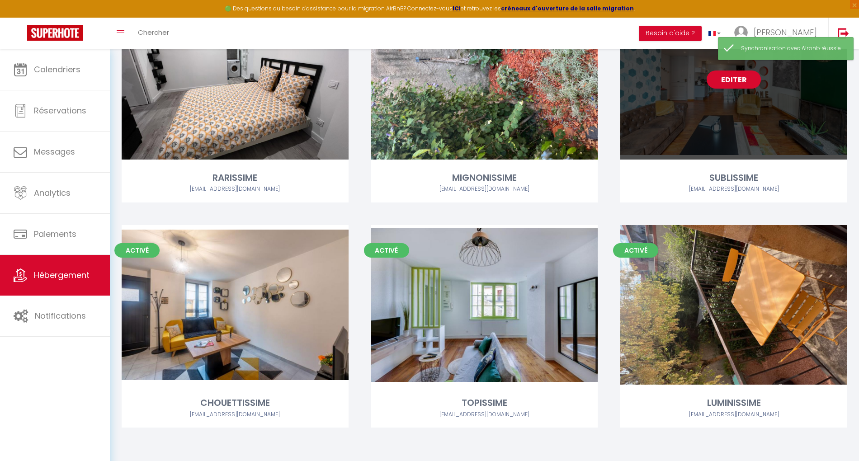
click at [748, 84] on link "Editer" at bounding box center [734, 80] width 54 height 18
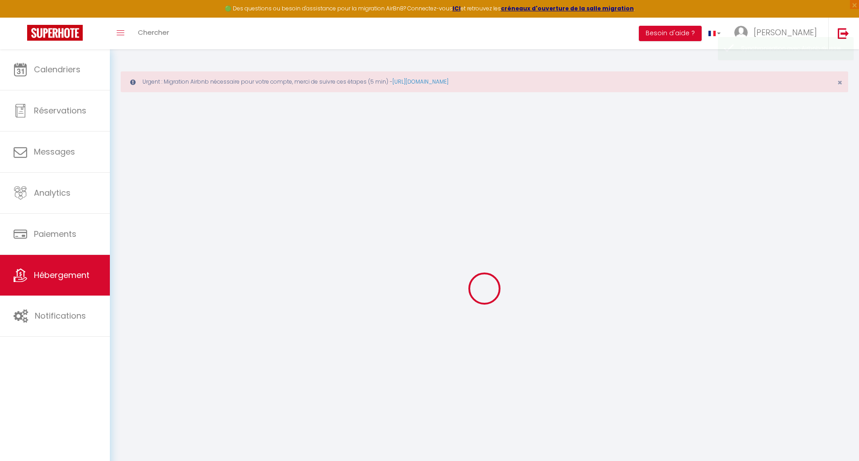
select select "+ 18 %"
select select
checkbox input "false"
checkbox input "true"
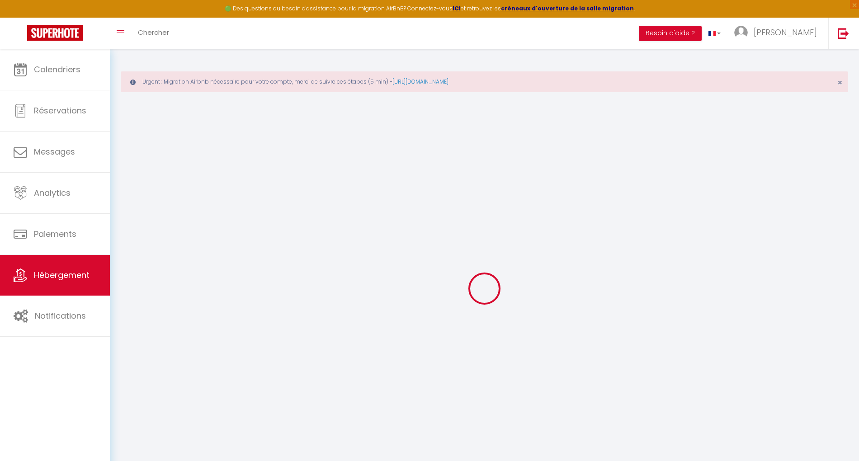
checkbox input "false"
select select
select select "15:00"
select select "23:45"
select select "11:00"
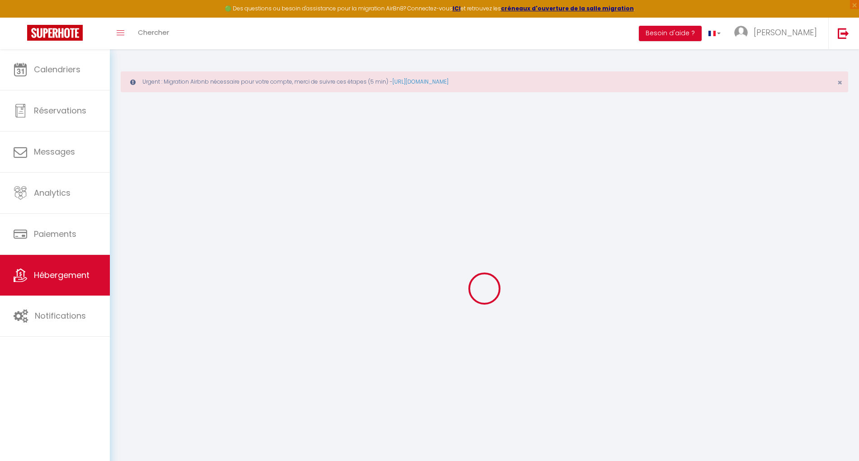
select select "30"
select select "120"
checkbox input "false"
checkbox input "true"
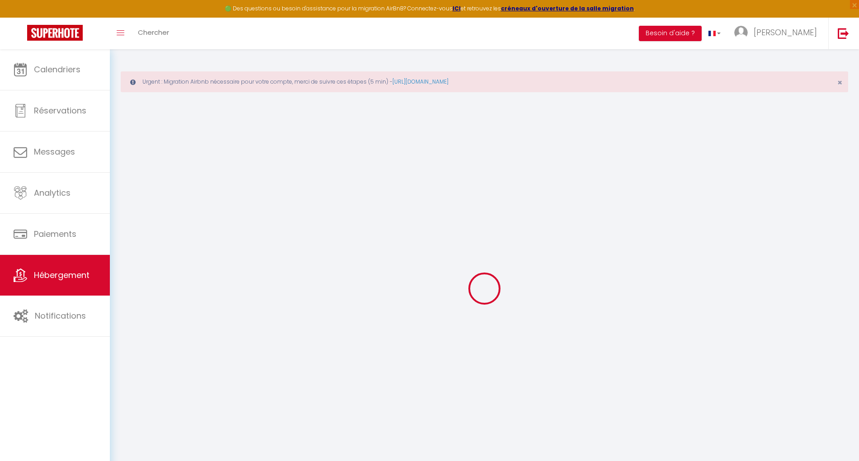
checkbox input "false"
select select
checkbox input "false"
checkbox input "true"
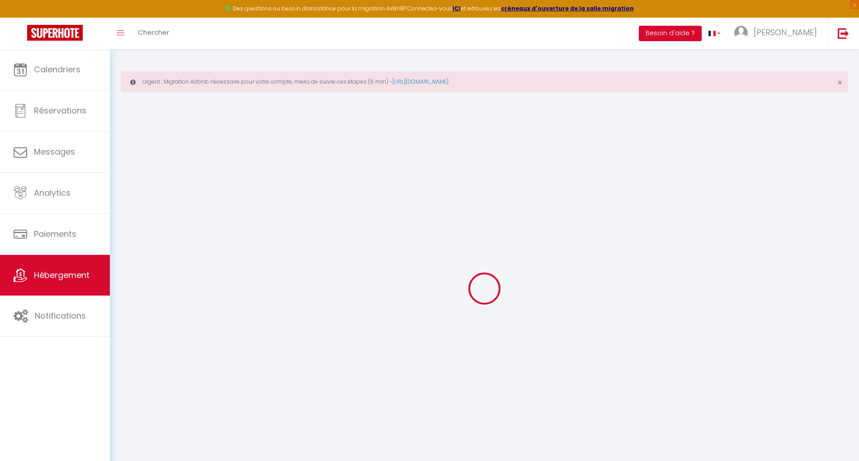
checkbox input "false"
select select
select select "180"
select select "EUR"
select select
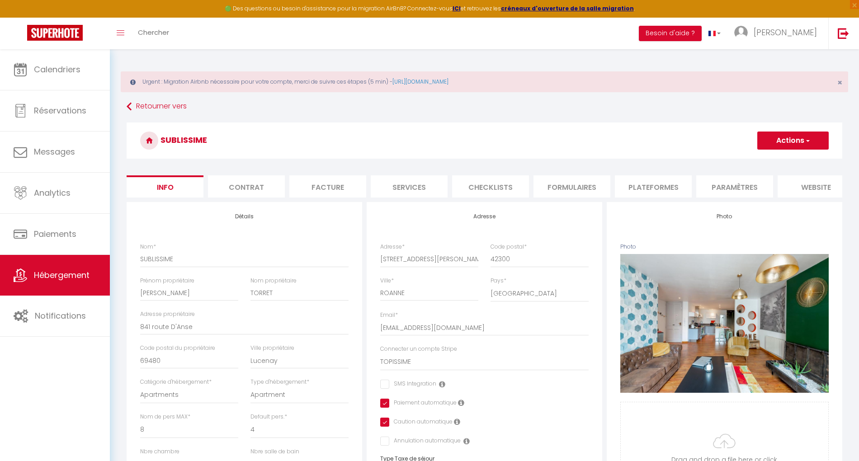
click at [645, 185] on li "Plateformes" at bounding box center [653, 187] width 77 height 22
select select
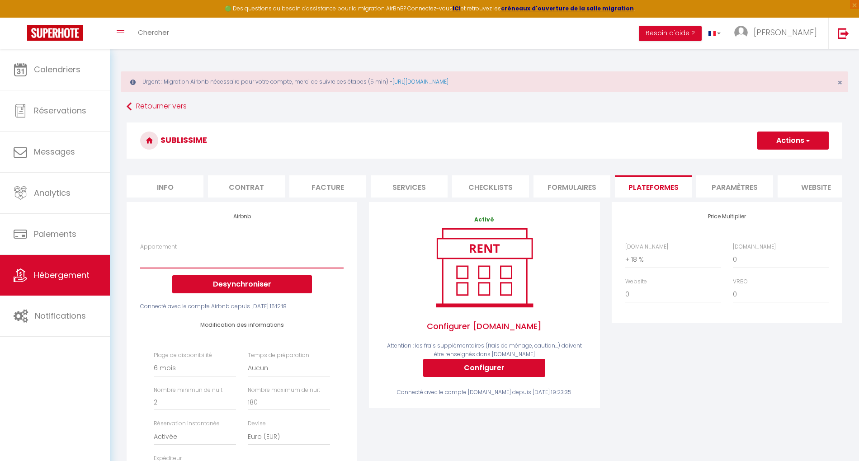
click at [266, 268] on select "SUBLISSIME Topséjour 4 chambres All inclusive - [EMAIL_ADDRESS][DOMAIN_NAME] (o…" at bounding box center [242, 259] width 204 height 17
click at [669, 377] on div "Price Multiplier Airbnb.com 0 + 1 % + 2 % + 3 % + 4 % + 5 % + 6 % + 7 %" at bounding box center [727, 368] width 242 height 333
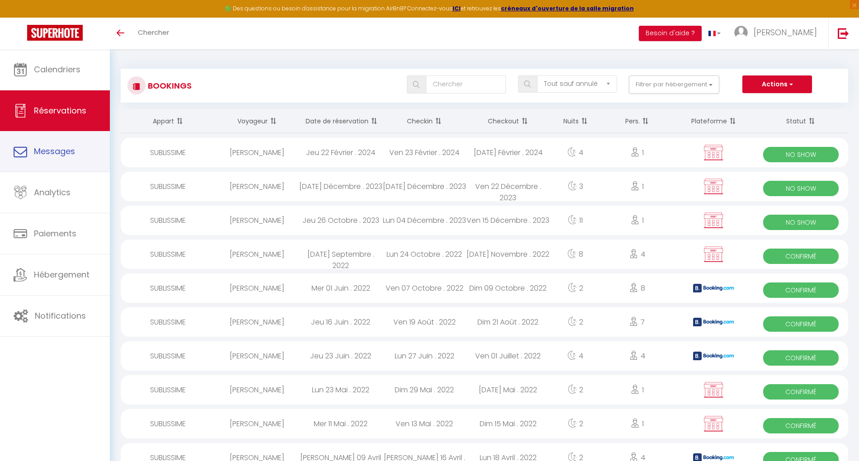
select select "not_cancelled"
click at [76, 106] on span "Réservations" at bounding box center [60, 110] width 52 height 11
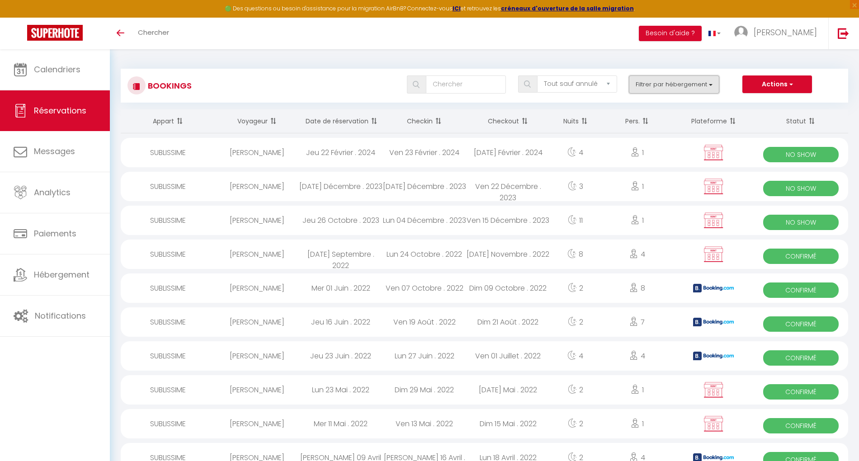
click at [665, 84] on button "Filtrer par hébergement" at bounding box center [674, 85] width 90 height 18
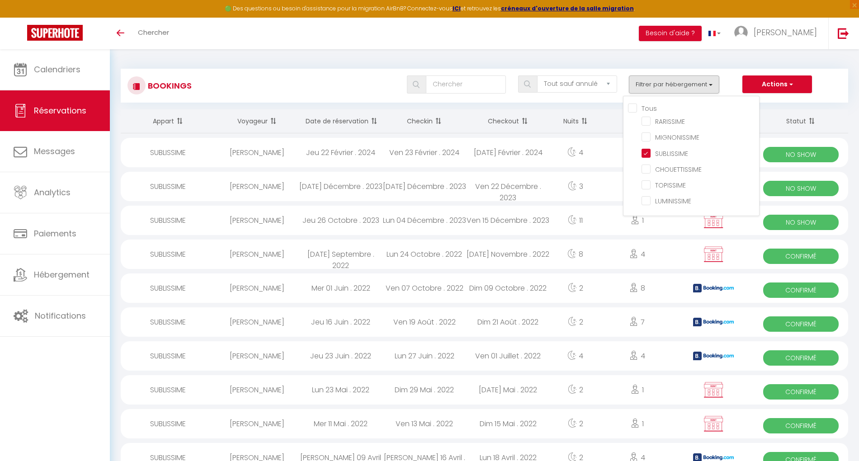
click at [428, 44] on div "Toggle menubar Chercher BUTTON Besoin d'aide ? Bertrand Paramètres Équipe" at bounding box center [459, 34] width 787 height 32
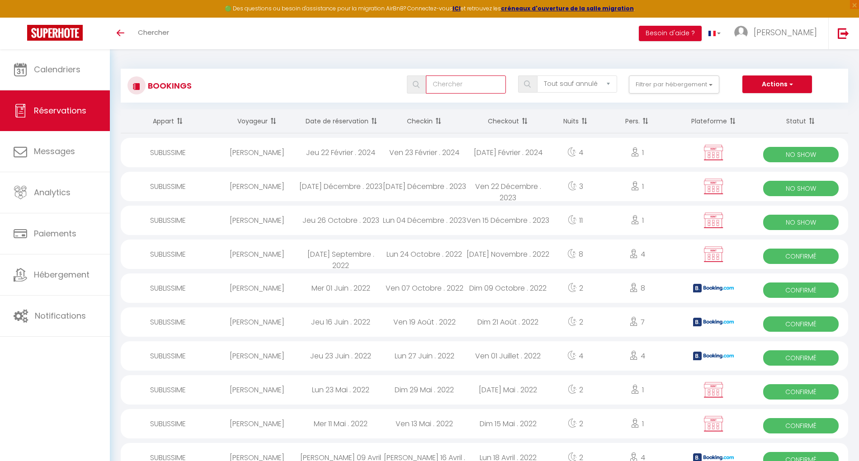
click at [467, 85] on input "text" at bounding box center [466, 85] width 80 height 18
type input "airbnb"
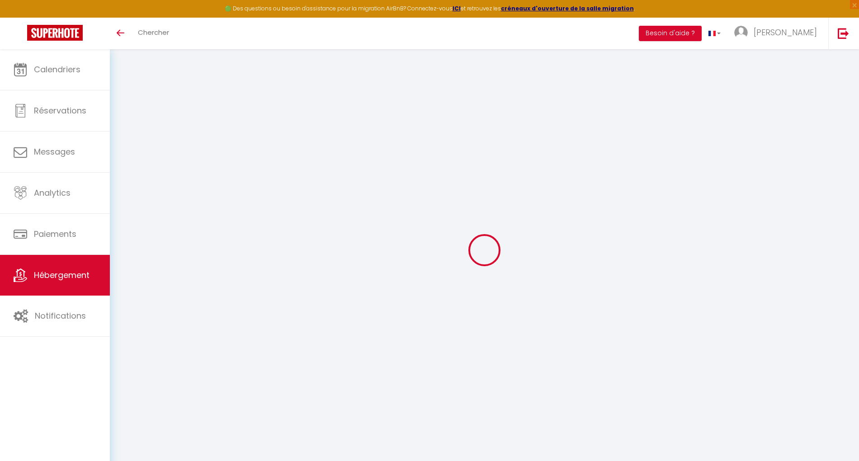
select select "+ 18 %"
select select
select select "180"
select select "EUR"
select select
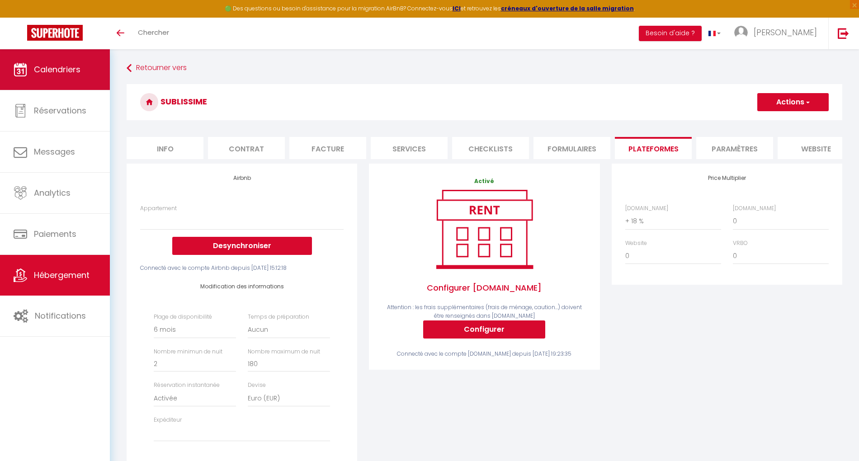
click at [47, 72] on span "Calendriers" at bounding box center [57, 69] width 47 height 11
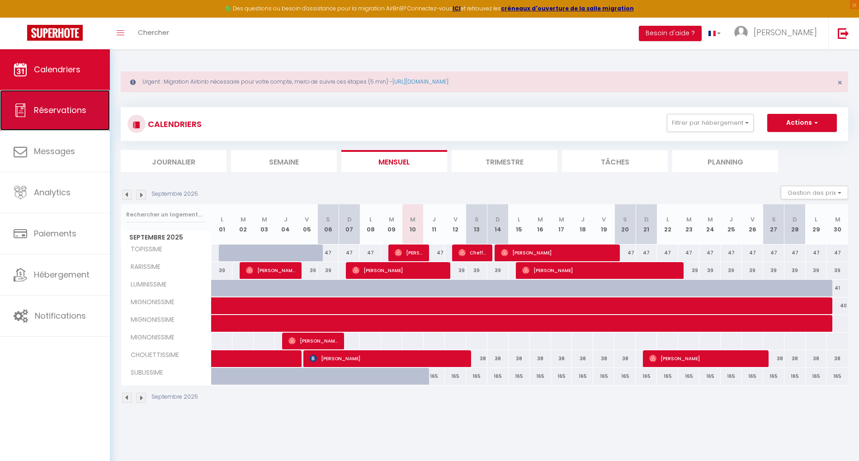
click at [73, 115] on span "Réservations" at bounding box center [60, 109] width 52 height 11
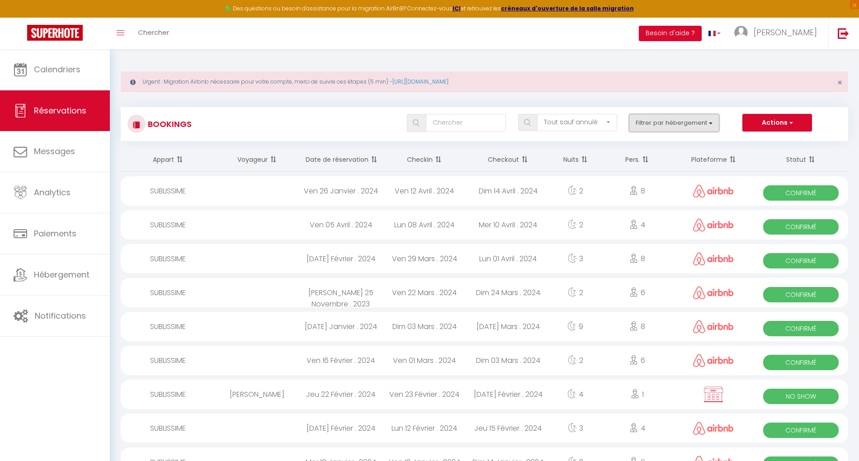
click at [693, 123] on button "Filtrer par hébergement" at bounding box center [674, 123] width 90 height 18
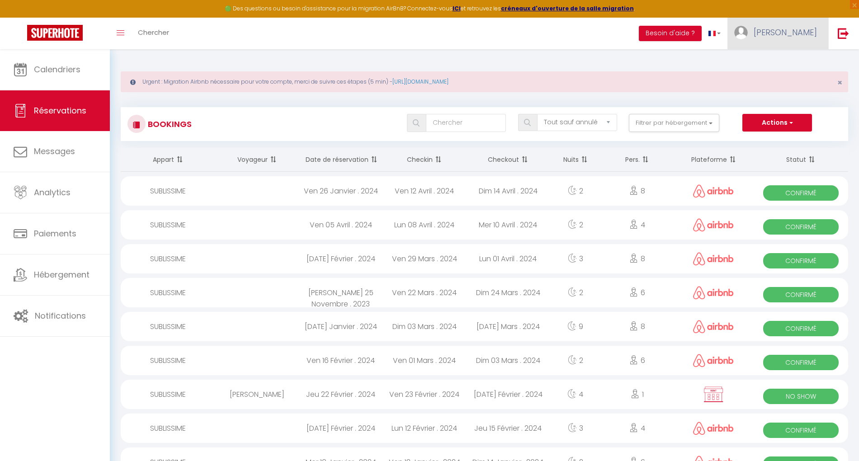
click at [796, 30] on span "[PERSON_NAME]" at bounding box center [785, 32] width 63 height 11
click at [781, 64] on link "Paramètres" at bounding box center [792, 62] width 67 height 15
select select "28"
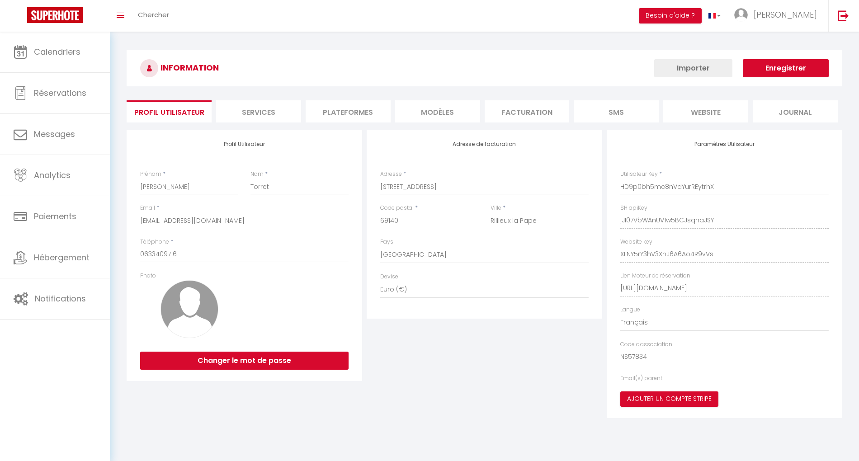
select select "fr"
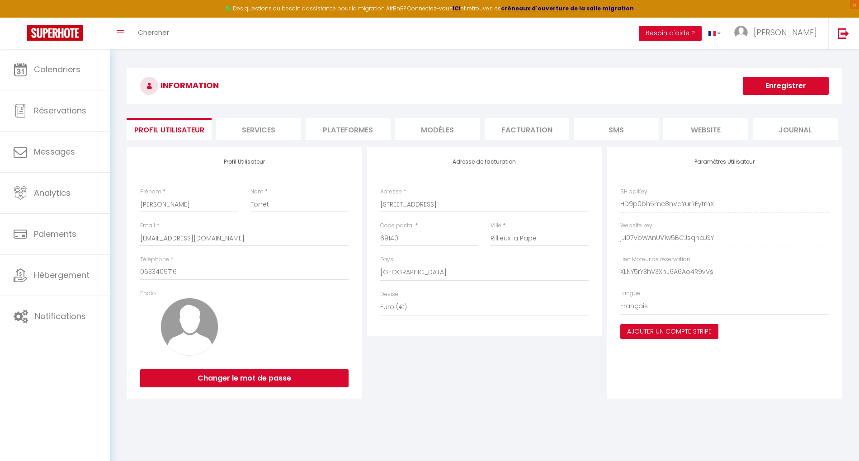
type input "jJI07VbWAnUV1w5BCJsqhaJSY"
type input "XLNY5rY3hV3XnJ6A6Ao4R9vVs"
type input "[URL][DOMAIN_NAME]"
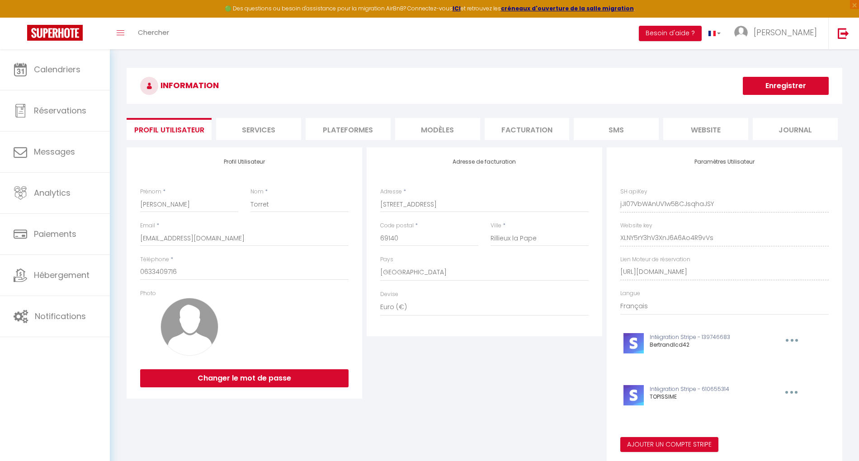
click at [361, 131] on li "Plateformes" at bounding box center [348, 129] width 85 height 22
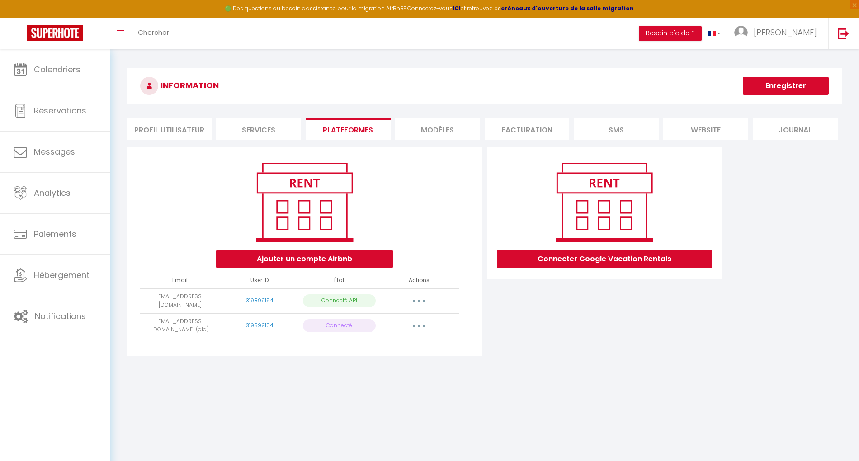
click at [418, 325] on icon "button" at bounding box center [419, 326] width 3 height 3
click at [390, 357] on link "Supprimer" at bounding box center [379, 362] width 100 height 15
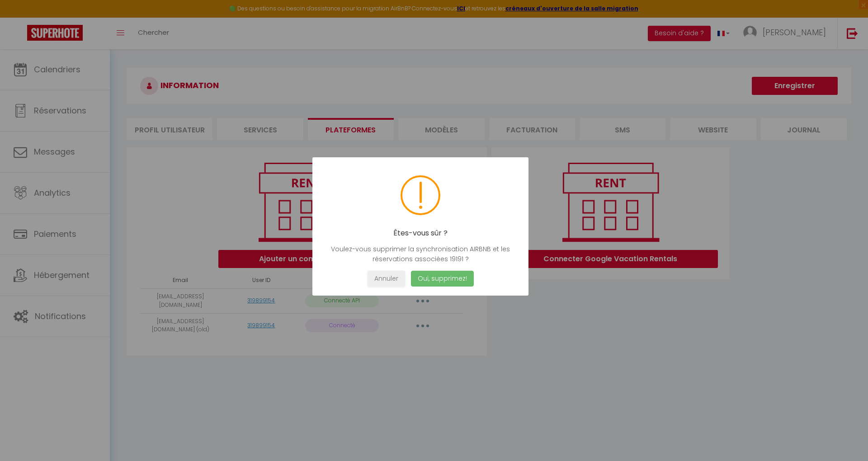
click at [433, 277] on button "Oui, supprimez!" at bounding box center [442, 279] width 63 height 16
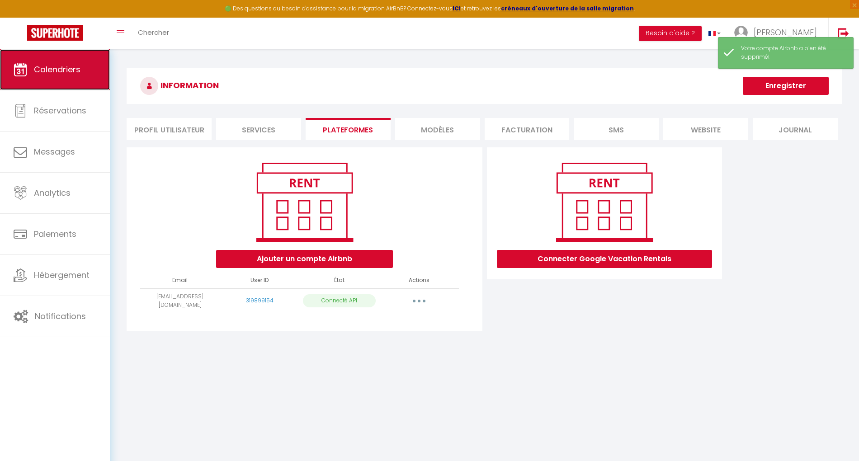
click at [64, 62] on link "Calendriers" at bounding box center [55, 69] width 110 height 41
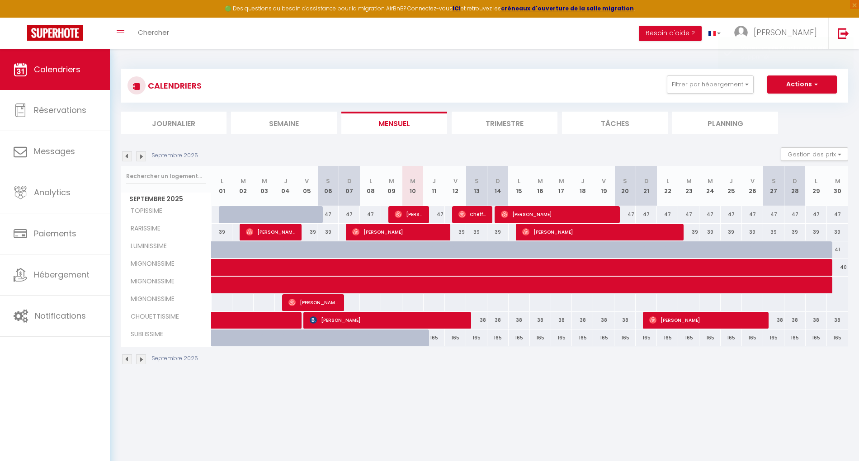
click at [529, 119] on li "Trimestre" at bounding box center [505, 123] width 106 height 22
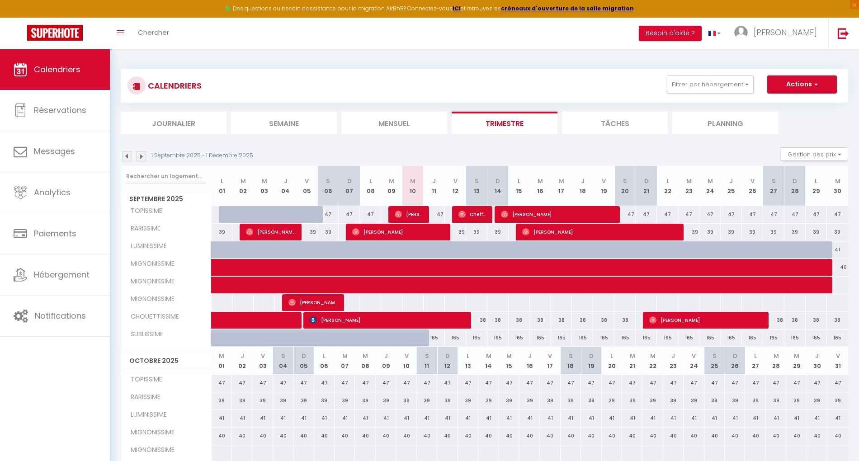
click at [483, 120] on li "Trimestre" at bounding box center [505, 123] width 106 height 22
click at [692, 88] on button "Filtrer par hébergement" at bounding box center [710, 85] width 87 height 18
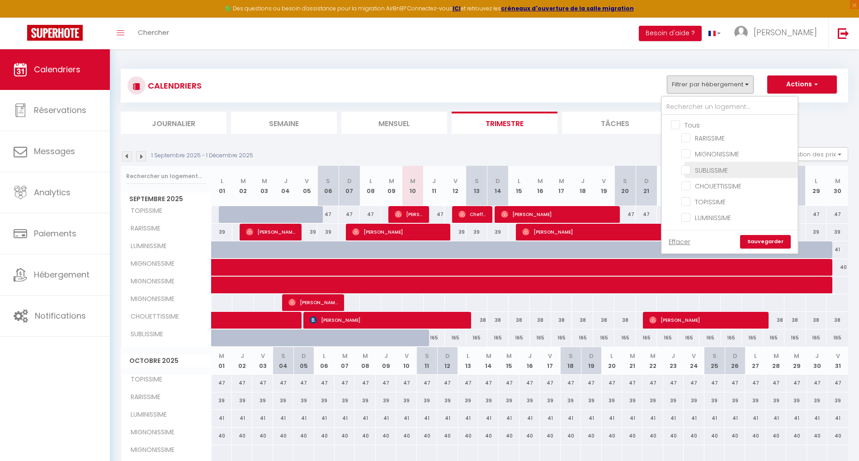
click at [706, 168] on input "SUBLISSIME" at bounding box center [738, 169] width 113 height 9
checkbox input "true"
checkbox input "false"
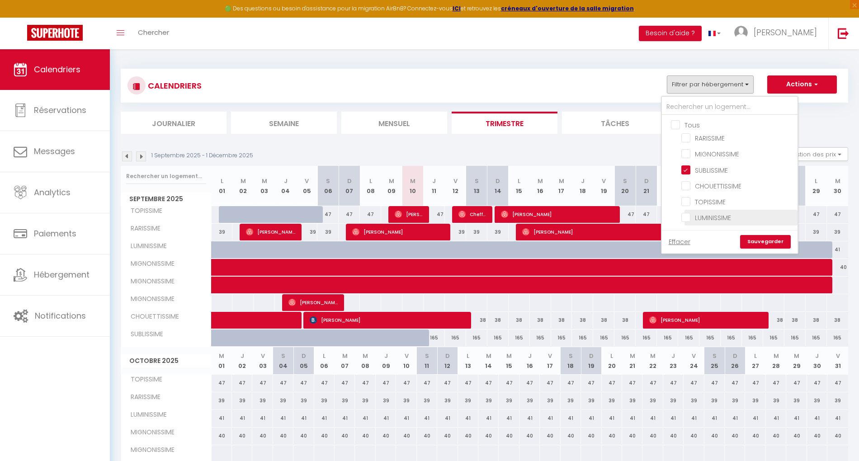
checkbox input "false"
click at [771, 242] on link "Sauvegarder" at bounding box center [765, 242] width 51 height 14
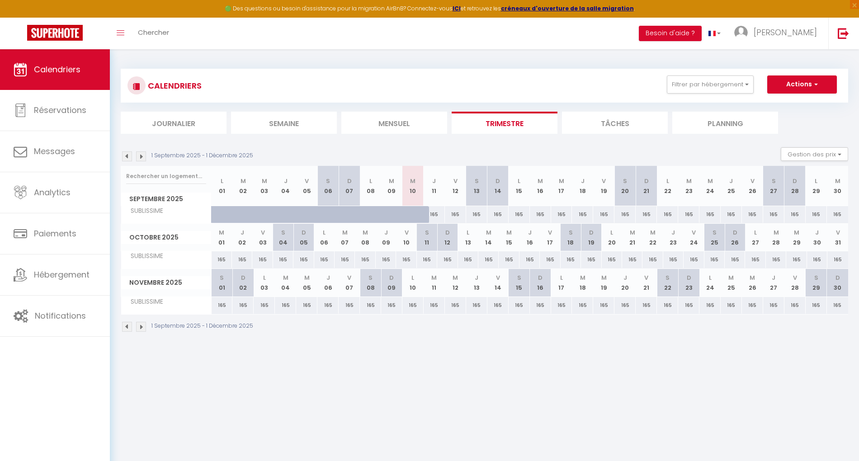
click at [142, 153] on img at bounding box center [141, 157] width 10 height 10
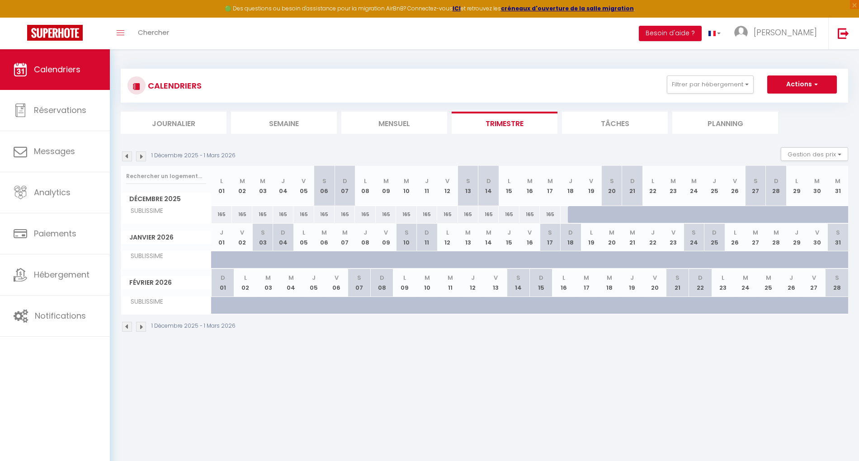
click at [142, 153] on img at bounding box center [141, 157] width 10 height 10
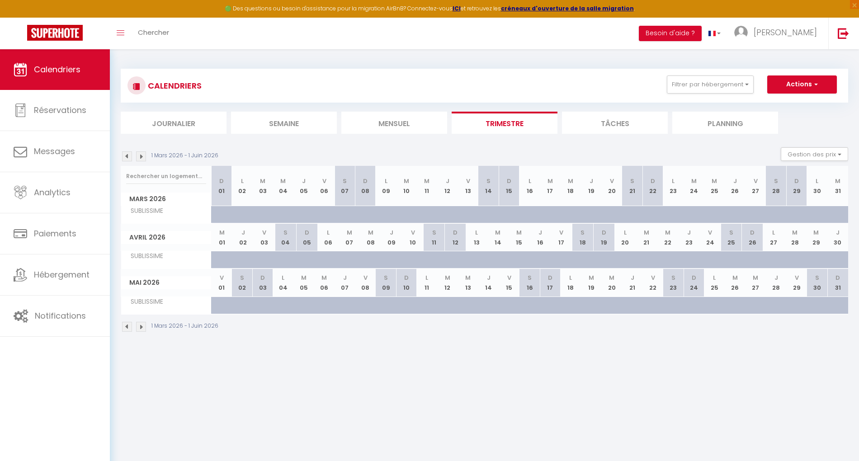
click at [142, 153] on img at bounding box center [141, 157] width 10 height 10
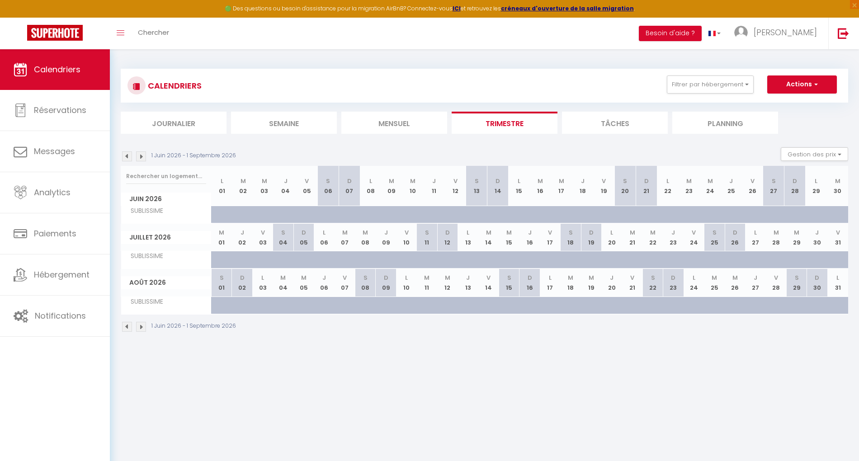
click at [142, 153] on img at bounding box center [141, 157] width 10 height 10
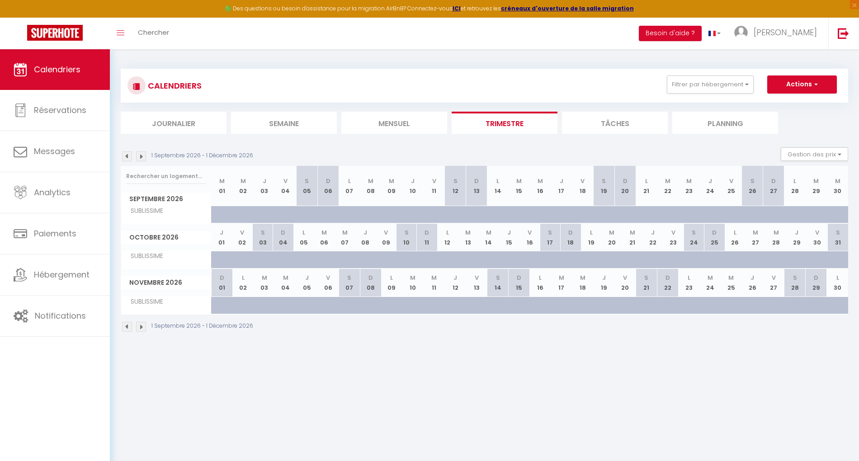
click at [125, 155] on img at bounding box center [127, 157] width 10 height 10
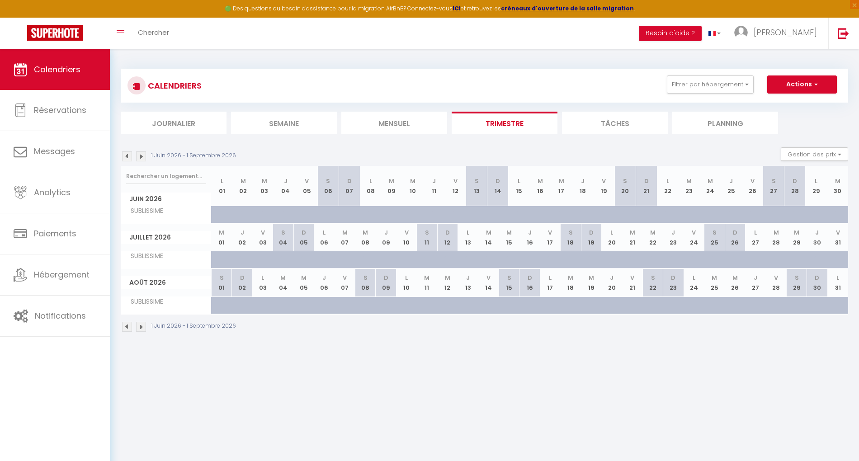
click at [125, 155] on img at bounding box center [127, 157] width 10 height 10
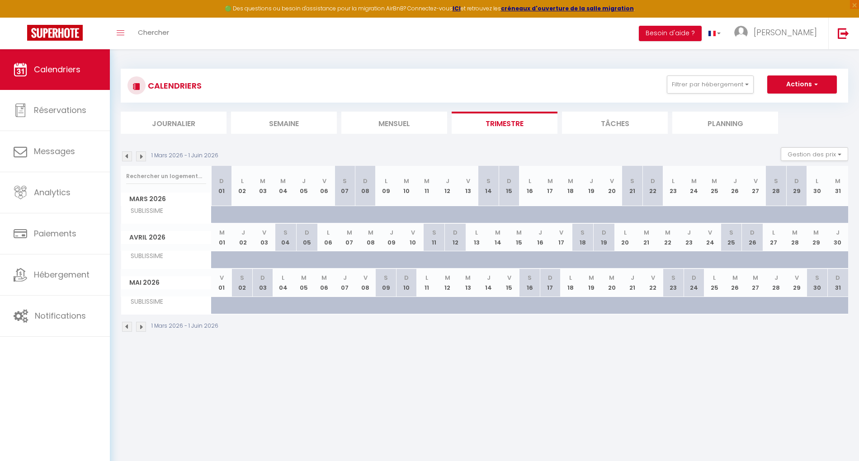
click at [125, 155] on img at bounding box center [127, 157] width 10 height 10
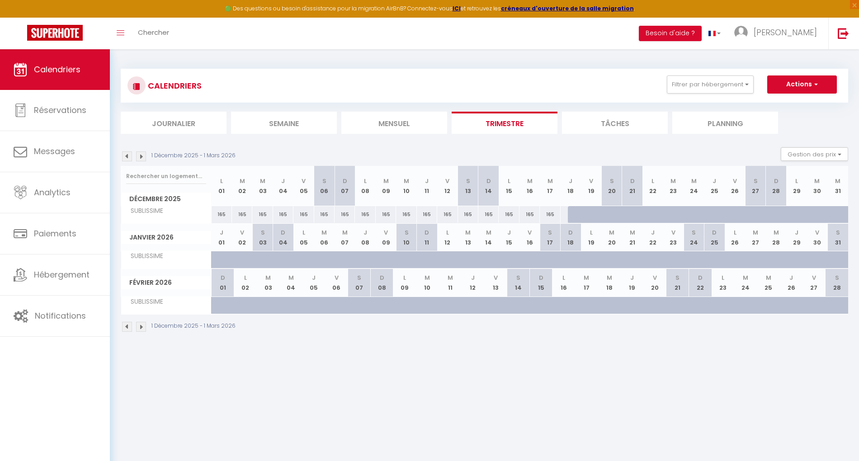
click at [125, 155] on img at bounding box center [127, 157] width 10 height 10
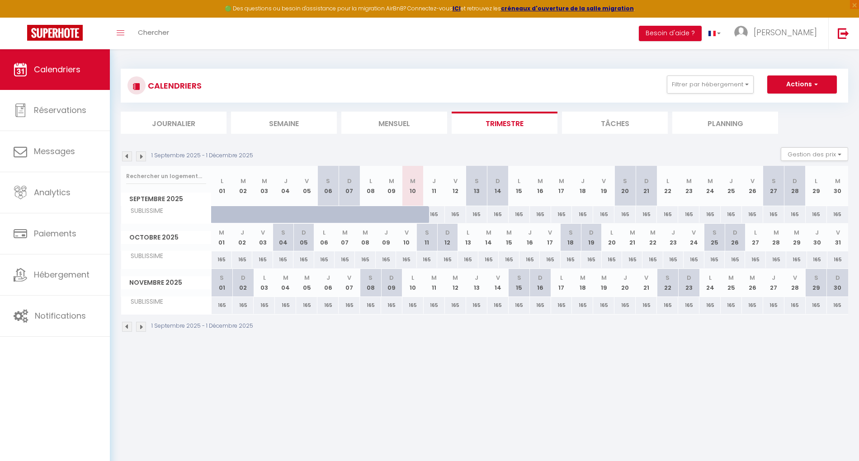
click at [125, 155] on img at bounding box center [127, 157] width 10 height 10
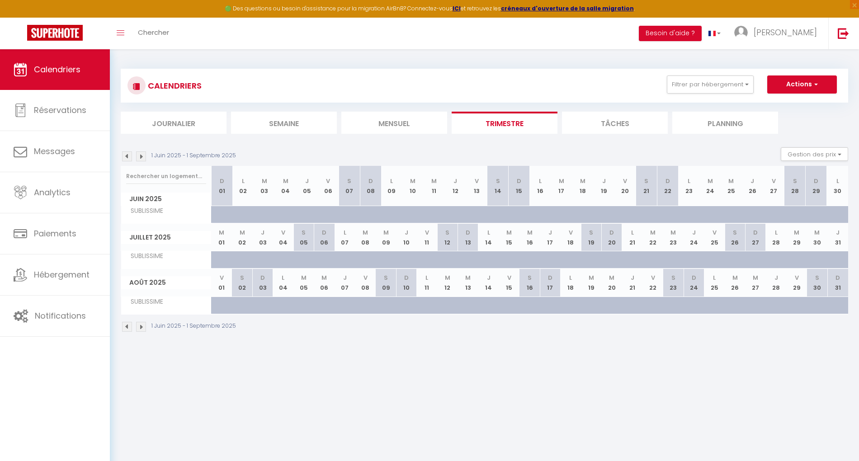
click at [125, 155] on img at bounding box center [127, 157] width 10 height 10
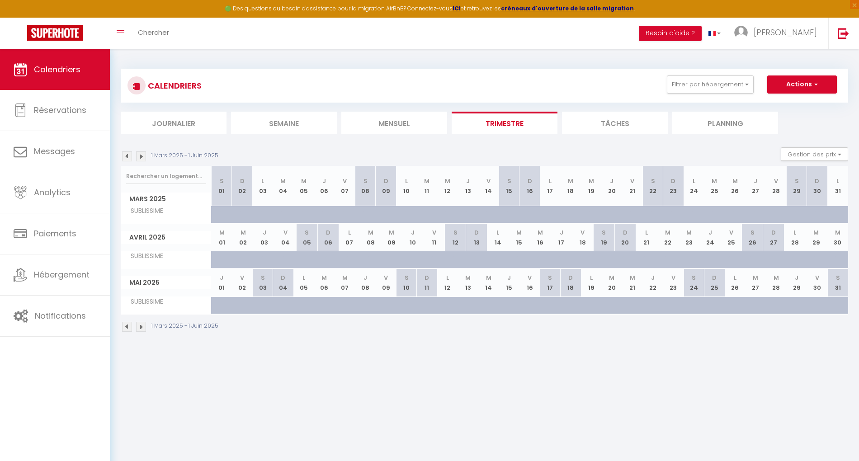
click at [125, 155] on img at bounding box center [127, 157] width 10 height 10
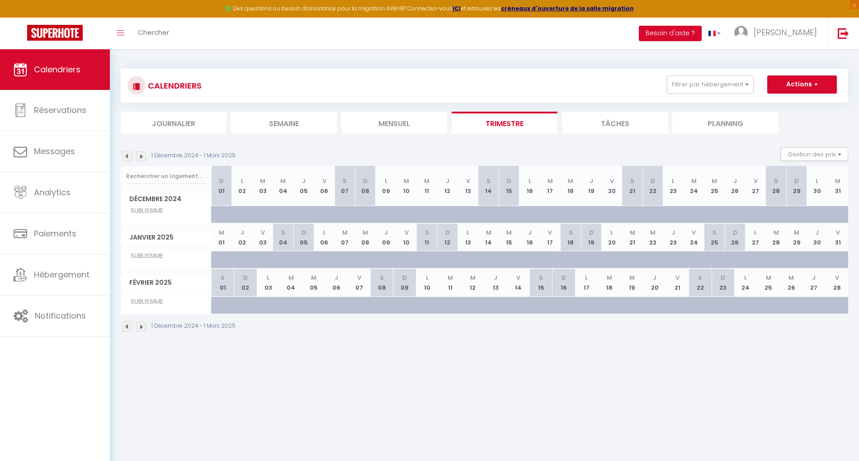
click at [126, 155] on img at bounding box center [127, 157] width 10 height 10
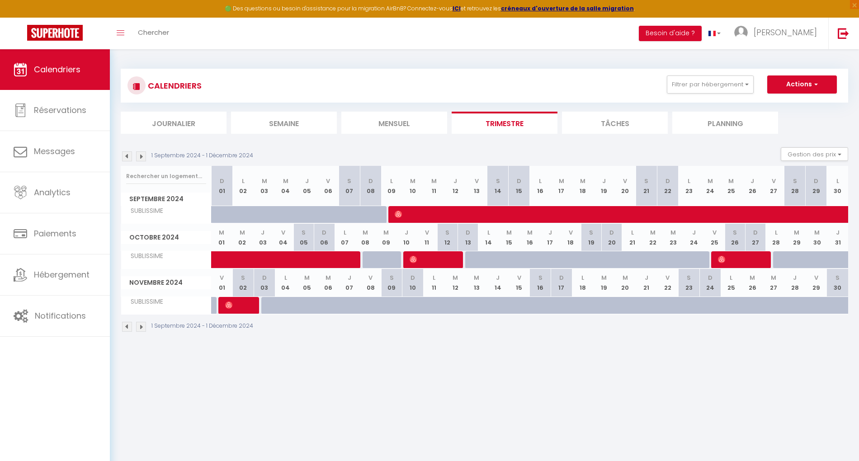
click at [126, 155] on img at bounding box center [127, 157] width 10 height 10
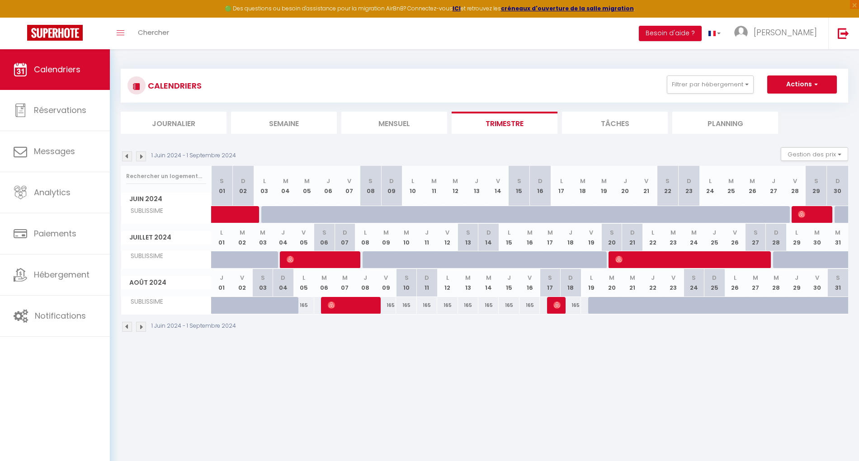
click at [126, 155] on img at bounding box center [127, 157] width 10 height 10
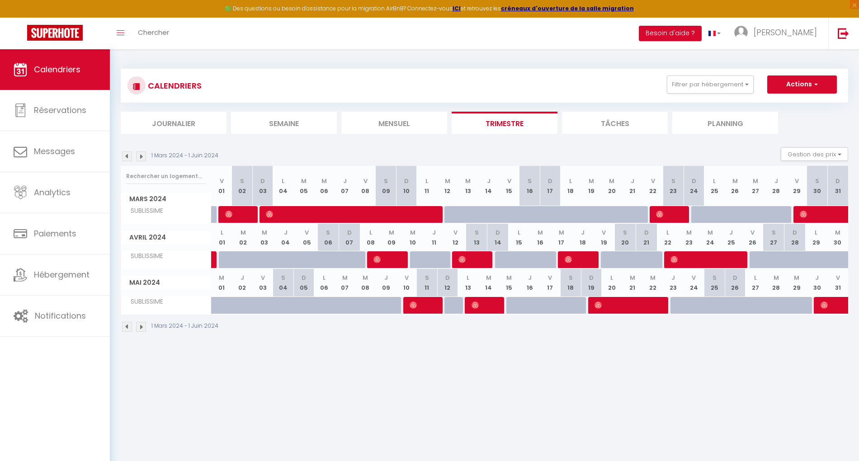
click at [142, 154] on img at bounding box center [141, 157] width 10 height 10
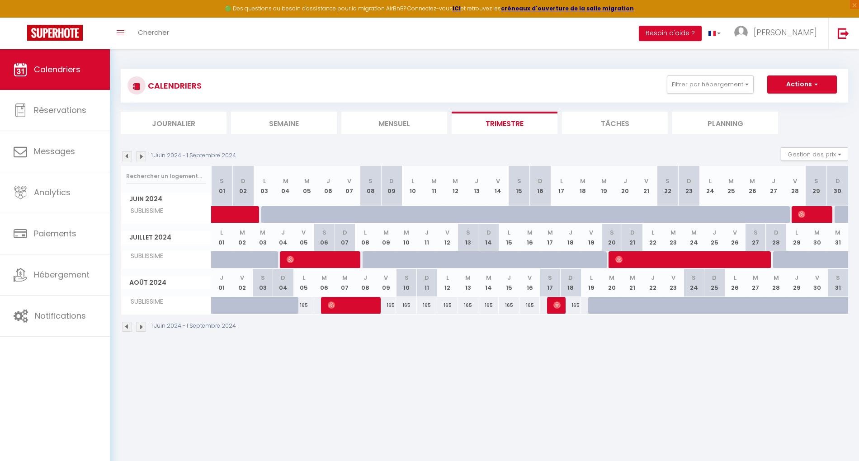
click at [142, 154] on img at bounding box center [141, 157] width 10 height 10
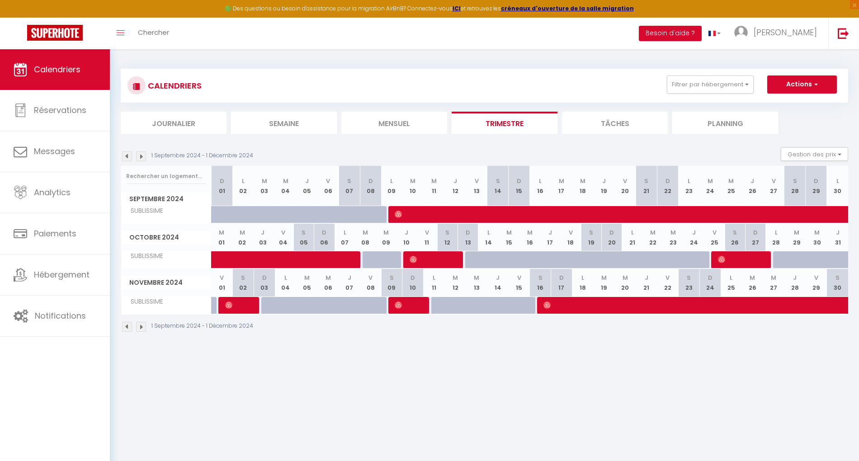
click at [142, 154] on img at bounding box center [141, 157] width 10 height 10
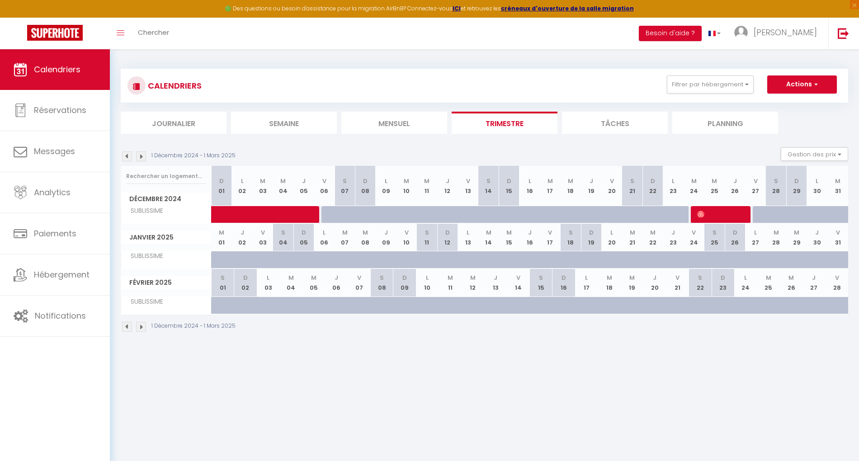
click at [142, 154] on img at bounding box center [141, 157] width 10 height 10
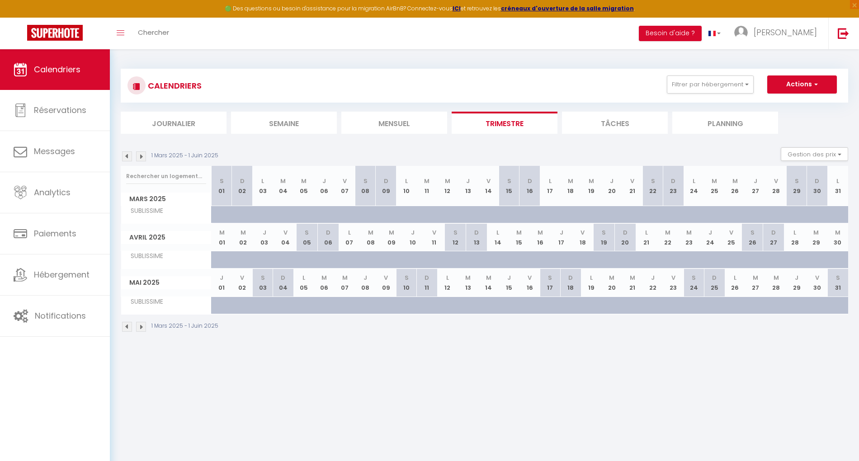
click at [142, 154] on img at bounding box center [141, 157] width 10 height 10
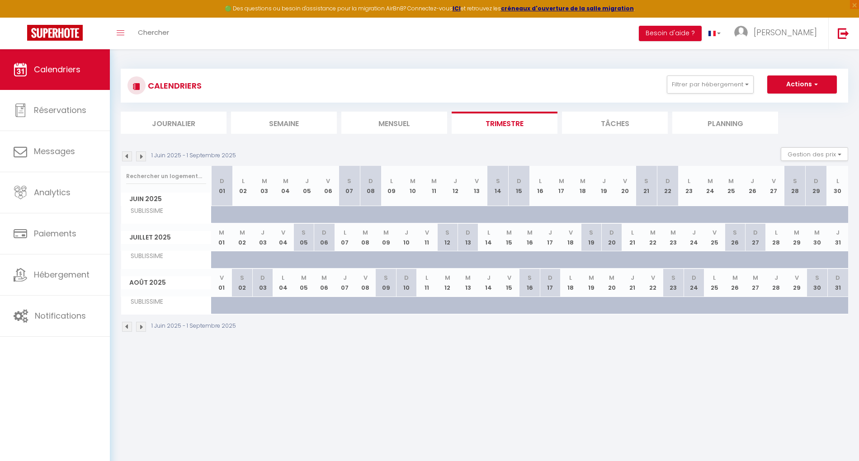
click at [142, 154] on img at bounding box center [141, 157] width 10 height 10
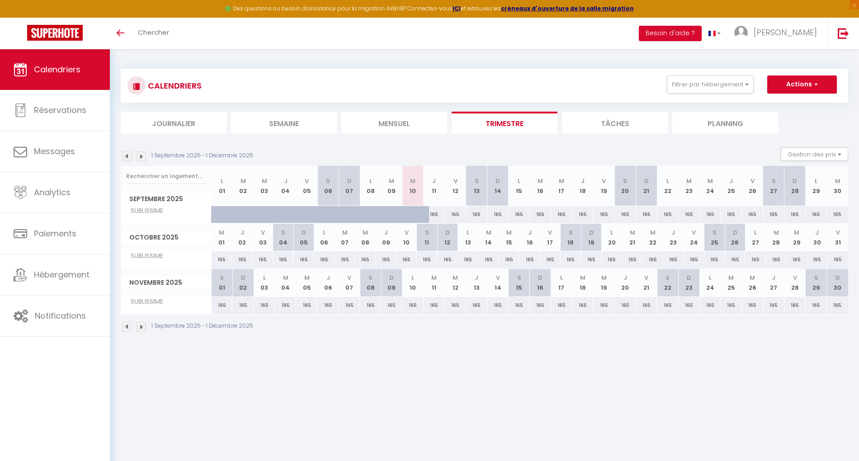
click at [436, 215] on div "165" at bounding box center [434, 214] width 21 height 17
type input "165"
type input "Jeu 11 Septembre 2025"
type input "Ven 12 Septembre 2025"
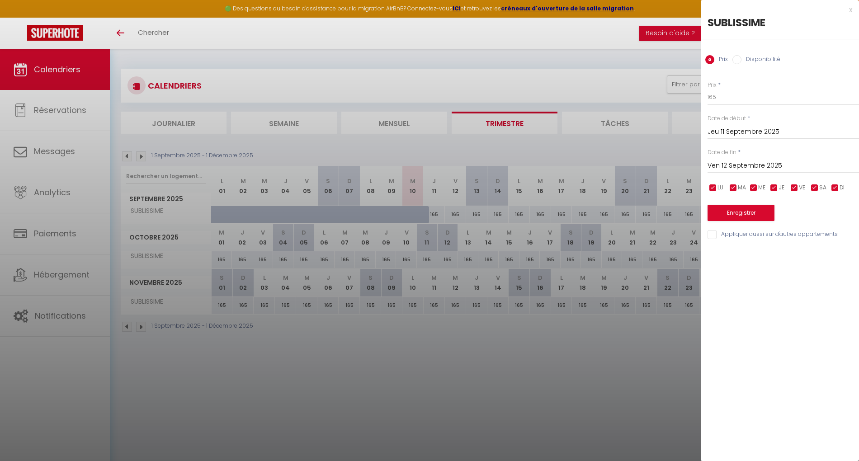
click at [450, 376] on div at bounding box center [429, 230] width 859 height 461
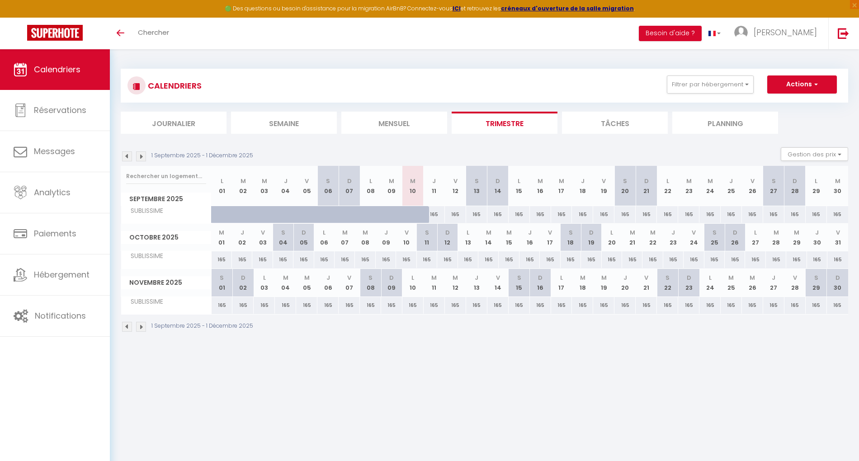
click at [144, 157] on img at bounding box center [141, 157] width 10 height 10
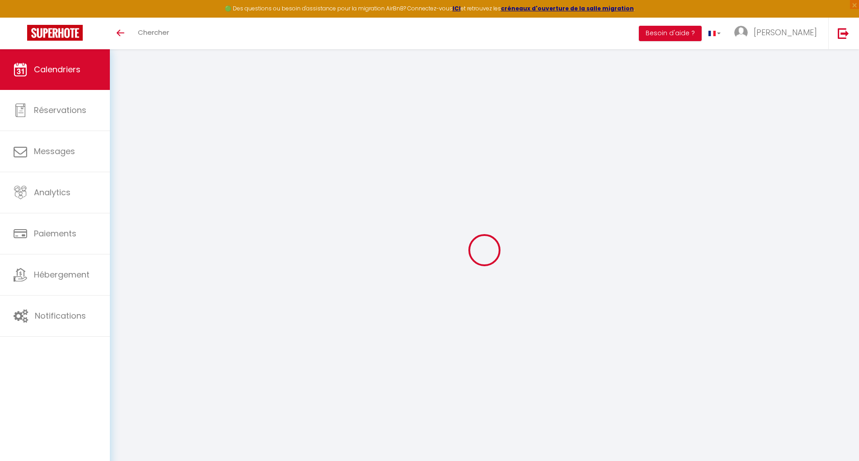
select select
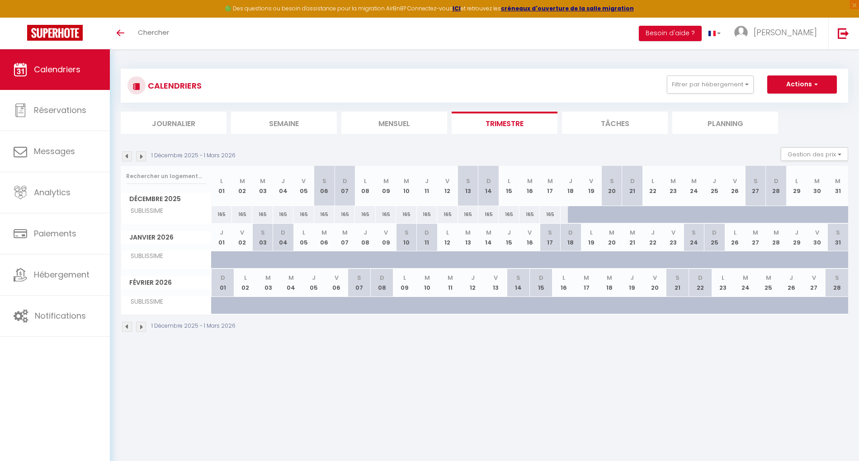
click at [564, 214] on div "165" at bounding box center [570, 214] width 21 height 17
type input "165"
select select "1"
type input "Jeu 18 Décembre 2025"
type input "Ven 19 Décembre 2025"
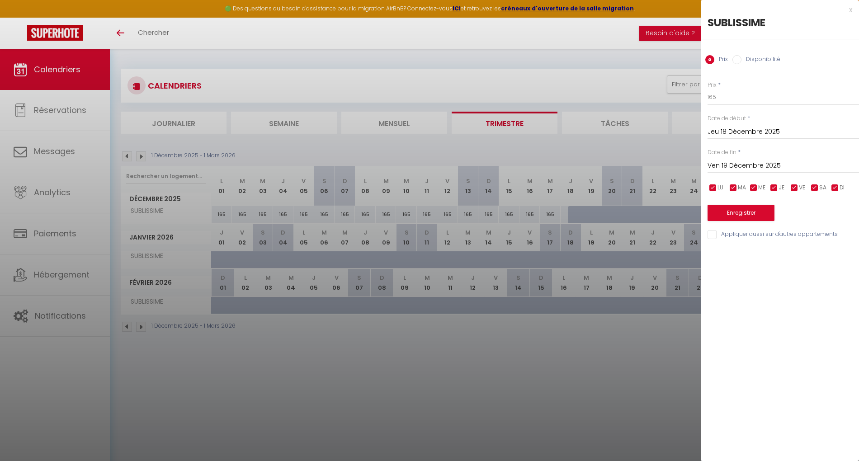
click at [746, 56] on label "Disponibilité" at bounding box center [761, 60] width 39 height 10
click at [742, 56] on input "Disponibilité" at bounding box center [737, 59] width 9 height 9
radio input "true"
radio input "false"
click at [737, 96] on select "Disponible Indisponible" at bounding box center [784, 97] width 152 height 17
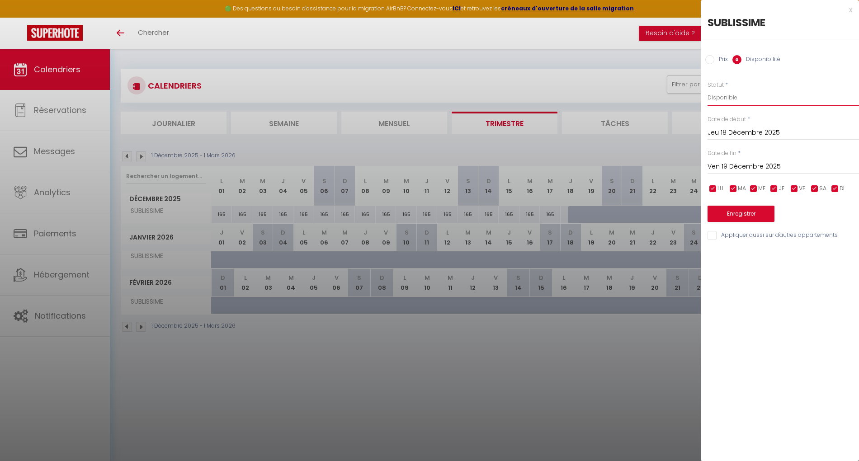
select select "0"
click at [708, 89] on select "Disponible Indisponible" at bounding box center [784, 97] width 152 height 17
click at [743, 131] on input "Jeu 18 Décembre 2025" at bounding box center [784, 133] width 152 height 12
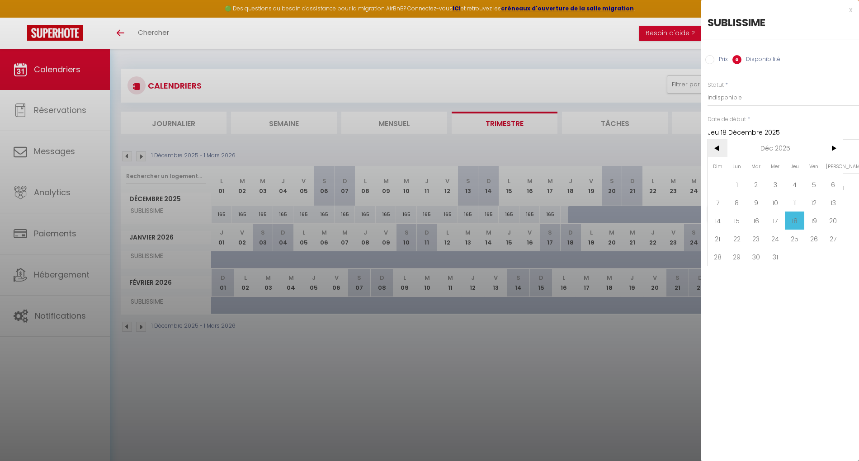
click at [719, 145] on span "<" at bounding box center [717, 148] width 19 height 18
click at [776, 201] on span "10" at bounding box center [775, 203] width 19 height 18
type input "Mer 10 Septembre 2025"
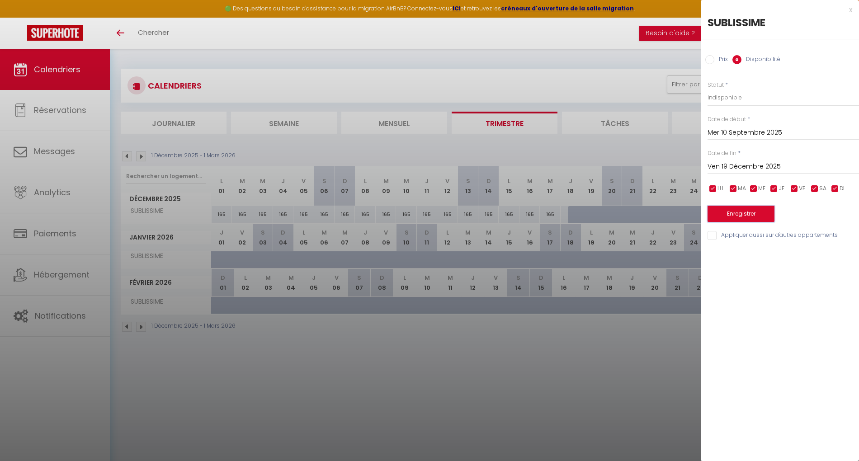
click at [736, 214] on button "Enregistrer" at bounding box center [741, 214] width 67 height 16
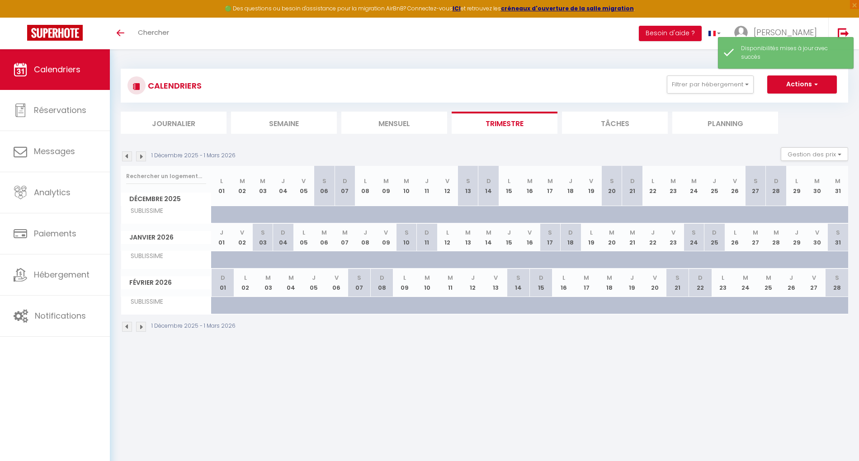
click at [126, 157] on img at bounding box center [127, 157] width 10 height 10
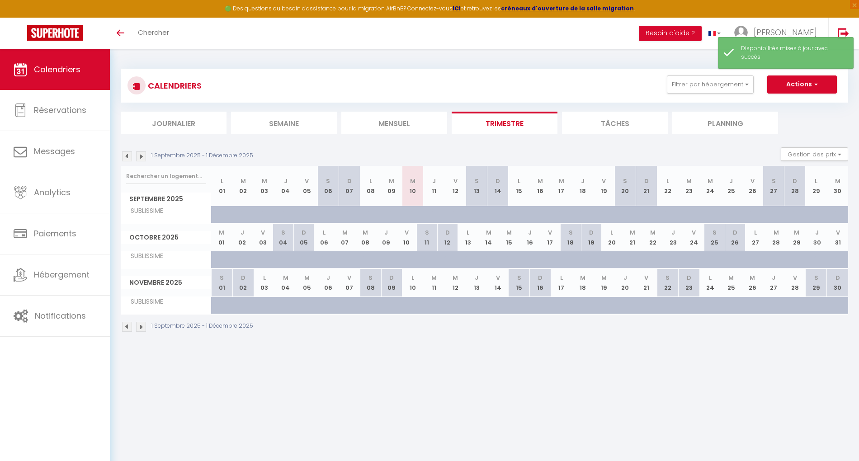
click at [141, 155] on img at bounding box center [141, 157] width 10 height 10
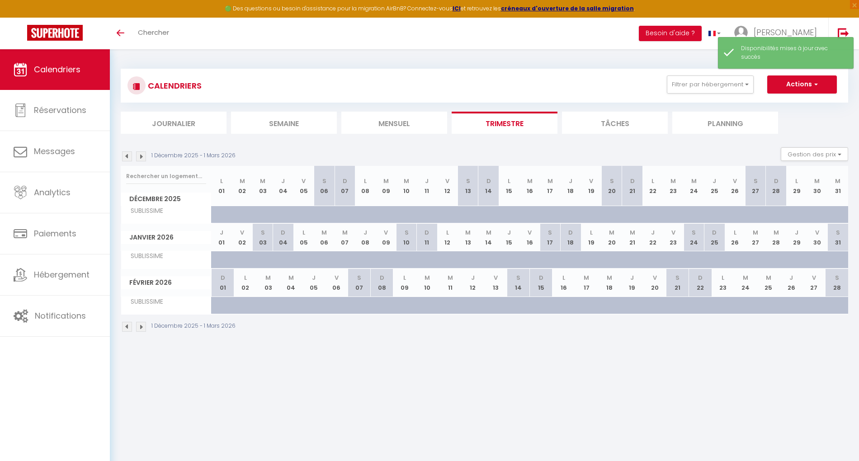
click at [141, 155] on img at bounding box center [141, 157] width 10 height 10
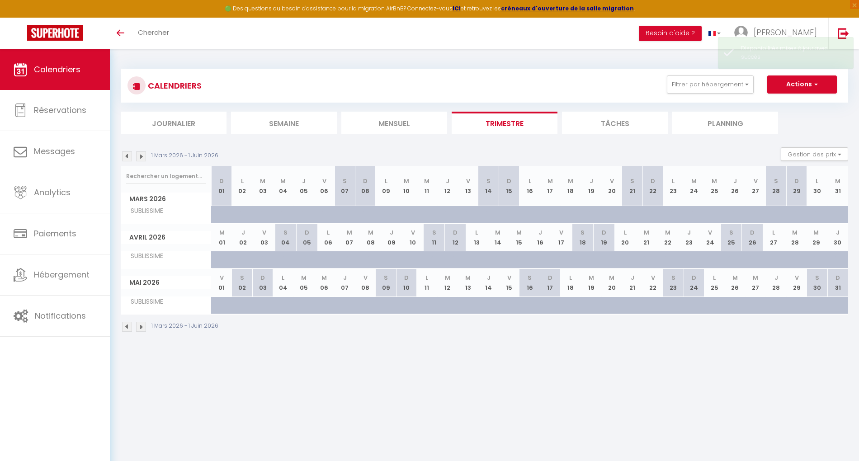
click at [141, 155] on img at bounding box center [141, 157] width 10 height 10
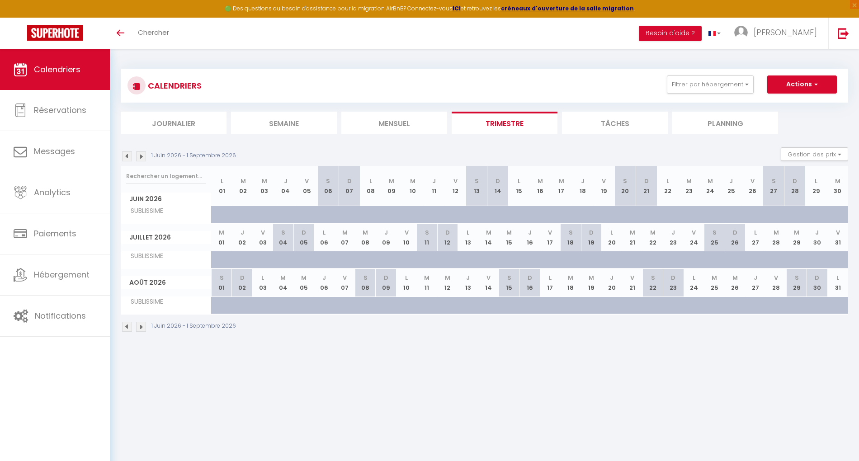
click at [128, 157] on img at bounding box center [127, 157] width 10 height 10
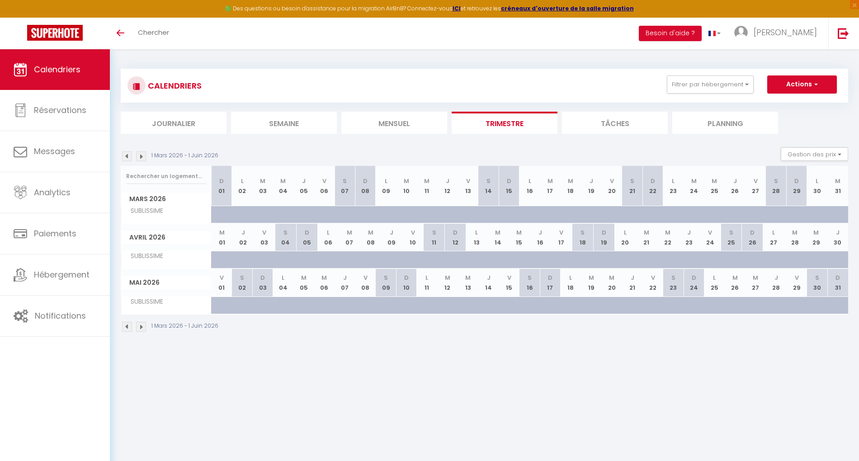
click at [128, 157] on img at bounding box center [127, 157] width 10 height 10
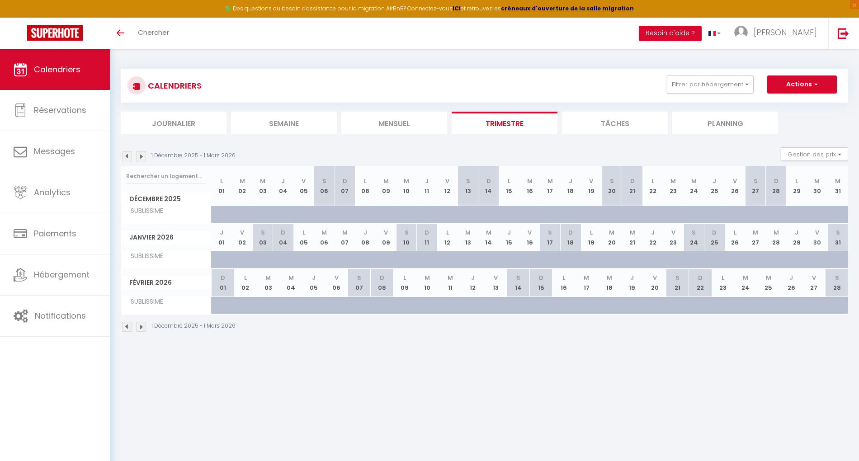
click at [128, 157] on img at bounding box center [127, 157] width 10 height 10
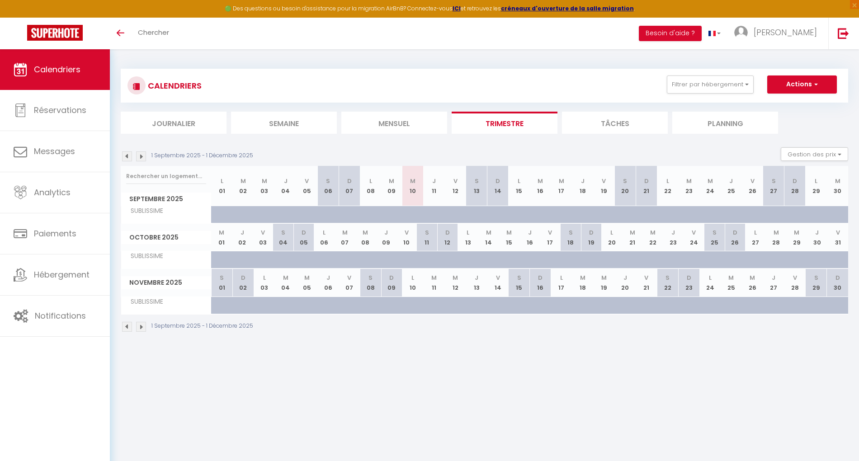
click at [128, 157] on img at bounding box center [127, 157] width 10 height 10
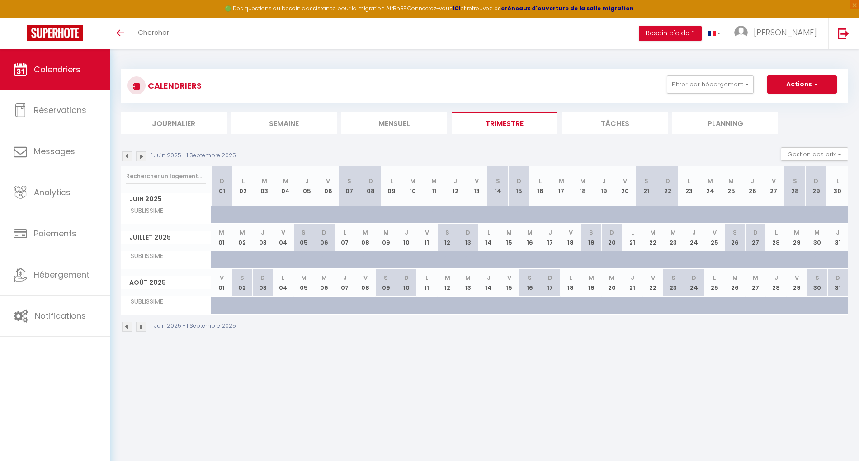
click at [124, 152] on img at bounding box center [127, 157] width 10 height 10
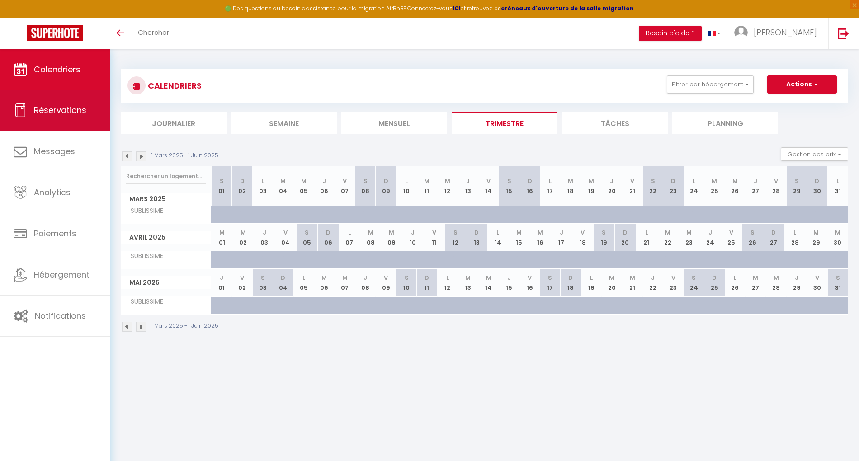
click at [73, 113] on span "Réservations" at bounding box center [60, 109] width 52 height 11
select select "not_cancelled"
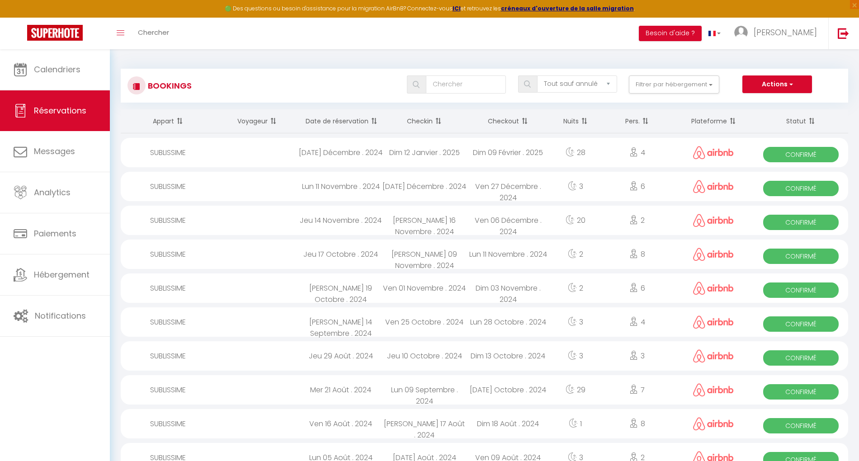
click at [441, 153] on div "Dim 12 Janvier . 2025" at bounding box center [425, 152] width 84 height 29
select select "OK"
select select "0"
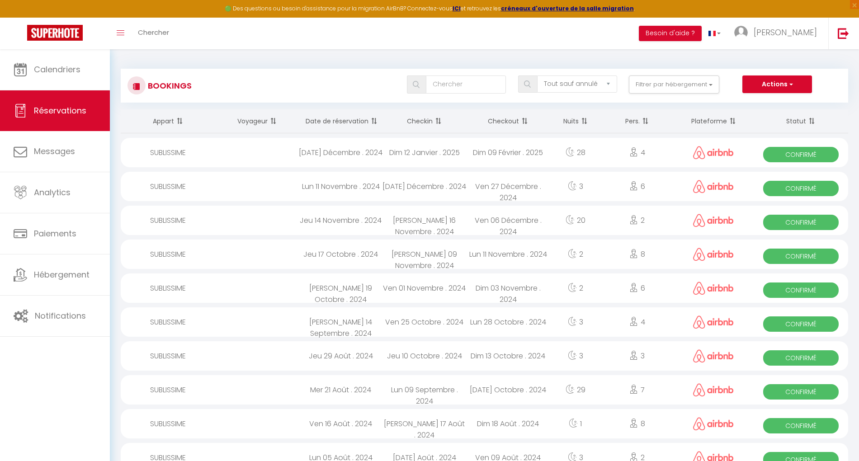
select select "1"
select select
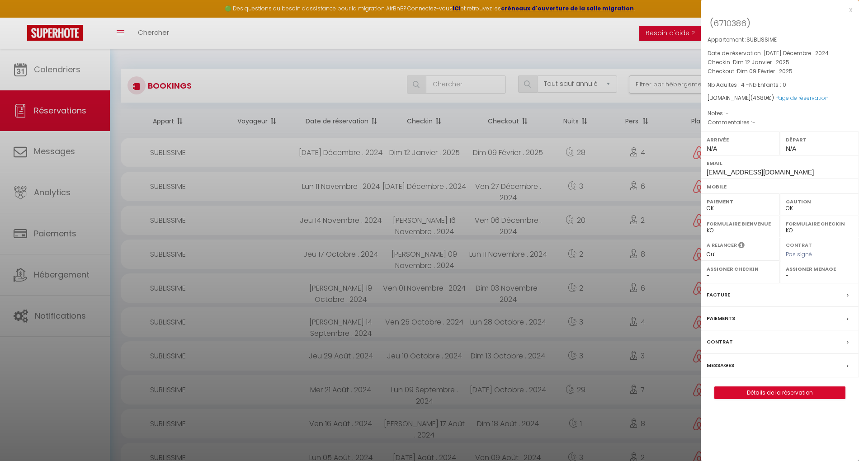
click at [70, 70] on div at bounding box center [429, 230] width 859 height 461
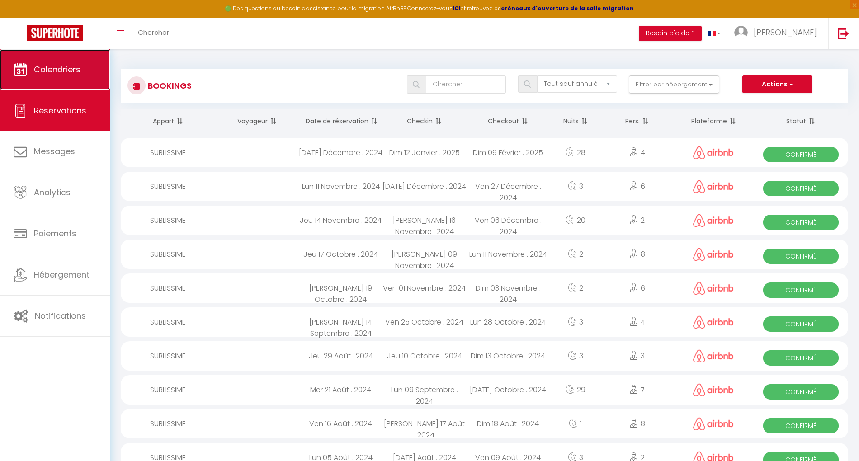
click at [67, 68] on span "Calendriers" at bounding box center [57, 69] width 47 height 11
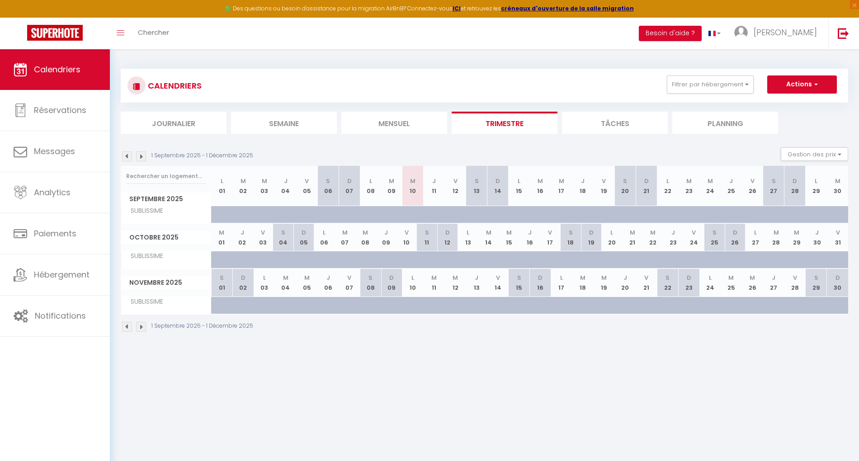
click at [139, 154] on img at bounding box center [141, 157] width 10 height 10
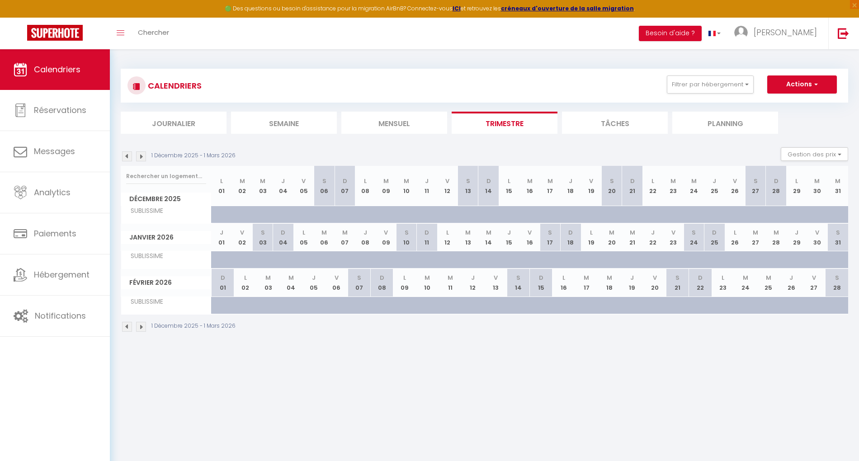
click at [142, 154] on img at bounding box center [141, 157] width 10 height 10
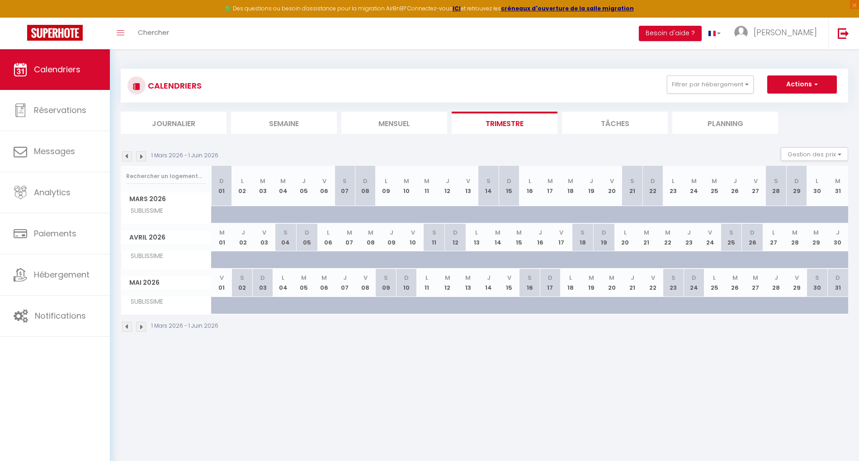
click at [129, 156] on img at bounding box center [127, 157] width 10 height 10
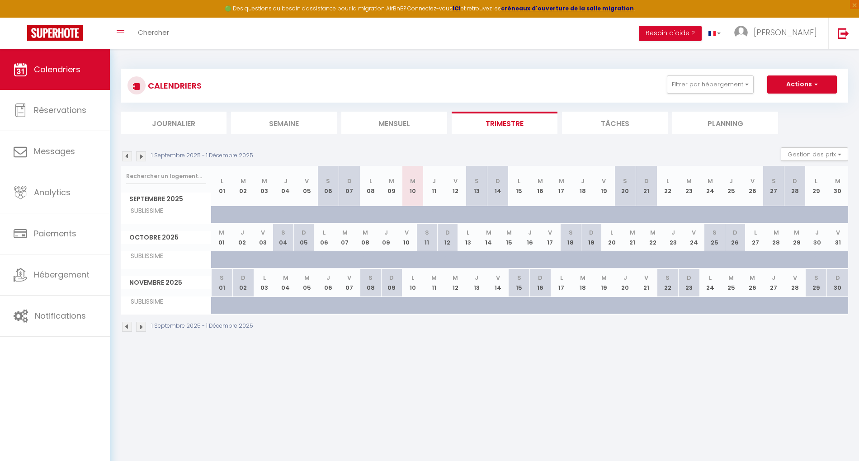
click at [129, 156] on img at bounding box center [127, 157] width 10 height 10
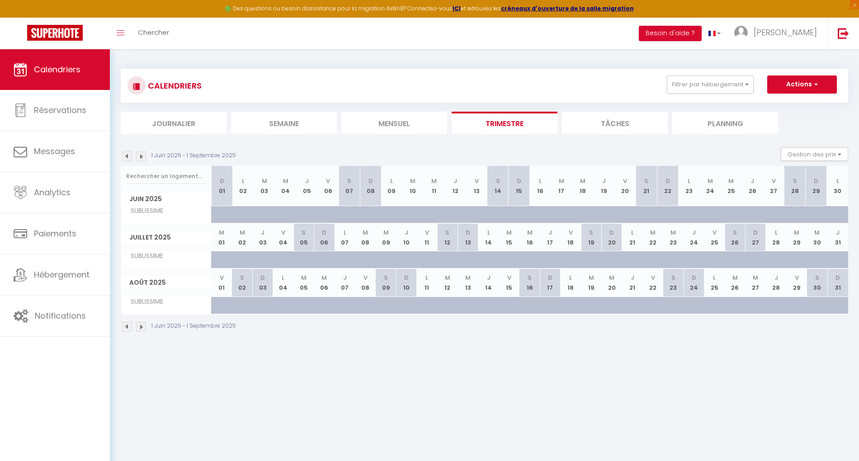
click at [129, 156] on img at bounding box center [127, 157] width 10 height 10
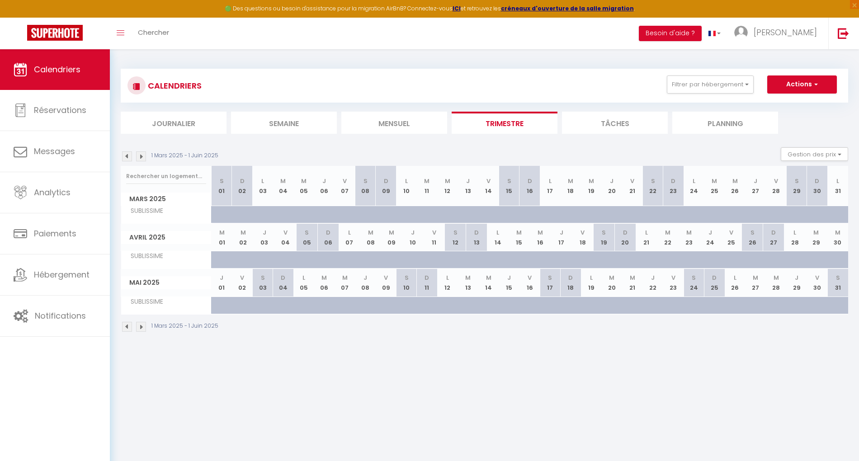
click at [129, 156] on img at bounding box center [127, 157] width 10 height 10
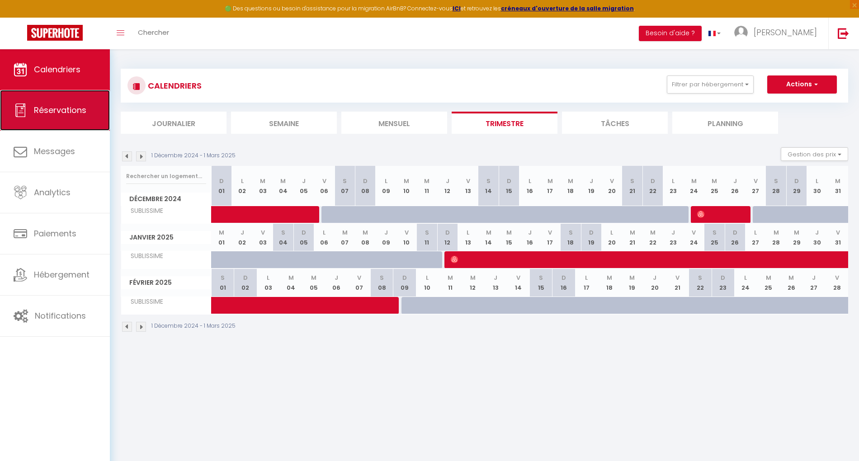
click at [77, 116] on link "Réservations" at bounding box center [55, 110] width 110 height 41
select select "not_cancelled"
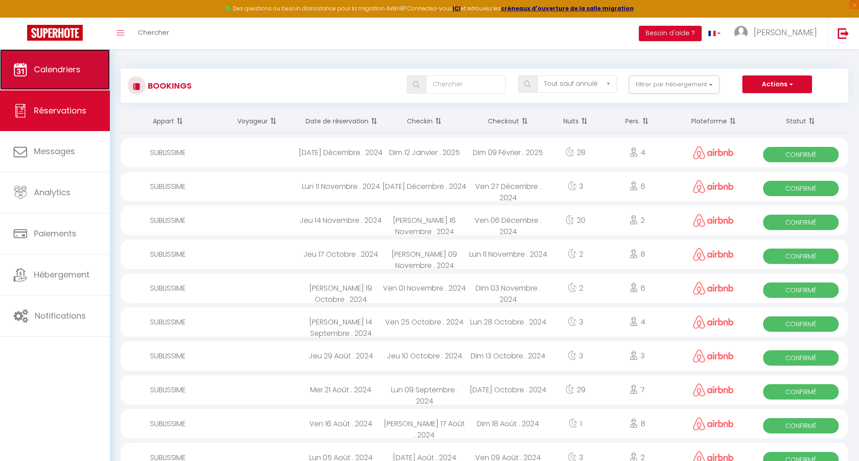
click at [81, 67] on link "Calendriers" at bounding box center [55, 69] width 110 height 41
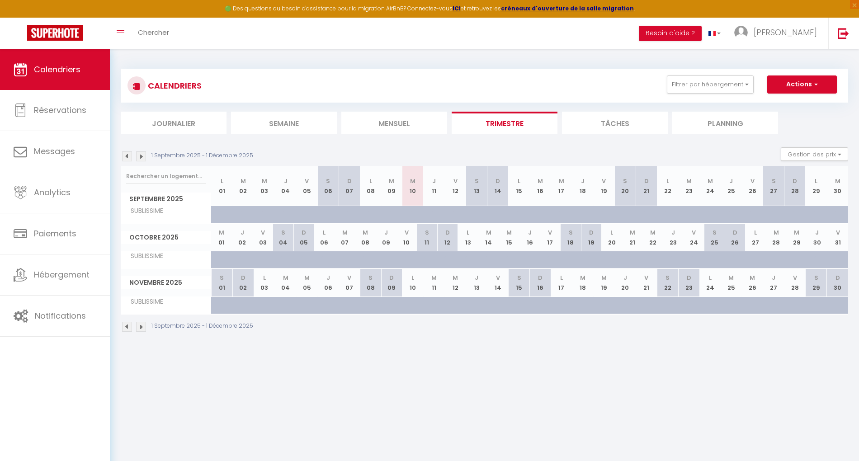
click at [128, 156] on img at bounding box center [127, 157] width 10 height 10
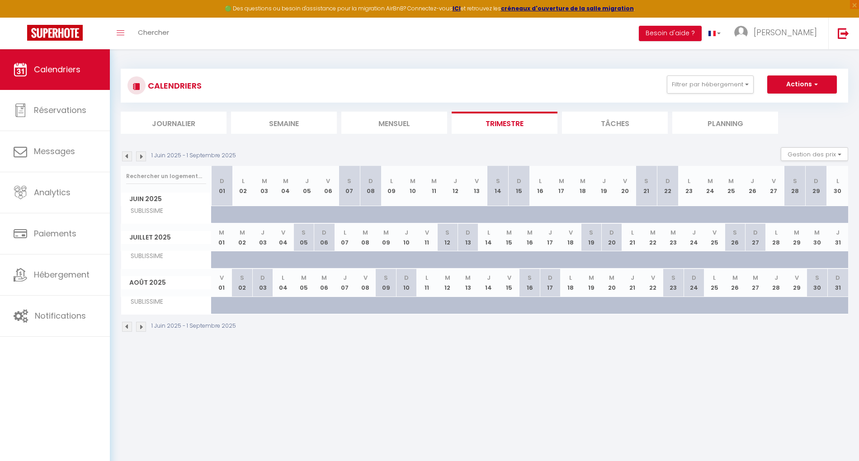
click at [128, 156] on img at bounding box center [127, 157] width 10 height 10
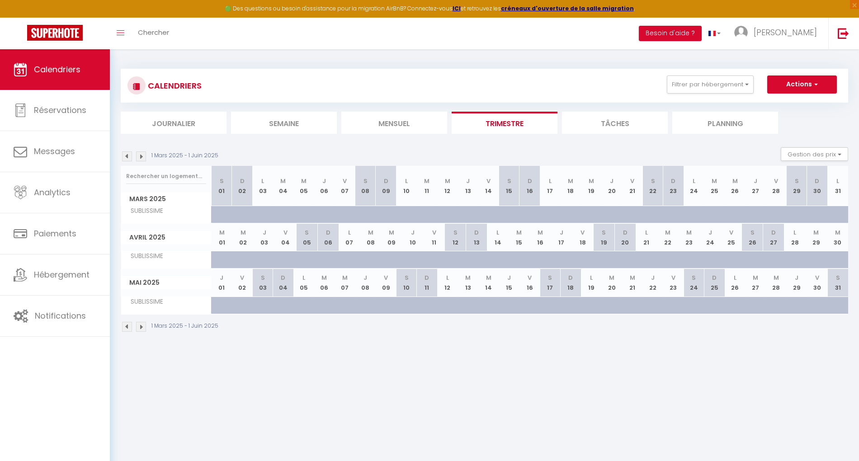
click at [128, 156] on img at bounding box center [127, 157] width 10 height 10
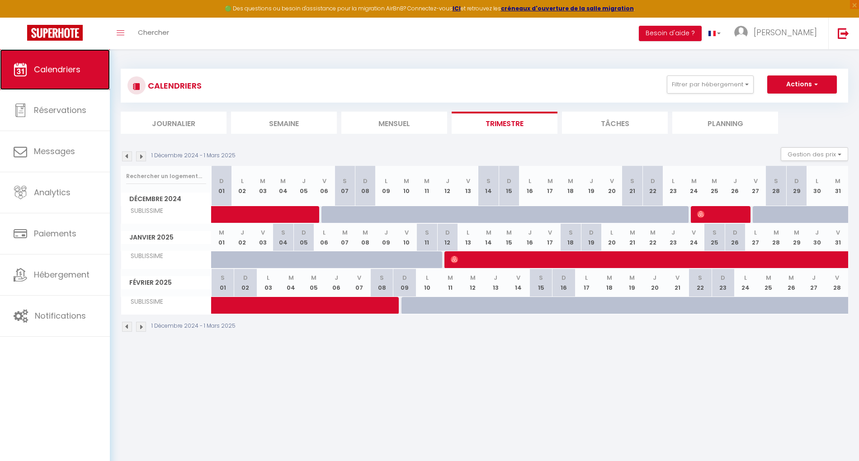
click at [50, 64] on span "Calendriers" at bounding box center [57, 69] width 47 height 11
click at [532, 259] on span at bounding box center [742, 259] width 583 height 17
select select "OK"
select select "0"
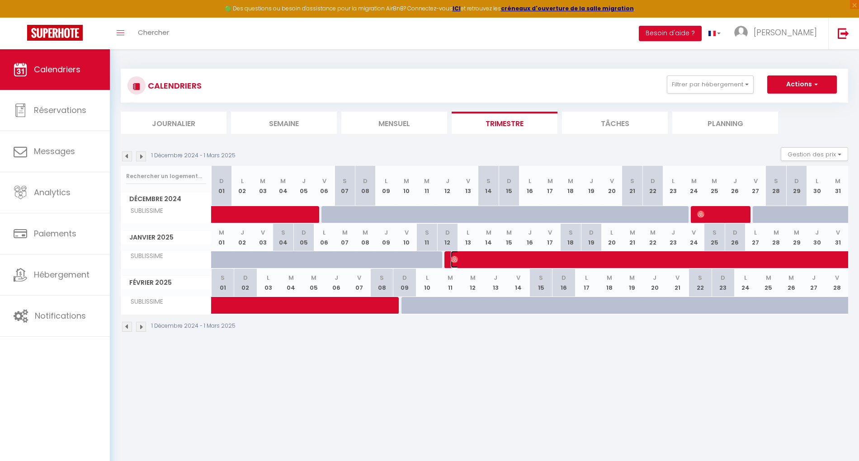
select select "0"
select select "1"
select select
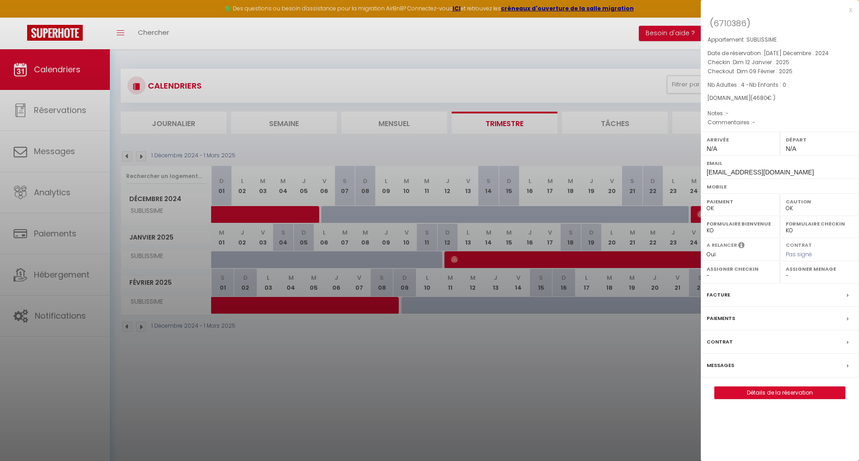
click at [425, 375] on div at bounding box center [429, 230] width 859 height 461
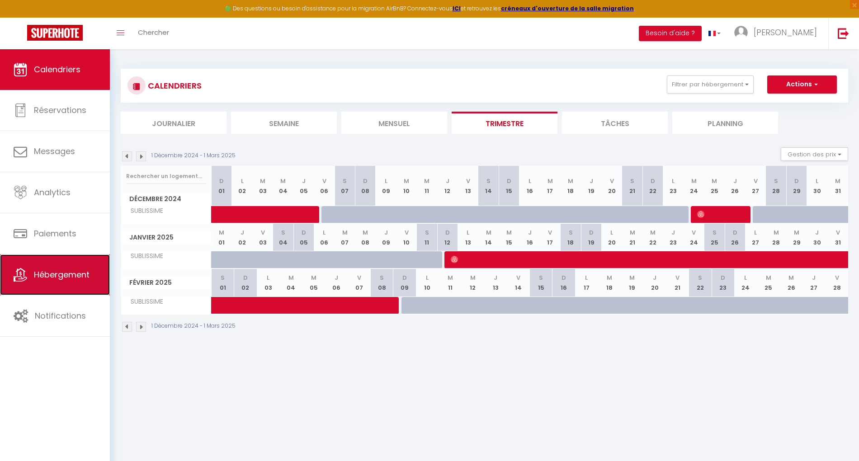
click at [79, 281] on link "Hébergement" at bounding box center [55, 275] width 110 height 41
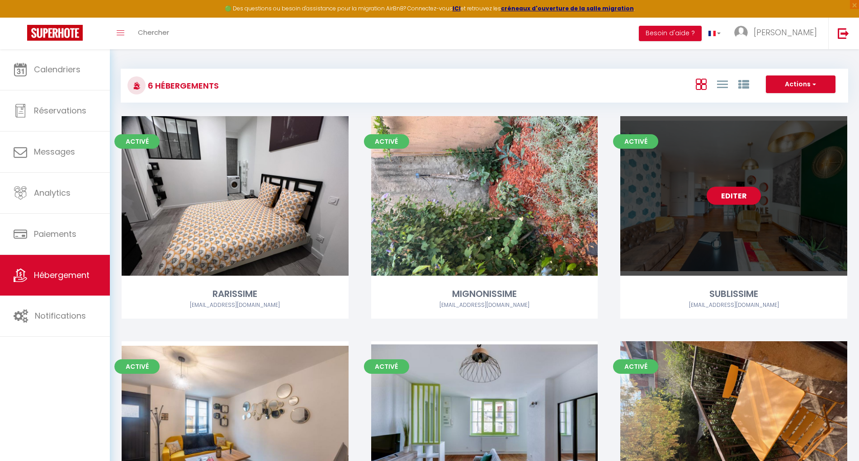
scroll to position [116, 0]
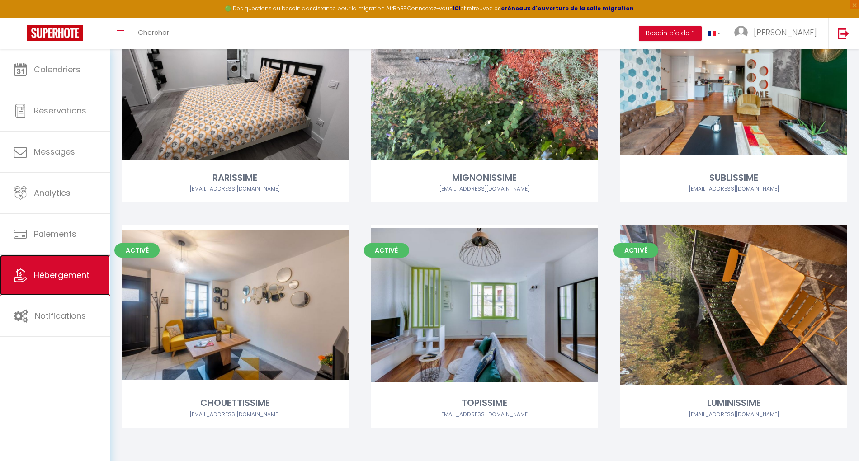
click at [42, 270] on span "Hébergement" at bounding box center [62, 275] width 56 height 11
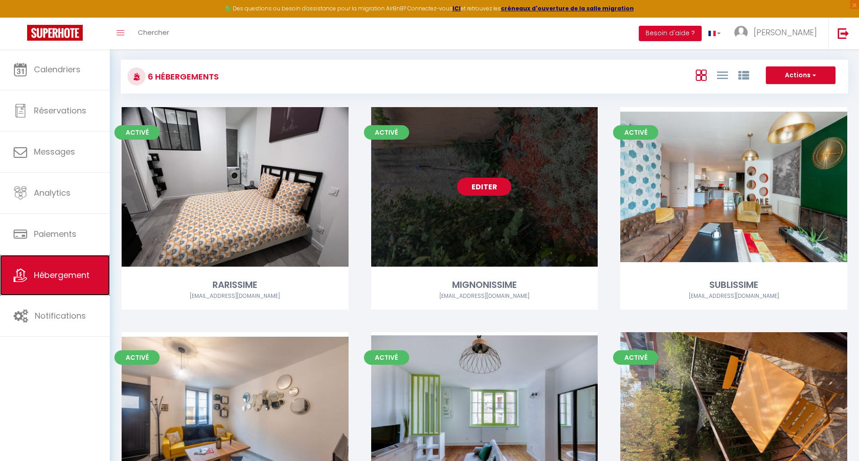
scroll to position [0, 0]
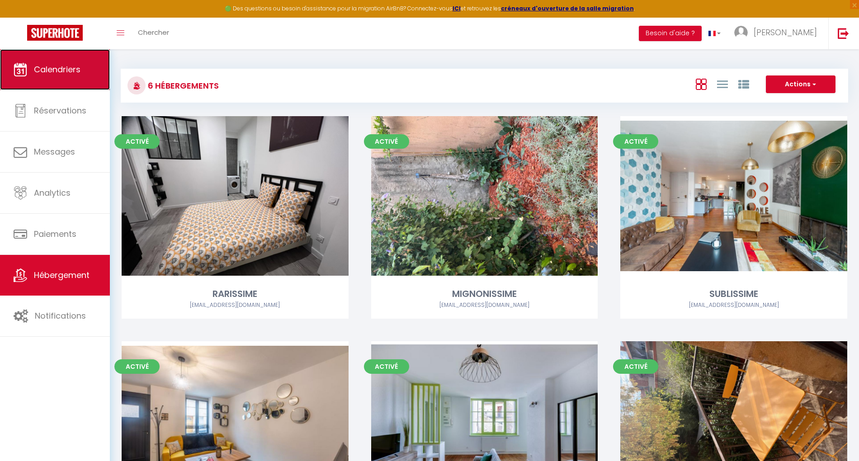
click at [76, 76] on link "Calendriers" at bounding box center [55, 69] width 110 height 41
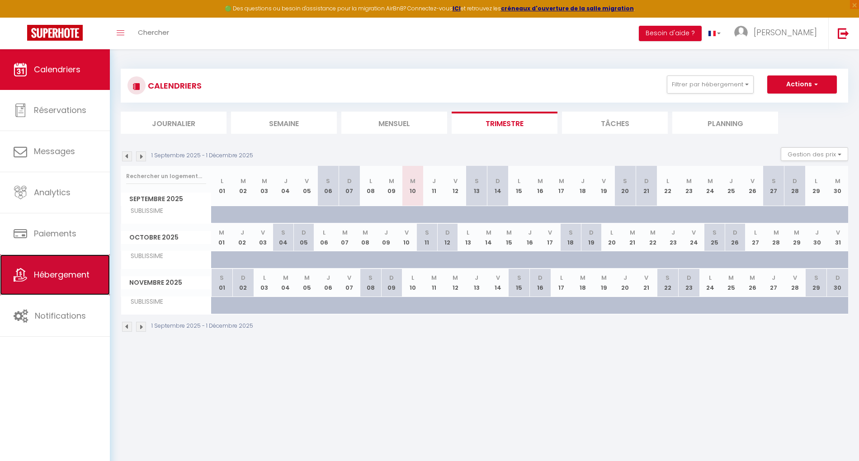
click at [46, 272] on span "Hébergement" at bounding box center [62, 274] width 56 height 11
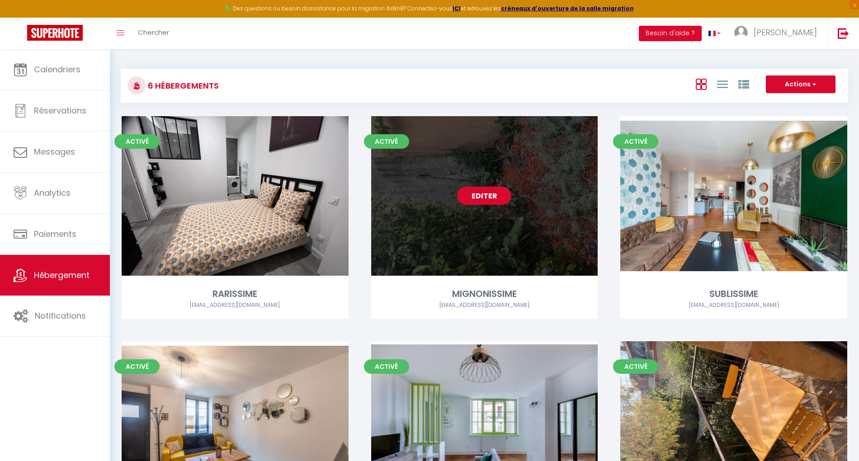
scroll to position [116, 0]
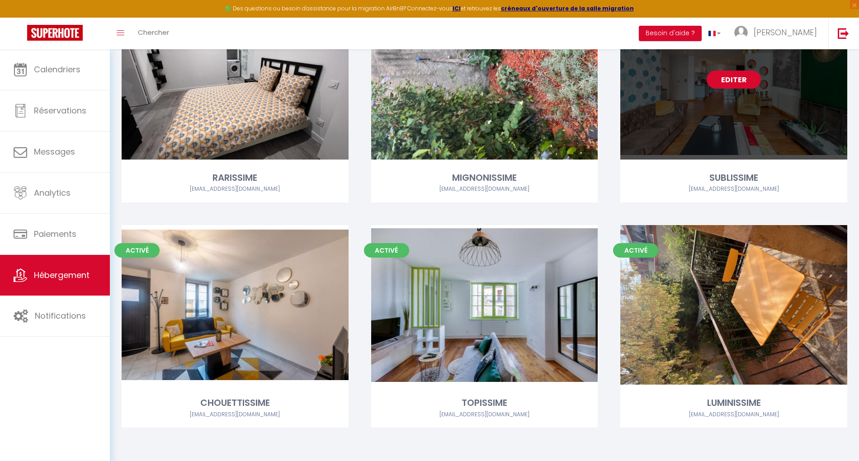
click at [739, 78] on link "Editer" at bounding box center [734, 80] width 54 height 18
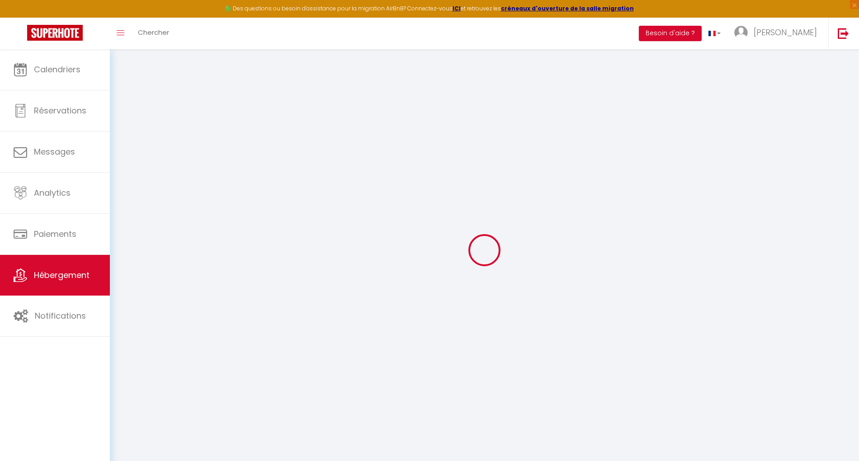
select select
select select "+ 18 %"
select select
checkbox input "false"
checkbox input "true"
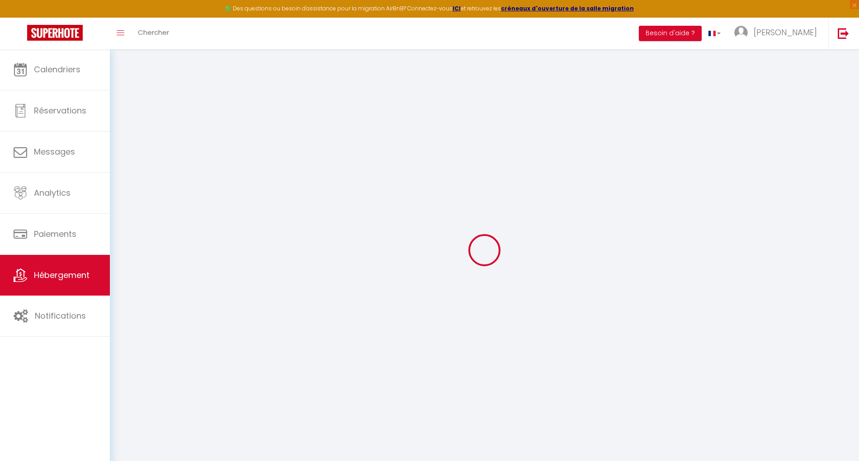
checkbox input "true"
checkbox input "false"
select select
select select "180"
select select "EUR"
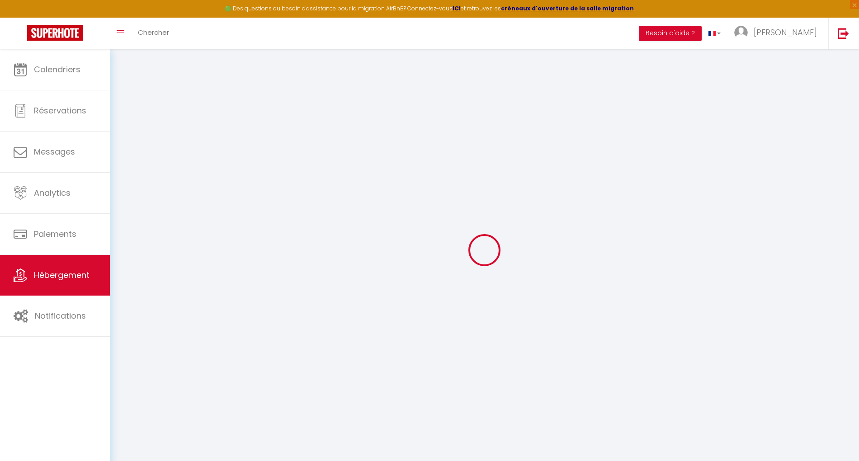
select select
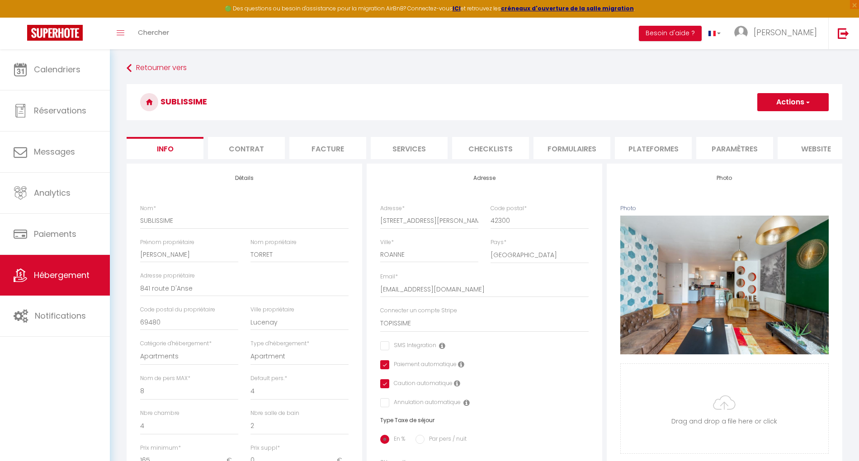
click at [647, 148] on li "Plateformes" at bounding box center [653, 148] width 77 height 22
select select
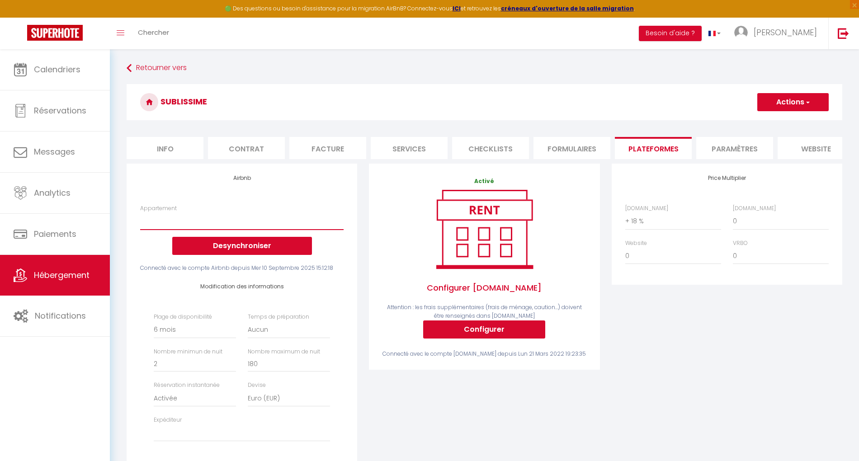
click at [231, 228] on select "SUBLISSIME Topséjour 4 chambres All inclusive - bertrandlcd42@gmail.com (old) C…" at bounding box center [242, 221] width 204 height 17
click at [231, 226] on select "SUBLISSIME Topséjour 4 chambres All inclusive - bertrandlcd42@gmail.com (old) C…" at bounding box center [242, 221] width 204 height 17
click at [245, 251] on button "Desynchroniser" at bounding box center [242, 246] width 140 height 18
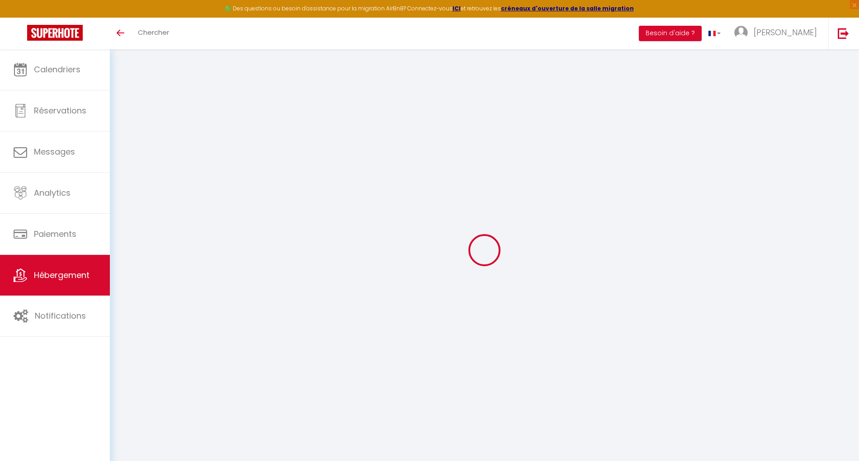
select select "+ 18 %"
